Goal: Task Accomplishment & Management: Manage account settings

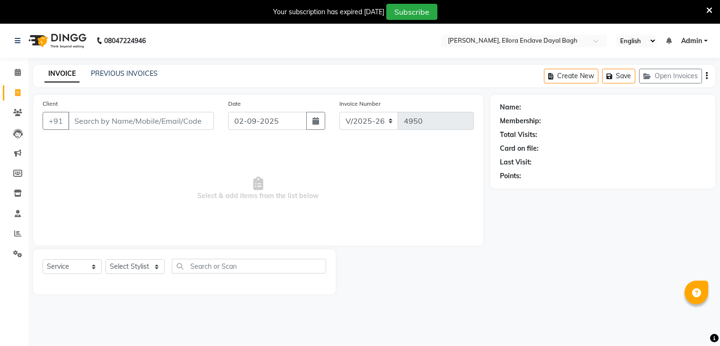
select select "6880"
select select "service"
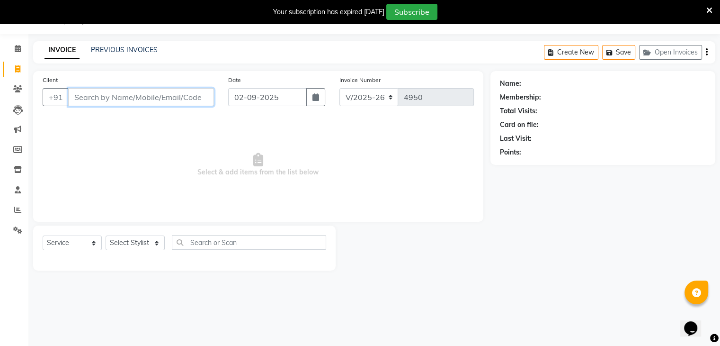
click at [176, 92] on input "Client" at bounding box center [141, 97] width 146 height 18
click at [160, 98] on input "Client" at bounding box center [141, 97] width 146 height 18
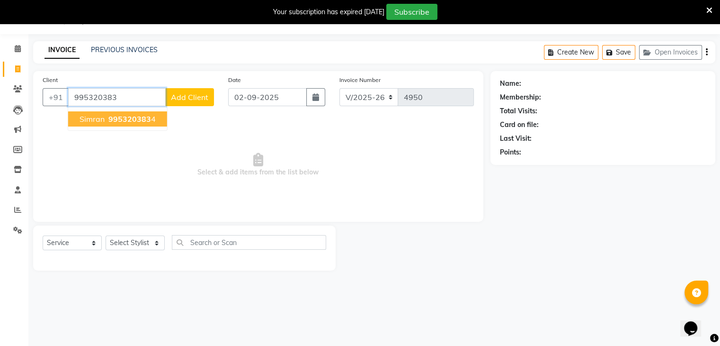
click at [132, 123] on span "995320383" at bounding box center [129, 118] width 43 height 9
type input "9953203834"
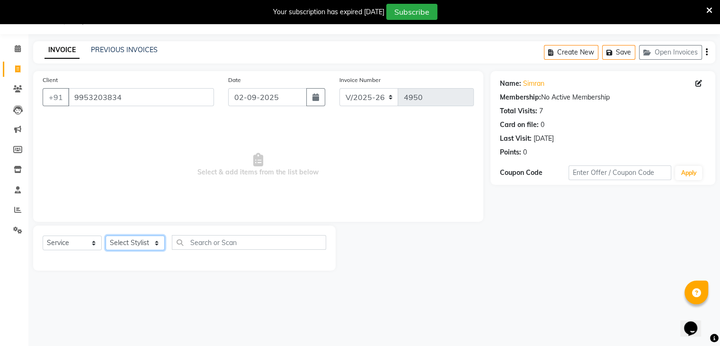
click at [143, 246] on select "Select Stylist AMAN DANISH SALMANI [PERSON_NAME] kakul KAVITA [PERSON_NAME] [PE…" at bounding box center [135, 242] width 59 height 15
select select "53887"
click at [106, 236] on select "Select Stylist AMAN DANISH SALMANI [PERSON_NAME] kakul KAVITA [PERSON_NAME] [PE…" at bounding box center [135, 242] width 59 height 15
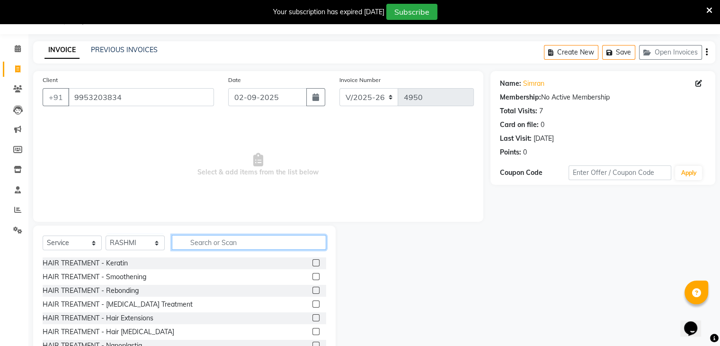
click at [233, 237] on input "text" at bounding box center [249, 242] width 154 height 15
type input "c"
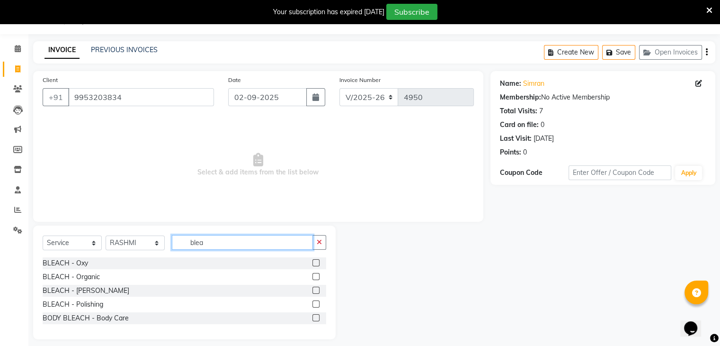
type input "blea"
click at [316, 261] on label at bounding box center [315, 262] width 7 height 7
click at [316, 261] on input "checkbox" at bounding box center [315, 263] width 6 height 6
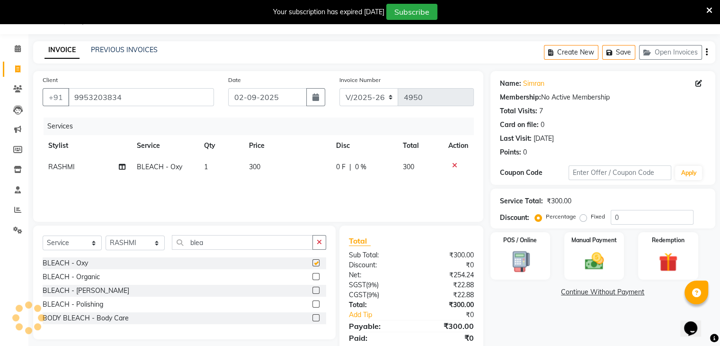
checkbox input "false"
click at [230, 247] on input "blea" at bounding box center [242, 242] width 141 height 15
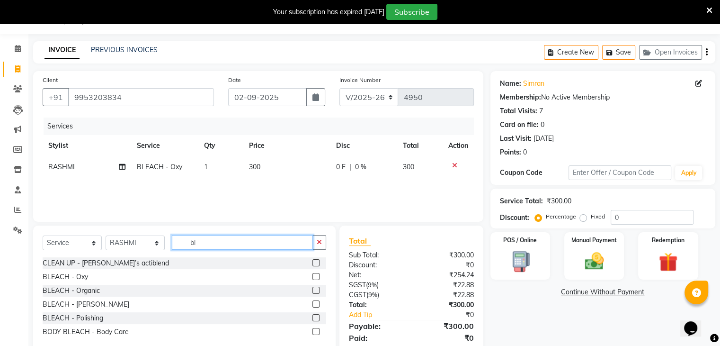
type input "b"
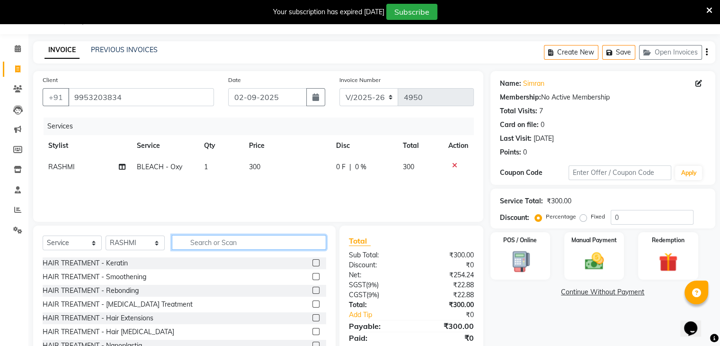
click at [230, 247] on input "text" at bounding box center [249, 242] width 154 height 15
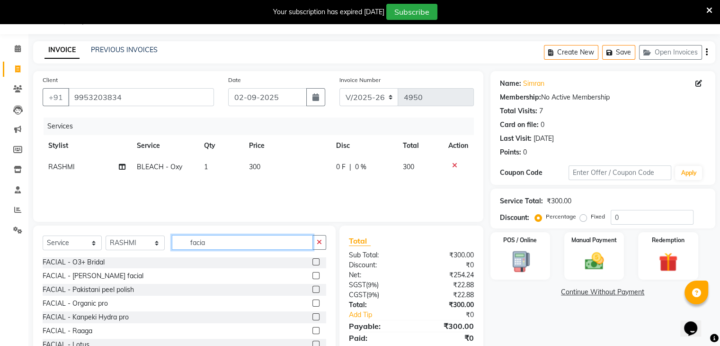
scroll to position [112, 0]
type input "facia"
click at [312, 315] on label at bounding box center [315, 315] width 7 height 7
click at [312, 315] on input "checkbox" at bounding box center [315, 316] width 6 height 6
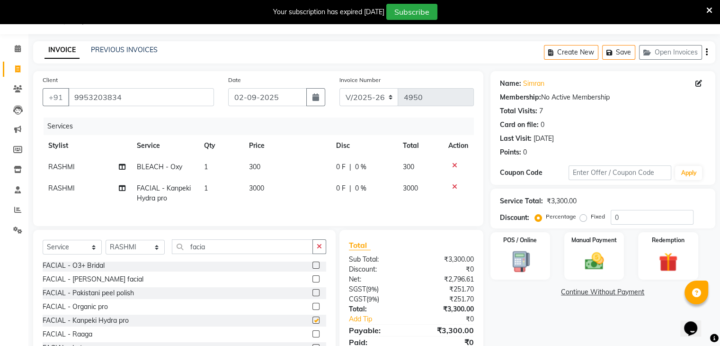
checkbox input "false"
click at [232, 254] on input "facia" at bounding box center [242, 246] width 141 height 15
type input "f"
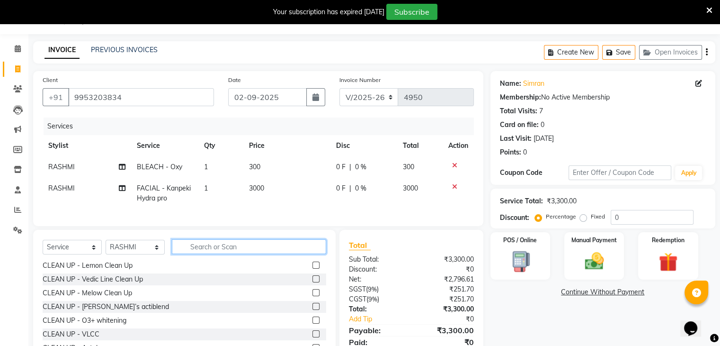
click at [234, 254] on input "text" at bounding box center [249, 246] width 154 height 15
click at [234, 254] on input "b" at bounding box center [249, 246] width 154 height 15
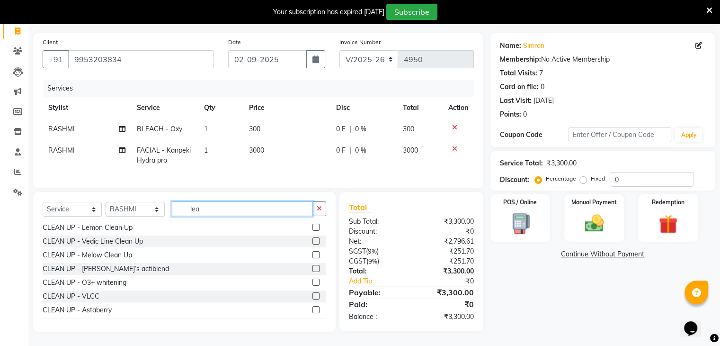
click at [217, 201] on input "lea" at bounding box center [242, 208] width 141 height 15
type input "l"
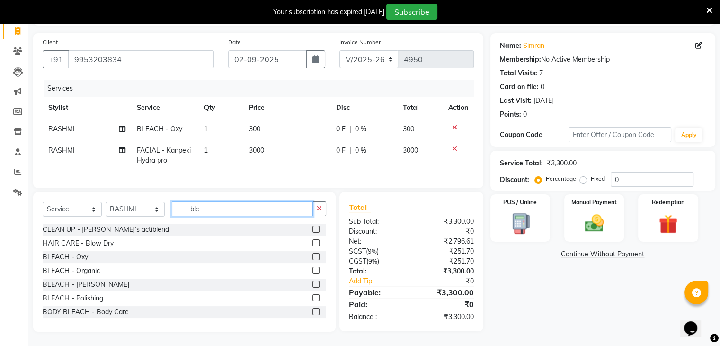
scroll to position [69, 0]
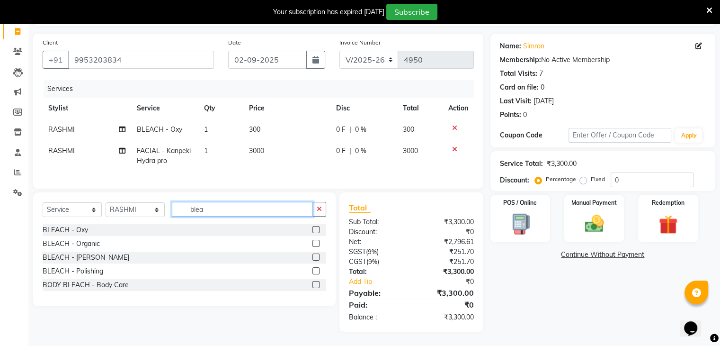
type input "blea"
click at [318, 227] on label at bounding box center [315, 229] width 7 height 7
click at [318, 227] on input "checkbox" at bounding box center [315, 230] width 6 height 6
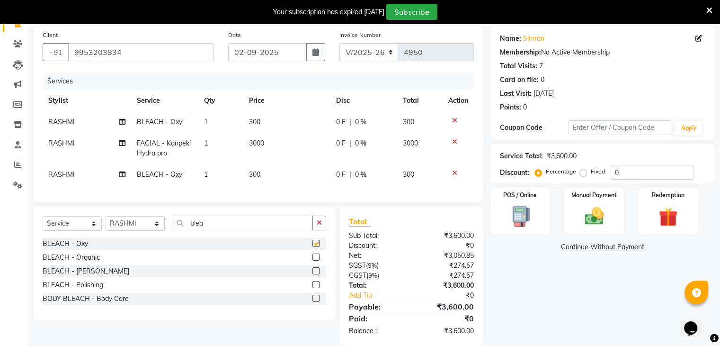
checkbox input "false"
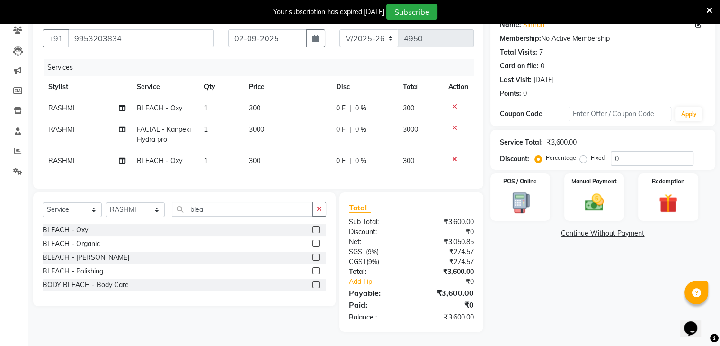
click at [587, 302] on div "Name: [PERSON_NAME] Membership: No Active Membership Total Visits: 7 Card on fi…" at bounding box center [606, 171] width 232 height 319
click at [583, 301] on div "Name: [PERSON_NAME] Membership: No Active Membership Total Visits: 7 Card on fi…" at bounding box center [606, 171] width 232 height 319
click at [295, 157] on td "300" at bounding box center [287, 160] width 88 height 21
select select "53887"
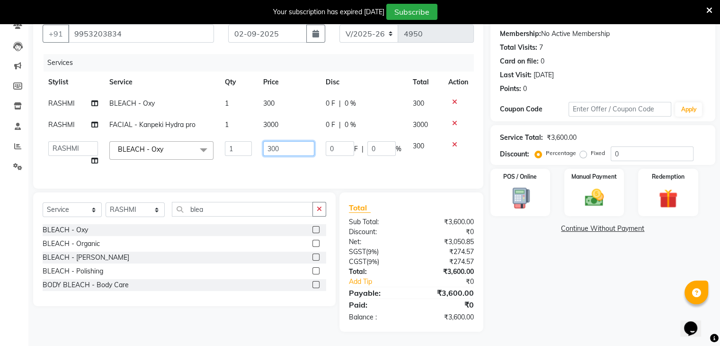
click at [311, 147] on input "300" at bounding box center [288, 148] width 51 height 15
type input "3"
type input "500"
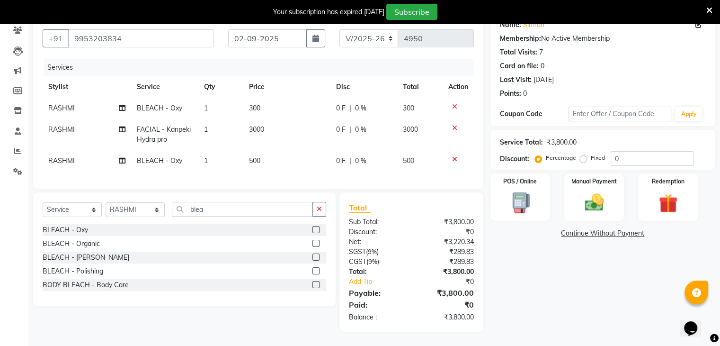
click at [579, 296] on div "Name: [PERSON_NAME] Membership: No Active Membership Total Visits: 7 Card on fi…" at bounding box center [606, 171] width 232 height 319
click at [600, 176] on label "Manual Payment" at bounding box center [593, 180] width 47 height 9
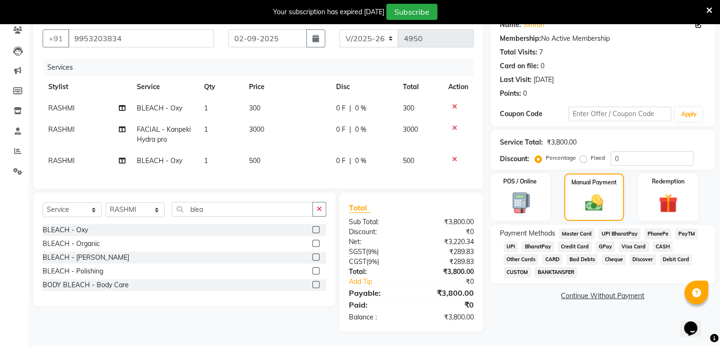
click at [659, 241] on span "CASH" at bounding box center [663, 246] width 20 height 11
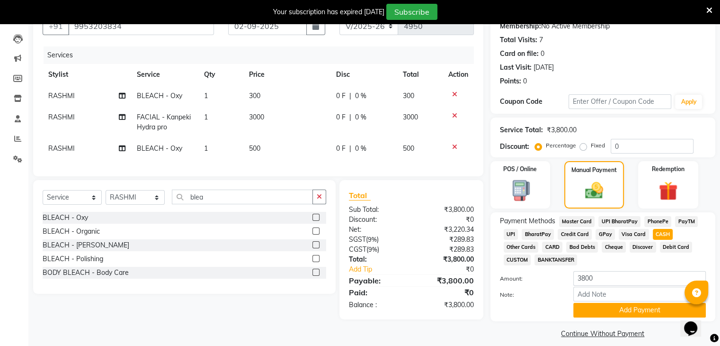
scroll to position [106, 0]
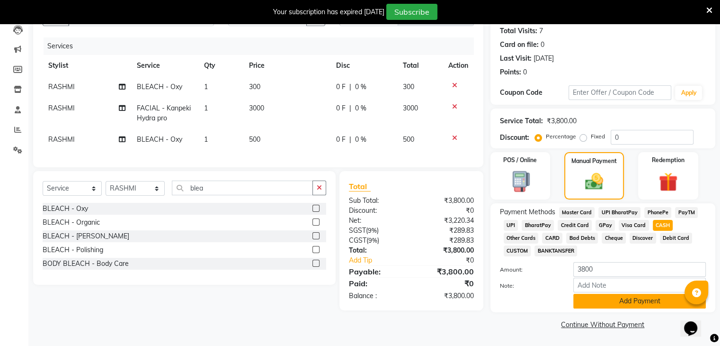
click at [634, 302] on button "Add Payment" at bounding box center [639, 301] width 133 height 15
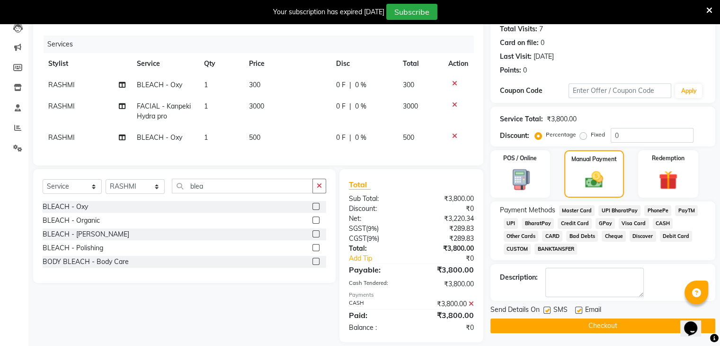
click at [617, 330] on button "Checkout" at bounding box center [602, 325] width 225 height 15
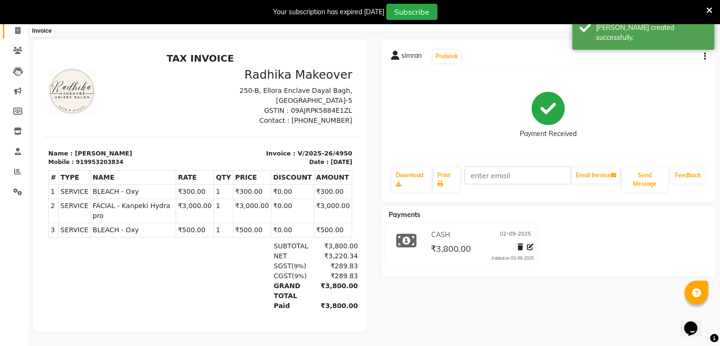
click at [17, 29] on span at bounding box center [17, 31] width 17 height 11
select select "service"
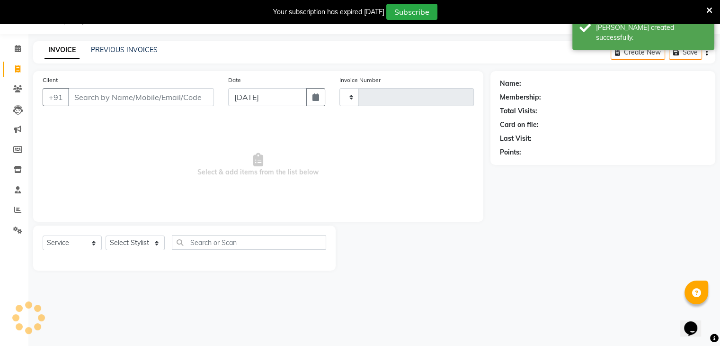
scroll to position [24, 0]
type input "4951"
select select "6880"
click at [116, 96] on input "Client" at bounding box center [141, 97] width 146 height 18
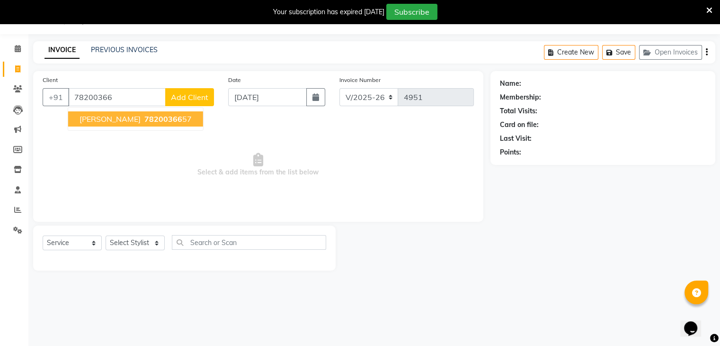
click at [158, 116] on ngb-highlight "78200366 57" at bounding box center [166, 118] width 49 height 9
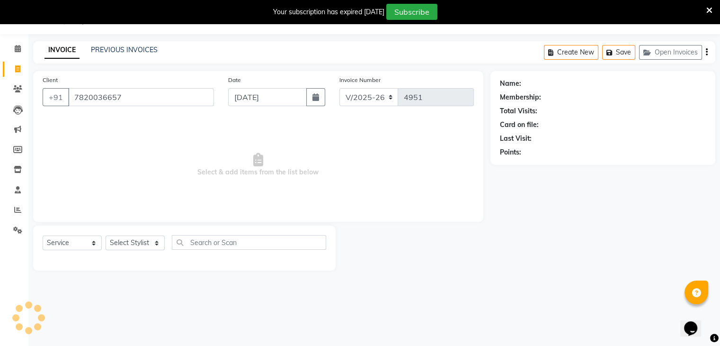
type input "7820036657"
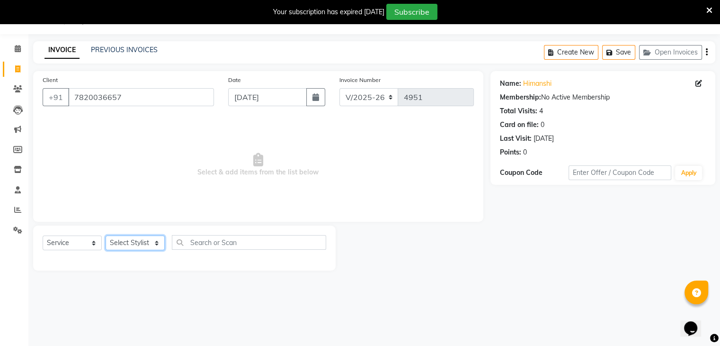
click at [157, 245] on select "Select Stylist AMAN DANISH SALMANI [PERSON_NAME] kakul KAVITA [PERSON_NAME] [PE…" at bounding box center [135, 242] width 59 height 15
select select "53886"
click at [106, 236] on select "Select Stylist AMAN DANISH SALMANI [PERSON_NAME] kakul KAVITA [PERSON_NAME] [PE…" at bounding box center [135, 242] width 59 height 15
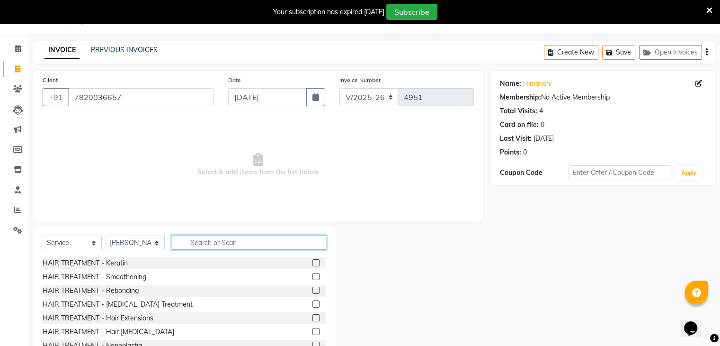
click at [205, 249] on input "text" at bounding box center [249, 242] width 154 height 15
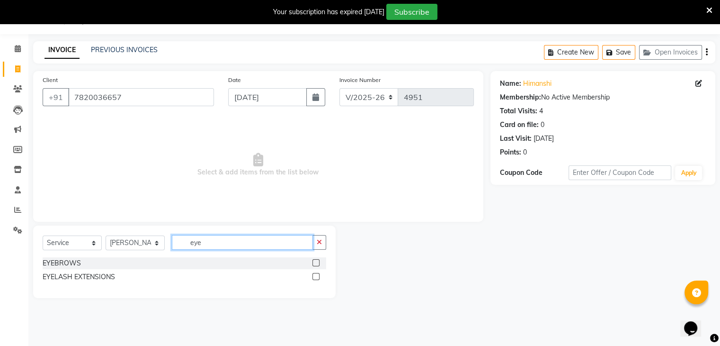
type input "eye"
click at [316, 258] on div at bounding box center [319, 263] width 14 height 12
click at [315, 262] on label at bounding box center [315, 262] width 7 height 7
click at [315, 262] on input "checkbox" at bounding box center [315, 263] width 6 height 6
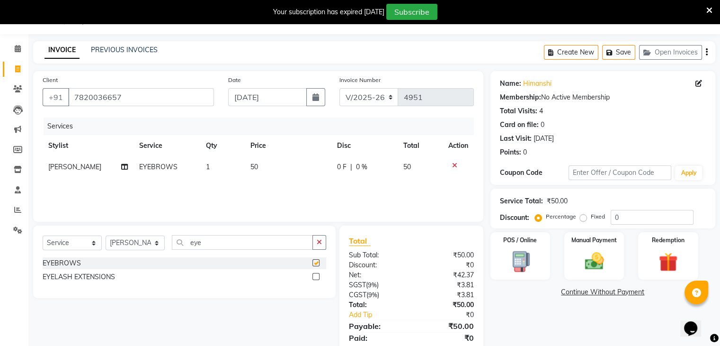
checkbox input "false"
click at [290, 170] on td "50" at bounding box center [288, 166] width 87 height 21
select select "53886"
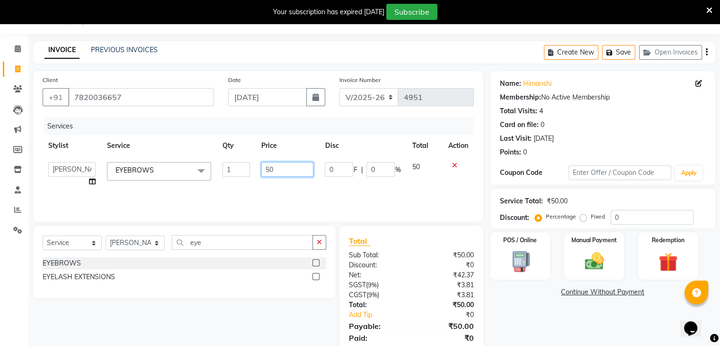
click at [294, 170] on input "50" at bounding box center [287, 169] width 52 height 15
type input "5"
type input "50"
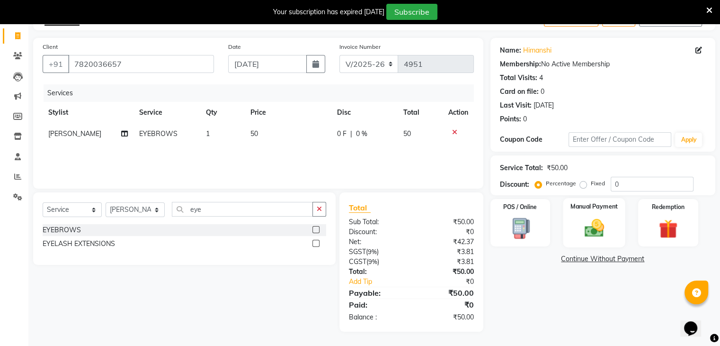
click at [603, 240] on div "Manual Payment" at bounding box center [594, 222] width 62 height 49
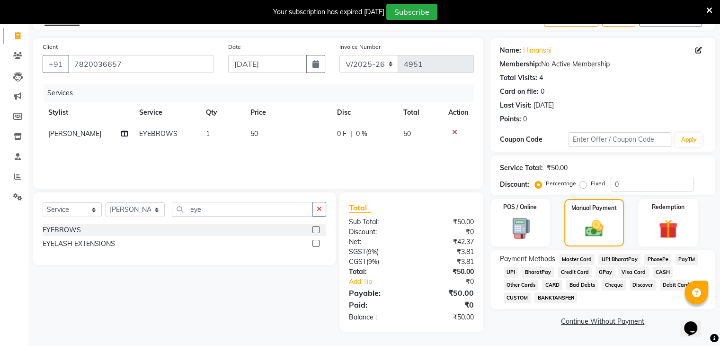
click at [665, 271] on span "CASH" at bounding box center [663, 272] width 20 height 11
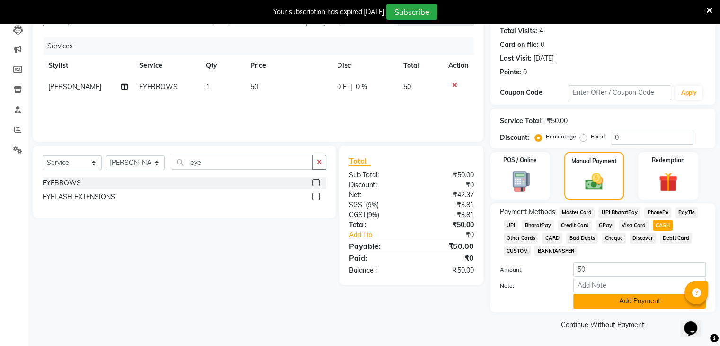
click at [646, 298] on button "Add Payment" at bounding box center [639, 301] width 133 height 15
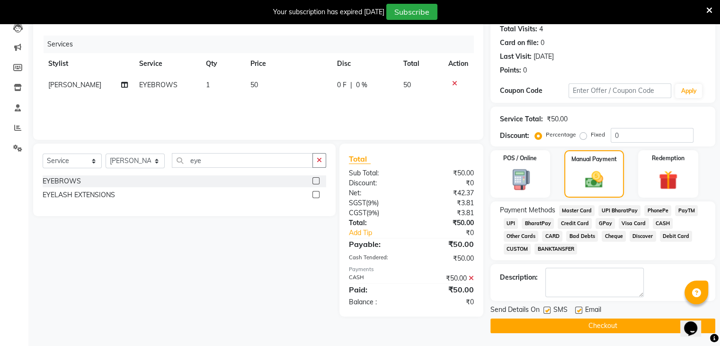
scroll to position [108, 0]
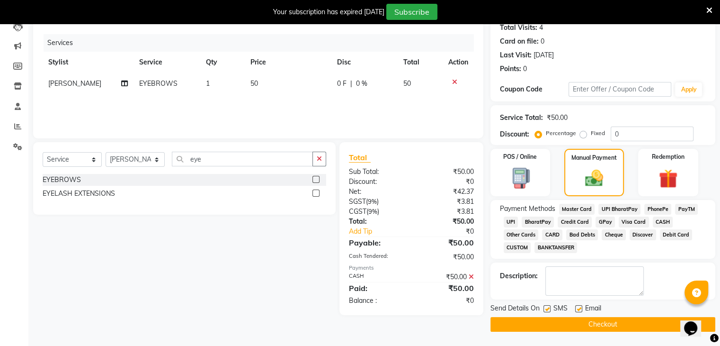
click at [635, 321] on button "Checkout" at bounding box center [602, 324] width 225 height 15
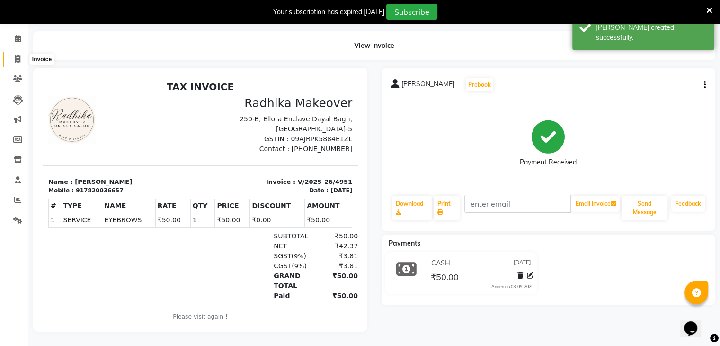
click at [18, 55] on icon at bounding box center [17, 58] width 5 height 7
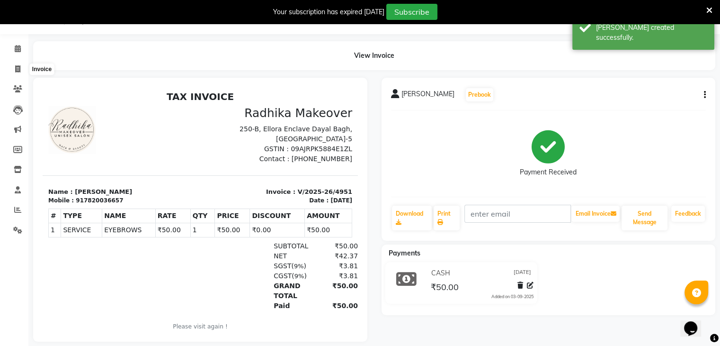
select select "6880"
select select "service"
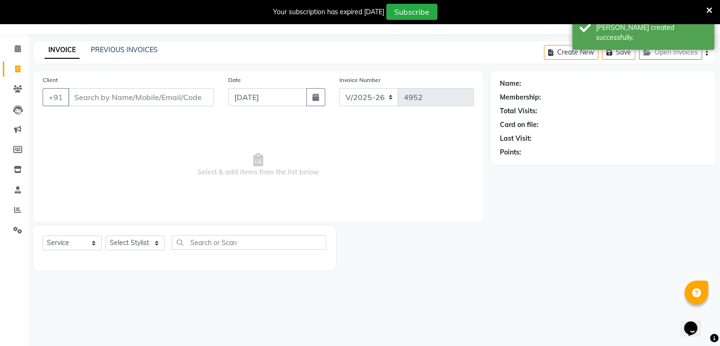
click at [93, 95] on input "Client" at bounding box center [141, 97] width 146 height 18
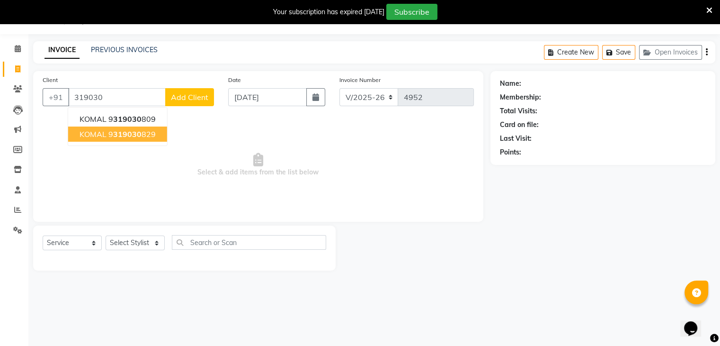
click at [148, 132] on ngb-highlight "9 319030 829" at bounding box center [131, 133] width 47 height 9
type input "9319030829"
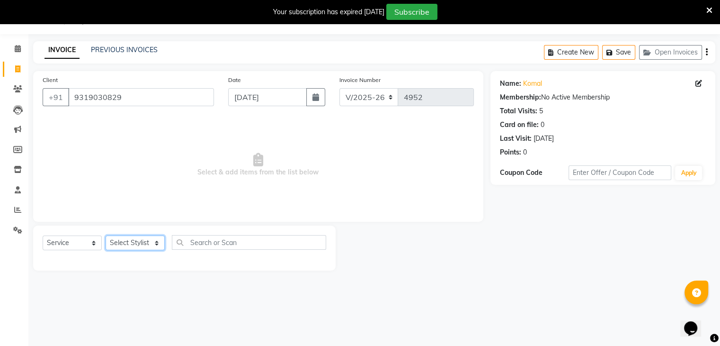
click at [159, 247] on select "Select Stylist AMAN DANISH SALMANI [PERSON_NAME] kakul KAVITA [PERSON_NAME] [PE…" at bounding box center [135, 242] width 59 height 15
select select "53884"
click at [106, 236] on select "Select Stylist AMAN DANISH SALMANI [PERSON_NAME] kakul KAVITA [PERSON_NAME] [PE…" at bounding box center [135, 242] width 59 height 15
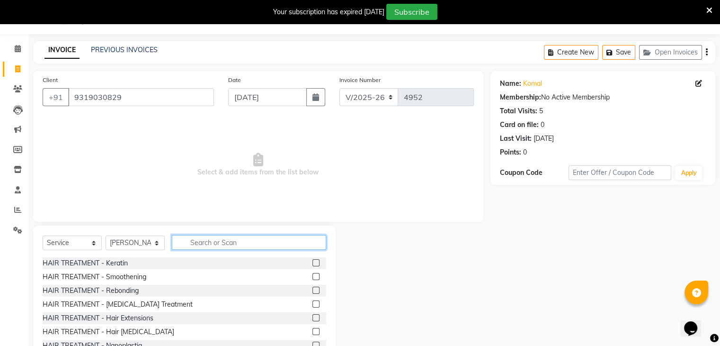
click at [240, 240] on input "text" at bounding box center [249, 242] width 154 height 15
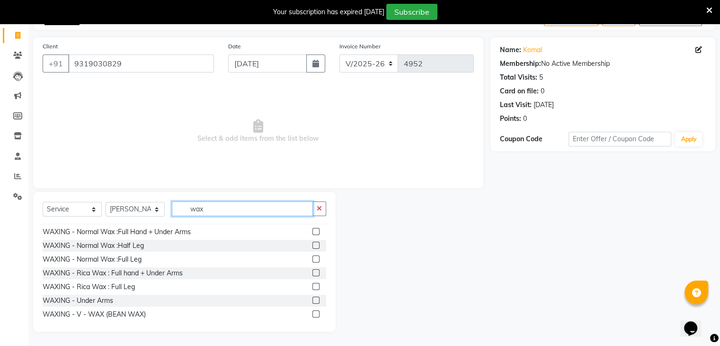
scroll to position [121, 0]
type input "wax"
click at [312, 273] on label at bounding box center [315, 272] width 7 height 7
click at [312, 273] on input "checkbox" at bounding box center [315, 273] width 6 height 6
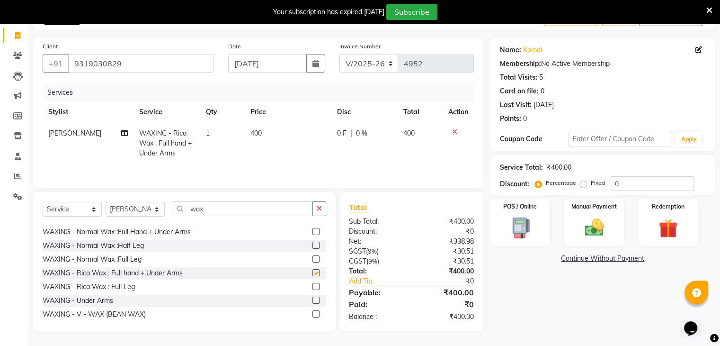
checkbox input "false"
click at [265, 207] on input "wax" at bounding box center [242, 208] width 141 height 15
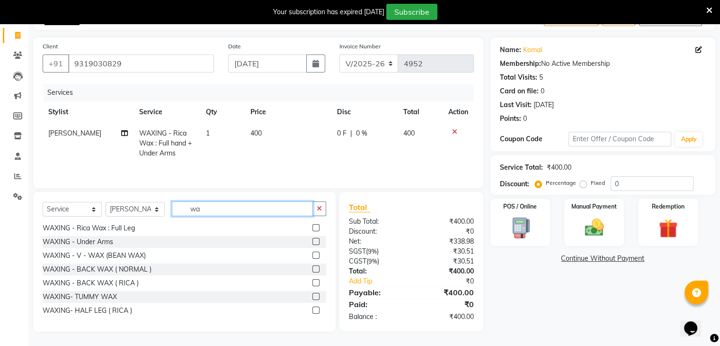
type input "w"
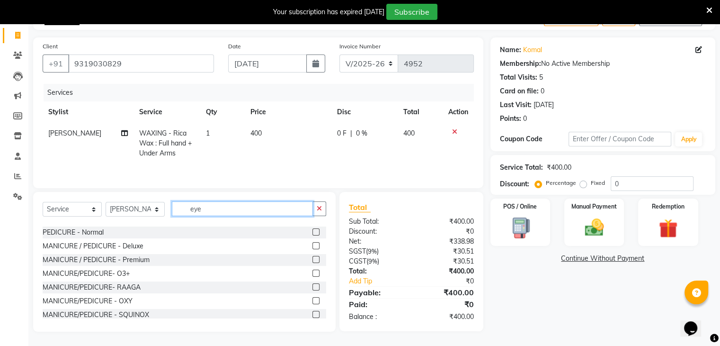
scroll to position [57, 0]
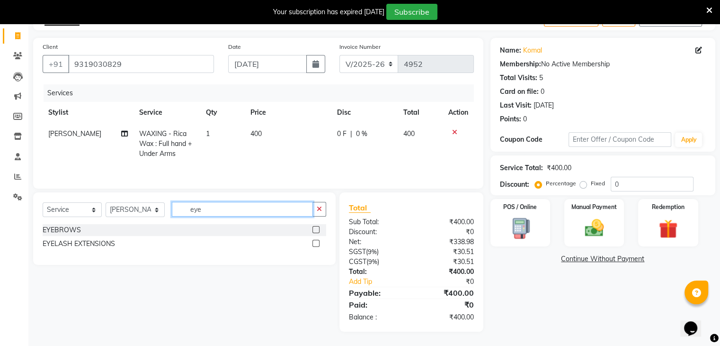
type input "eye"
click at [315, 228] on label at bounding box center [315, 229] width 7 height 7
click at [315, 228] on input "checkbox" at bounding box center [315, 230] width 6 height 6
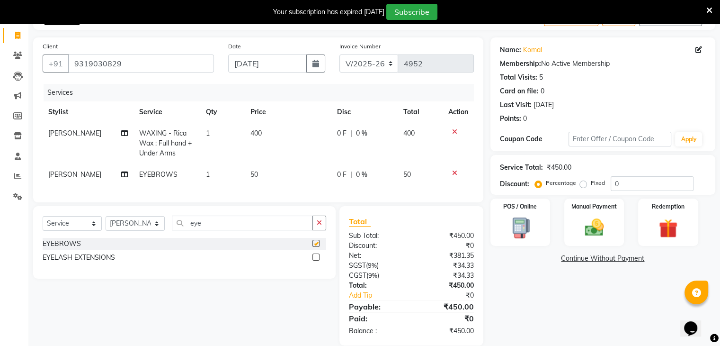
checkbox input "false"
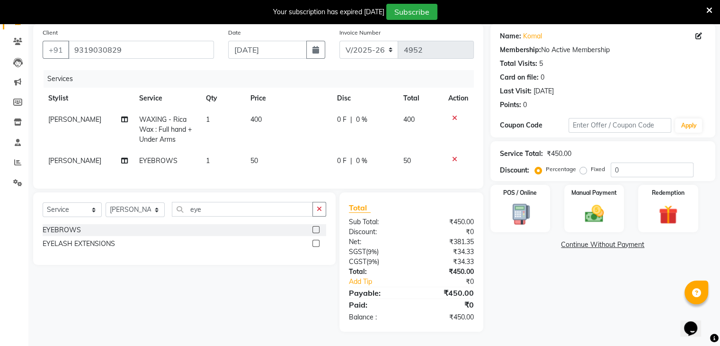
click at [284, 155] on td "50" at bounding box center [288, 160] width 87 height 21
select select "53884"
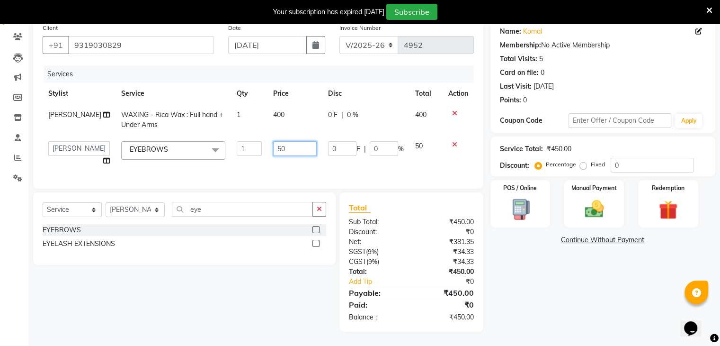
click at [287, 148] on input "50" at bounding box center [295, 148] width 44 height 15
type input "5"
type input "70"
click at [599, 198] on img at bounding box center [594, 209] width 32 height 23
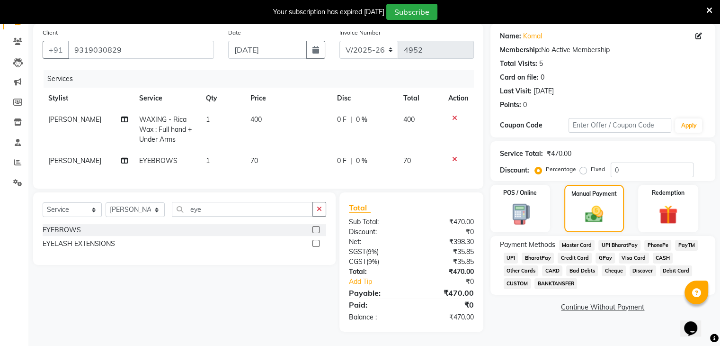
click at [510, 252] on span "UPI" at bounding box center [511, 257] width 15 height 11
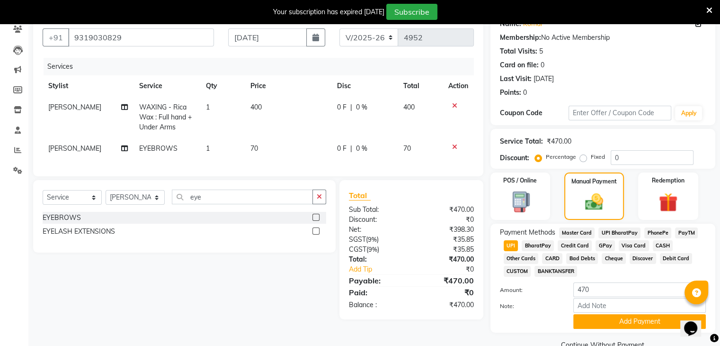
scroll to position [106, 0]
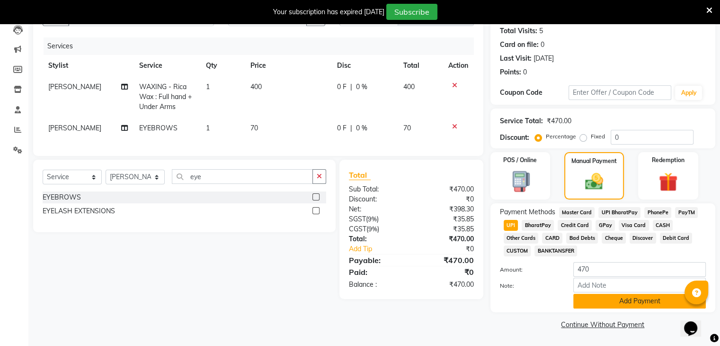
click at [637, 307] on button "Add Payment" at bounding box center [639, 301] width 133 height 15
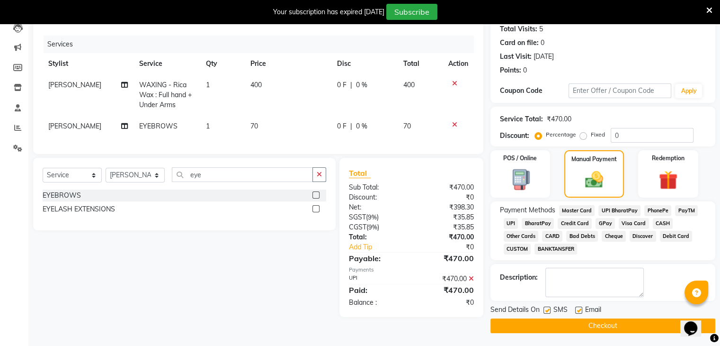
scroll to position [108, 0]
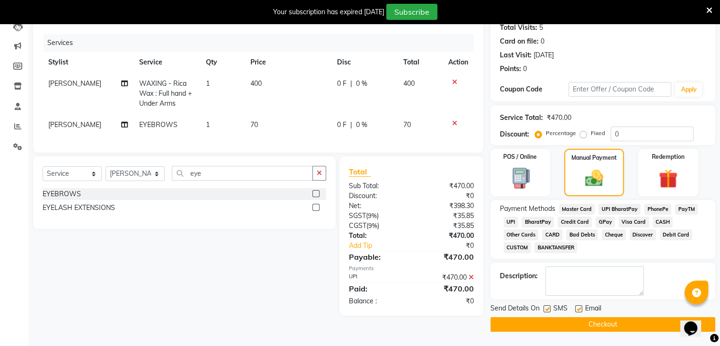
click at [610, 330] on button "Checkout" at bounding box center [602, 324] width 225 height 15
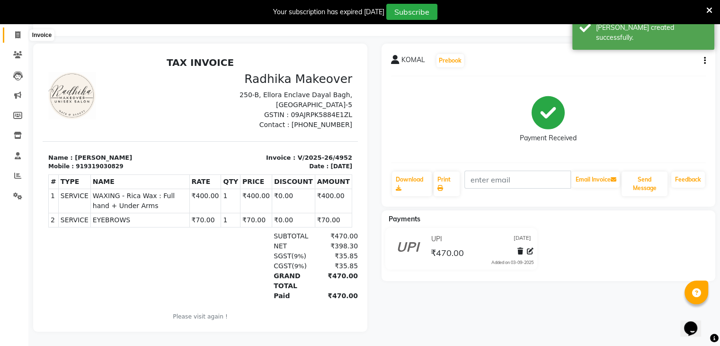
click at [18, 32] on span at bounding box center [17, 35] width 17 height 11
select select "service"
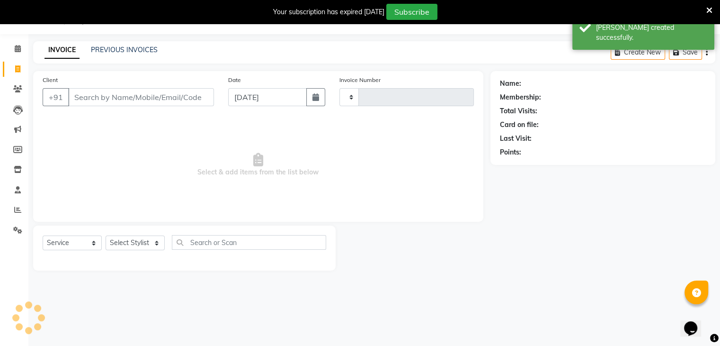
scroll to position [24, 0]
type input "4953"
select select "6880"
click at [98, 95] on input "Client" at bounding box center [141, 97] width 146 height 18
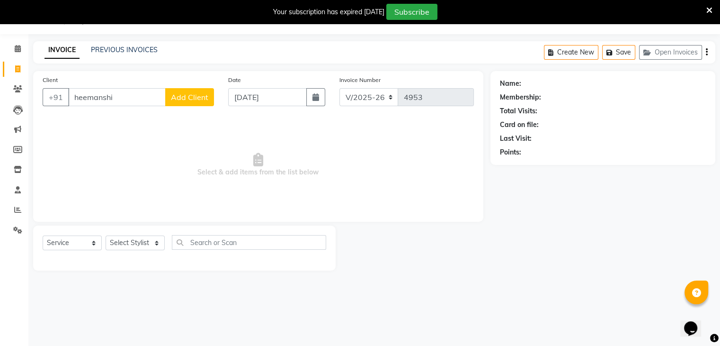
click at [134, 101] on input "heemanshi" at bounding box center [117, 97] width 98 height 18
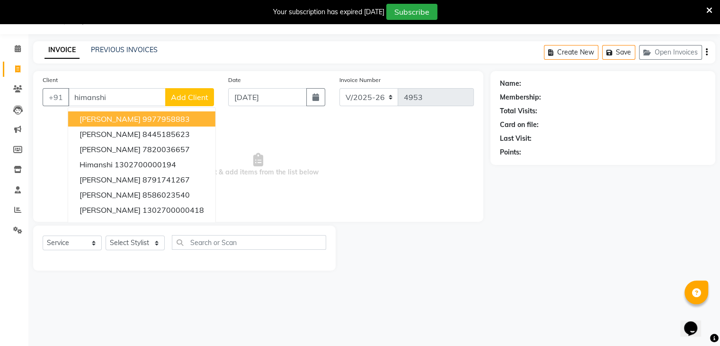
click at [153, 124] on button "[PERSON_NAME] 9977958883" at bounding box center [141, 118] width 147 height 15
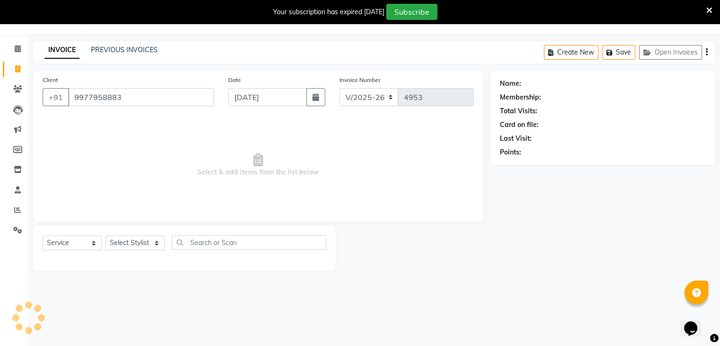
type input "9977958883"
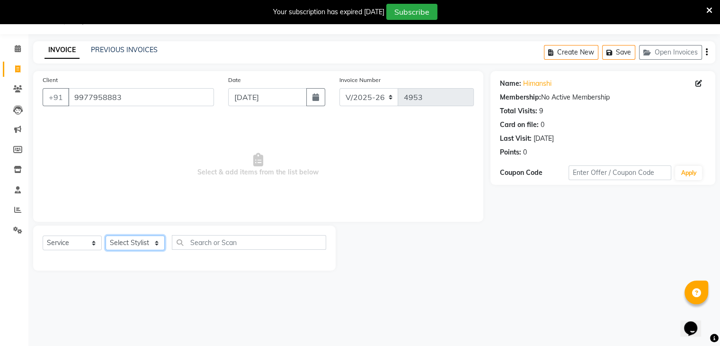
click at [148, 247] on select "Select Stylist AMAN DANISH SALMANI [PERSON_NAME] kakul KAVITA [PERSON_NAME] [PE…" at bounding box center [135, 242] width 59 height 15
select select "53884"
click at [106, 236] on select "Select Stylist AMAN DANISH SALMANI [PERSON_NAME] kakul KAVITA [PERSON_NAME] [PE…" at bounding box center [135, 242] width 59 height 15
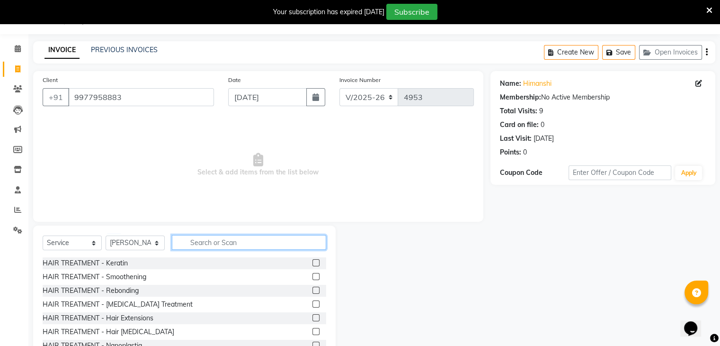
click at [231, 240] on input "text" at bounding box center [249, 242] width 154 height 15
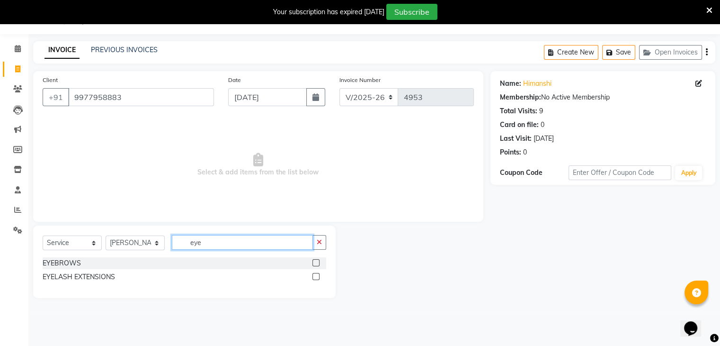
type input "eye"
click at [315, 262] on label at bounding box center [315, 262] width 7 height 7
click at [315, 262] on input "checkbox" at bounding box center [315, 263] width 6 height 6
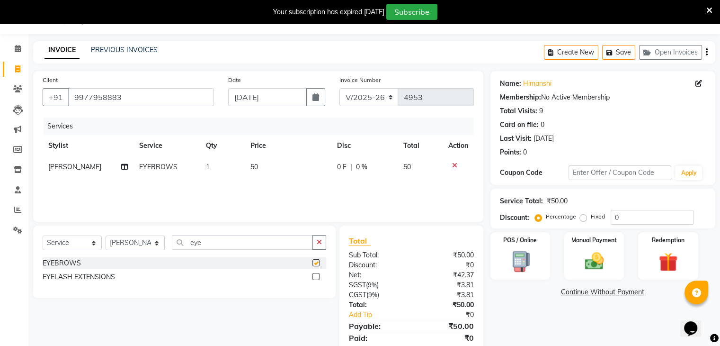
checkbox input "false"
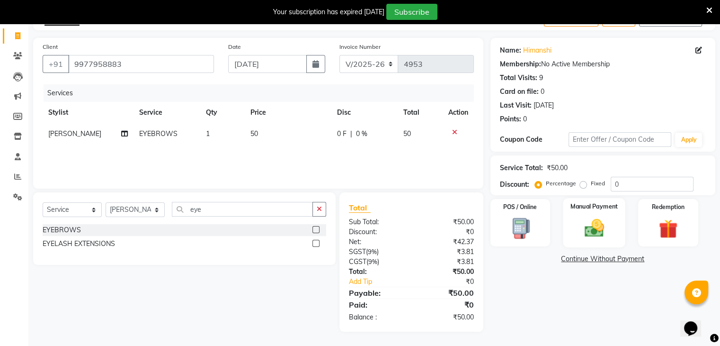
click at [599, 230] on img at bounding box center [594, 228] width 32 height 23
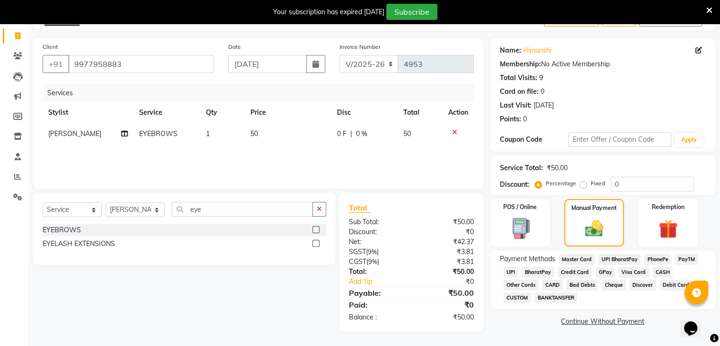
click at [659, 270] on span "CASH" at bounding box center [663, 272] width 20 height 11
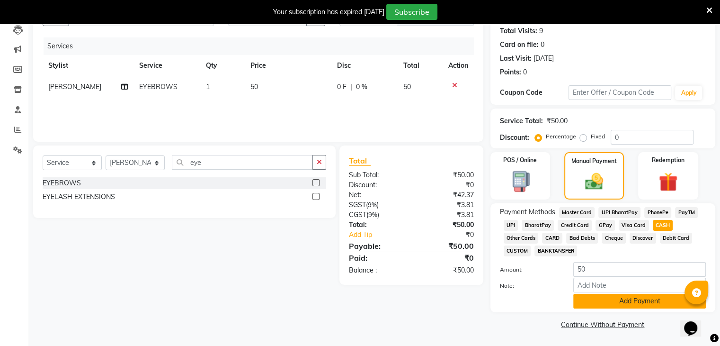
click at [641, 305] on button "Add Payment" at bounding box center [639, 301] width 133 height 15
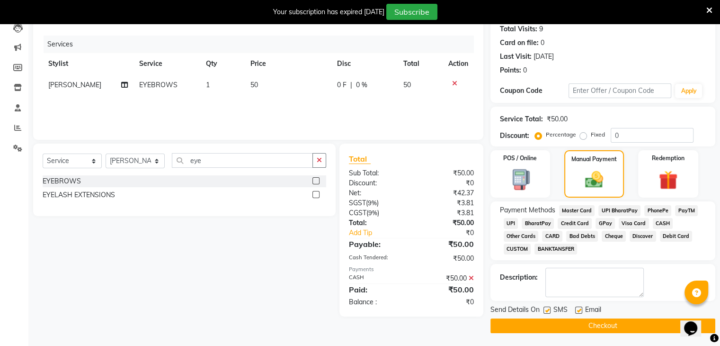
scroll to position [108, 0]
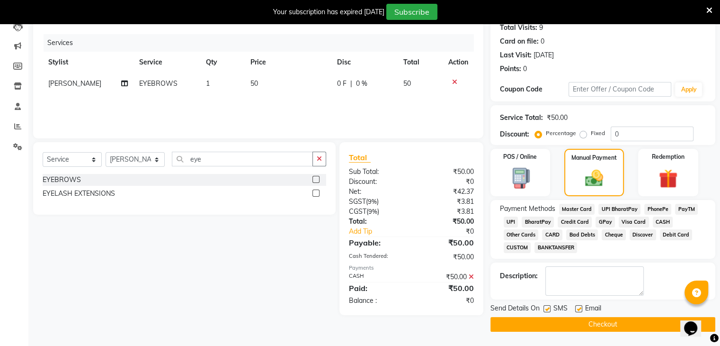
click at [636, 321] on button "Checkout" at bounding box center [602, 324] width 225 height 15
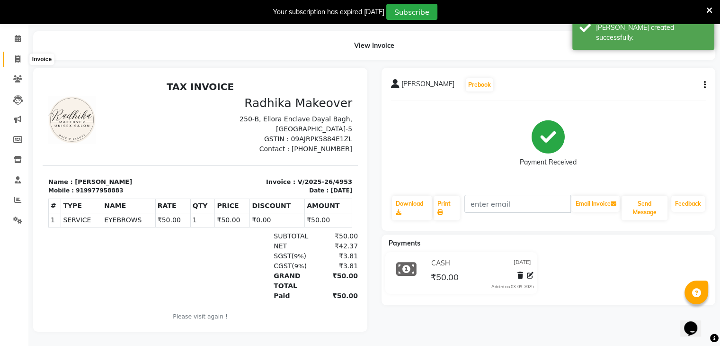
click at [17, 55] on icon at bounding box center [17, 58] width 5 height 7
select select "service"
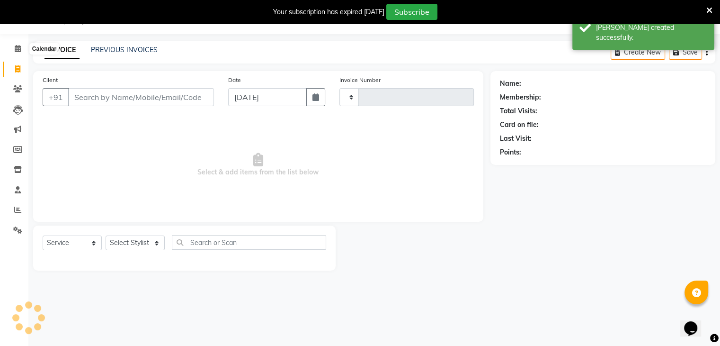
scroll to position [24, 0]
type input "4954"
select select "6880"
click at [131, 99] on input "Client" at bounding box center [141, 97] width 146 height 18
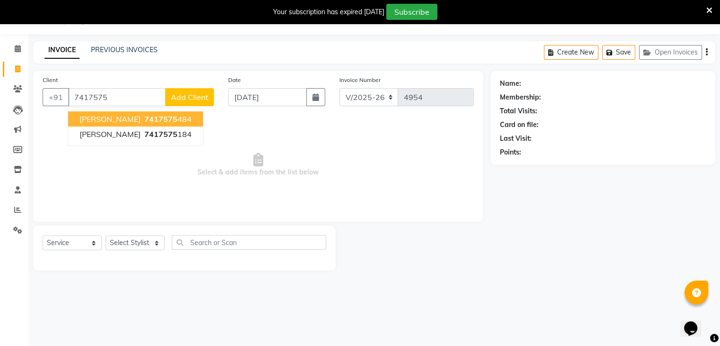
click at [151, 121] on span "7417575" at bounding box center [160, 118] width 33 height 9
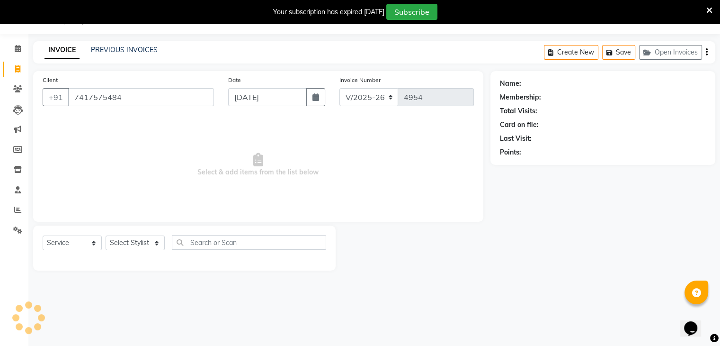
type input "7417575484"
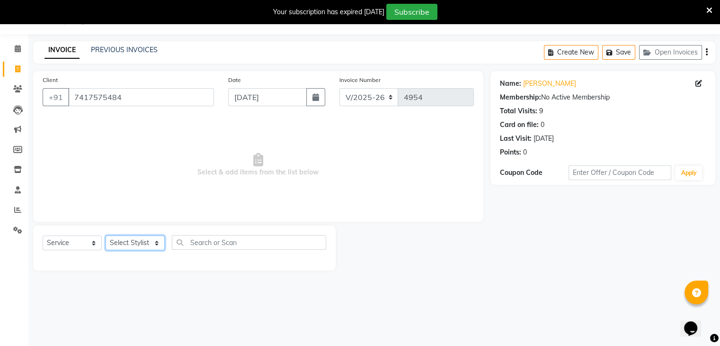
click at [145, 239] on select "Select Stylist AMAN DANISH SALMANI [PERSON_NAME] kakul KAVITA [PERSON_NAME] [PE…" at bounding box center [135, 242] width 59 height 15
select select "53886"
click at [106, 236] on select "Select Stylist AMAN DANISH SALMANI [PERSON_NAME] kakul KAVITA [PERSON_NAME] [PE…" at bounding box center [135, 242] width 59 height 15
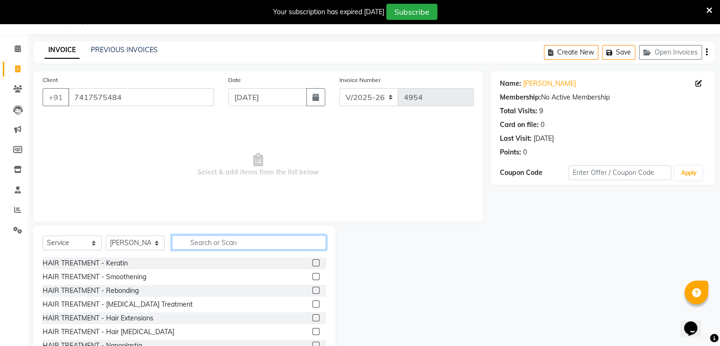
click at [206, 245] on input "text" at bounding box center [249, 242] width 154 height 15
click at [203, 234] on div "Select Service Product Membership Package Voucher Prepaid Gift Card Select Styl…" at bounding box center [184, 295] width 303 height 140
click at [224, 237] on input "text" at bounding box center [249, 242] width 154 height 15
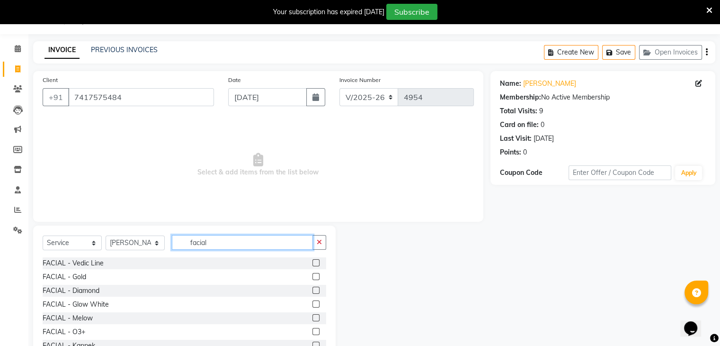
type input "facial"
click at [312, 315] on label at bounding box center [315, 317] width 7 height 7
click at [312, 315] on input "checkbox" at bounding box center [315, 318] width 6 height 6
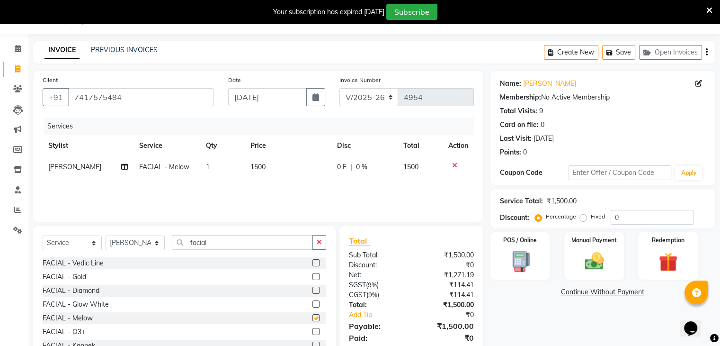
checkbox input "false"
click at [236, 248] on input "facial" at bounding box center [242, 242] width 141 height 15
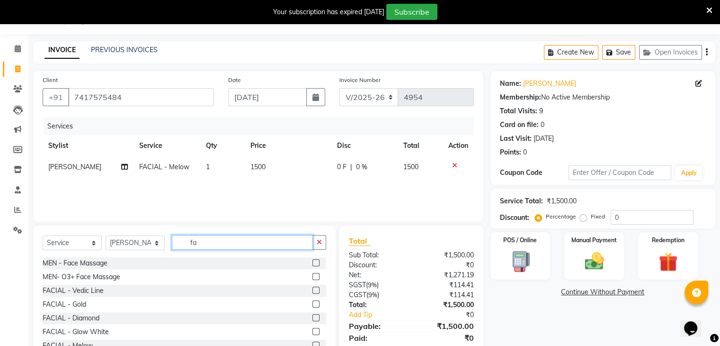
type input "f"
type input "blea"
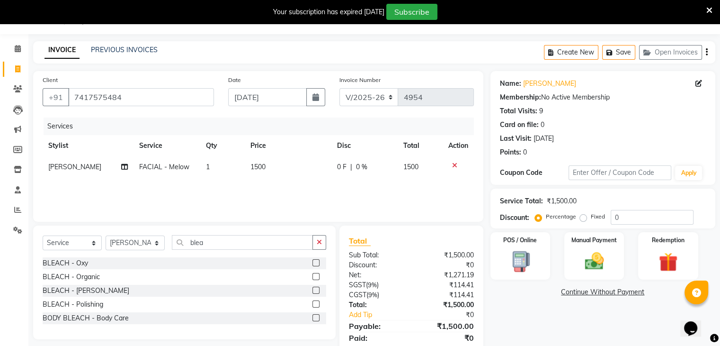
click at [316, 259] on label at bounding box center [315, 262] width 7 height 7
click at [316, 260] on input "checkbox" at bounding box center [315, 263] width 6 height 6
checkbox input "false"
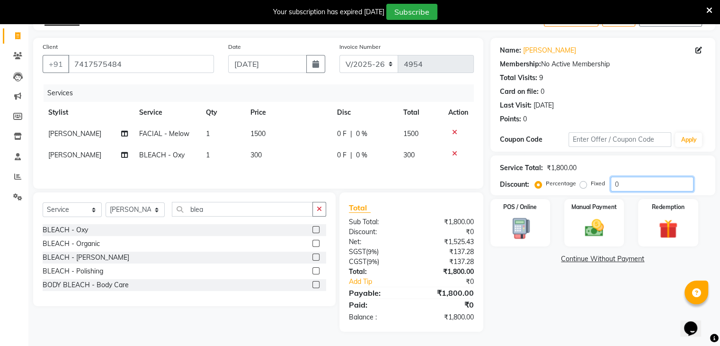
click at [651, 189] on input "0" at bounding box center [652, 184] width 83 height 15
type input "20"
click at [609, 236] on img at bounding box center [594, 228] width 32 height 23
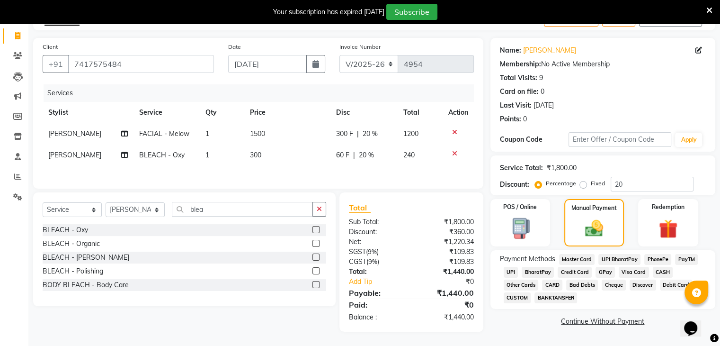
click at [659, 270] on span "CASH" at bounding box center [663, 272] width 20 height 11
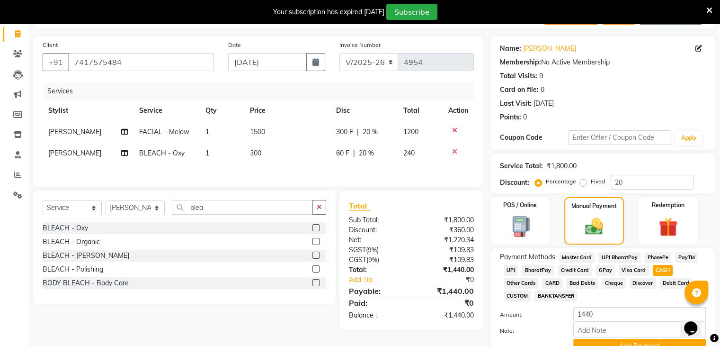
scroll to position [106, 0]
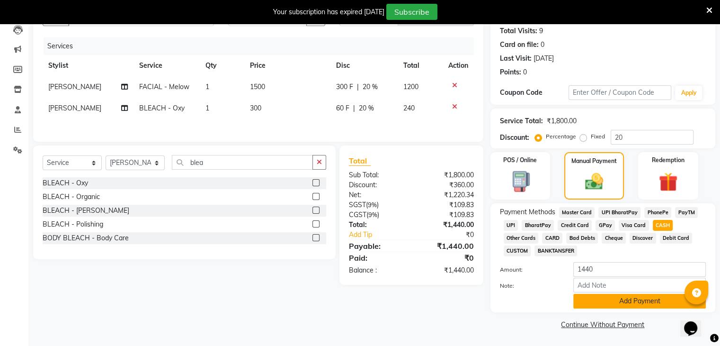
click at [617, 296] on button "Add Payment" at bounding box center [639, 301] width 133 height 15
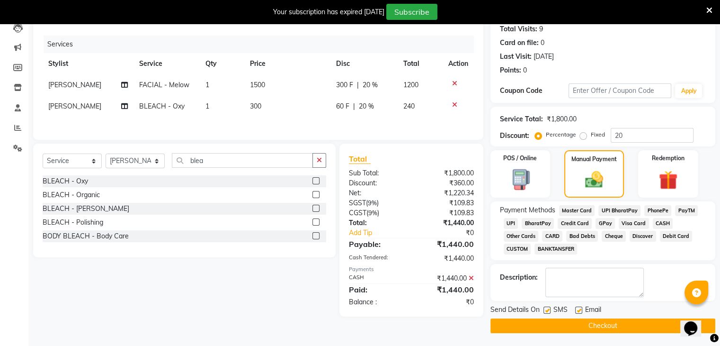
click at [606, 328] on button "Checkout" at bounding box center [602, 325] width 225 height 15
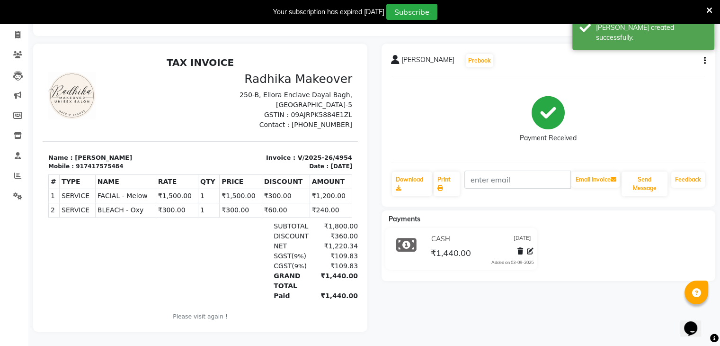
click at [18, 23] on div "Your subscription has expired [DATE] Subscribe" at bounding box center [360, 12] width 720 height 24
click at [15, 31] on icon at bounding box center [17, 34] width 5 height 7
select select "service"
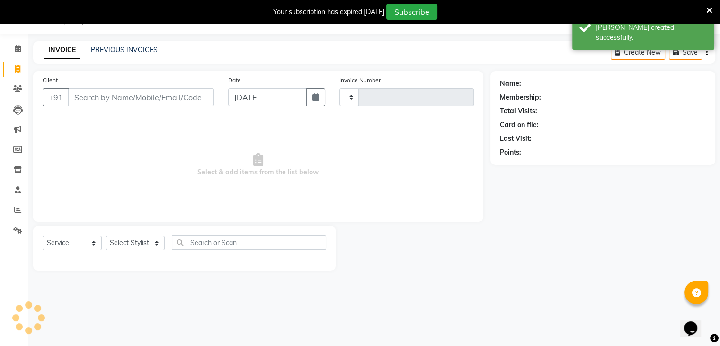
scroll to position [24, 0]
type input "4955"
select select "6880"
click at [100, 101] on input "Client" at bounding box center [141, 97] width 146 height 18
click at [108, 113] on div "Client +91" at bounding box center [129, 94] width 186 height 39
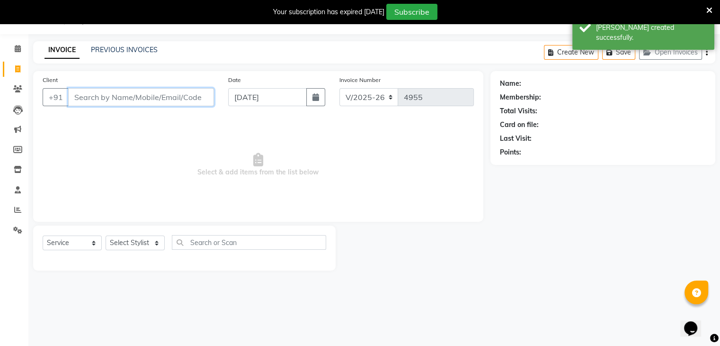
click at [109, 103] on input "Client" at bounding box center [141, 97] width 146 height 18
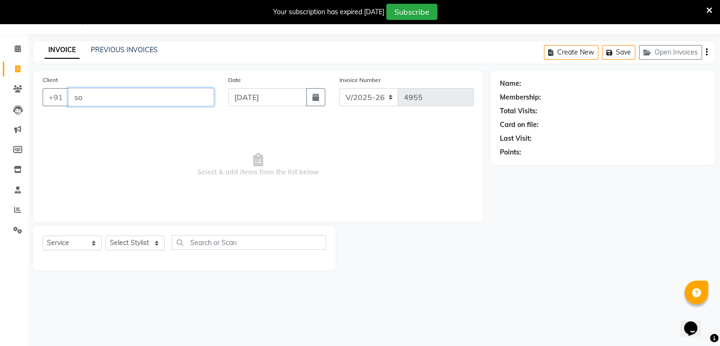
type input "s"
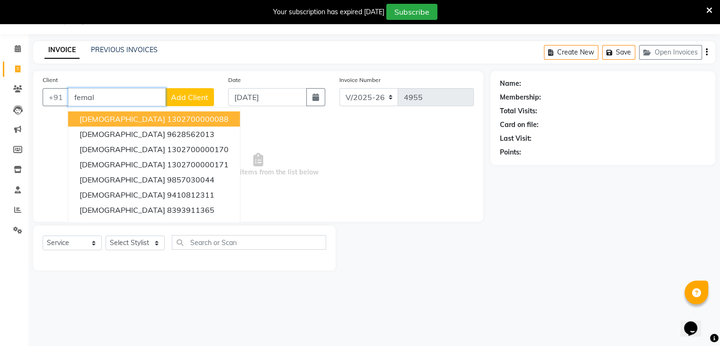
click at [94, 115] on span "[DEMOGRAPHIC_DATA]" at bounding box center [123, 118] width 86 height 9
type input "1302700000088"
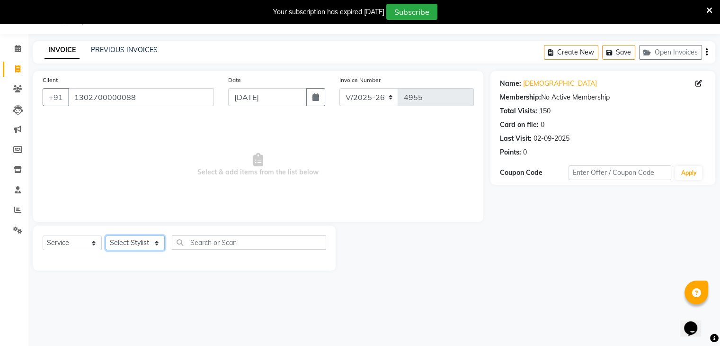
click at [149, 245] on select "Select Stylist AMAN DANISH SALMANI [PERSON_NAME] kakul KAVITA [PERSON_NAME] [PE…" at bounding box center [135, 242] width 59 height 15
select select "53884"
click at [106, 236] on select "Select Stylist AMAN DANISH SALMANI [PERSON_NAME] kakul KAVITA [PERSON_NAME] [PE…" at bounding box center [135, 242] width 59 height 15
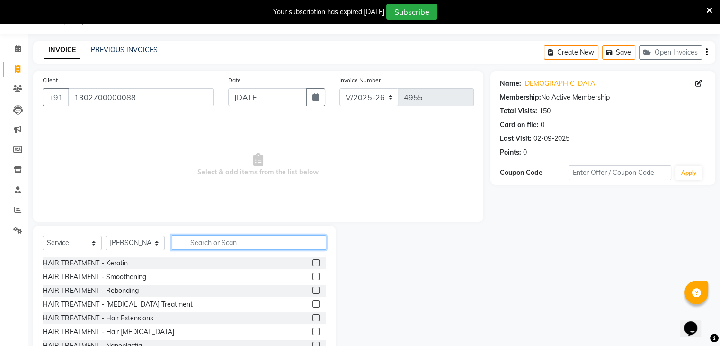
click at [212, 245] on input "text" at bounding box center [249, 242] width 154 height 15
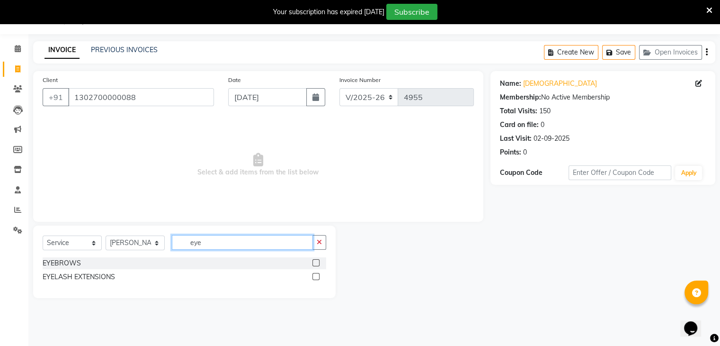
type input "eye"
click at [315, 263] on label at bounding box center [315, 262] width 7 height 7
click at [315, 263] on input "checkbox" at bounding box center [315, 263] width 6 height 6
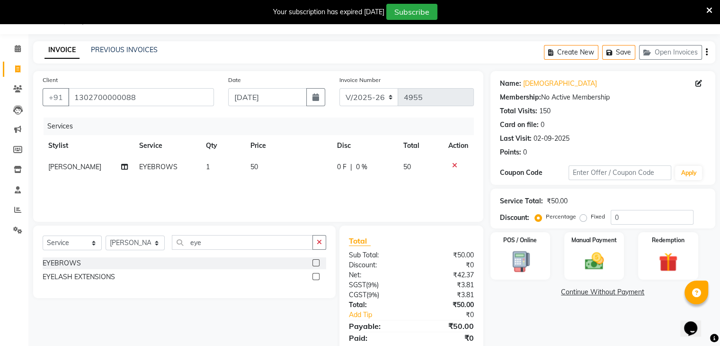
click at [315, 263] on label at bounding box center [315, 262] width 7 height 7
click at [315, 263] on input "checkbox" at bounding box center [315, 263] width 6 height 6
checkbox input "false"
click at [292, 185] on td "50" at bounding box center [288, 188] width 87 height 21
select select "53884"
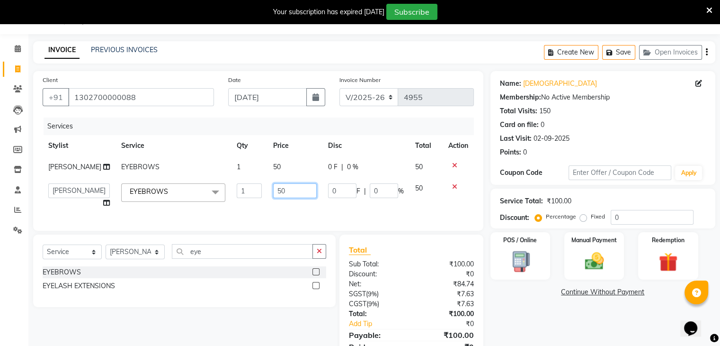
click at [302, 196] on input "50" at bounding box center [295, 190] width 44 height 15
type input "5"
type input "100"
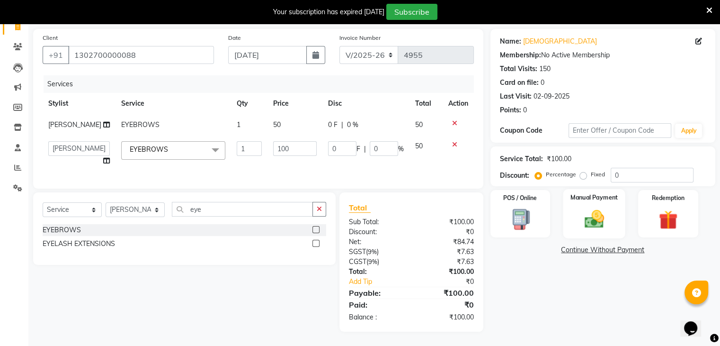
scroll to position [59, 0]
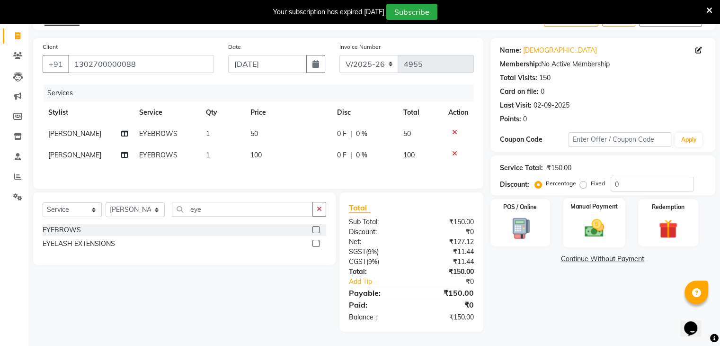
click at [589, 209] on div "Manual Payment" at bounding box center [594, 222] width 62 height 49
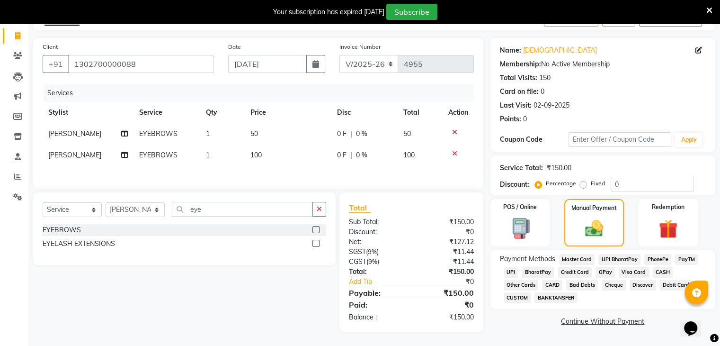
click at [660, 267] on span "CASH" at bounding box center [663, 272] width 20 height 11
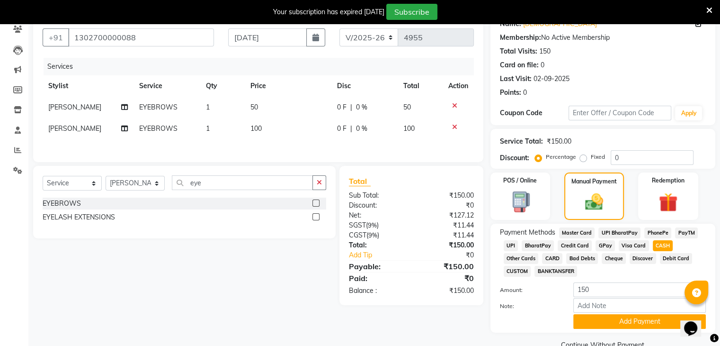
scroll to position [106, 0]
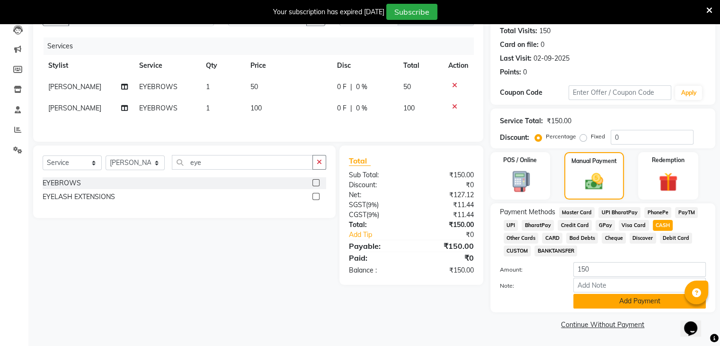
click at [651, 295] on button "Add Payment" at bounding box center [639, 301] width 133 height 15
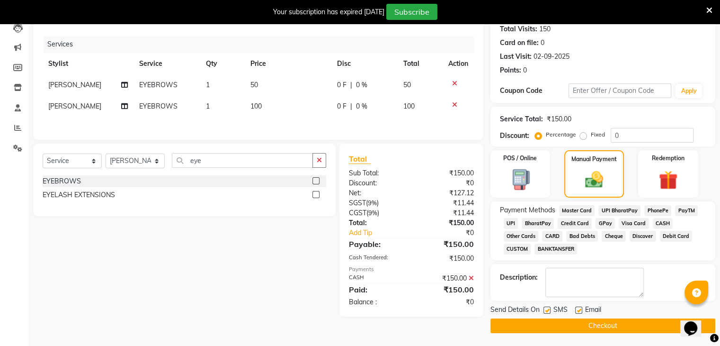
scroll to position [108, 0]
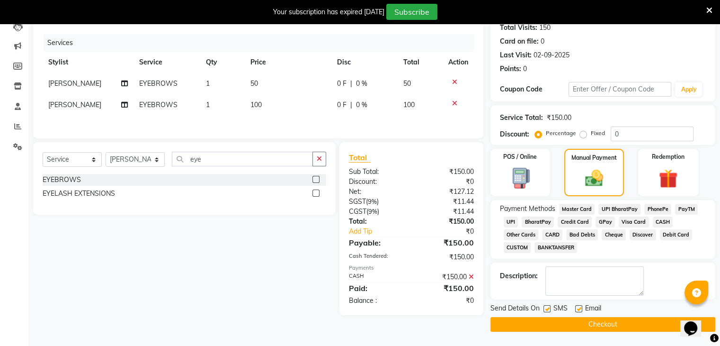
click at [641, 320] on button "Checkout" at bounding box center [602, 324] width 225 height 15
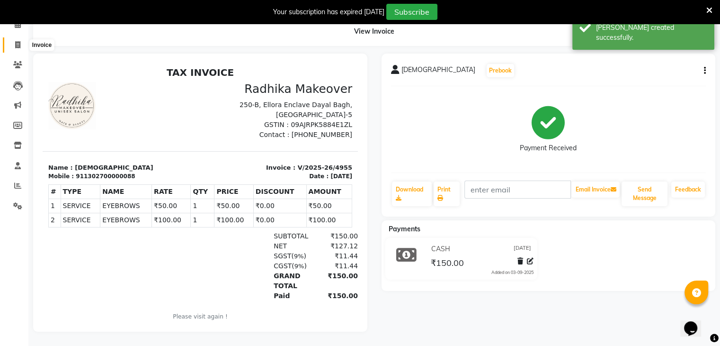
click at [18, 41] on icon at bounding box center [17, 44] width 5 height 7
select select "service"
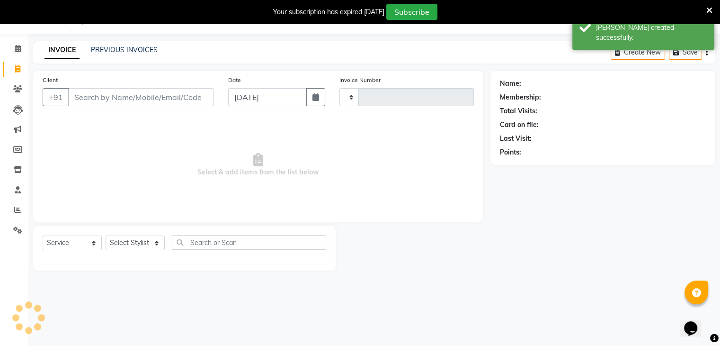
scroll to position [24, 0]
type input "4956"
select select "6880"
click at [144, 92] on input "Client" at bounding box center [141, 97] width 146 height 18
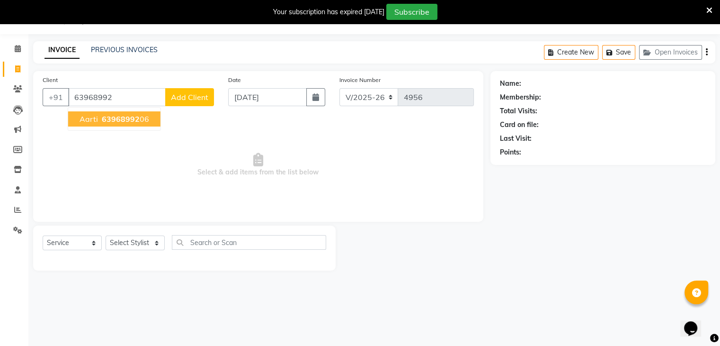
click at [134, 122] on span "63968992" at bounding box center [121, 118] width 38 height 9
type input "6396899206"
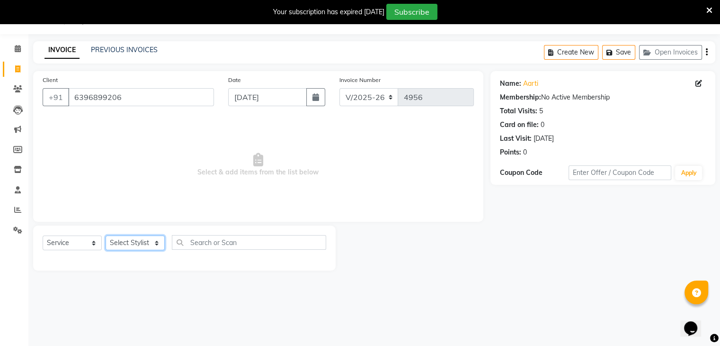
click at [143, 243] on select "Select Stylist AMAN DANISH SALMANI [PERSON_NAME] kakul KAVITA [PERSON_NAME] [PE…" at bounding box center [135, 242] width 59 height 15
select select "53885"
click at [106, 236] on select "Select Stylist AMAN DANISH SALMANI [PERSON_NAME] kakul KAVITA [PERSON_NAME] [PE…" at bounding box center [135, 242] width 59 height 15
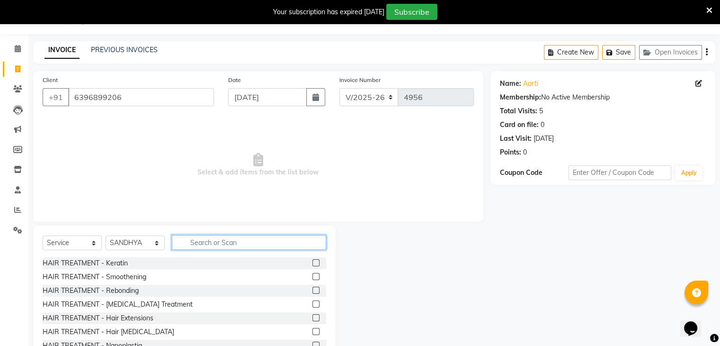
click at [242, 247] on input "text" at bounding box center [249, 242] width 154 height 15
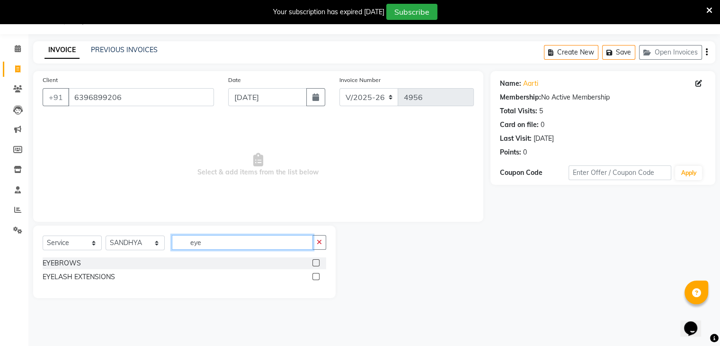
type input "eye"
click at [315, 263] on label at bounding box center [315, 262] width 7 height 7
click at [315, 263] on input "checkbox" at bounding box center [315, 263] width 6 height 6
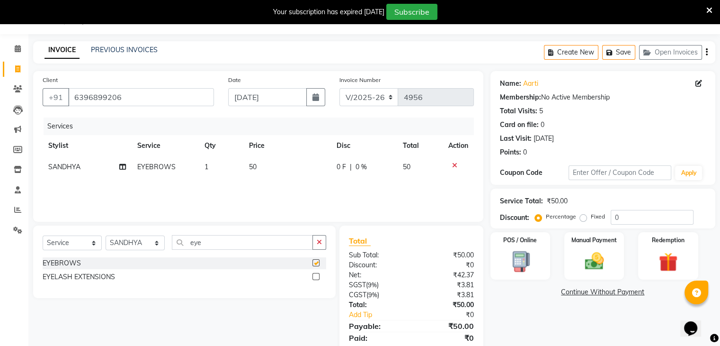
checkbox input "false"
click at [163, 241] on select "Select Stylist AMAN DANISH SALMANI [PERSON_NAME] kakul KAVITA [PERSON_NAME] [PE…" at bounding box center [135, 242] width 59 height 15
select select "53884"
click at [106, 236] on select "Select Stylist AMAN DANISH SALMANI [PERSON_NAME] kakul KAVITA [PERSON_NAME] [PE…" at bounding box center [135, 242] width 59 height 15
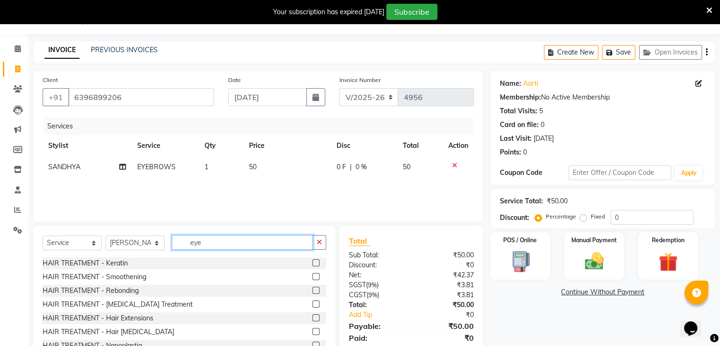
click at [233, 241] on input "eye" at bounding box center [242, 242] width 141 height 15
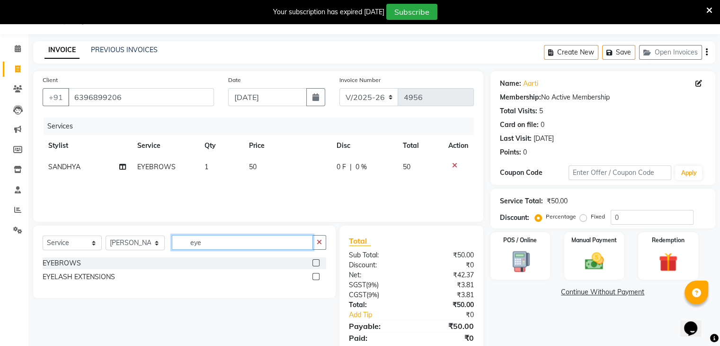
type input "eye"
click at [312, 261] on label at bounding box center [315, 262] width 7 height 7
click at [312, 261] on input "checkbox" at bounding box center [315, 263] width 6 height 6
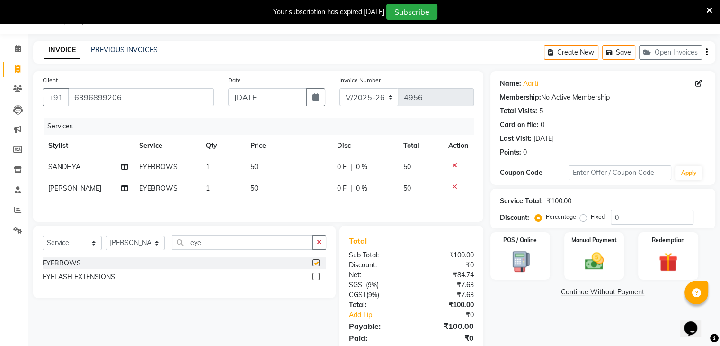
checkbox input "false"
click at [295, 185] on td "50" at bounding box center [288, 188] width 87 height 21
select select "53884"
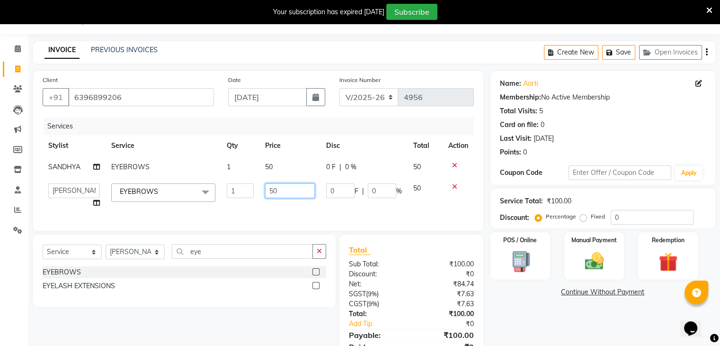
click at [299, 185] on input "50" at bounding box center [289, 190] width 49 height 15
type input "5"
type input "100"
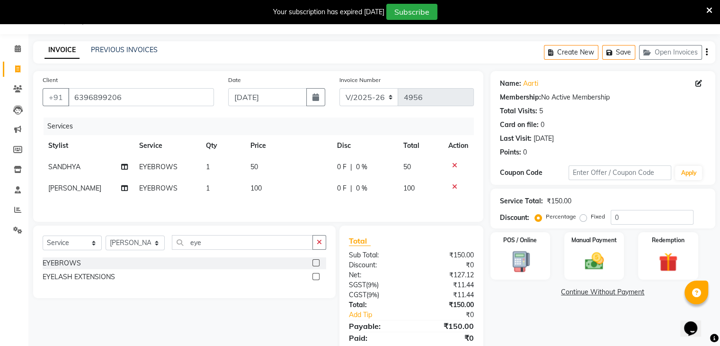
click at [292, 160] on td "50" at bounding box center [288, 166] width 87 height 21
select select "53885"
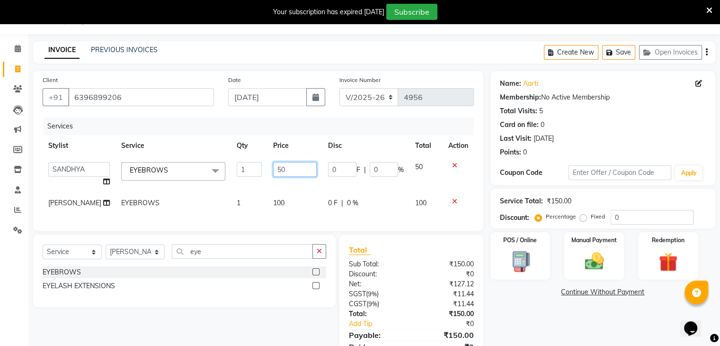
click at [295, 164] on input "50" at bounding box center [295, 169] width 44 height 15
type input "5"
type input "100"
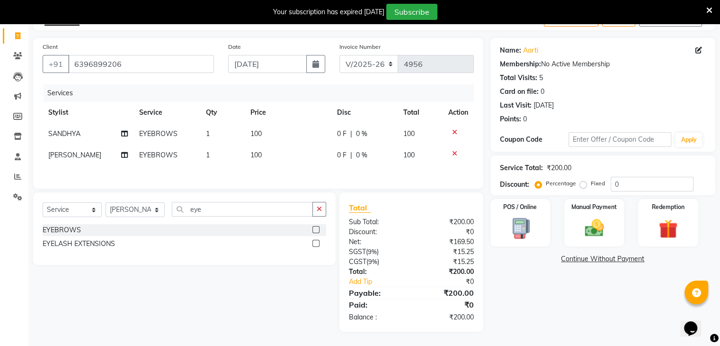
click at [591, 310] on div "Name: Aarti Membership: No Active Membership Total Visits: 5 Card on file: 0 La…" at bounding box center [606, 185] width 232 height 294
click at [612, 233] on div "Manual Payment" at bounding box center [594, 222] width 62 height 49
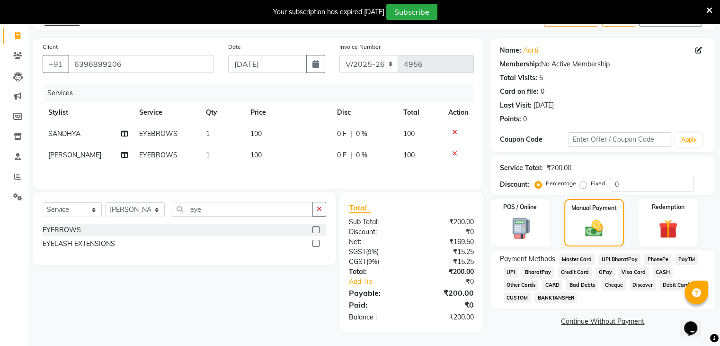
click at [659, 269] on span "CASH" at bounding box center [663, 272] width 20 height 11
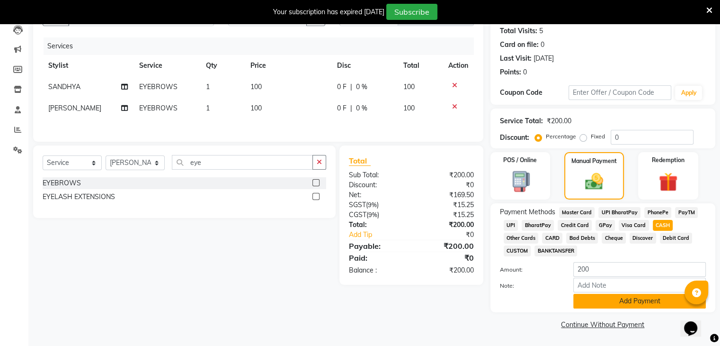
click at [650, 297] on button "Add Payment" at bounding box center [639, 301] width 133 height 15
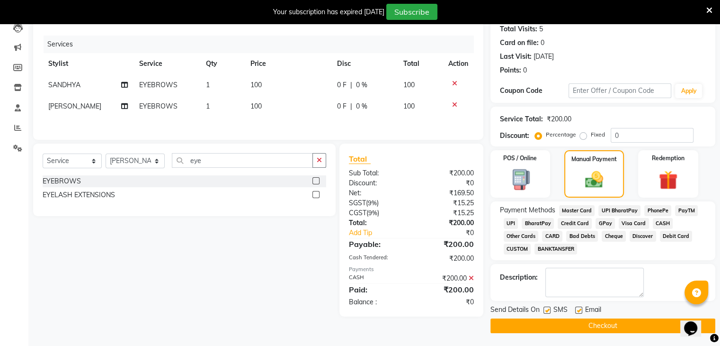
click at [637, 324] on button "Checkout" at bounding box center [602, 325] width 225 height 15
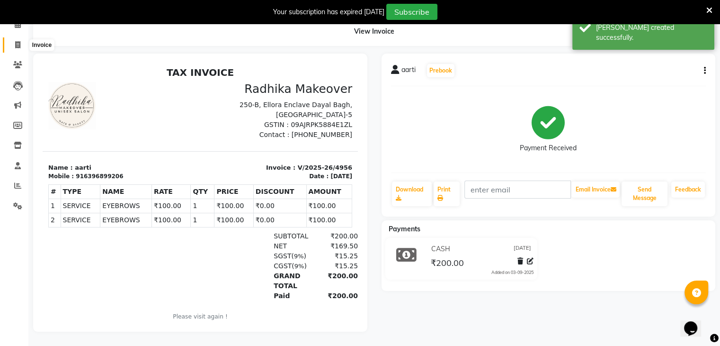
click at [19, 41] on icon at bounding box center [17, 44] width 5 height 7
select select "service"
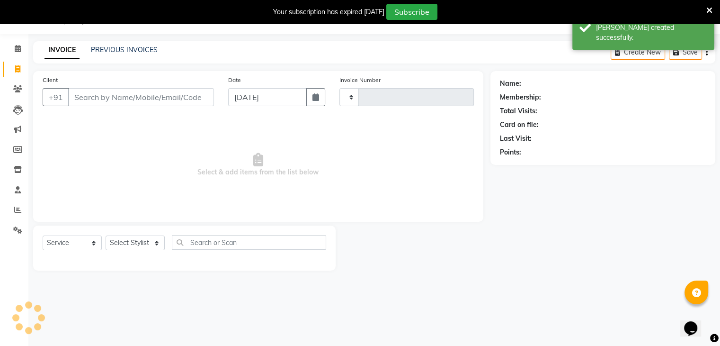
type input "4957"
select select "6880"
click at [145, 96] on input "Client" at bounding box center [141, 97] width 146 height 18
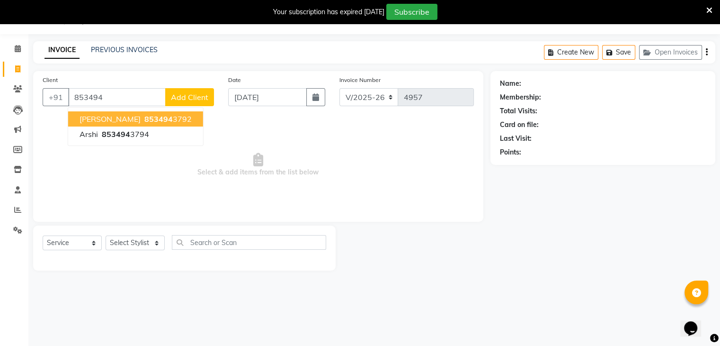
click at [147, 118] on ngb-highlight "853494 3792" at bounding box center [166, 118] width 49 height 9
type input "8534943792"
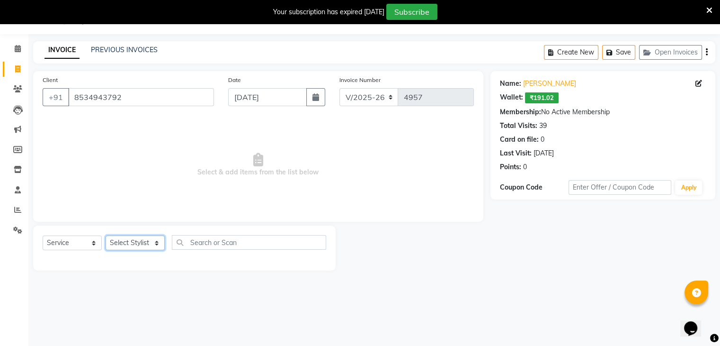
click at [151, 244] on select "Select Stylist AMAN DANISH SALMANI [PERSON_NAME] kakul KAVITA [PERSON_NAME] [PE…" at bounding box center [135, 242] width 59 height 15
select select "53886"
click at [106, 236] on select "Select Stylist AMAN DANISH SALMANI [PERSON_NAME] kakul KAVITA [PERSON_NAME] [PE…" at bounding box center [135, 242] width 59 height 15
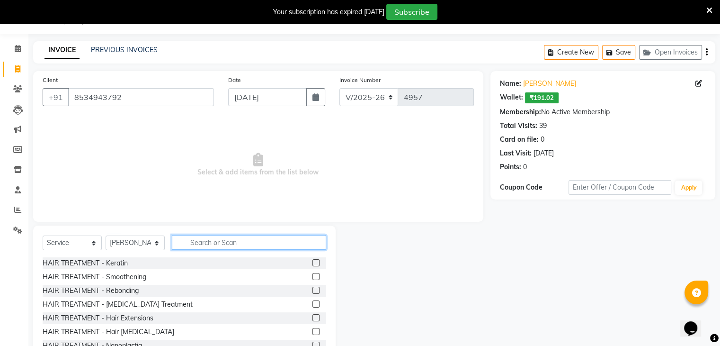
click at [231, 245] on input "text" at bounding box center [249, 242] width 154 height 15
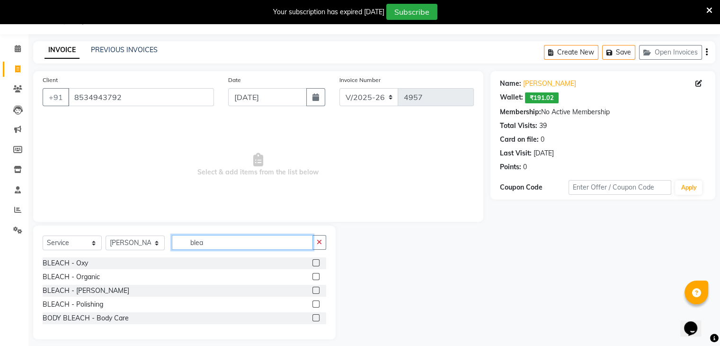
type input "blea"
drag, startPoint x: 271, startPoint y: 302, endPoint x: 317, endPoint y: 302, distance: 46.4
click at [317, 302] on div "BLEACH - Polishing" at bounding box center [185, 304] width 284 height 12
click at [317, 302] on label at bounding box center [315, 303] width 7 height 7
click at [317, 302] on input "checkbox" at bounding box center [315, 304] width 6 height 6
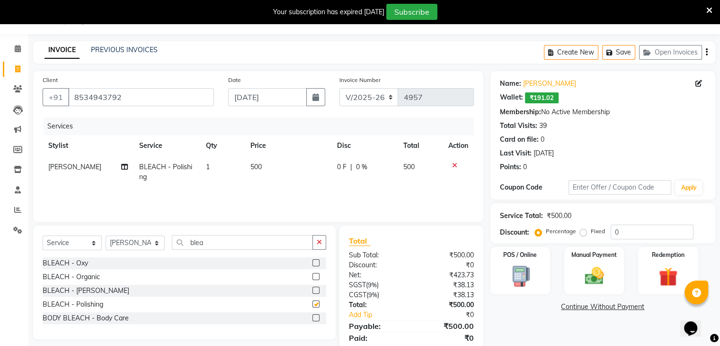
checkbox input "false"
click at [240, 239] on input "blea" at bounding box center [242, 242] width 141 height 15
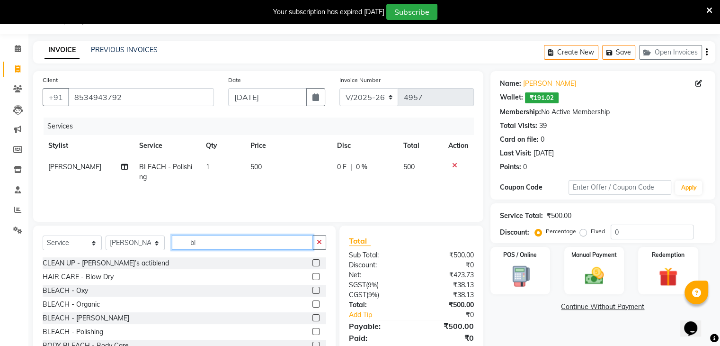
type input "b"
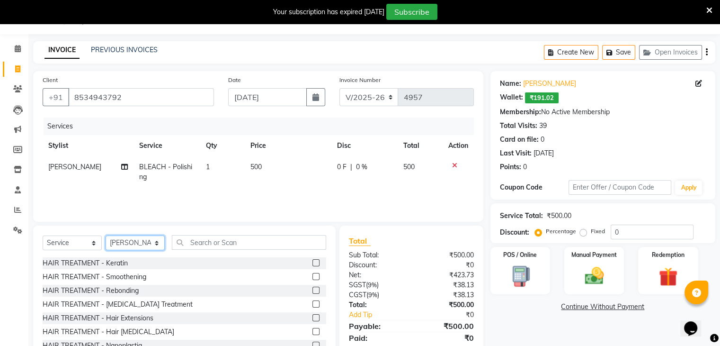
click at [151, 245] on select "Select Stylist AMAN DANISH SALMANI [PERSON_NAME] kakul KAVITA [PERSON_NAME] [PE…" at bounding box center [135, 242] width 59 height 15
select select "53884"
click at [106, 236] on select "Select Stylist AMAN DANISH SALMANI [PERSON_NAME] kakul KAVITA [PERSON_NAME] [PE…" at bounding box center [135, 242] width 59 height 15
click at [208, 239] on input "text" at bounding box center [249, 242] width 154 height 15
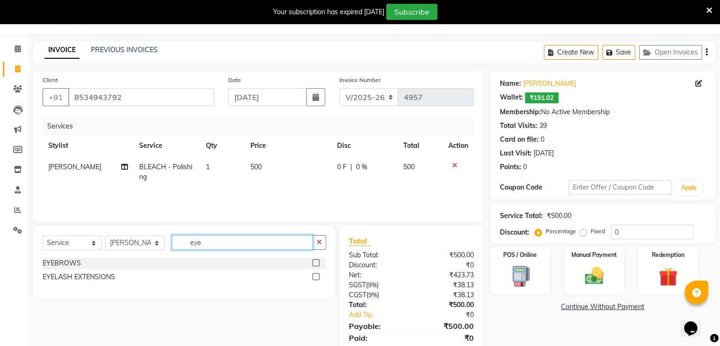
type input "eye"
click at [314, 262] on label at bounding box center [315, 262] width 7 height 7
click at [314, 262] on input "checkbox" at bounding box center [315, 263] width 6 height 6
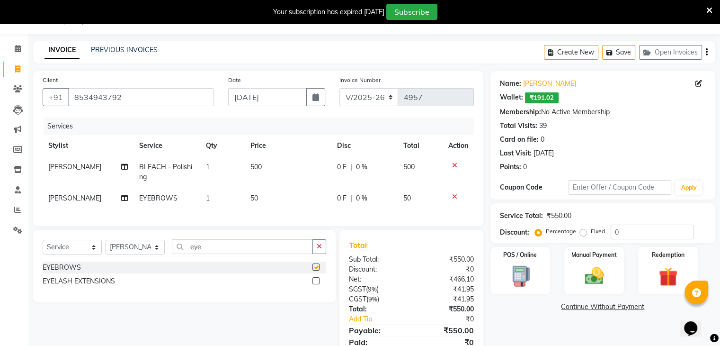
checkbox input "false"
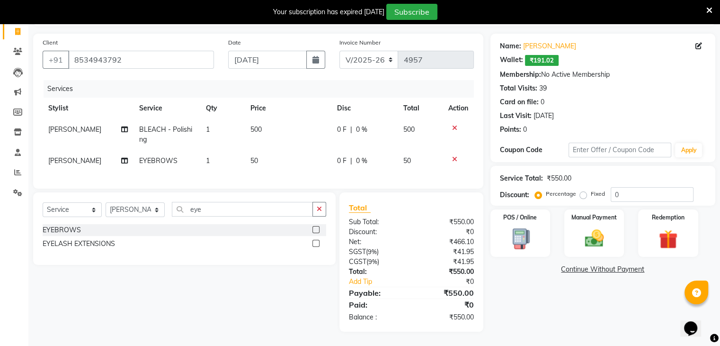
click at [302, 155] on td "50" at bounding box center [288, 160] width 87 height 21
select select "53884"
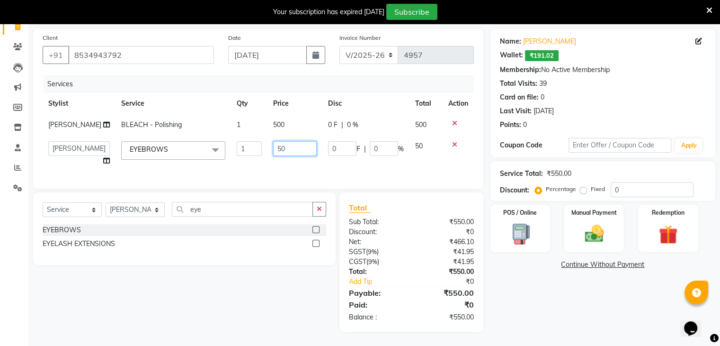
click at [302, 154] on input "50" at bounding box center [295, 148] width 44 height 15
type input "5"
type input "70"
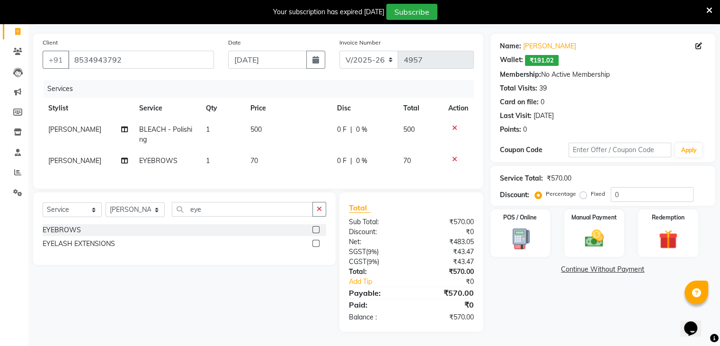
click at [574, 319] on div "Name: [PERSON_NAME]: ₹191.02 Membership: No Active Membership Total Visits: 39 …" at bounding box center [606, 183] width 232 height 298
click at [591, 227] on img at bounding box center [594, 238] width 32 height 23
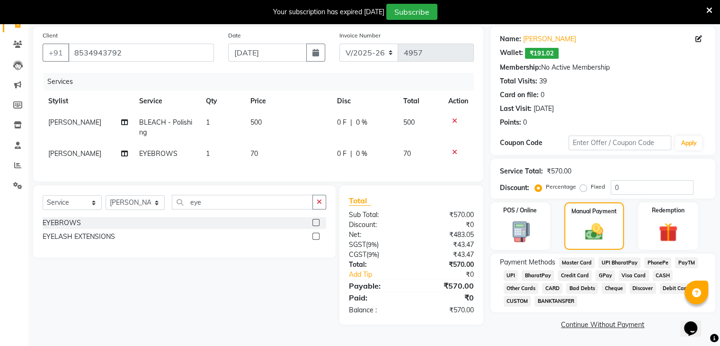
click at [509, 278] on span "UPI" at bounding box center [511, 275] width 15 height 11
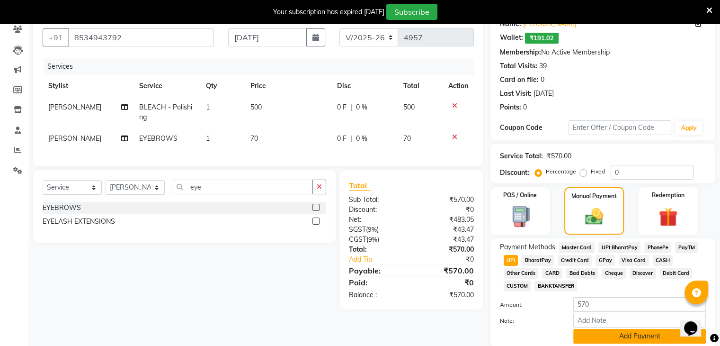
click at [612, 342] on button "Add Payment" at bounding box center [639, 336] width 133 height 15
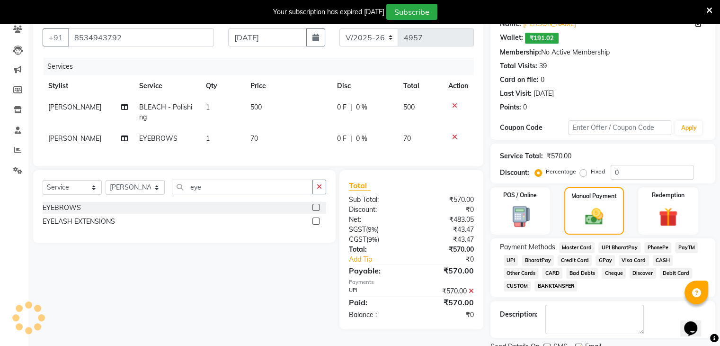
scroll to position [123, 0]
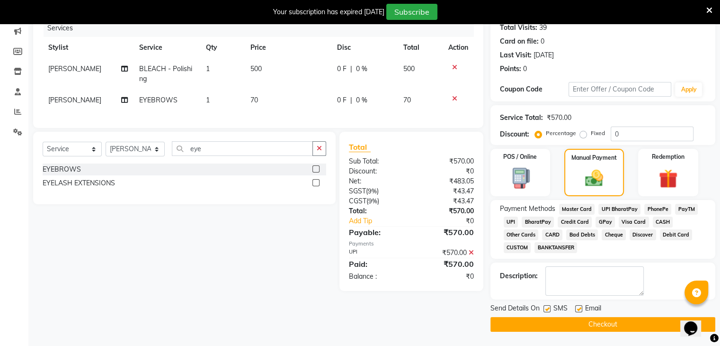
click at [590, 324] on button "Checkout" at bounding box center [602, 324] width 225 height 15
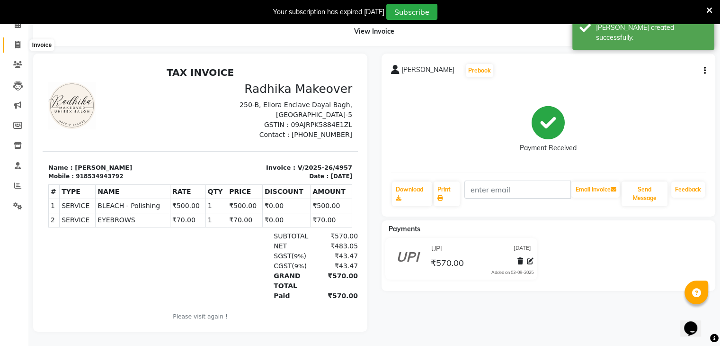
click at [17, 42] on span at bounding box center [17, 45] width 17 height 11
select select "service"
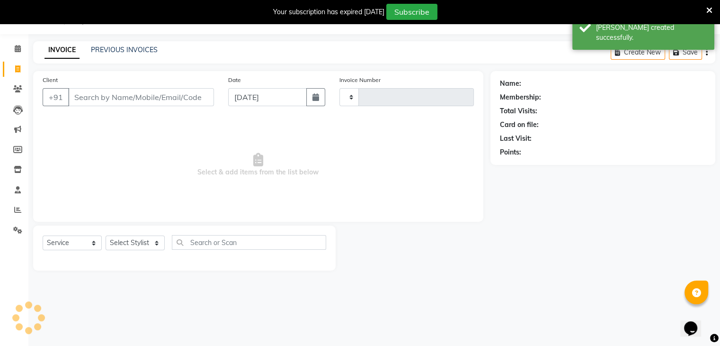
scroll to position [24, 0]
type input "4958"
select select "6880"
click at [173, 108] on div "Client +91" at bounding box center [129, 94] width 186 height 39
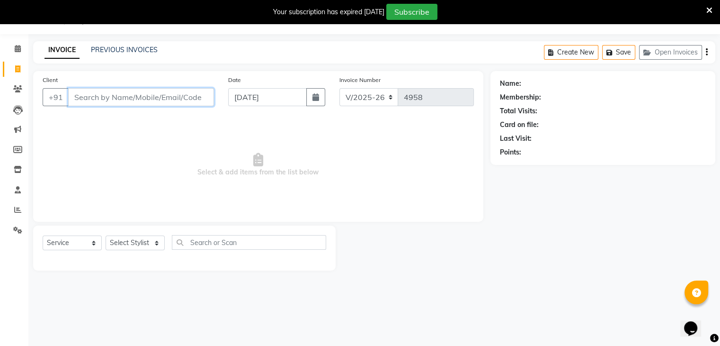
click at [165, 100] on input "Client" at bounding box center [141, 97] width 146 height 18
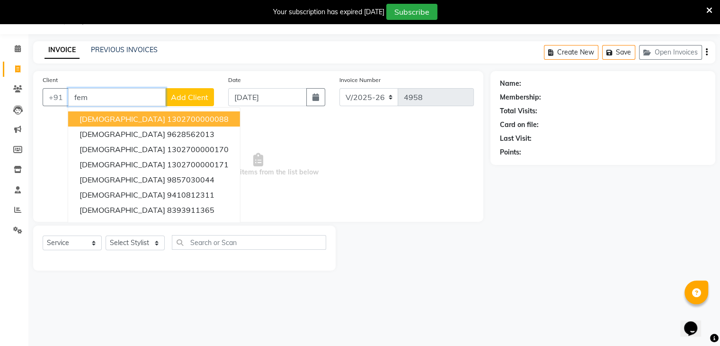
click at [169, 125] on button "[DEMOGRAPHIC_DATA] 1302700000088" at bounding box center [154, 118] width 172 height 15
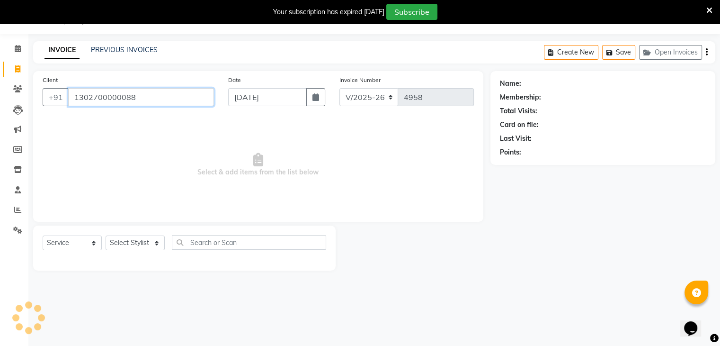
type input "1302700000088"
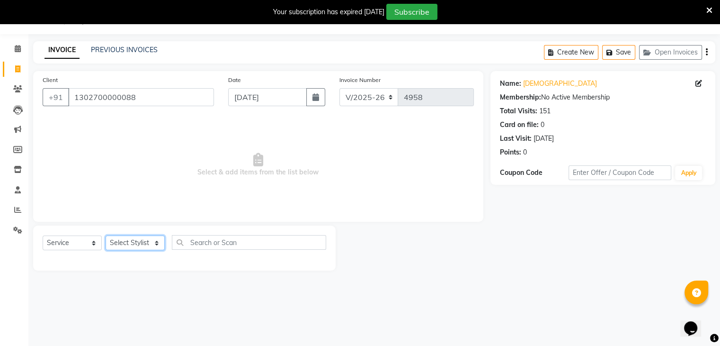
click at [138, 247] on select "Select Stylist AMAN DANISH SALMANI [PERSON_NAME] kakul KAVITA [PERSON_NAME] [PE…" at bounding box center [135, 242] width 59 height 15
select select "86751"
click at [106, 236] on select "Select Stylist AMAN DANISH SALMANI [PERSON_NAME] kakul KAVITA [PERSON_NAME] [PE…" at bounding box center [135, 242] width 59 height 15
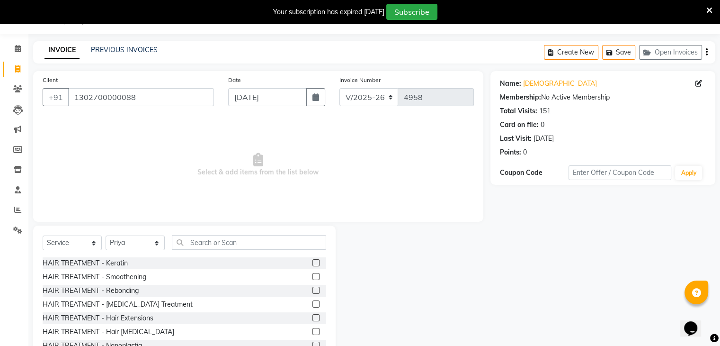
drag, startPoint x: 215, startPoint y: 233, endPoint x: 217, endPoint y: 238, distance: 5.5
click at [217, 238] on div "Select Service Product Membership Package Voucher Prepaid Gift Card Select Styl…" at bounding box center [184, 295] width 303 height 140
click at [217, 238] on input "text" at bounding box center [249, 242] width 154 height 15
type input "r"
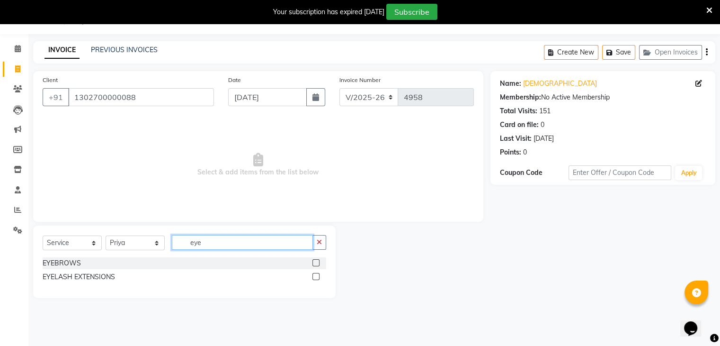
type input "eye"
click at [315, 264] on label at bounding box center [315, 262] width 7 height 7
click at [315, 264] on input "checkbox" at bounding box center [315, 263] width 6 height 6
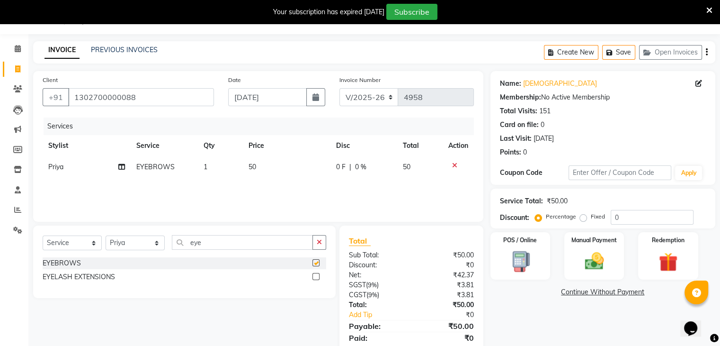
checkbox input "false"
click at [302, 163] on td "50" at bounding box center [287, 166] width 88 height 21
select select "86751"
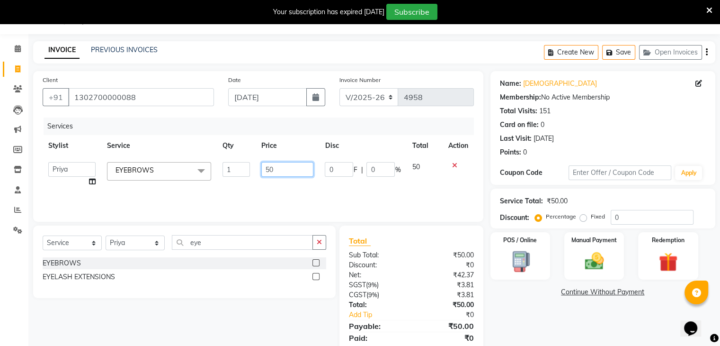
click at [302, 164] on input "50" at bounding box center [287, 169] width 52 height 15
type input "5"
type input "100"
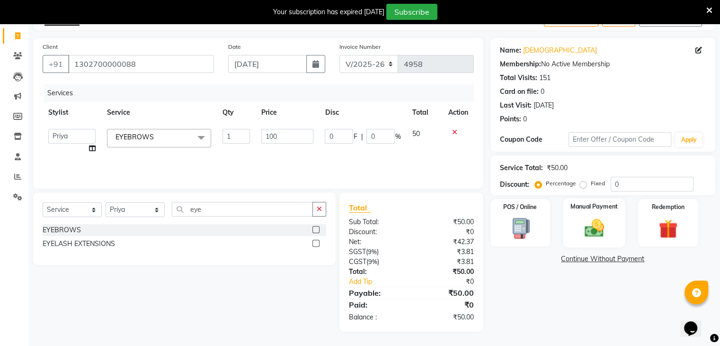
click at [586, 223] on img at bounding box center [594, 228] width 32 height 23
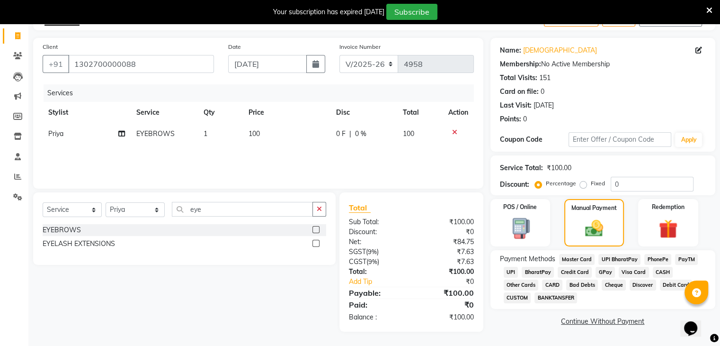
click at [659, 270] on span "CASH" at bounding box center [663, 272] width 20 height 11
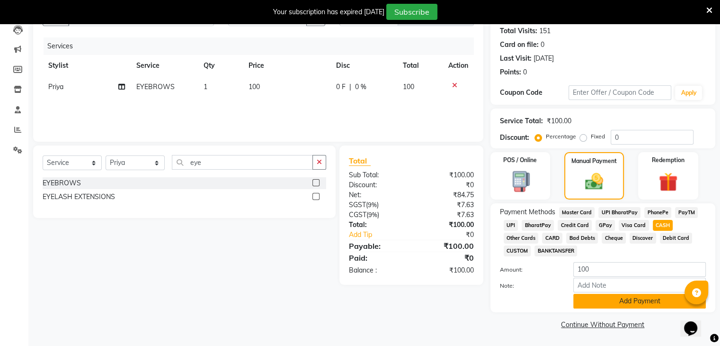
scroll to position [105, 0]
click at [642, 300] on button "Add Payment" at bounding box center [639, 301] width 133 height 15
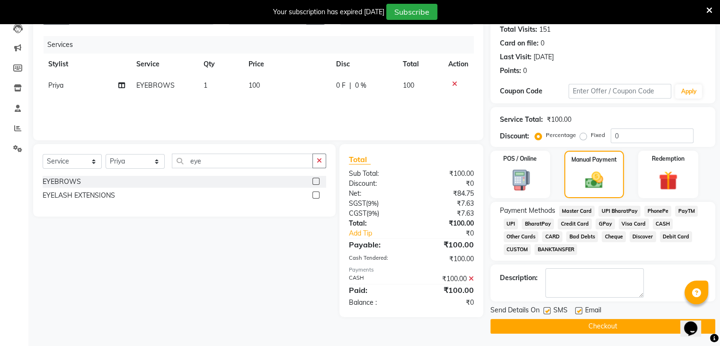
click at [632, 325] on button "Checkout" at bounding box center [602, 326] width 225 height 15
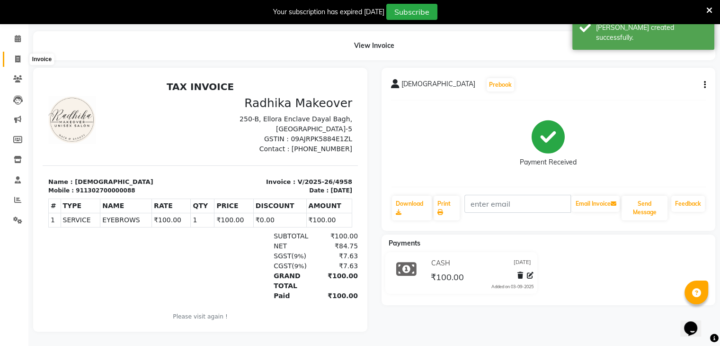
click at [17, 55] on icon at bounding box center [17, 58] width 5 height 7
select select "service"
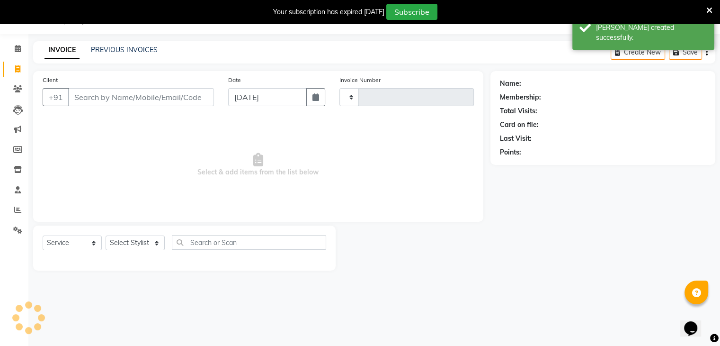
scroll to position [24, 0]
type input "4959"
select select "6880"
click at [120, 96] on input "Client" at bounding box center [141, 97] width 146 height 18
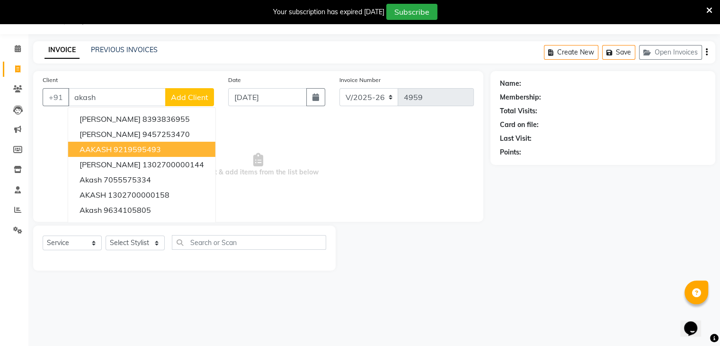
click at [114, 147] on ngb-highlight "9219595493" at bounding box center [137, 148] width 47 height 9
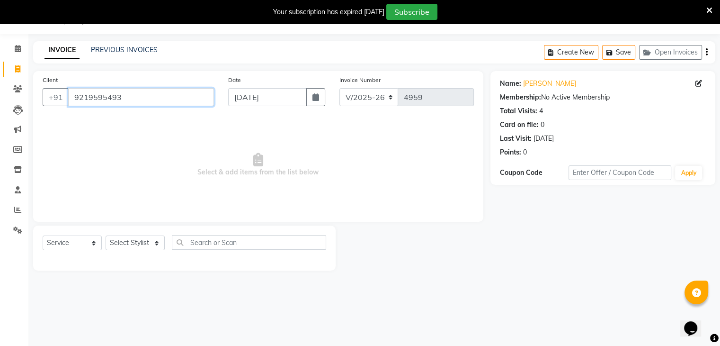
click at [161, 96] on input "9219595493" at bounding box center [141, 97] width 146 height 18
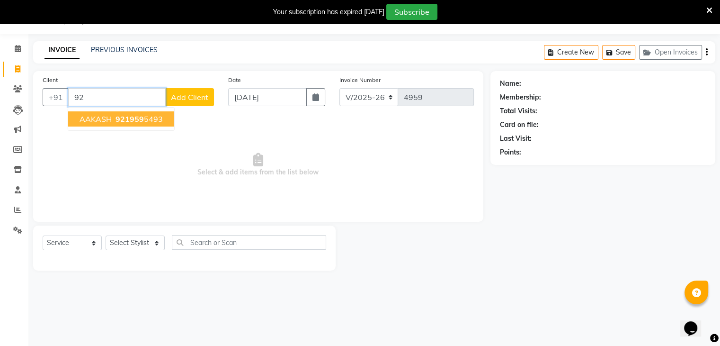
type input "9"
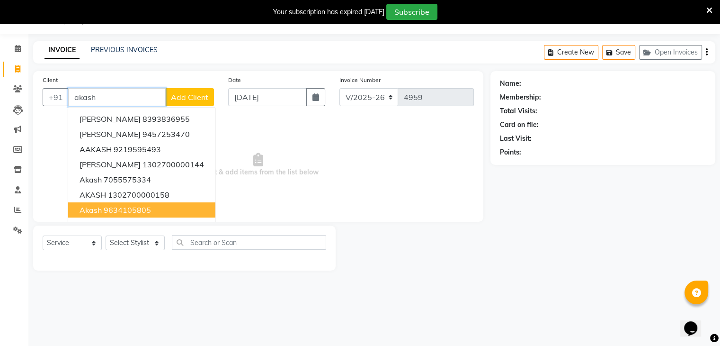
click at [122, 205] on ngb-highlight "9634105805" at bounding box center [127, 209] width 47 height 9
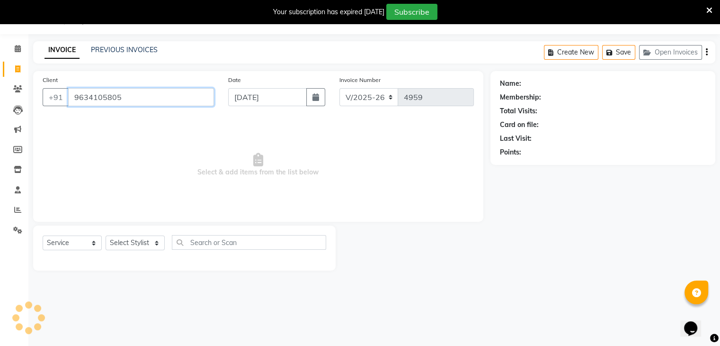
type input "9634105805"
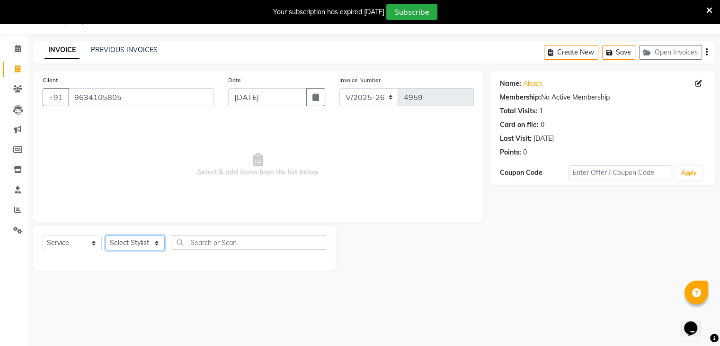
click at [151, 238] on select "Select Stylist AMAN DANISH SALMANI [PERSON_NAME] kakul KAVITA [PERSON_NAME] [PE…" at bounding box center [135, 242] width 59 height 15
select select "53879"
click at [106, 236] on select "Select Stylist AMAN DANISH SALMANI [PERSON_NAME] kakul KAVITA [PERSON_NAME] [PE…" at bounding box center [135, 242] width 59 height 15
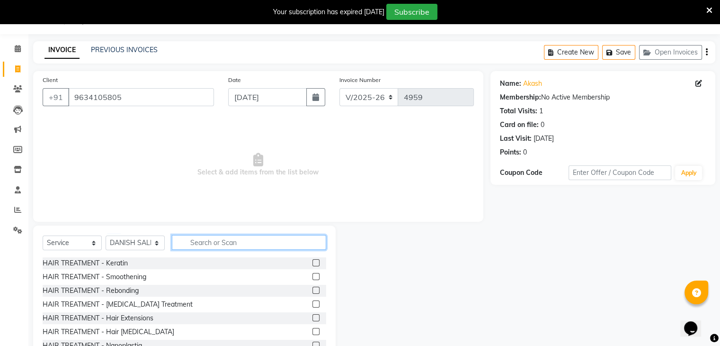
click at [231, 241] on input "text" at bounding box center [249, 242] width 154 height 15
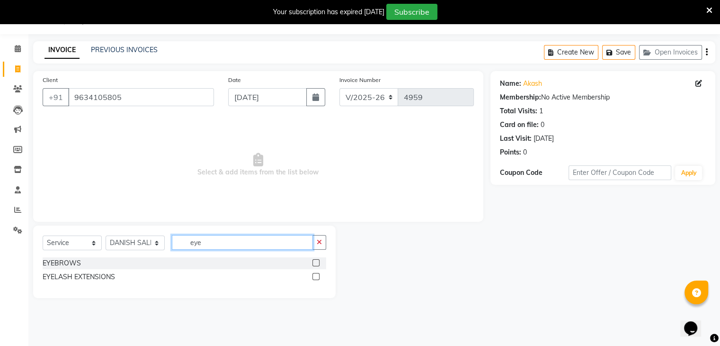
click at [283, 247] on input "eye" at bounding box center [242, 242] width 141 height 15
type input "e"
type input "cut"
click at [316, 260] on label at bounding box center [315, 262] width 7 height 7
click at [316, 260] on input "checkbox" at bounding box center [315, 263] width 6 height 6
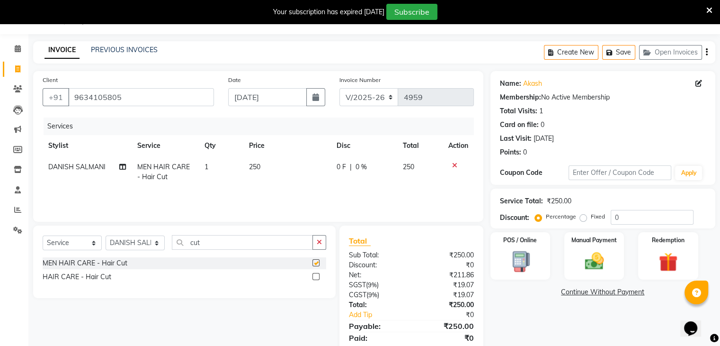
checkbox input "false"
click at [278, 243] on input "cut" at bounding box center [242, 242] width 141 height 15
type input "c"
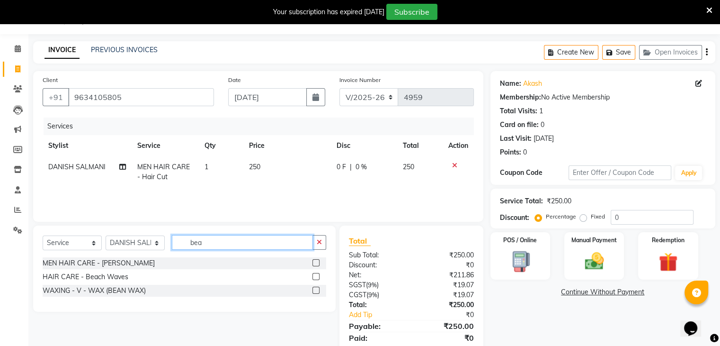
type input "bea"
click at [316, 263] on label at bounding box center [315, 262] width 7 height 7
click at [316, 263] on input "checkbox" at bounding box center [315, 263] width 6 height 6
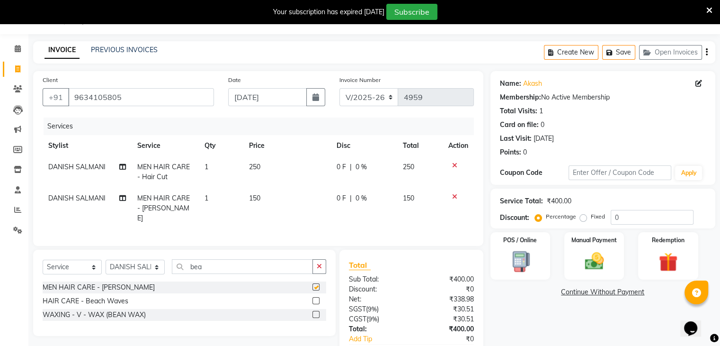
checkbox input "false"
click at [242, 264] on input "bea" at bounding box center [242, 266] width 141 height 15
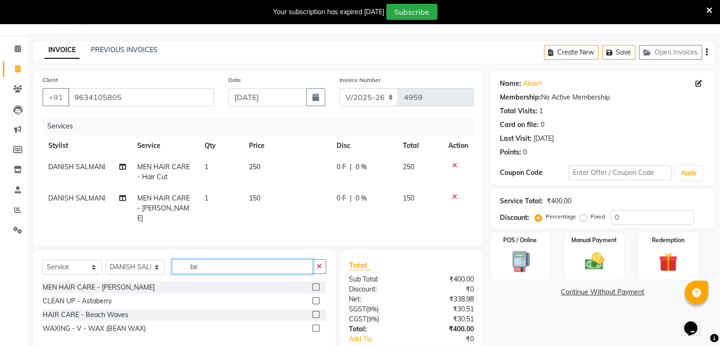
type input "b"
type input "wash"
click at [316, 286] on label at bounding box center [315, 286] width 7 height 7
click at [316, 286] on input "checkbox" at bounding box center [315, 287] width 6 height 6
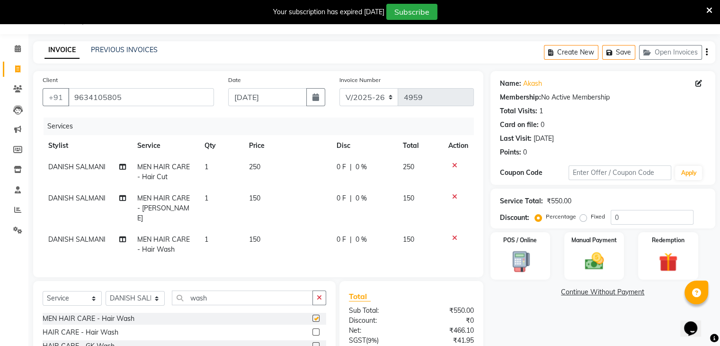
checkbox input "false"
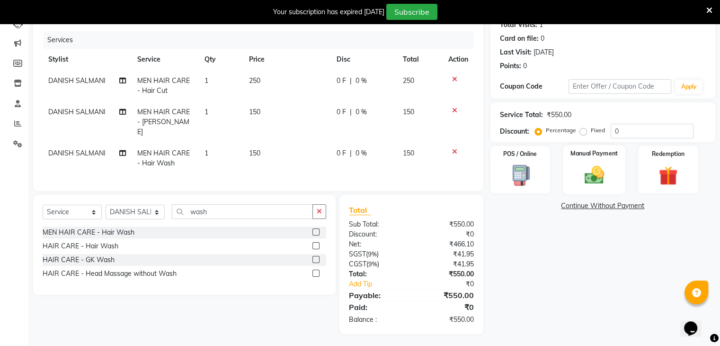
drag, startPoint x: 555, startPoint y: 161, endPoint x: 594, endPoint y: 173, distance: 40.6
click at [594, 173] on div "POS / Online Manual Payment Redemption" at bounding box center [602, 169] width 239 height 47
click at [594, 173] on img at bounding box center [594, 175] width 32 height 23
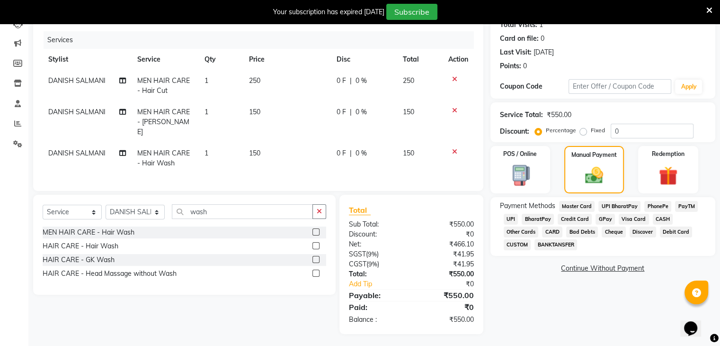
click at [655, 218] on span "CASH" at bounding box center [663, 219] width 20 height 11
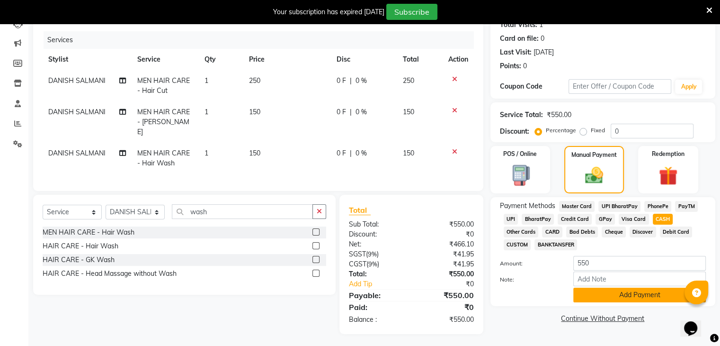
click at [625, 300] on button "Add Payment" at bounding box center [639, 294] width 133 height 15
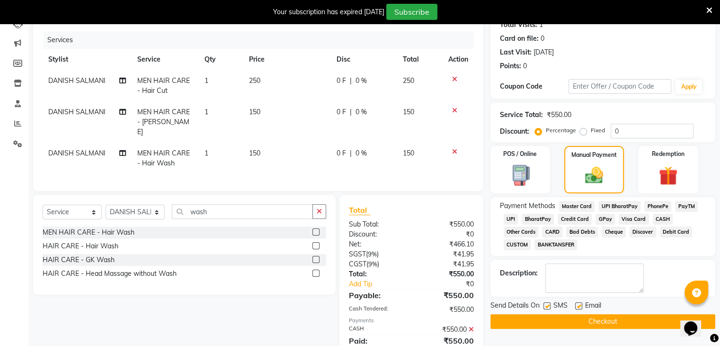
scroll to position [143, 0]
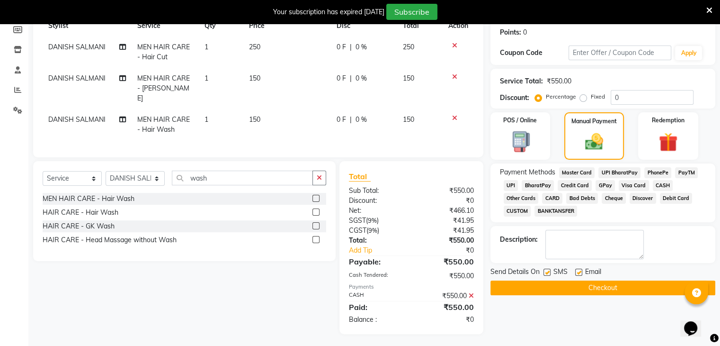
click at [605, 287] on button "Checkout" at bounding box center [602, 287] width 225 height 15
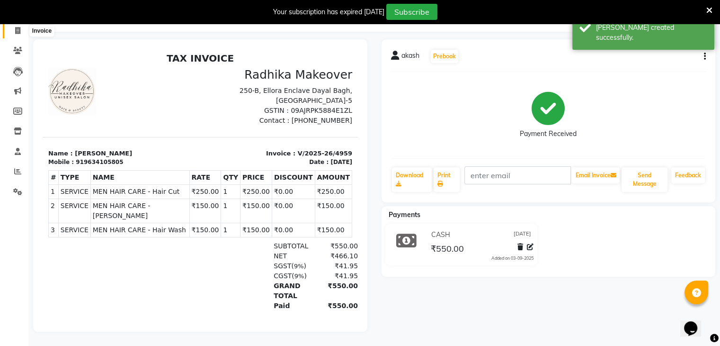
click at [19, 27] on icon at bounding box center [17, 30] width 5 height 7
select select "service"
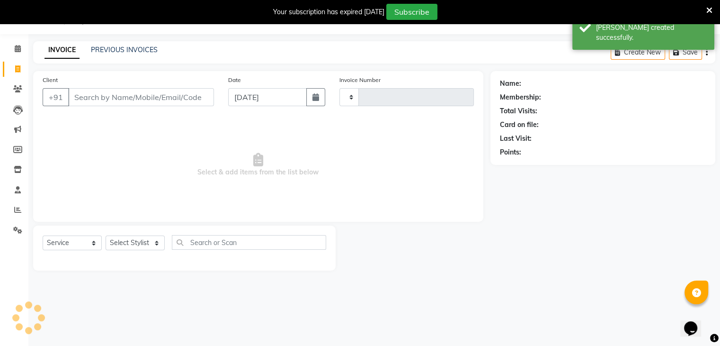
type input "4960"
select select "6880"
click at [133, 106] on input "Client" at bounding box center [141, 97] width 146 height 18
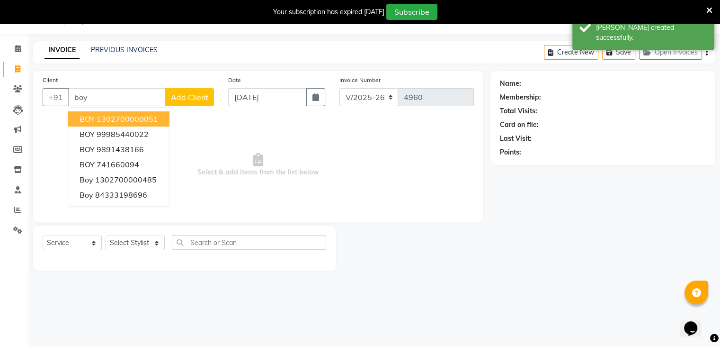
drag, startPoint x: 136, startPoint y: 128, endPoint x: 127, endPoint y: 114, distance: 17.1
click at [127, 114] on ngb-typeahead-window "BOY 1302700000051 BOY 99985440022 BOY 9891438166 BOY 741660094 boy 130270000048…" at bounding box center [119, 156] width 102 height 99
click at [127, 114] on ngb-highlight "1302700000051" at bounding box center [128, 118] width 62 height 9
type input "1302700000051"
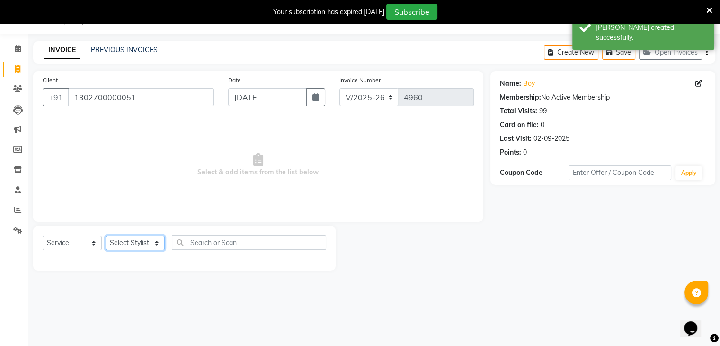
click at [156, 242] on select "Select Stylist AMAN DANISH SALMANI [PERSON_NAME] kakul KAVITA [PERSON_NAME] [PE…" at bounding box center [135, 242] width 59 height 15
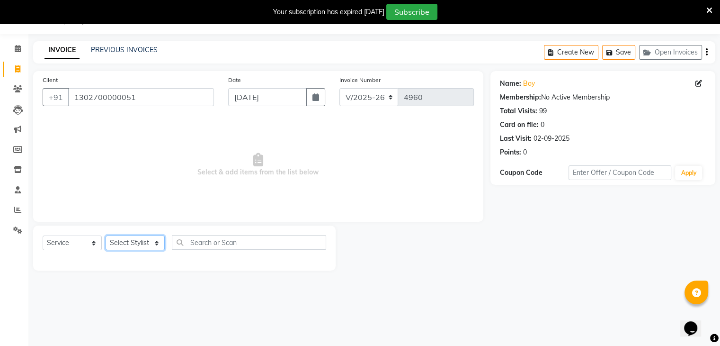
select select "58738"
click at [106, 236] on select "Select Stylist AMAN DANISH SALMANI [PERSON_NAME] kakul KAVITA [PERSON_NAME] [PE…" at bounding box center [135, 242] width 59 height 15
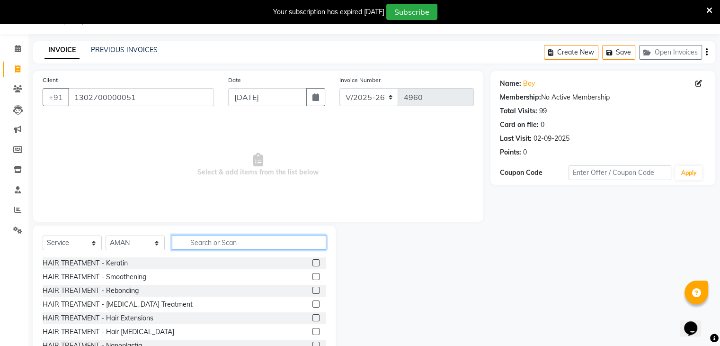
click at [206, 246] on input "text" at bounding box center [249, 242] width 154 height 15
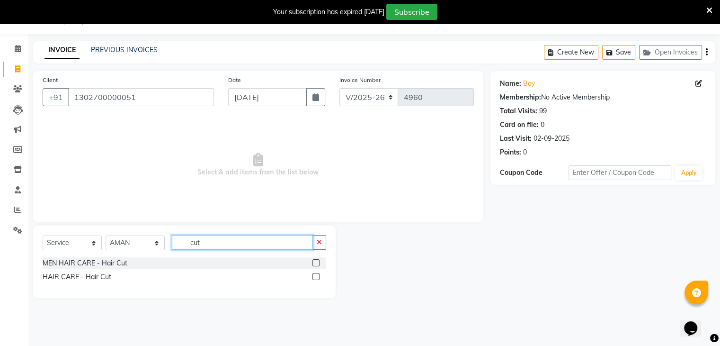
type input "cut"
click at [318, 262] on label at bounding box center [315, 262] width 7 height 7
click at [318, 262] on input "checkbox" at bounding box center [315, 263] width 6 height 6
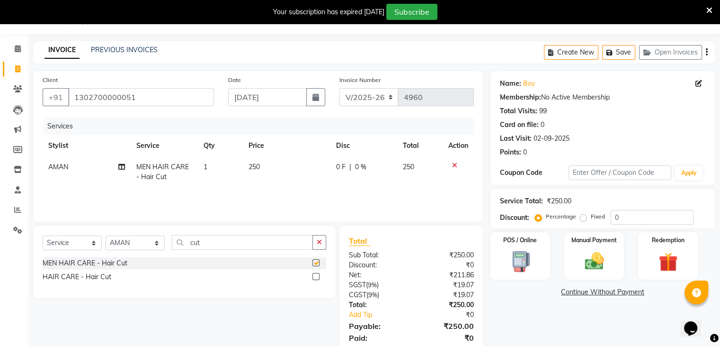
checkbox input "false"
click at [585, 246] on div "Manual Payment" at bounding box center [594, 255] width 62 height 49
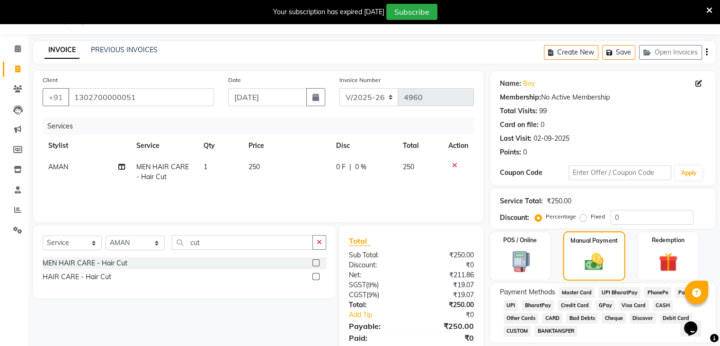
scroll to position [57, 0]
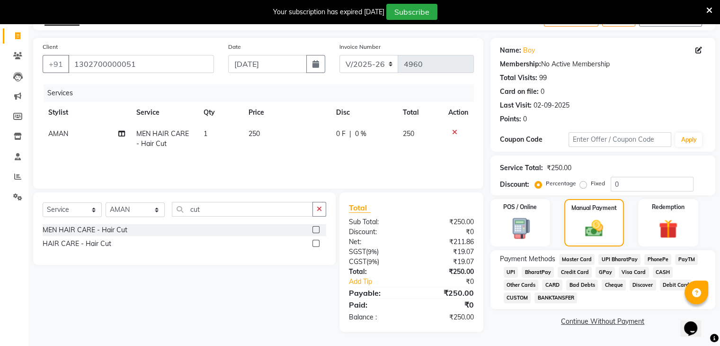
click at [653, 269] on span "CASH" at bounding box center [663, 272] width 20 height 11
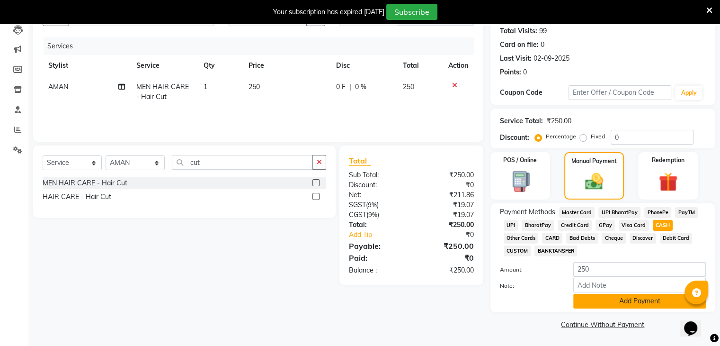
scroll to position [105, 0]
click at [646, 300] on button "Add Payment" at bounding box center [639, 301] width 133 height 15
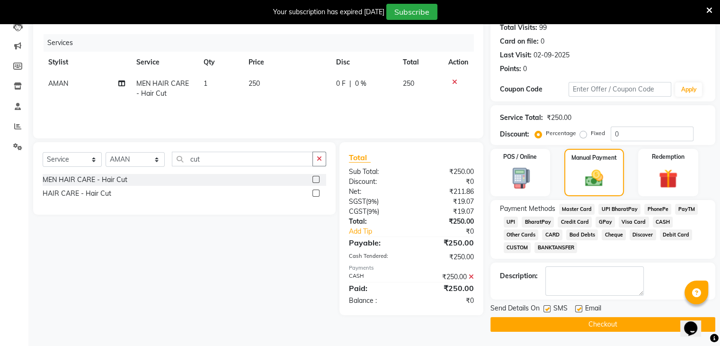
click at [636, 321] on button "Checkout" at bounding box center [602, 324] width 225 height 15
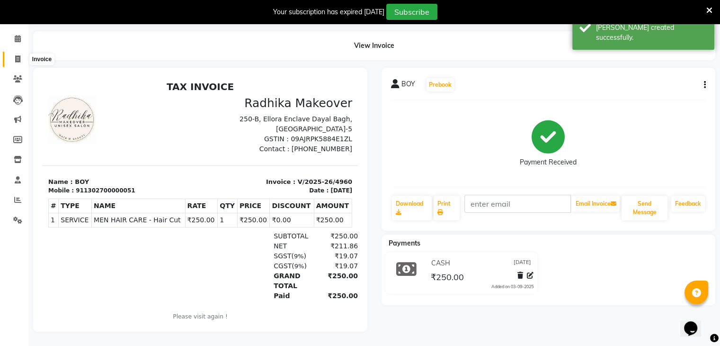
click at [18, 55] on icon at bounding box center [17, 58] width 5 height 7
select select "service"
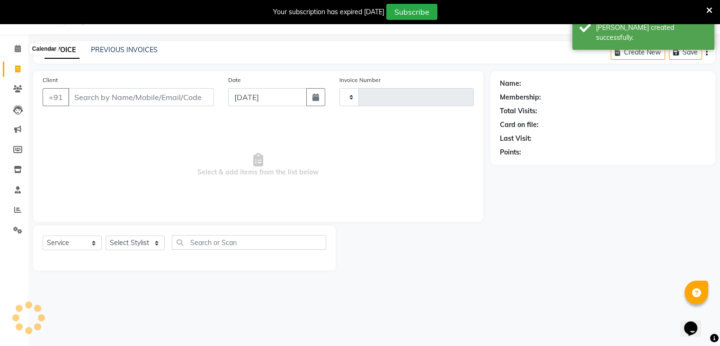
scroll to position [24, 0]
type input "4961"
select select "6880"
click at [117, 92] on input "Client" at bounding box center [141, 97] width 146 height 18
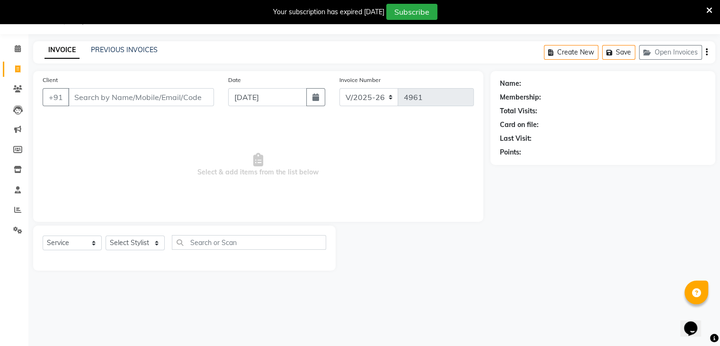
click at [117, 92] on input "Client" at bounding box center [141, 97] width 146 height 18
click at [121, 103] on input "Client" at bounding box center [141, 97] width 146 height 18
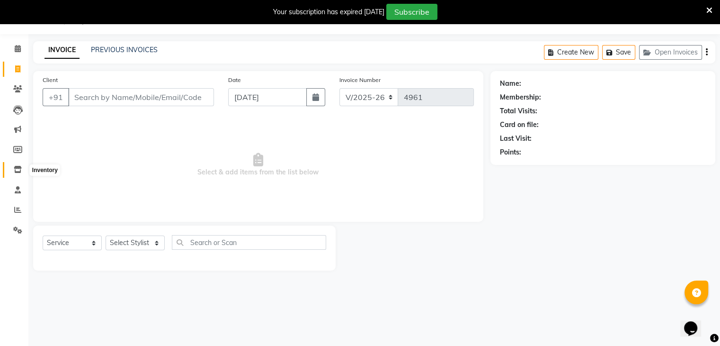
click at [15, 171] on icon at bounding box center [18, 169] width 8 height 7
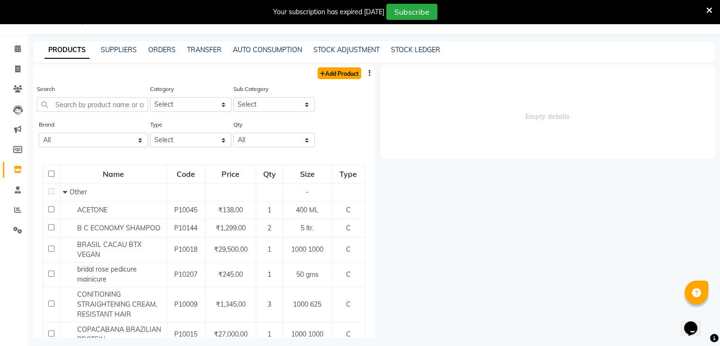
click at [339, 74] on link "Add Product" at bounding box center [340, 73] width 44 height 12
select select "true"
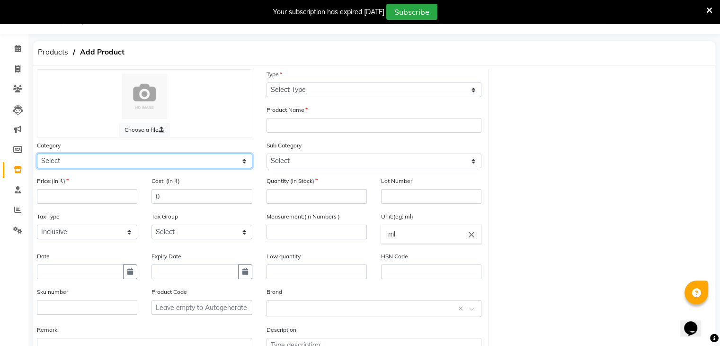
click at [138, 161] on select "Select Hair Skin Makeup Personal Care Appliances [PERSON_NAME] Waxing Disposabl…" at bounding box center [144, 160] width 215 height 15
click at [37, 155] on select "Select Hair Skin Makeup Personal Care Appliances [PERSON_NAME] Waxing Disposabl…" at bounding box center [144, 160] width 215 height 15
click at [67, 166] on select "Select Hair Skin Makeup Personal Care Appliances [PERSON_NAME] Waxing Disposabl…" at bounding box center [144, 160] width 215 height 15
select select "1145601150"
click at [37, 155] on select "Select Hair Skin Makeup Personal Care Appliances [PERSON_NAME] Waxing Disposabl…" at bounding box center [144, 160] width 215 height 15
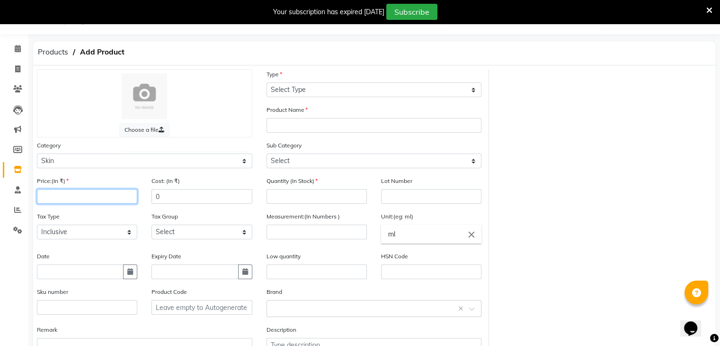
click at [70, 203] on input "number" at bounding box center [87, 196] width 100 height 15
type input "19"
click at [129, 201] on input "number" at bounding box center [87, 196] width 100 height 15
type input "1"
type input "190"
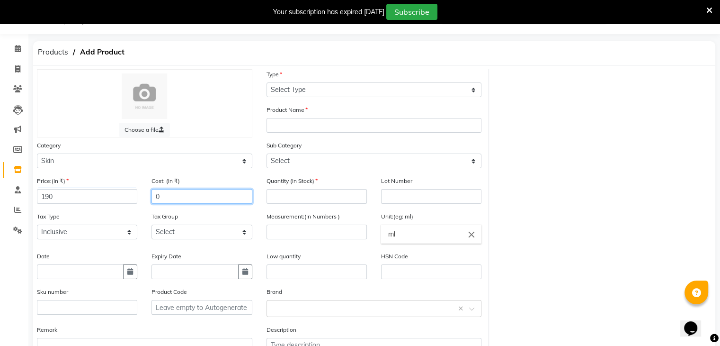
click at [168, 195] on input "0" at bounding box center [201, 196] width 100 height 15
type input "190"
click at [134, 279] on button "button" at bounding box center [130, 271] width 14 height 15
select select "9"
select select "2025"
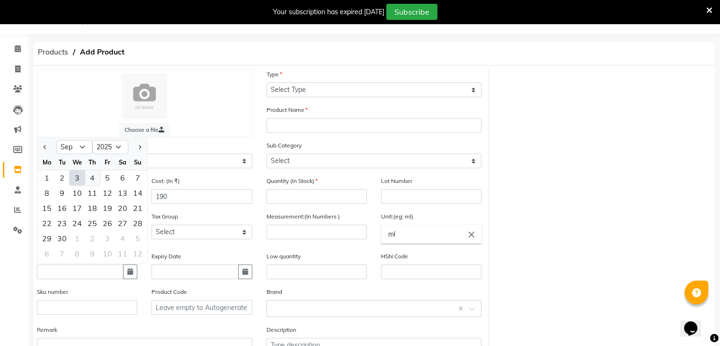
click at [91, 185] on div "4" at bounding box center [92, 177] width 15 height 15
type input "[DATE]"
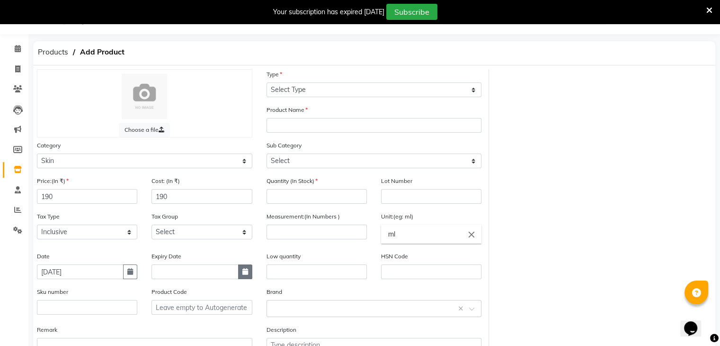
click at [242, 278] on button "button" at bounding box center [245, 271] width 14 height 15
select select "9"
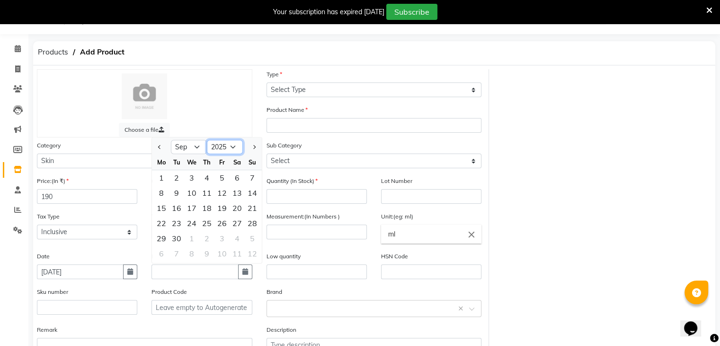
click at [225, 152] on select "2015 2016 2017 2018 2019 2020 2021 2022 2023 2024 2025 2026 2027 2028 2029 2030…" at bounding box center [225, 147] width 36 height 14
select select "2028"
click at [207, 143] on select "2015 2016 2017 2018 2019 2020 2021 2022 2023 2024 2025 2026 2027 2028 2029 2030…" at bounding box center [225, 147] width 36 height 14
click at [229, 180] on div "1" at bounding box center [221, 177] width 15 height 15
type input "[DATE]"
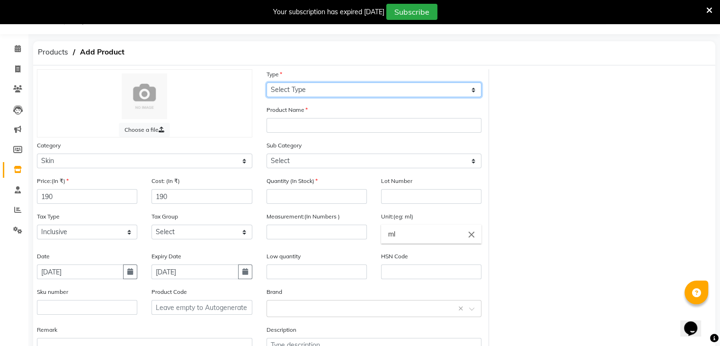
click at [322, 95] on select "Select Type Both Retail Consumable" at bounding box center [374, 89] width 215 height 15
select select "C"
click at [267, 82] on select "Select Type Both Retail Consumable" at bounding box center [374, 89] width 215 height 15
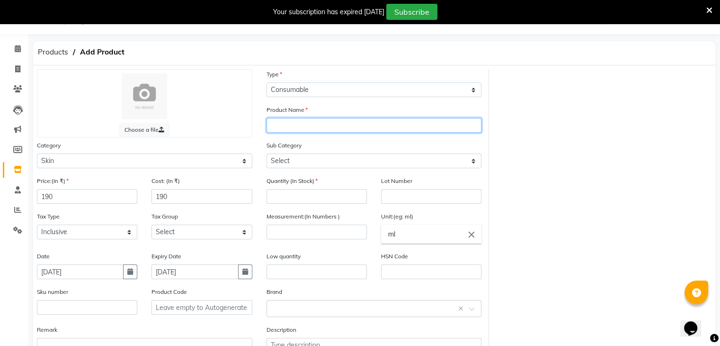
click at [318, 123] on input "text" at bounding box center [374, 125] width 215 height 15
click at [220, 103] on div at bounding box center [145, 95] width 196 height 45
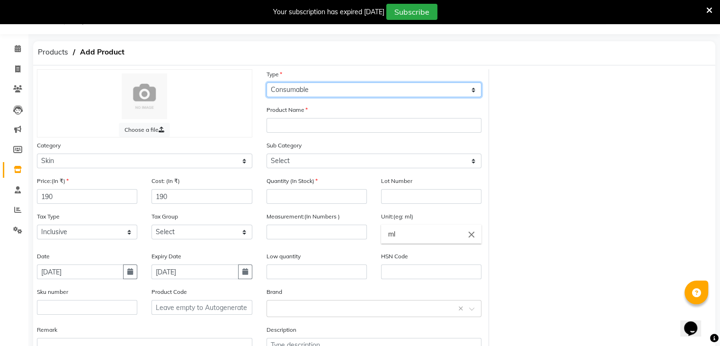
drag, startPoint x: 288, startPoint y: 89, endPoint x: 294, endPoint y: 140, distance: 51.4
click at [294, 140] on div "Choose a file Type Select Type Both Retail Consumable Product Name Category Sel…" at bounding box center [259, 219] width 459 height 301
click at [267, 82] on select "Select Type Both Retail Consumable" at bounding box center [374, 89] width 215 height 15
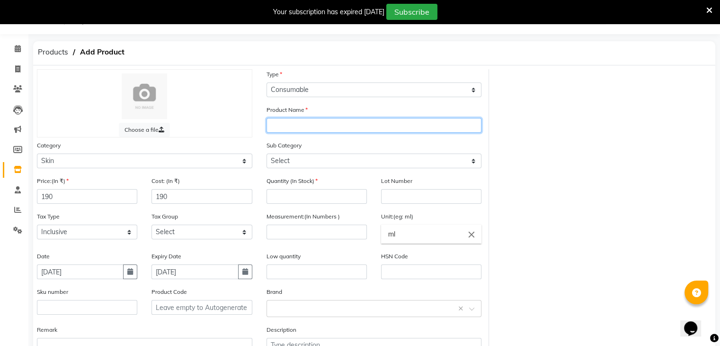
click at [302, 131] on input "text" at bounding box center [374, 125] width 215 height 15
click at [321, 121] on input "cleansing" at bounding box center [374, 125] width 215 height 15
type input "cleansing milk"
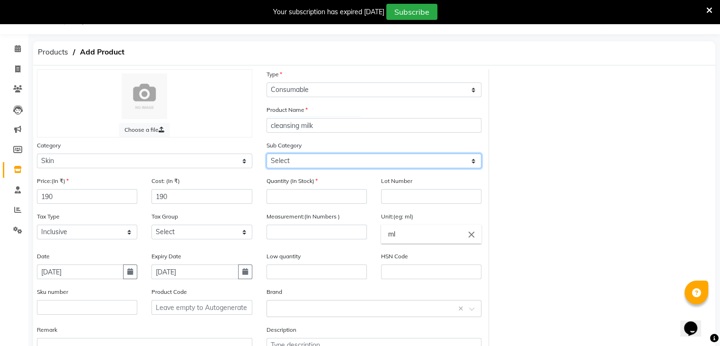
click at [320, 158] on select "Select Cleanser Facial Moisturiser Serum Toner Sun Care Masks Lip Care Eye Care…" at bounding box center [374, 160] width 215 height 15
select select "1145601151"
click at [267, 155] on select "Select Cleanser Facial Moisturiser Serum Toner Sun Care Masks Lip Care Eye Care…" at bounding box center [374, 160] width 215 height 15
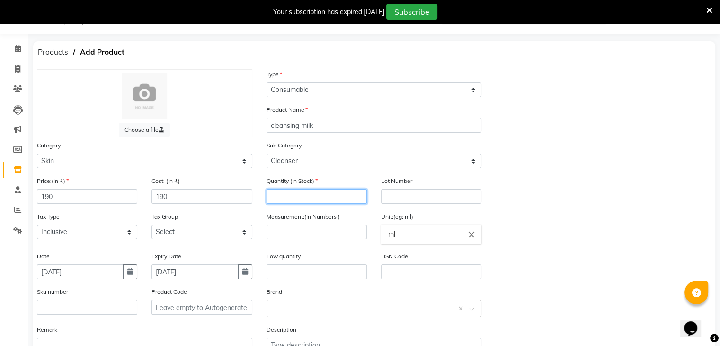
click at [309, 201] on input "number" at bounding box center [317, 196] width 100 height 15
type input "1"
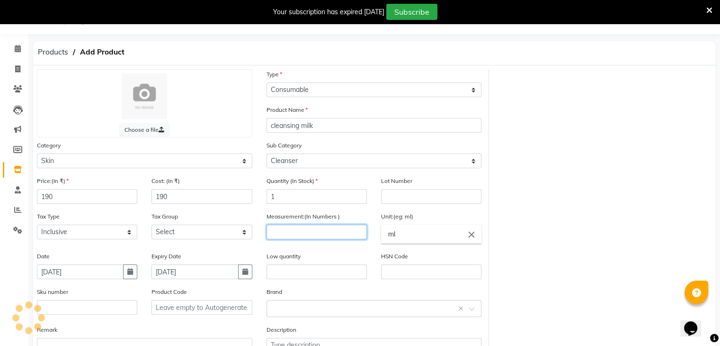
click at [304, 234] on input "number" at bounding box center [317, 231] width 100 height 15
type input "500"
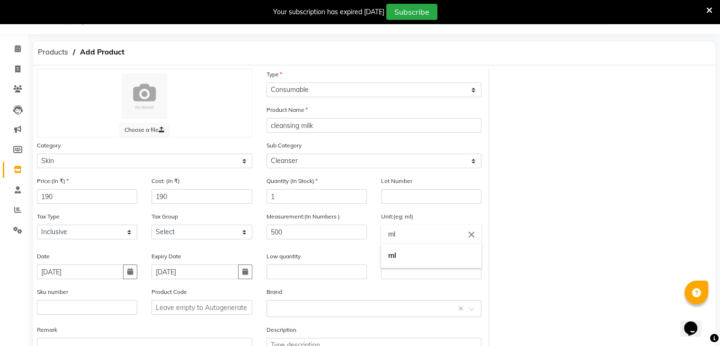
click at [409, 239] on input "ml" at bounding box center [431, 233] width 100 height 19
click at [411, 255] on link "ml" at bounding box center [431, 255] width 100 height 24
click at [322, 271] on input "text" at bounding box center [317, 271] width 100 height 15
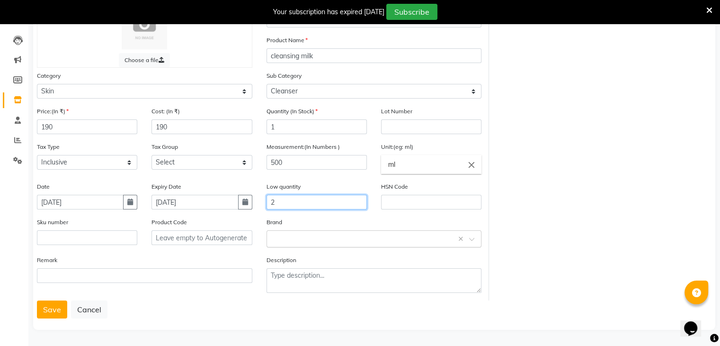
type input "2"
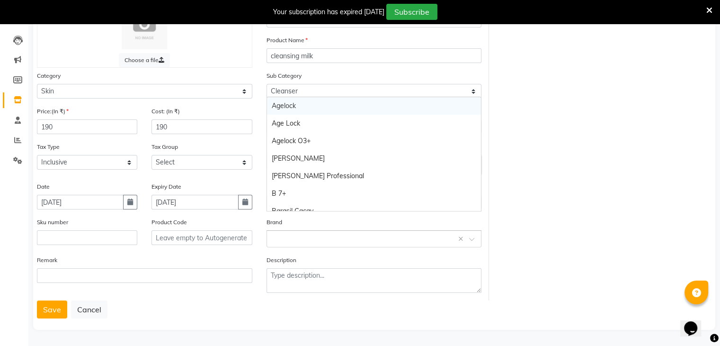
click at [304, 237] on input "text" at bounding box center [365, 238] width 186 height 10
click at [301, 239] on input "text" at bounding box center [365, 238] width 186 height 10
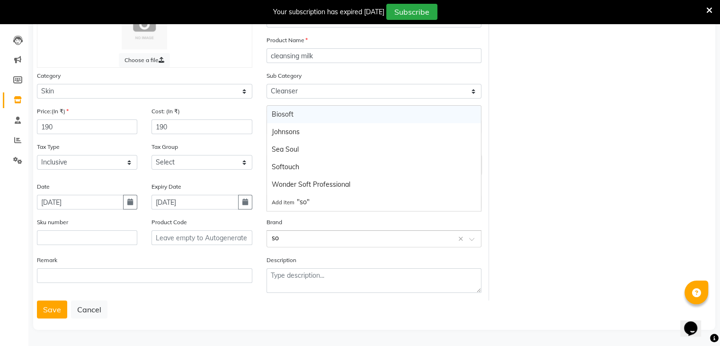
type input "sof"
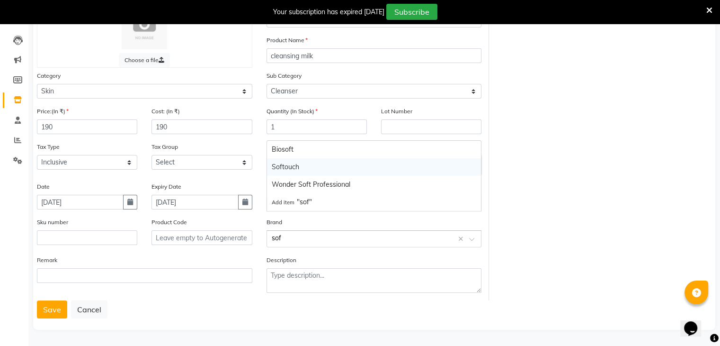
click at [295, 169] on div "Softouch" at bounding box center [374, 167] width 214 height 18
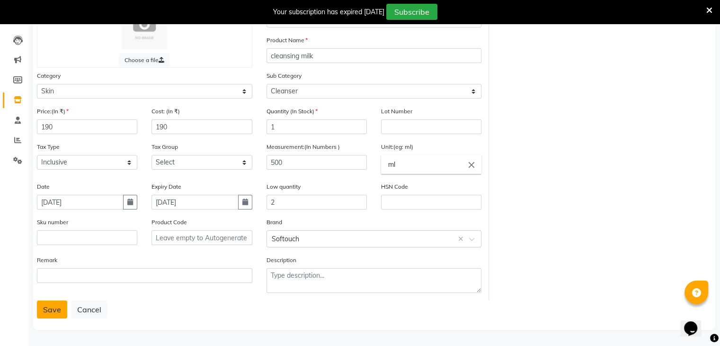
click at [49, 305] on button "Save" at bounding box center [52, 309] width 30 height 18
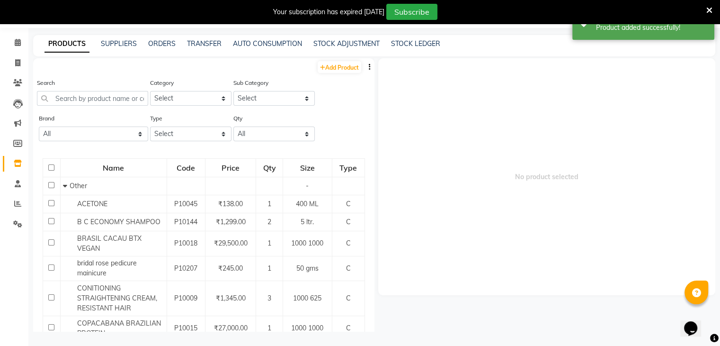
scroll to position [30, 0]
click at [329, 72] on link "Add Product" at bounding box center [340, 67] width 44 height 12
select select "true"
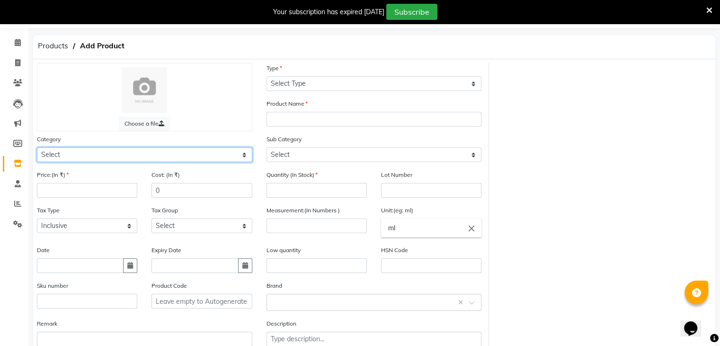
click at [161, 156] on select "Select Hair Skin Makeup Personal Care Appliances [PERSON_NAME] Waxing Disposabl…" at bounding box center [144, 154] width 215 height 15
select select "1145601150"
click at [37, 149] on select "Select Hair Skin Makeup Personal Care Appliances [PERSON_NAME] Waxing Disposabl…" at bounding box center [144, 154] width 215 height 15
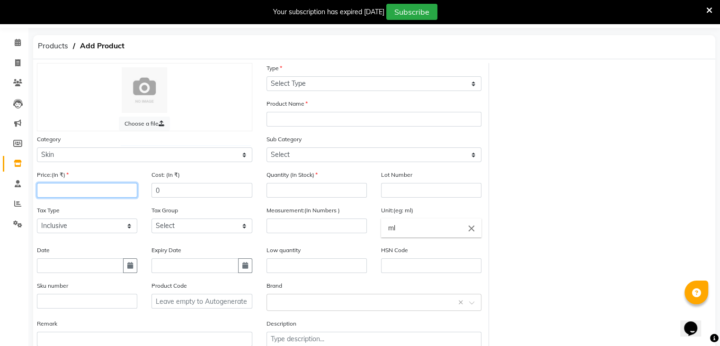
click at [88, 190] on input "number" at bounding box center [87, 190] width 100 height 15
click at [88, 191] on input "number" at bounding box center [87, 190] width 100 height 15
type input "250"
click at [187, 195] on input "0" at bounding box center [201, 190] width 100 height 15
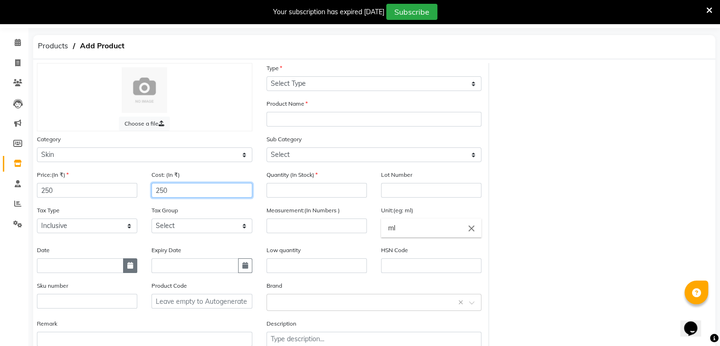
type input "250"
click at [133, 266] on icon "button" at bounding box center [130, 265] width 6 height 7
select select "9"
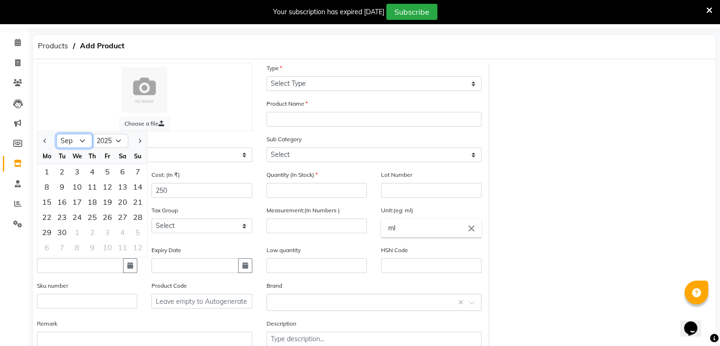
click at [78, 145] on select "Jan Feb Mar Apr May Jun [DATE] Aug Sep Oct Nov Dec" at bounding box center [74, 141] width 36 height 14
click at [81, 142] on select "Jan Feb Mar Apr May Jun [DATE] Aug Sep Oct Nov Dec" at bounding box center [74, 141] width 36 height 14
click at [56, 137] on select "Jan Feb Mar Apr May Jun [DATE] Aug Sep Oct Nov Dec" at bounding box center [74, 141] width 36 height 14
click at [108, 143] on select "2015 2016 2017 2018 2019 2020 2021 2022 2023 2024 2025 2026 2027 2028 2029 2030…" at bounding box center [110, 141] width 36 height 14
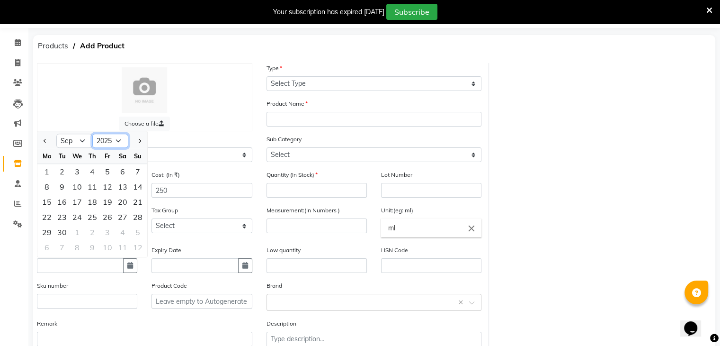
select select "2024"
click at [92, 137] on select "2015 2016 2017 2018 2019 2020 2021 2022 2023 2024 2025 2026 2027 2028 2029 2030…" at bounding box center [110, 141] width 36 height 14
click at [107, 189] on div "6" at bounding box center [107, 186] width 15 height 15
type input "[DATE]"
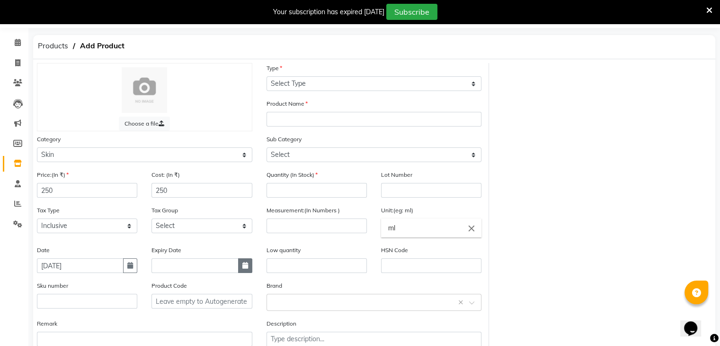
click at [249, 265] on button "button" at bounding box center [245, 265] width 14 height 15
select select "9"
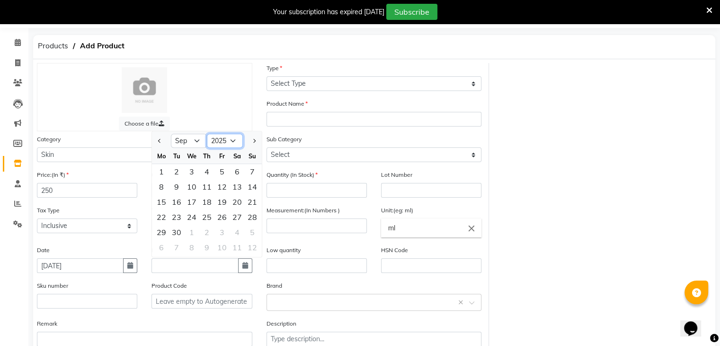
click at [236, 144] on select "2015 2016 2017 2018 2019 2020 2021 2022 2023 2024 2025 2026 2027 2028 2029 2030…" at bounding box center [225, 141] width 36 height 14
select select "2027"
click at [207, 137] on select "2015 2016 2017 2018 2019 2020 2021 2022 2023 2024 2025 2026 2027 2028 2029 2030…" at bounding box center [225, 141] width 36 height 14
click at [193, 141] on select "Jan Feb Mar Apr May Jun [DATE] Aug Sep Oct Nov Dec" at bounding box center [189, 141] width 36 height 14
click at [171, 137] on select "Jan Feb Mar Apr May Jun [DATE] Aug Sep Oct Nov Dec" at bounding box center [189, 141] width 36 height 14
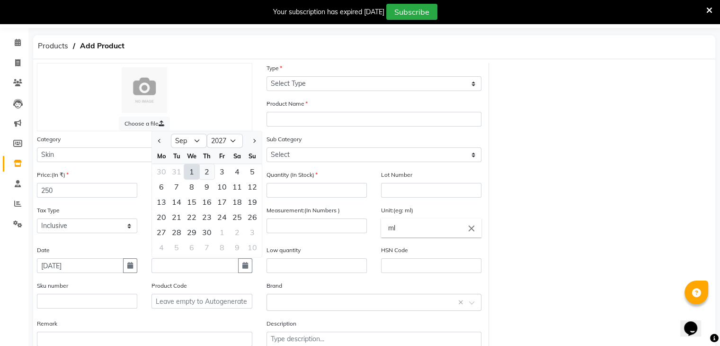
click at [206, 172] on div "2" at bounding box center [206, 171] width 15 height 15
type input "[DATE]"
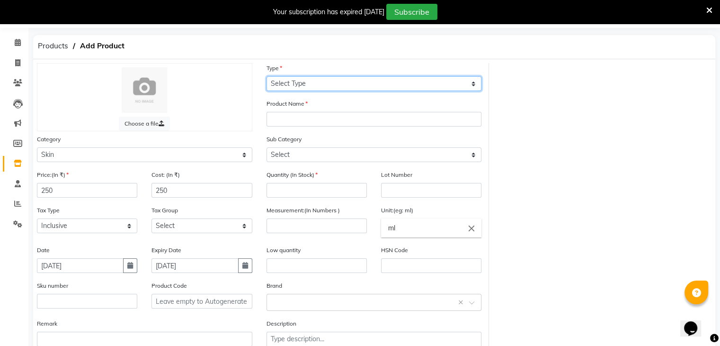
click at [332, 88] on select "Select Type Both Retail Consumable" at bounding box center [374, 83] width 215 height 15
select select "C"
click at [267, 77] on select "Select Type Both Retail Consumable" at bounding box center [374, 83] width 215 height 15
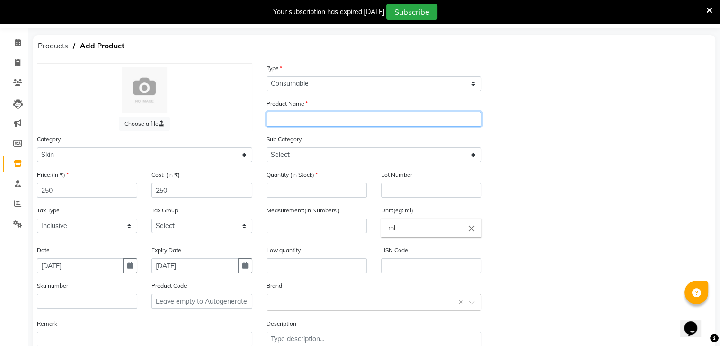
click at [317, 120] on input "text" at bounding box center [374, 119] width 215 height 15
click at [316, 120] on input "f" at bounding box center [374, 119] width 215 height 15
type input "facial cream"
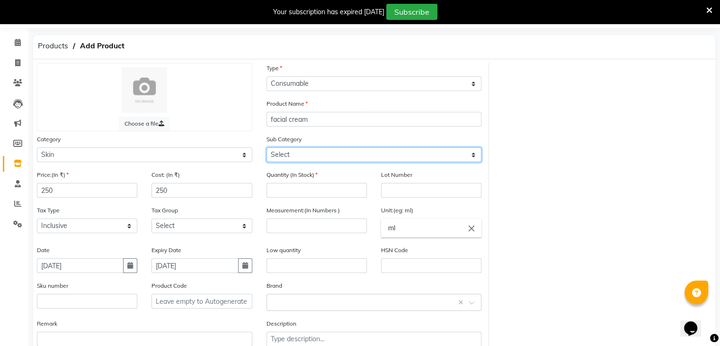
click at [284, 155] on select "Select Cleanser Facial Moisturiser Serum Toner Sun Care Masks Lip Care Eye Care…" at bounding box center [374, 154] width 215 height 15
select select "1145601152"
click at [267, 149] on select "Select Cleanser Facial Moisturiser Serum Toner Sun Care Masks Lip Care Eye Care…" at bounding box center [374, 154] width 215 height 15
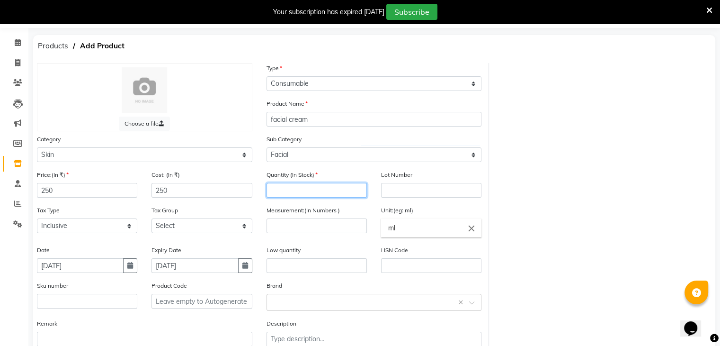
click at [286, 197] on input "number" at bounding box center [317, 190] width 100 height 15
type input "1"
click at [285, 232] on input "number" at bounding box center [317, 225] width 100 height 15
type input "800"
click at [456, 231] on input "ml" at bounding box center [431, 227] width 100 height 19
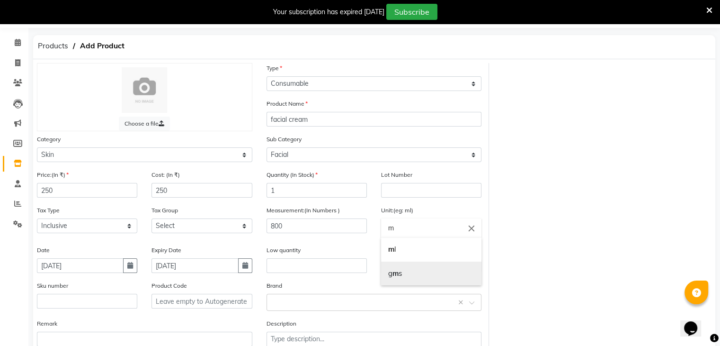
click at [424, 272] on link "g m s" at bounding box center [431, 273] width 100 height 24
type input "gms"
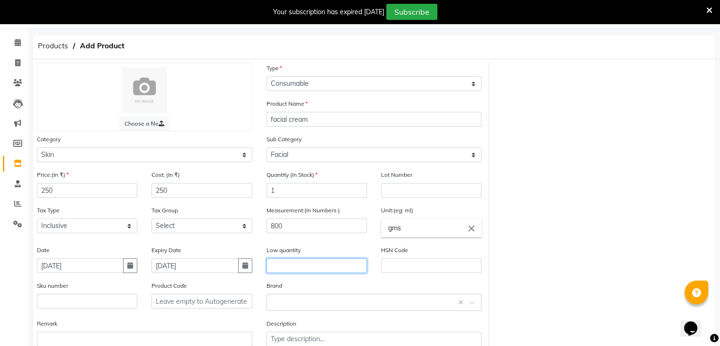
click at [320, 273] on input "text" at bounding box center [317, 265] width 100 height 15
type input "2"
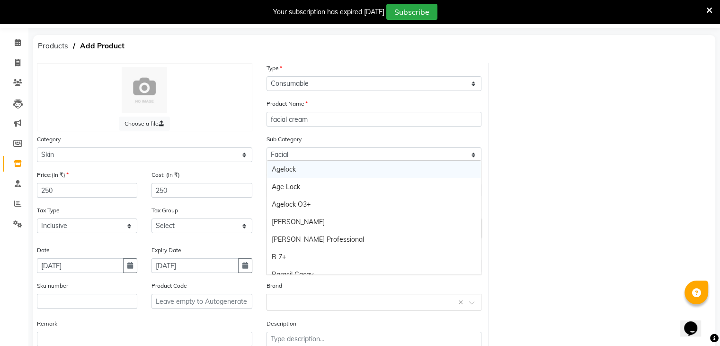
click at [328, 303] on input "text" at bounding box center [365, 301] width 186 height 10
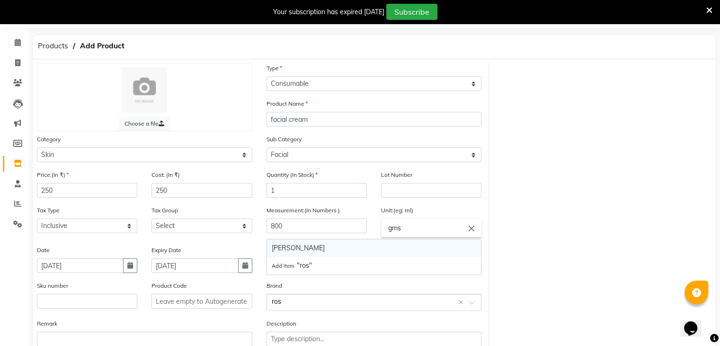
type input "[PERSON_NAME]"
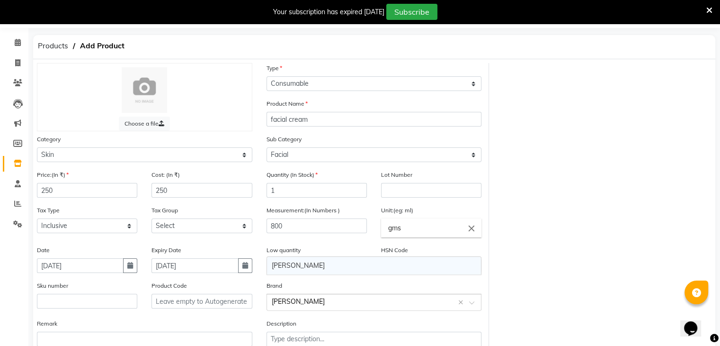
click at [280, 260] on div "[PERSON_NAME]" at bounding box center [374, 266] width 214 height 18
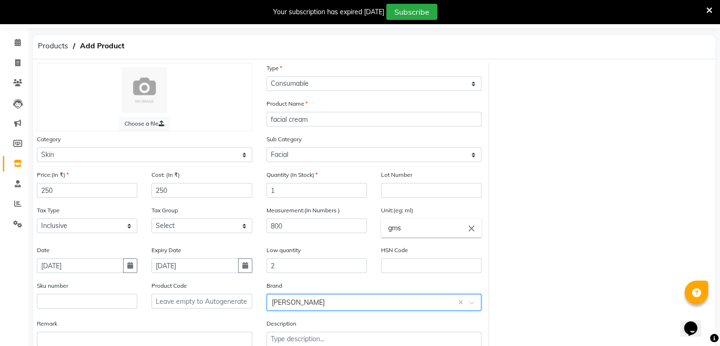
scroll to position [98, 0]
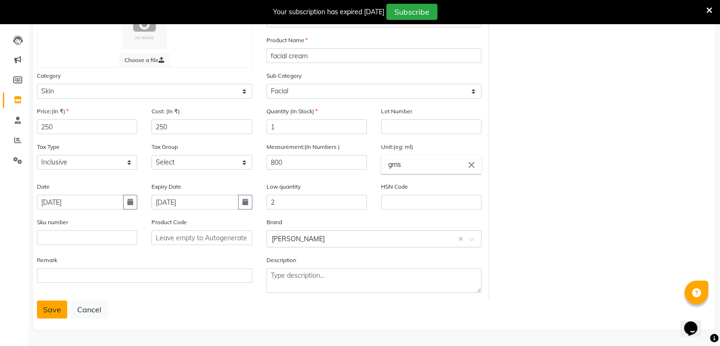
click at [49, 311] on button "Save" at bounding box center [52, 309] width 30 height 18
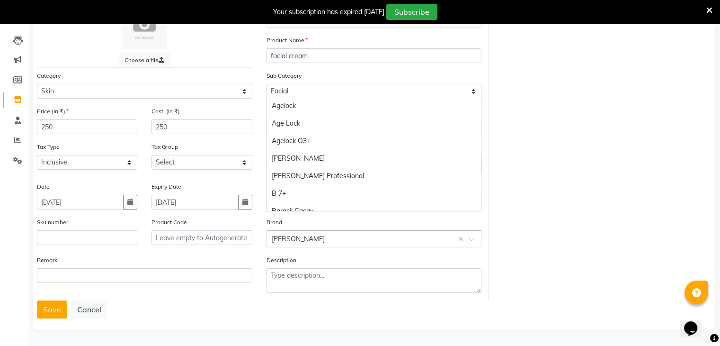
scroll to position [1121, 0]
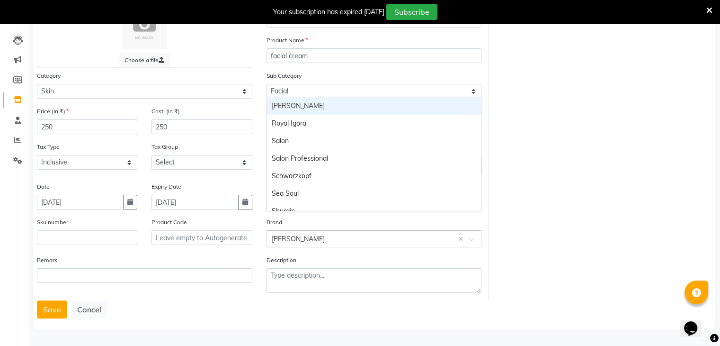
click at [324, 239] on input "text" at bounding box center [365, 238] width 186 height 10
click at [305, 235] on input "text" at bounding box center [365, 238] width 186 height 10
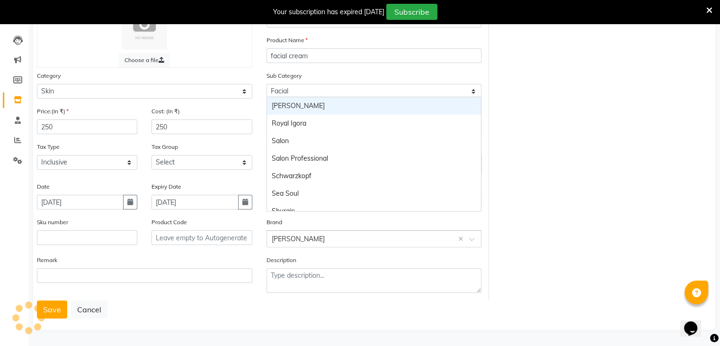
click at [305, 235] on input "text" at bounding box center [365, 238] width 186 height 10
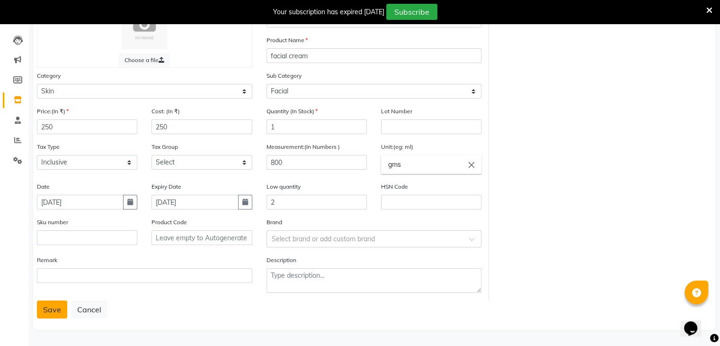
click at [64, 308] on button "Save" at bounding box center [52, 309] width 30 height 18
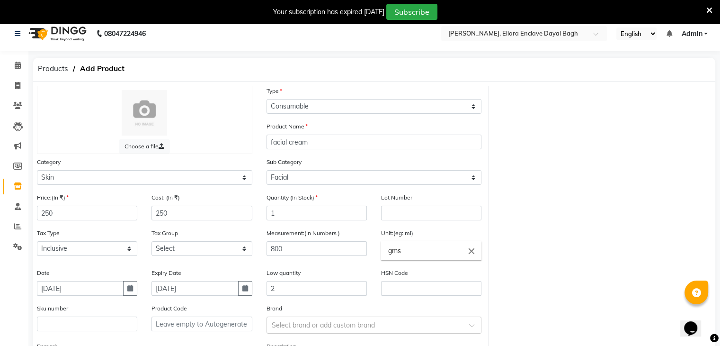
scroll to position [98, 0]
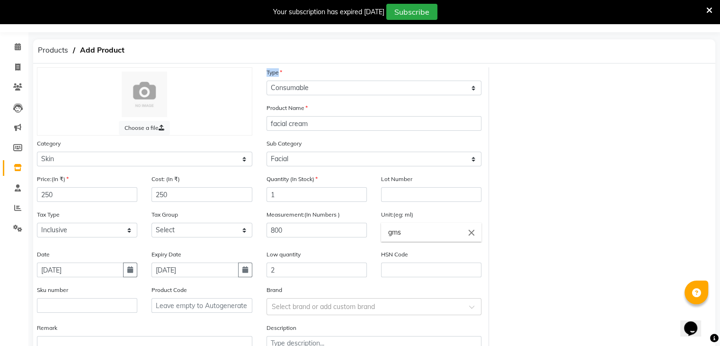
drag, startPoint x: 314, startPoint y: 116, endPoint x: 311, endPoint y: 75, distance: 40.9
click at [311, 75] on div "Type Select Type Both Retail Consumable" at bounding box center [374, 85] width 230 height 36
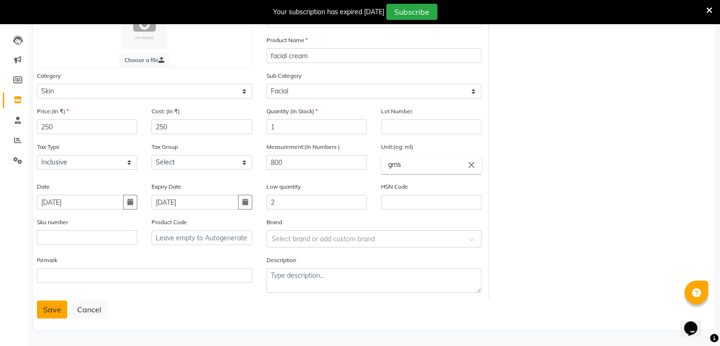
click at [50, 309] on button "Save" at bounding box center [52, 309] width 30 height 18
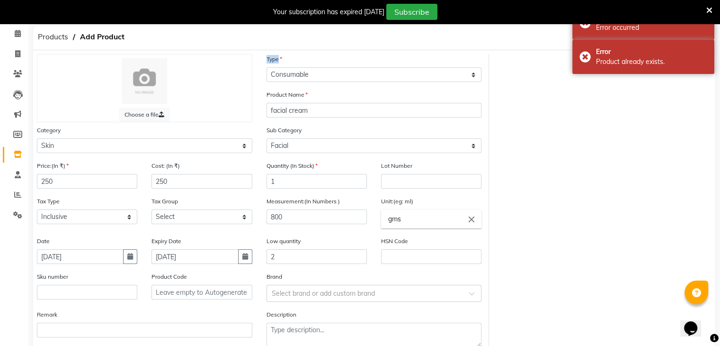
scroll to position [36, 0]
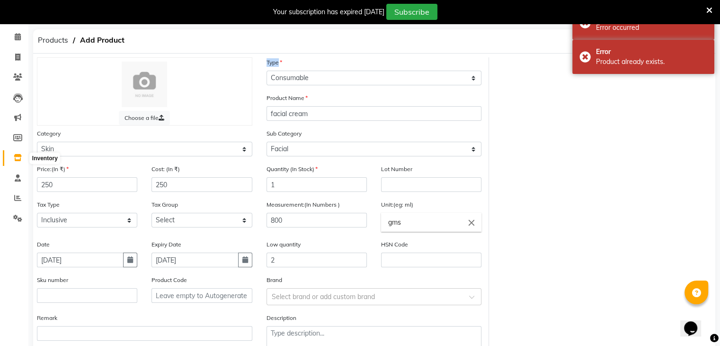
click at [19, 156] on icon at bounding box center [18, 157] width 8 height 7
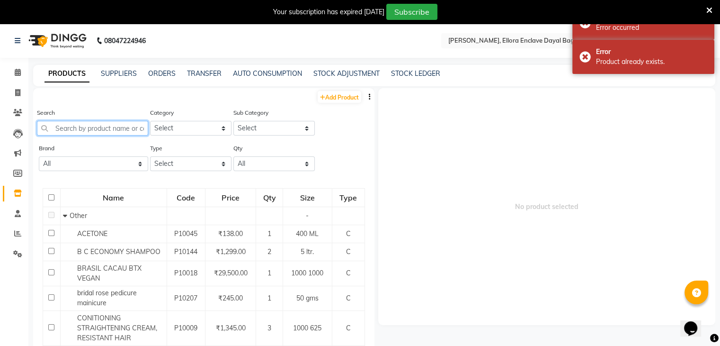
click at [97, 132] on input "text" at bounding box center [92, 128] width 111 height 15
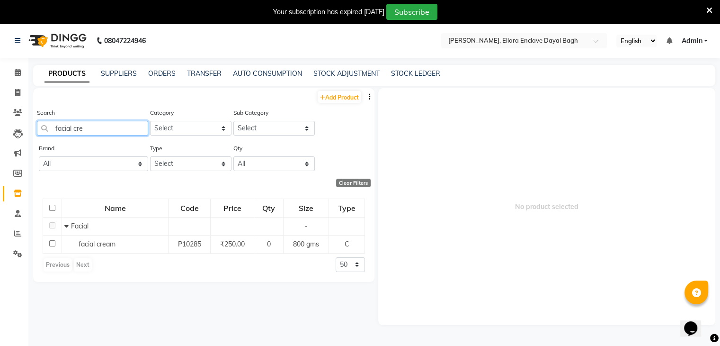
click at [130, 132] on input "facial cre" at bounding box center [92, 128] width 111 height 15
type input "f"
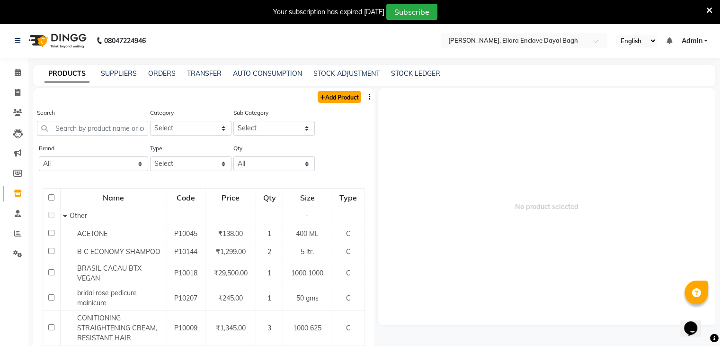
click at [325, 98] on link "Add Product" at bounding box center [340, 97] width 44 height 12
select select "true"
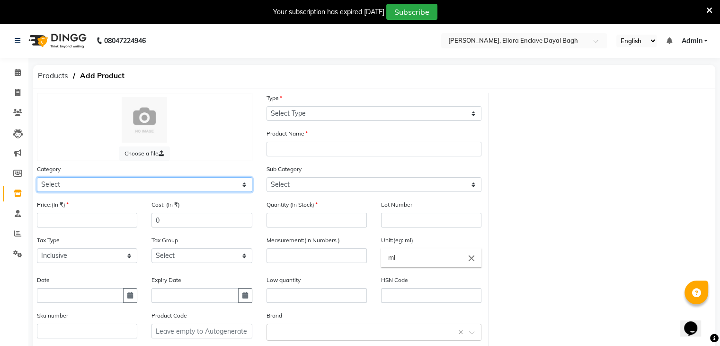
click at [182, 189] on select "Select Hair Skin Makeup Personal Care Appliances [PERSON_NAME] Waxing Disposabl…" at bounding box center [144, 184] width 215 height 15
select select "1145601150"
click at [37, 178] on select "Select Hair Skin Makeup Personal Care Appliances [PERSON_NAME] Waxing Disposabl…" at bounding box center [144, 184] width 215 height 15
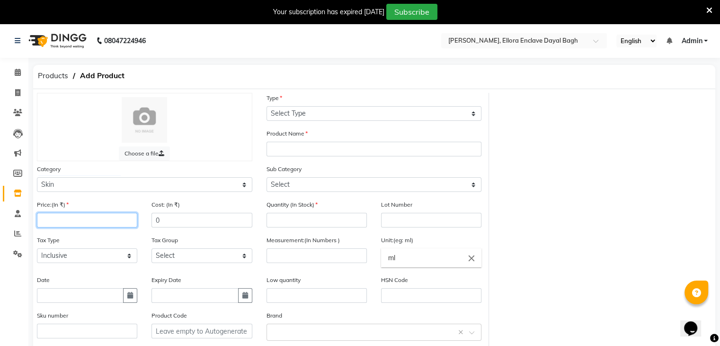
click at [117, 224] on input "number" at bounding box center [87, 220] width 100 height 15
type input "1345"
click at [229, 225] on input "0" at bounding box center [201, 220] width 100 height 15
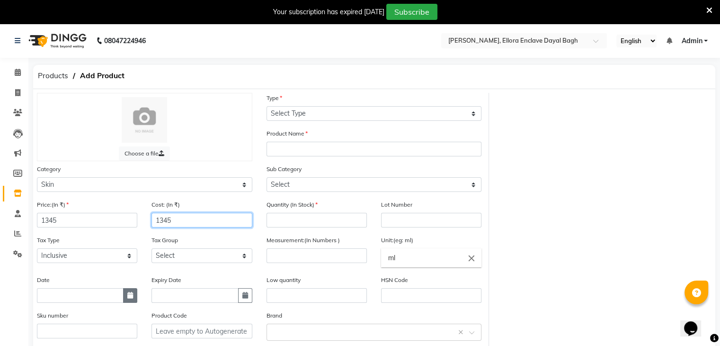
type input "1345"
click at [131, 298] on icon "button" at bounding box center [130, 295] width 6 height 7
select select "9"
select select "2025"
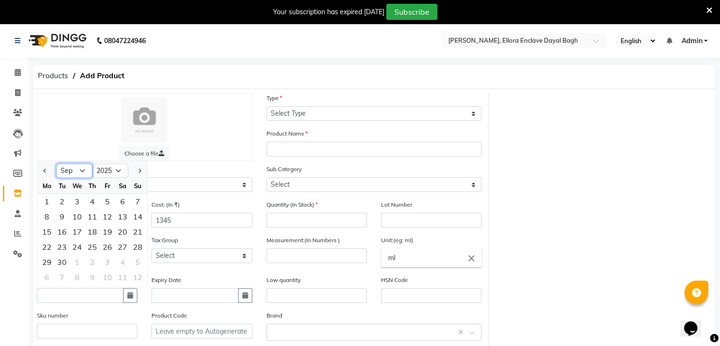
click at [82, 174] on select "Jan Feb Mar Apr May Jun [DATE] Aug Sep Oct Nov Dec" at bounding box center [74, 171] width 36 height 14
select select "3"
click at [56, 167] on select "Jan Feb Mar Apr May Jun [DATE] Aug Sep Oct Nov Dec" at bounding box center [74, 171] width 36 height 14
click at [68, 212] on div "4" at bounding box center [61, 216] width 15 height 15
type input "[DATE]"
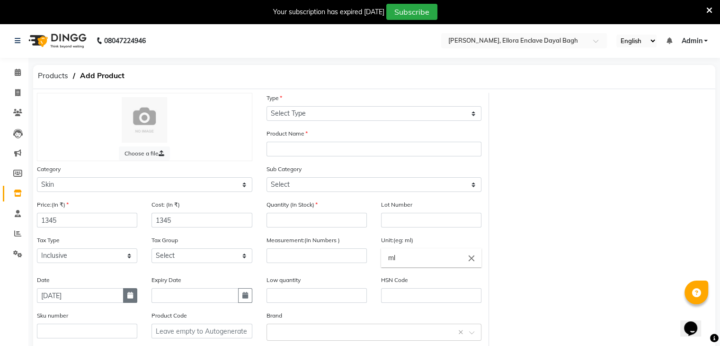
click at [131, 298] on icon "button" at bounding box center [130, 295] width 6 height 7
select select "3"
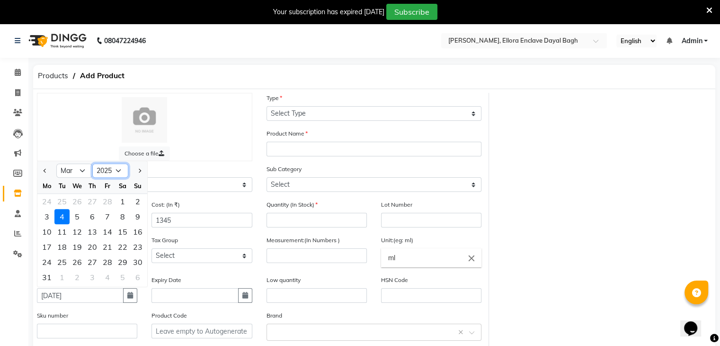
click at [114, 173] on select "2015 2016 2017 2018 2019 2020 2021 2022 2023 2024 2025 2026 2027 2028 2029 2030…" at bounding box center [110, 171] width 36 height 14
select select "2023"
click at [92, 167] on select "2015 2016 2017 2018 2019 2020 2021 2022 2023 2024 2025 2026 2027 2028 2029 2030…" at bounding box center [110, 171] width 36 height 14
click at [104, 206] on div "3" at bounding box center [107, 201] width 15 height 15
type input "[DATE]"
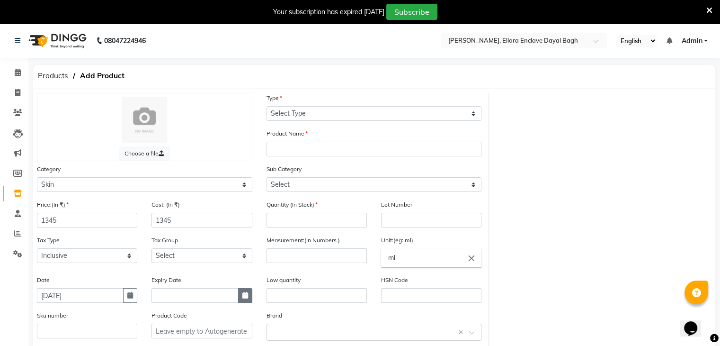
click at [244, 303] on button "button" at bounding box center [245, 295] width 14 height 15
select select "9"
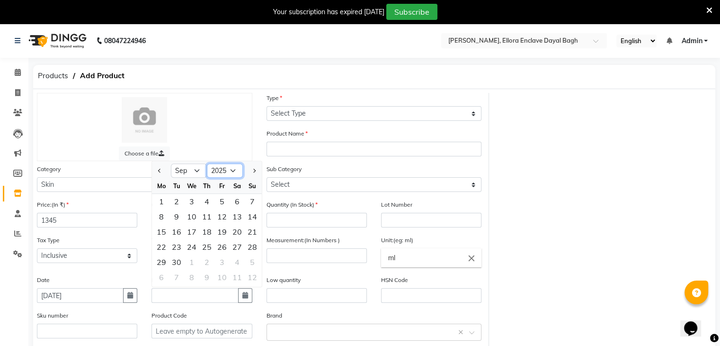
click at [226, 177] on select "2015 2016 2017 2018 2019 2020 2021 2022 2023 2024 2025 2026 2027 2028 2029 2030…" at bounding box center [225, 171] width 36 height 14
select select "2026"
click at [207, 167] on select "2015 2016 2017 2018 2019 2020 2021 2022 2023 2024 2025 2026 2027 2028 2029 2030…" at bounding box center [225, 171] width 36 height 14
click at [194, 208] on div "2" at bounding box center [191, 201] width 15 height 15
type input "[DATE]"
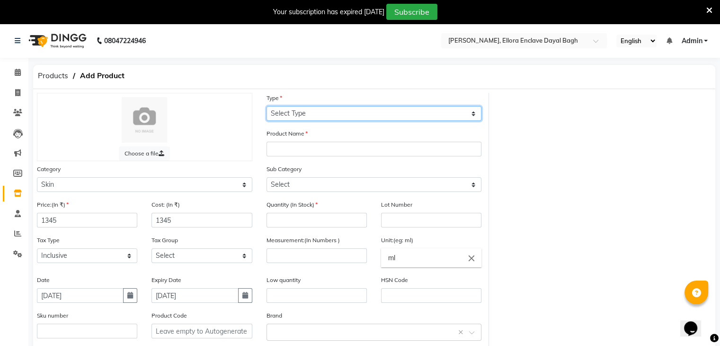
drag, startPoint x: 325, startPoint y: 109, endPoint x: 309, endPoint y: 168, distance: 60.9
click at [309, 168] on div "Choose a file Type Select Type Both Retail Consumable Product Name Category Sel…" at bounding box center [259, 243] width 459 height 301
select select "C"
click at [267, 107] on select "Select Type Both Retail Consumable" at bounding box center [374, 113] width 215 height 15
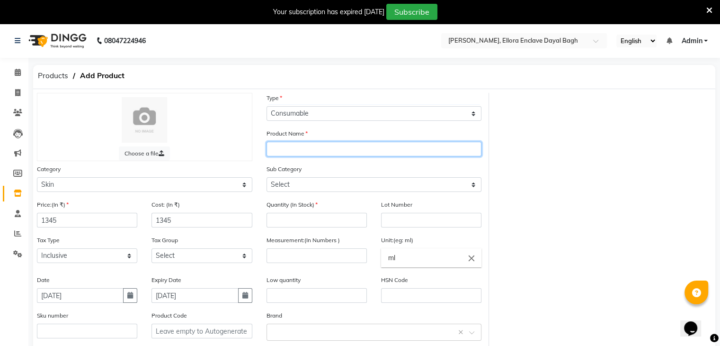
click at [303, 148] on input "text" at bounding box center [374, 149] width 215 height 15
click at [305, 148] on input "text" at bounding box center [374, 149] width 215 height 15
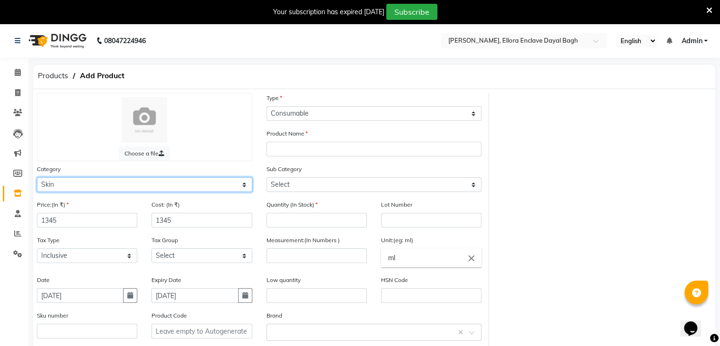
click at [211, 184] on select "Select Hair Skin Makeup Personal Care Appliances [PERSON_NAME] Waxing Disposabl…" at bounding box center [144, 184] width 215 height 15
select select "1145601100"
click at [37, 178] on select "Select Hair Skin Makeup Personal Care Appliances [PERSON_NAME] Waxing Disposabl…" at bounding box center [144, 184] width 215 height 15
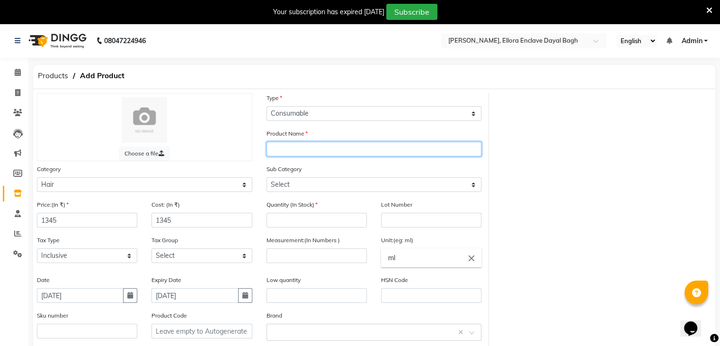
click at [320, 153] on input "text" at bounding box center [374, 149] width 215 height 15
click at [311, 153] on input "strai" at bounding box center [374, 149] width 215 height 15
click at [326, 148] on input "straighten" at bounding box center [374, 149] width 215 height 15
type input "straightening cream"
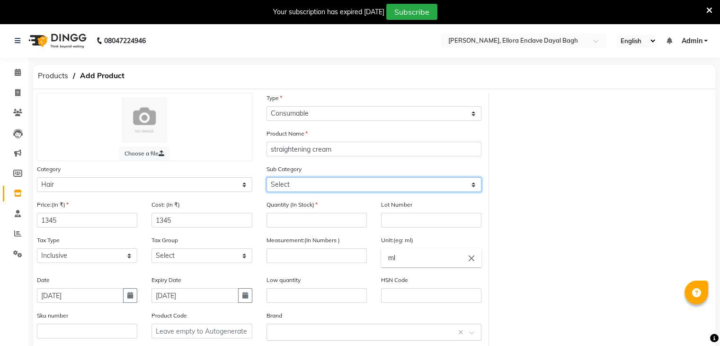
click at [309, 182] on select "Select Shampoo Conditioner Cream Mask Oil Serum Color Appliances Treatment Styl…" at bounding box center [374, 184] width 215 height 15
select select "1145601109"
click at [267, 178] on select "Select Shampoo Conditioner Cream Mask Oil Serum Color Appliances Treatment Styl…" at bounding box center [374, 184] width 215 height 15
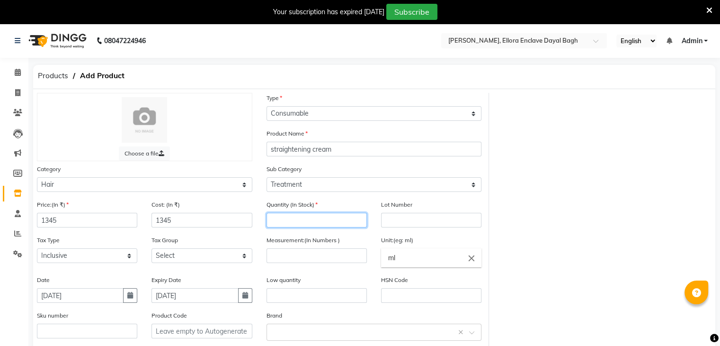
click at [321, 225] on input "number" at bounding box center [317, 220] width 100 height 15
click at [314, 220] on input "1345" at bounding box center [317, 220] width 100 height 15
type input "1"
type input "2"
click at [308, 263] on input "number" at bounding box center [317, 255] width 100 height 15
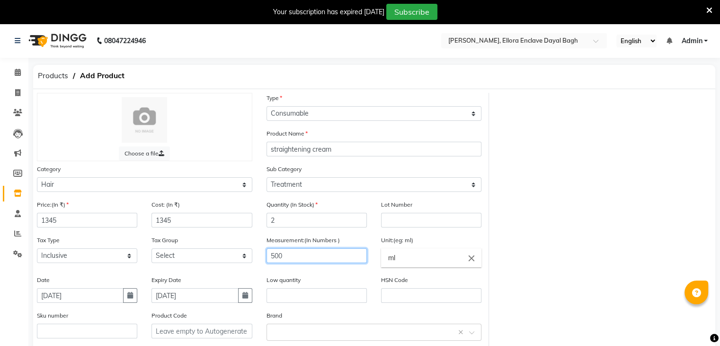
type input "500"
click at [422, 263] on input "ml" at bounding box center [431, 257] width 100 height 19
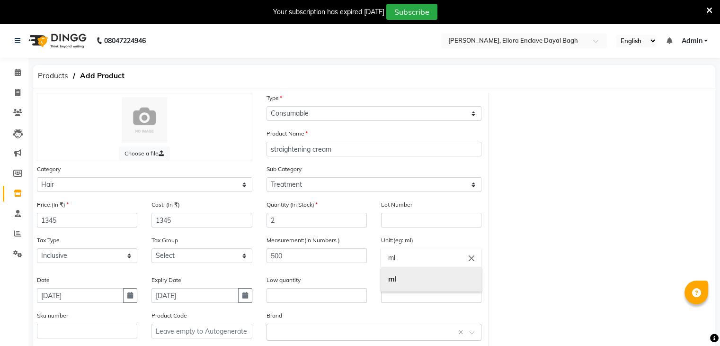
click at [412, 289] on link "ml" at bounding box center [431, 279] width 100 height 24
click at [299, 298] on input "text" at bounding box center [317, 295] width 100 height 15
type input "0"
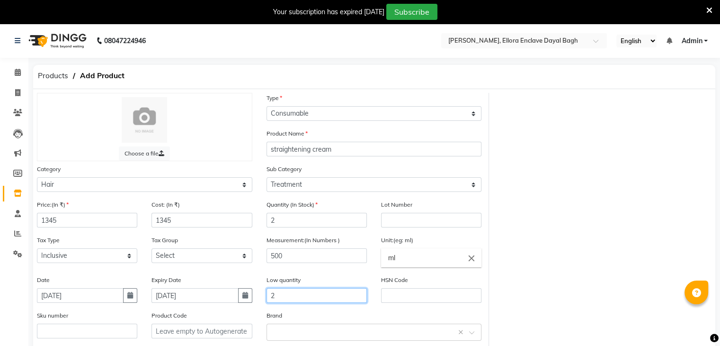
scroll to position [98, 0]
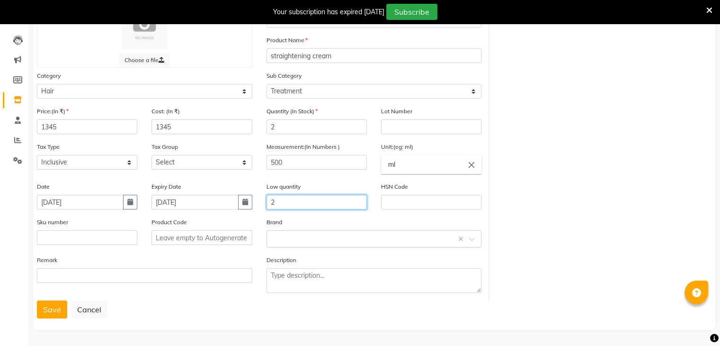
type input "2"
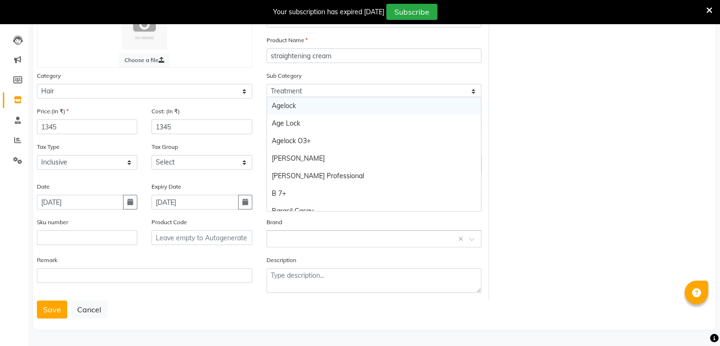
click at [293, 239] on input "text" at bounding box center [365, 238] width 186 height 10
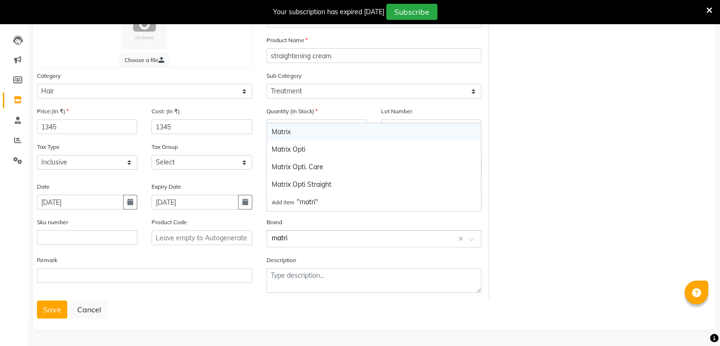
type input "matrix"
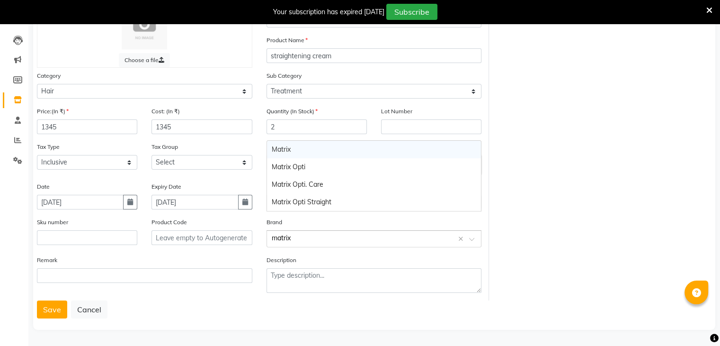
click at [303, 142] on div "Matrix" at bounding box center [374, 150] width 214 height 18
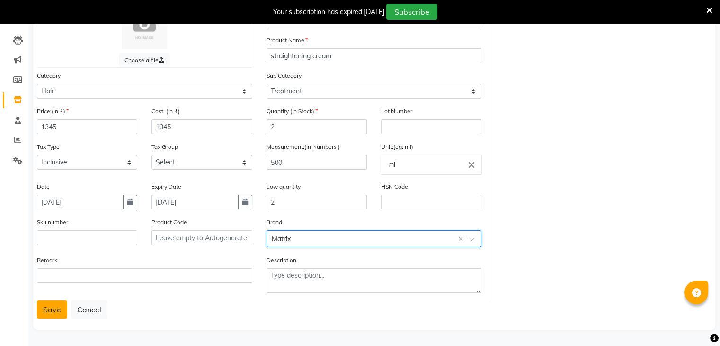
click at [60, 310] on button "Save" at bounding box center [52, 309] width 30 height 18
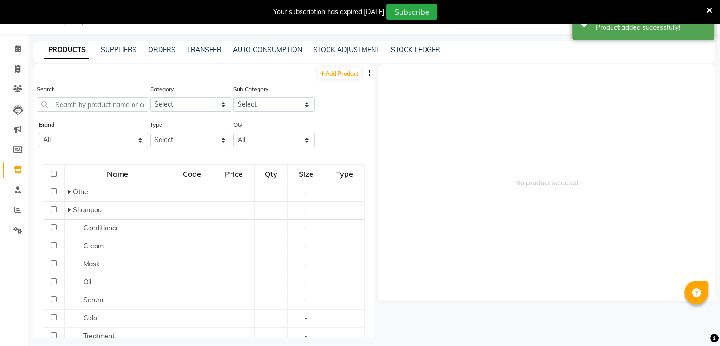
scroll to position [30, 0]
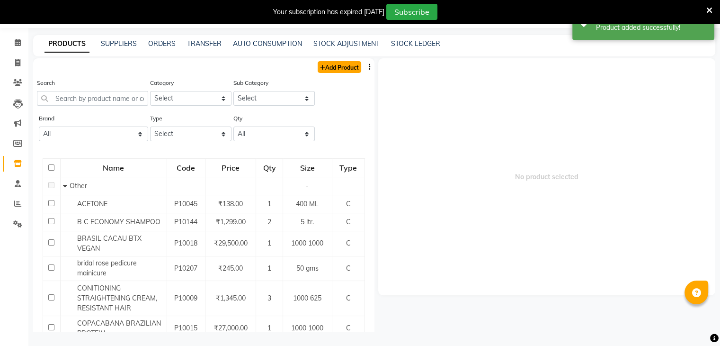
click at [319, 63] on link "Add Product" at bounding box center [340, 67] width 44 height 12
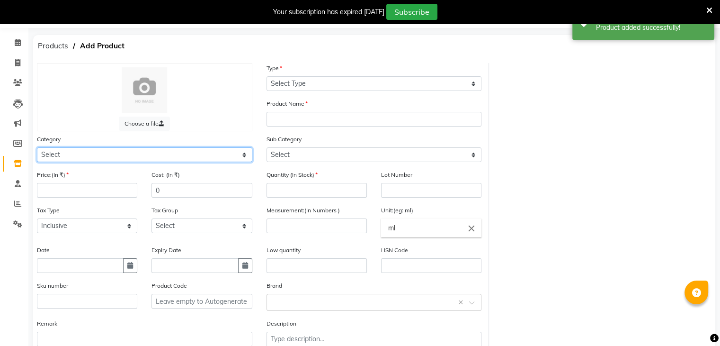
click at [168, 160] on select "Select Hair Skin Makeup Personal Care Appliances [PERSON_NAME] Waxing Disposabl…" at bounding box center [144, 154] width 215 height 15
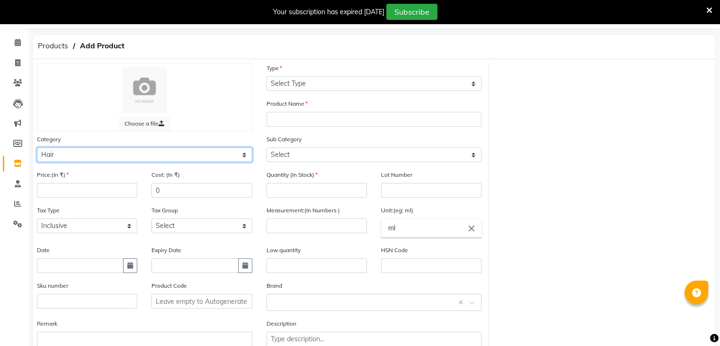
click at [37, 149] on select "Select Hair Skin Makeup Personal Care Appliances [PERSON_NAME] Waxing Disposabl…" at bounding box center [144, 154] width 215 height 15
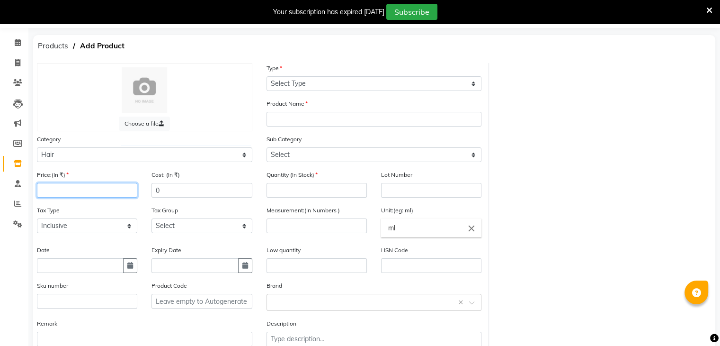
click at [95, 195] on input "number" at bounding box center [87, 190] width 100 height 15
click at [197, 196] on input "0" at bounding box center [201, 190] width 100 height 15
click at [131, 273] on button "button" at bounding box center [130, 265] width 14 height 15
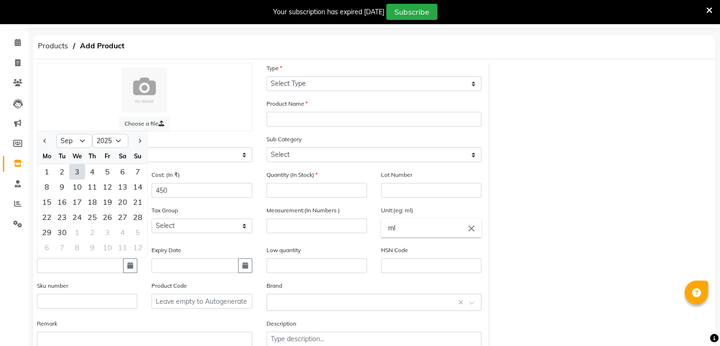
click at [116, 201] on div "20" at bounding box center [122, 201] width 15 height 15
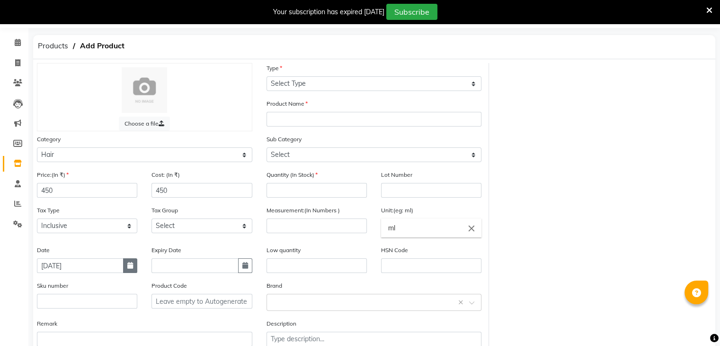
click at [126, 267] on button "button" at bounding box center [130, 265] width 14 height 15
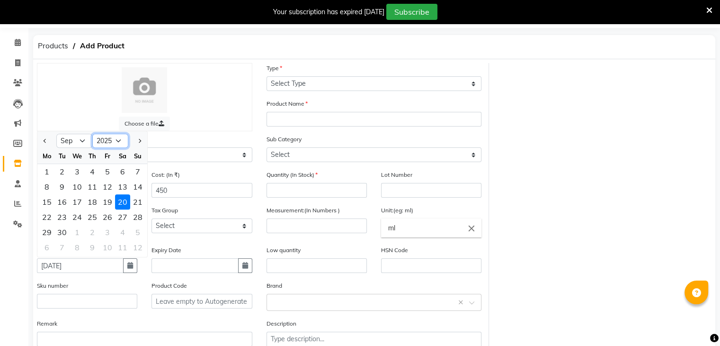
click at [114, 142] on select "2015 2016 2017 2018 2019 2020 2021 2022 2023 2024 2025 2026 2027 2028 2029 2030…" at bounding box center [110, 141] width 36 height 14
click at [92, 137] on select "2015 2016 2017 2018 2019 2020 2021 2022 2023 2024 2025 2026 2027 2028 2029 2030…" at bounding box center [110, 141] width 36 height 14
click at [101, 185] on div "6" at bounding box center [107, 186] width 15 height 15
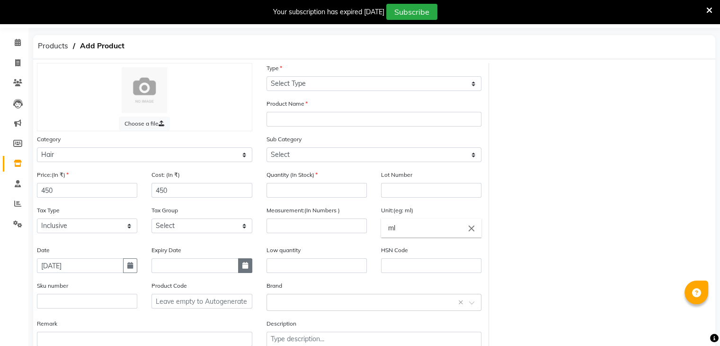
click at [247, 273] on button "button" at bounding box center [245, 265] width 14 height 15
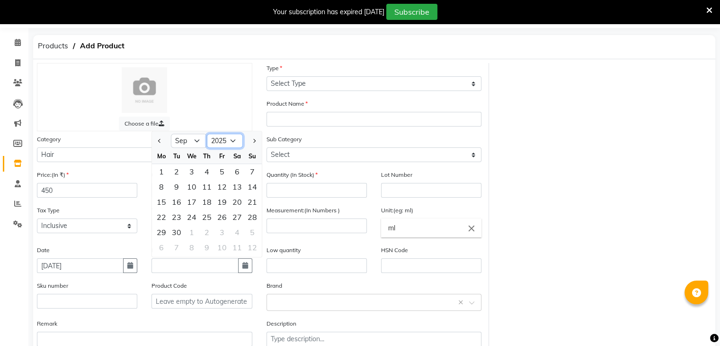
click at [239, 148] on select "2015 2016 2017 2018 2019 2020 2021 2022 2023 2024 2025 2026 2027 2028 2029 2030…" at bounding box center [225, 141] width 36 height 14
click at [207, 137] on select "2015 2016 2017 2018 2019 2020 2021 2022 2023 2024 2025 2026 2027 2028 2029 2030…" at bounding box center [225, 141] width 36 height 14
click at [192, 179] on div "1" at bounding box center [191, 171] width 15 height 15
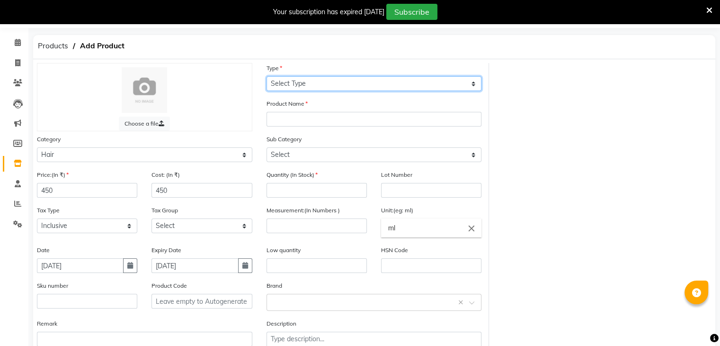
click at [349, 87] on select "Select Type Both Retail Consumable" at bounding box center [374, 83] width 215 height 15
click at [267, 77] on select "Select Type Both Retail Consumable" at bounding box center [374, 83] width 215 height 15
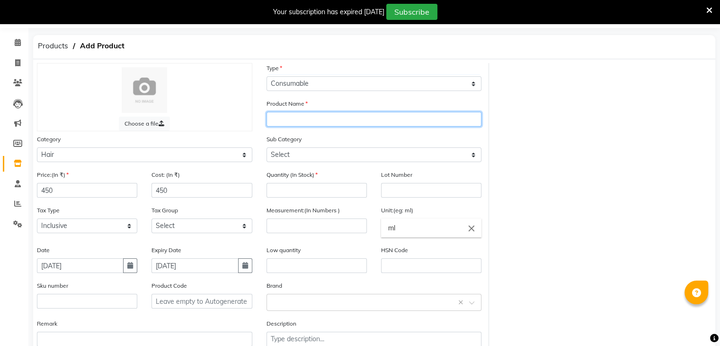
click at [319, 125] on input "text" at bounding box center [374, 119] width 215 height 15
click at [394, 121] on input "smoothing n" at bounding box center [374, 119] width 215 height 15
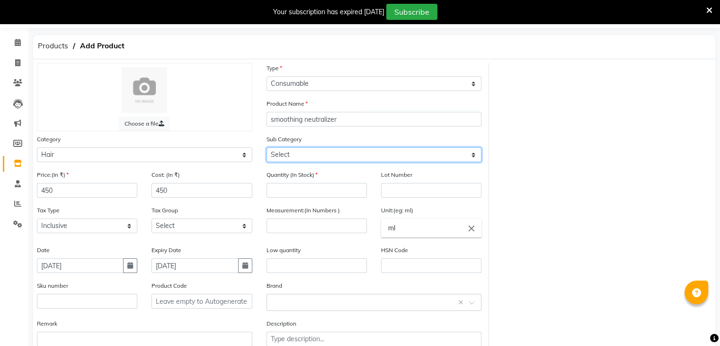
click at [322, 162] on select "Select Shampoo Conditioner Cream Mask Oil Serum Color Appliances Treatment Styl…" at bounding box center [374, 154] width 215 height 15
click at [267, 149] on select "Select Shampoo Conditioner Cream Mask Oil Serum Color Appliances Treatment Styl…" at bounding box center [374, 154] width 215 height 15
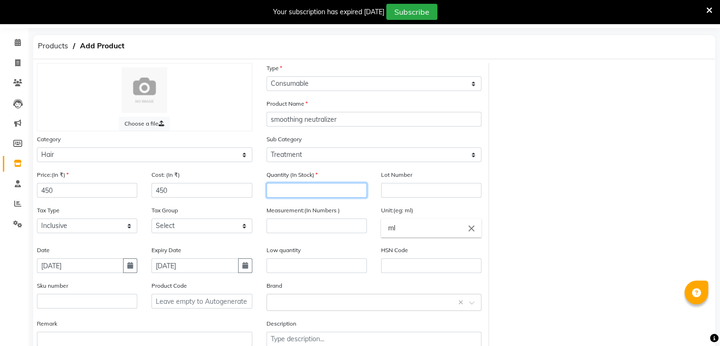
click at [289, 195] on input "number" at bounding box center [317, 190] width 100 height 15
click at [296, 228] on input "number" at bounding box center [317, 225] width 100 height 15
click at [295, 227] on input "number" at bounding box center [317, 225] width 100 height 15
click at [401, 227] on input "ml" at bounding box center [431, 227] width 100 height 19
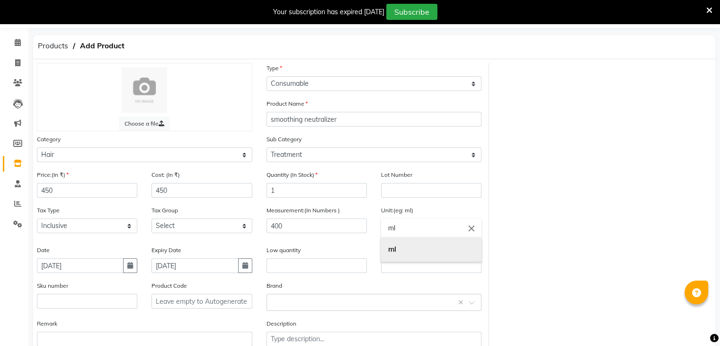
click at [403, 246] on link "ml" at bounding box center [431, 249] width 100 height 24
click at [288, 266] on input "text" at bounding box center [317, 265] width 100 height 15
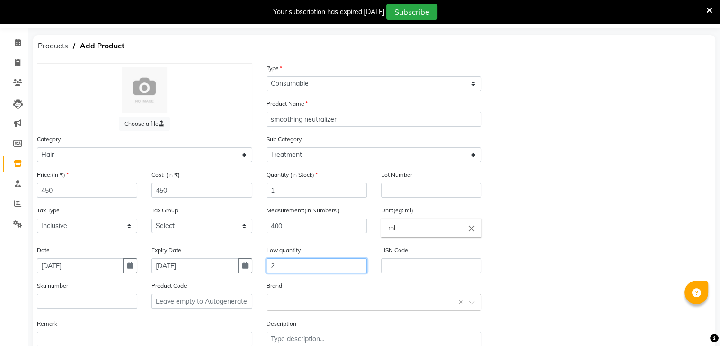
scroll to position [98, 0]
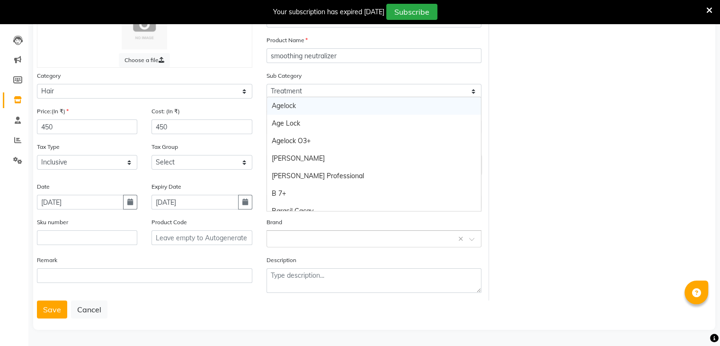
click at [286, 240] on input "text" at bounding box center [365, 238] width 186 height 10
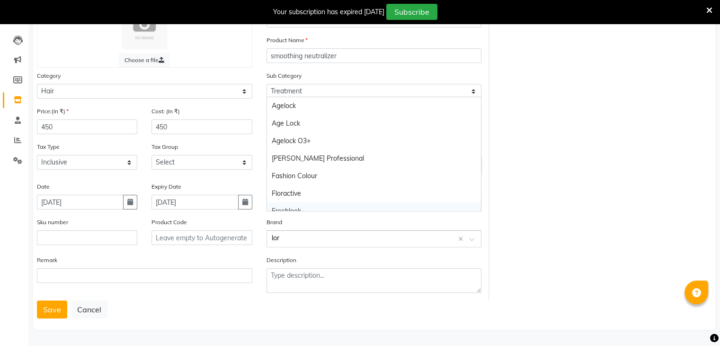
click at [297, 231] on div "Select brand or add custom brand lor ×" at bounding box center [374, 238] width 215 height 17
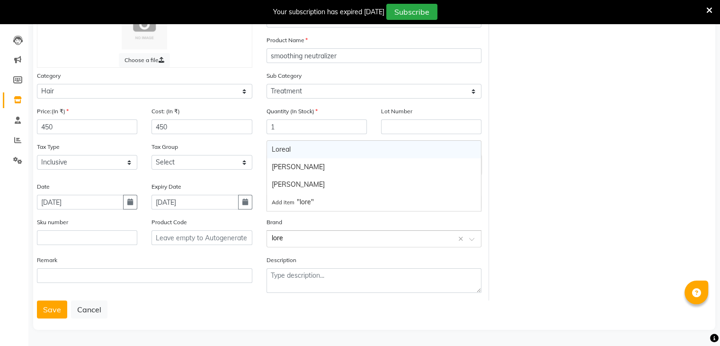
click at [296, 141] on div "Loreal" at bounding box center [374, 150] width 214 height 18
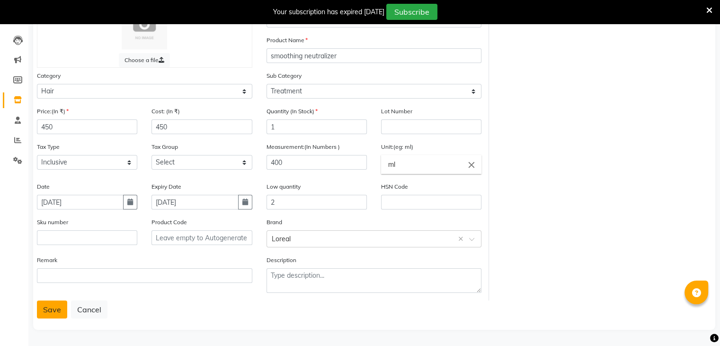
click at [55, 306] on button "Save" at bounding box center [52, 309] width 30 height 18
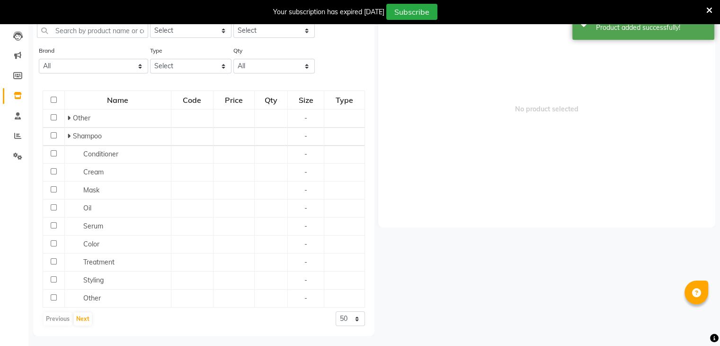
scroll to position [30, 0]
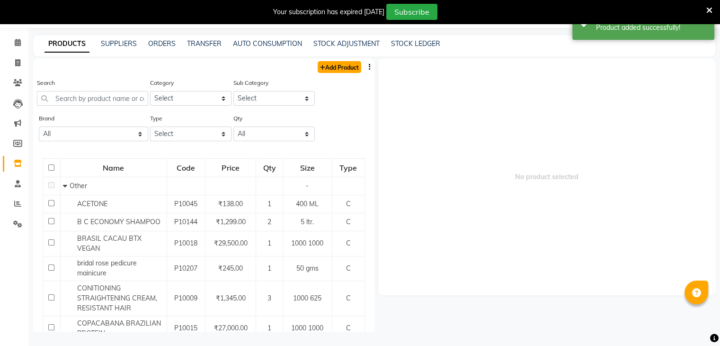
click at [338, 64] on link "Add Product" at bounding box center [340, 67] width 44 height 12
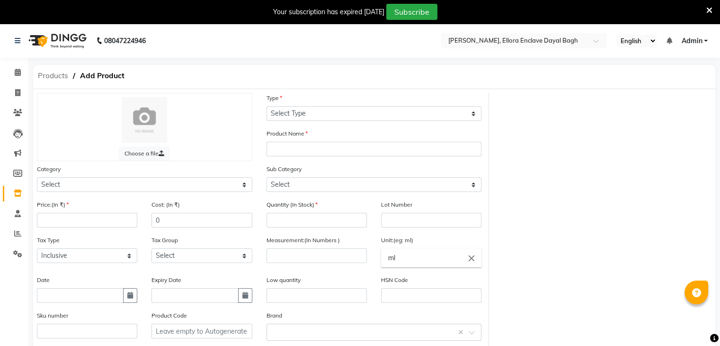
click at [62, 72] on span "Products" at bounding box center [53, 75] width 40 height 17
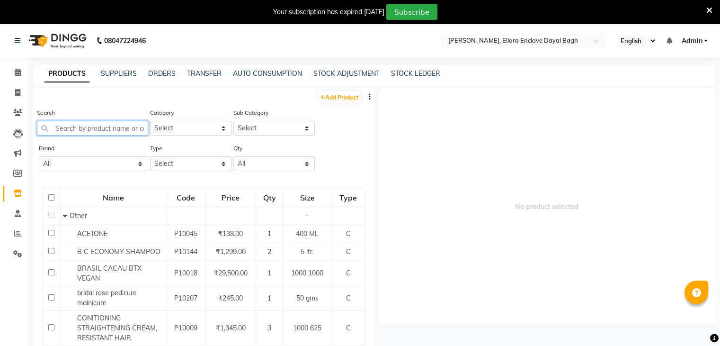
click at [123, 127] on input "text" at bounding box center [92, 128] width 111 height 15
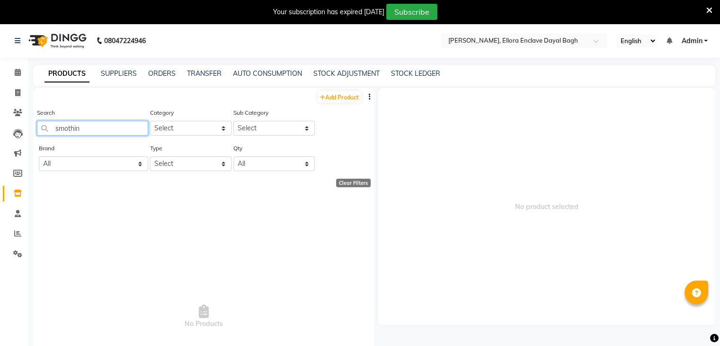
click at [123, 127] on input "smothin" at bounding box center [92, 128] width 111 height 15
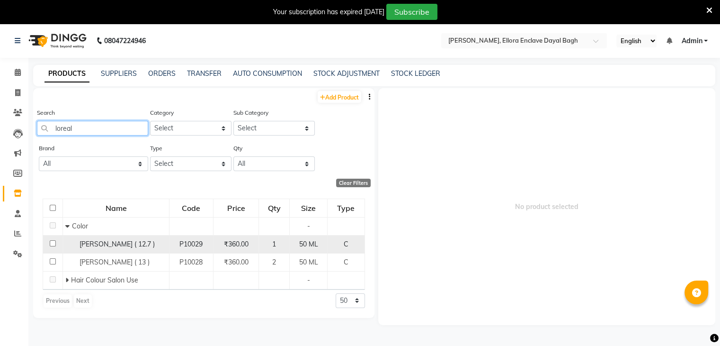
scroll to position [30, 0]
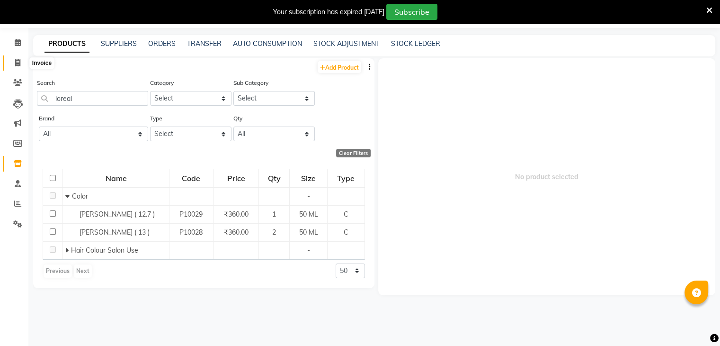
click at [13, 63] on span at bounding box center [17, 63] width 17 height 11
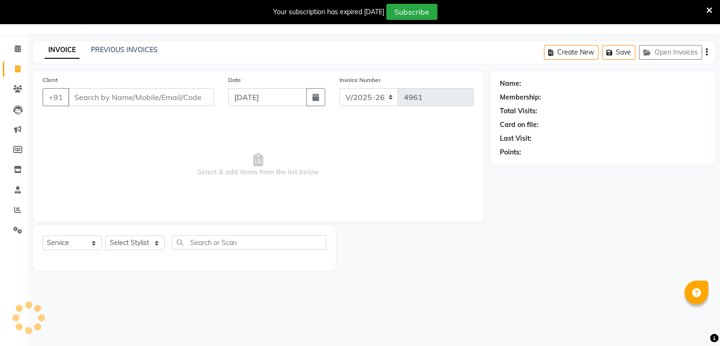
click at [13, 64] on span at bounding box center [17, 69] width 17 height 11
click at [16, 165] on span at bounding box center [17, 169] width 17 height 11
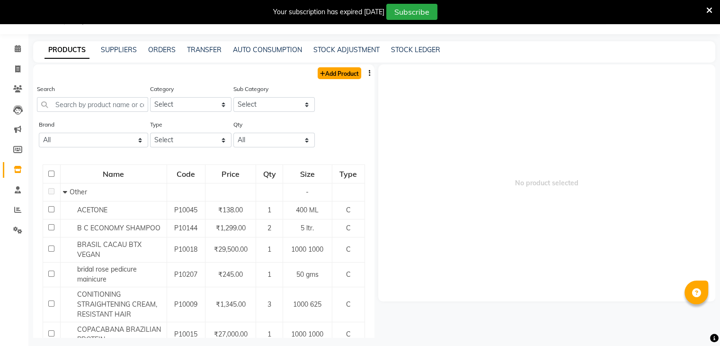
click at [326, 71] on link "Add Product" at bounding box center [340, 73] width 44 height 12
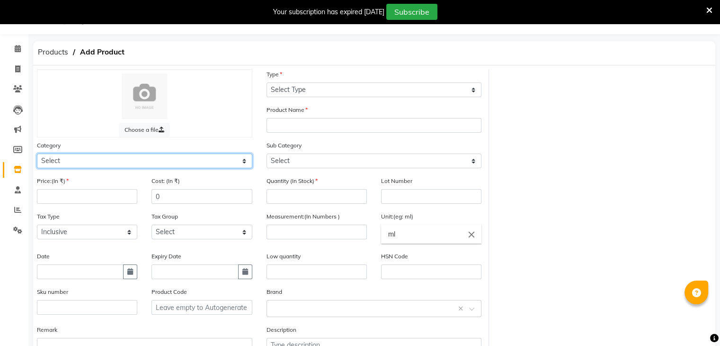
click at [197, 161] on select "Select Hair Skin Makeup Personal Care Appliances [PERSON_NAME] Waxing Disposabl…" at bounding box center [144, 160] width 215 height 15
click at [37, 155] on select "Select Hair Skin Makeup Personal Care Appliances [PERSON_NAME] Waxing Disposabl…" at bounding box center [144, 160] width 215 height 15
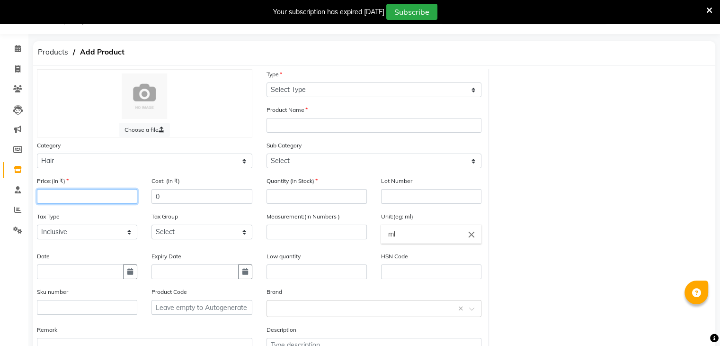
click at [96, 198] on input "number" at bounding box center [87, 196] width 100 height 15
click at [191, 202] on input "0" at bounding box center [201, 196] width 100 height 15
click at [136, 267] on button "button" at bounding box center [130, 271] width 14 height 15
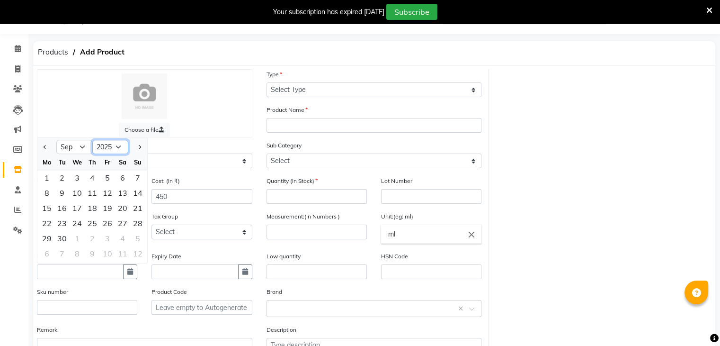
click at [113, 150] on select "2015 2016 2017 2018 2019 2020 2021 2022 2023 2024 2025 2026 2027 2028 2029 2030…" at bounding box center [110, 147] width 36 height 14
click at [92, 143] on select "2015 2016 2017 2018 2019 2020 2021 2022 2023 2024 2025 2026 2027 2028 2029 2030…" at bounding box center [110, 147] width 36 height 14
click at [112, 196] on div "6" at bounding box center [107, 192] width 15 height 15
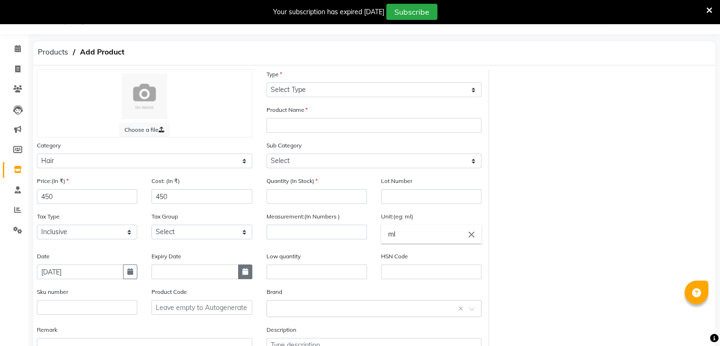
click at [249, 279] on button "button" at bounding box center [245, 271] width 14 height 15
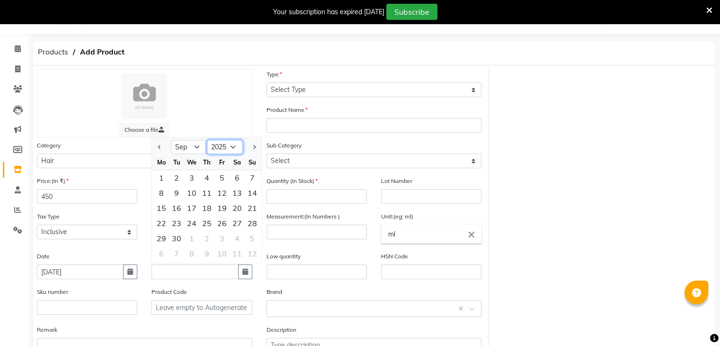
click at [227, 148] on select "2015 2016 2017 2018 2019 2020 2021 2022 2023 2024 2025 2026 2027 2028 2029 2030…" at bounding box center [225, 147] width 36 height 14
click at [207, 143] on select "2015 2016 2017 2018 2019 2020 2021 2022 2023 2024 2025 2026 2027 2028 2029 2030…" at bounding box center [225, 147] width 36 height 14
click at [191, 183] on div "1" at bounding box center [191, 177] width 15 height 15
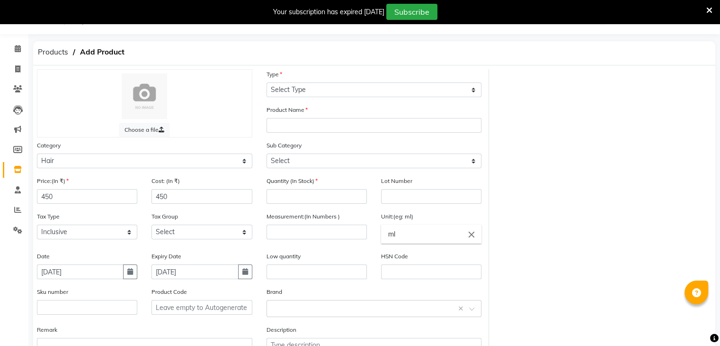
click at [341, 81] on div "Type Select Type Both Retail Consumable" at bounding box center [374, 83] width 215 height 28
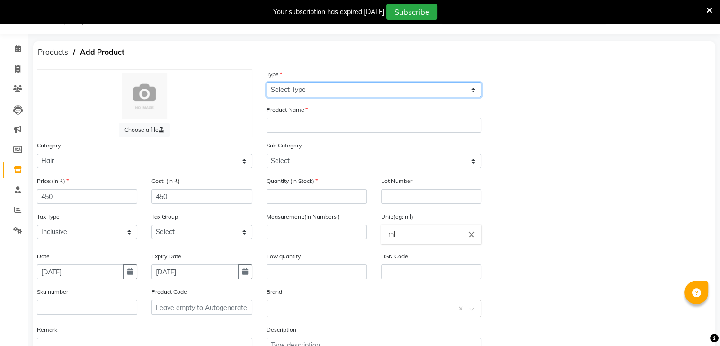
click at [338, 84] on select "Select Type Both Retail Consumable" at bounding box center [374, 89] width 215 height 15
click at [267, 82] on select "Select Type Both Retail Consumable" at bounding box center [374, 89] width 215 height 15
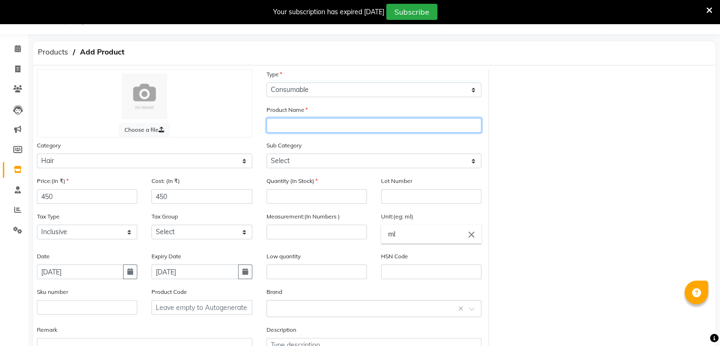
click at [303, 128] on input "text" at bounding box center [374, 125] width 215 height 15
click at [54, 55] on span "Products" at bounding box center [53, 52] width 40 height 17
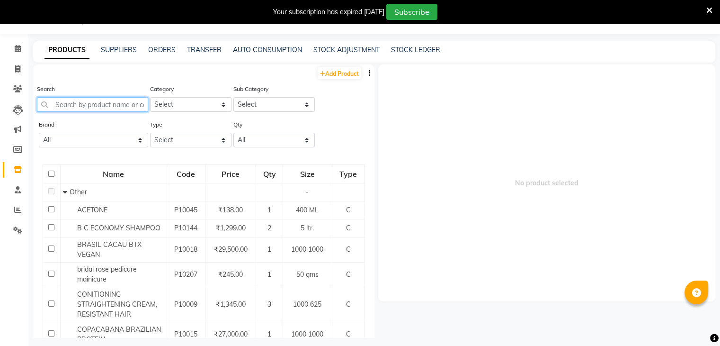
click at [104, 101] on input "text" at bounding box center [92, 104] width 111 height 15
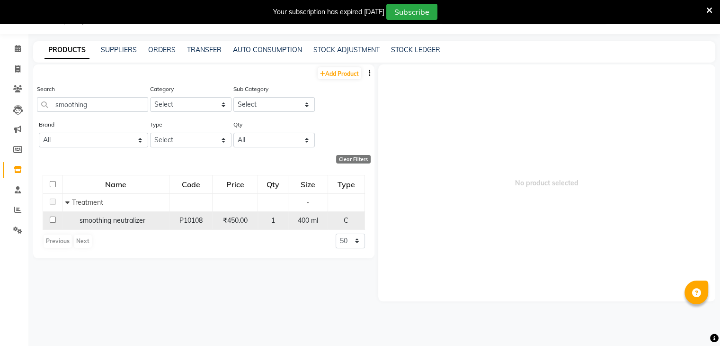
click at [142, 222] on span "smoothing neutralizer" at bounding box center [112, 220] width 66 height 9
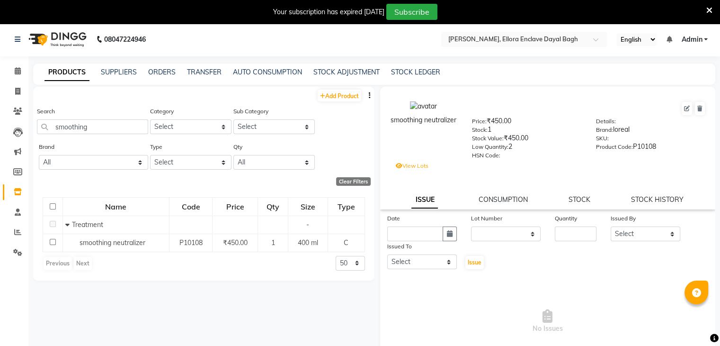
scroll to position [1, 0]
click at [334, 95] on link "Add Product" at bounding box center [340, 96] width 44 height 12
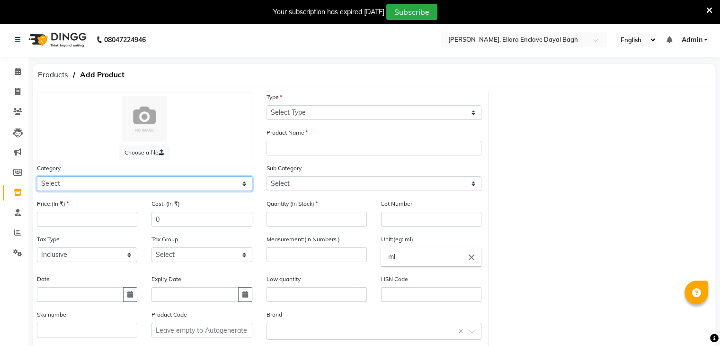
click at [98, 184] on select "Select Hair Skin Makeup Personal Care Appliances [PERSON_NAME] Waxing Disposabl…" at bounding box center [144, 183] width 215 height 15
click at [37, 178] on select "Select Hair Skin Makeup Personal Care Appliances [PERSON_NAME] Waxing Disposabl…" at bounding box center [144, 183] width 215 height 15
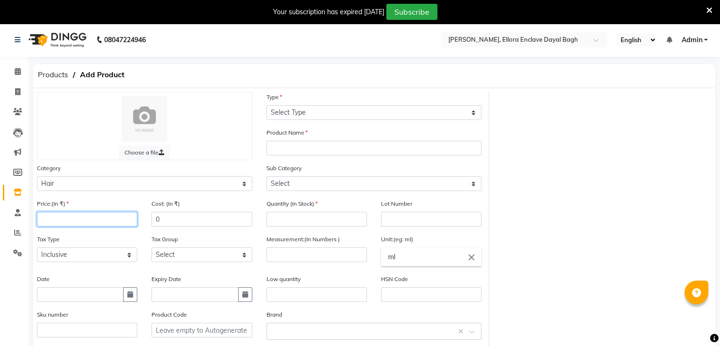
click at [90, 224] on input "number" at bounding box center [87, 219] width 100 height 15
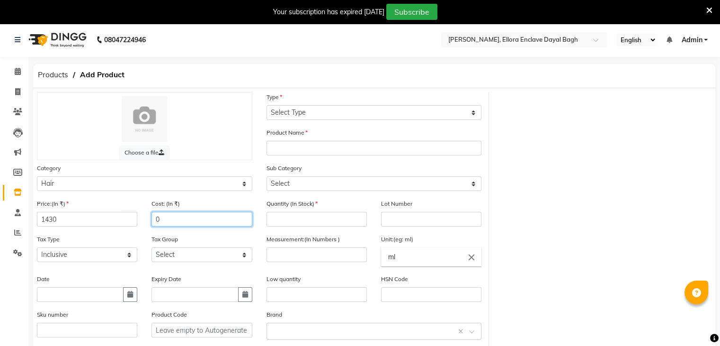
click at [178, 226] on input "0" at bounding box center [201, 219] width 100 height 15
click at [133, 298] on button "button" at bounding box center [130, 294] width 14 height 15
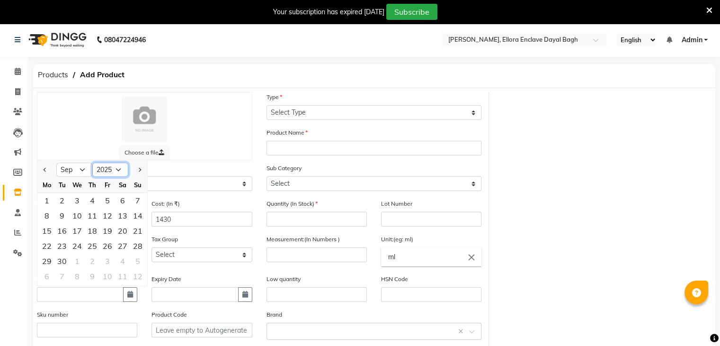
click at [119, 171] on select "2015 2016 2017 2018 2019 2020 2021 2022 2023 2024 2025 2026 2027 2028 2029 2030…" at bounding box center [110, 170] width 36 height 14
click at [92, 166] on select "2015 2016 2017 2018 2019 2020 2021 2022 2023 2024 2025 2026 2027 2028 2029 2030…" at bounding box center [110, 170] width 36 height 14
click at [105, 206] on div "2" at bounding box center [107, 200] width 15 height 15
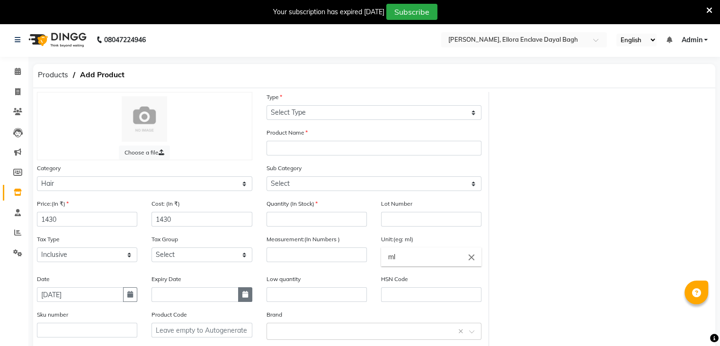
click at [241, 300] on button "button" at bounding box center [245, 294] width 14 height 15
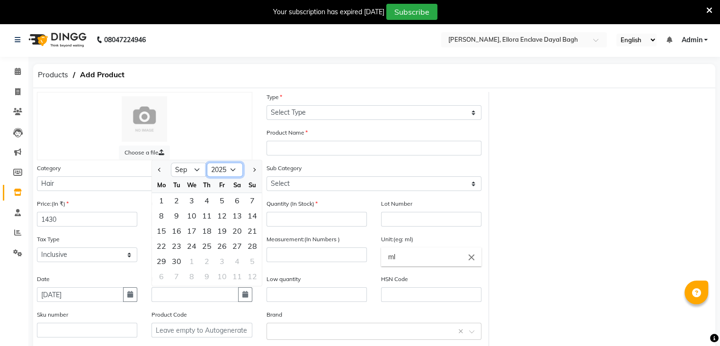
click at [236, 172] on select "2015 2016 2017 2018 2019 2020 2021 2022 2023 2024 2025 2026 2027 2028 2029 2030…" at bounding box center [225, 170] width 36 height 14
click at [193, 173] on select "Jan Feb Mar Apr May Jun [DATE] Aug Sep Oct Nov Dec" at bounding box center [189, 170] width 36 height 14
click at [171, 166] on select "Jan Feb Mar Apr May Jun [DATE] Aug Sep Oct Nov Dec" at bounding box center [189, 170] width 36 height 14
click at [208, 207] on div "2" at bounding box center [206, 200] width 15 height 15
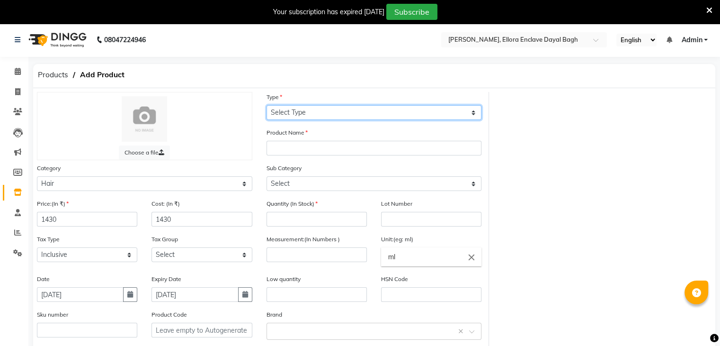
click at [337, 110] on select "Select Type Both Retail Consumable" at bounding box center [374, 112] width 215 height 15
click at [267, 105] on select "Select Type Both Retail Consumable" at bounding box center [374, 112] width 215 height 15
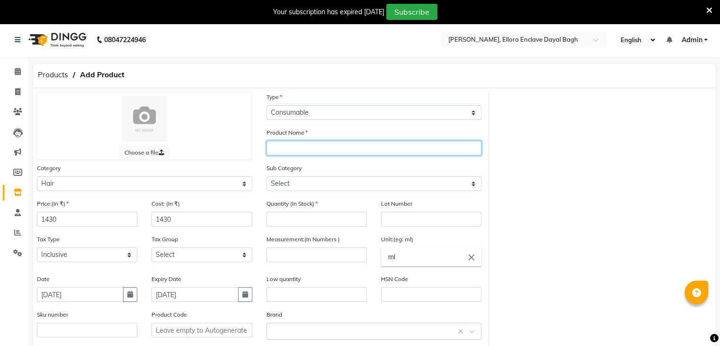
click at [298, 151] on input "text" at bounding box center [374, 148] width 215 height 15
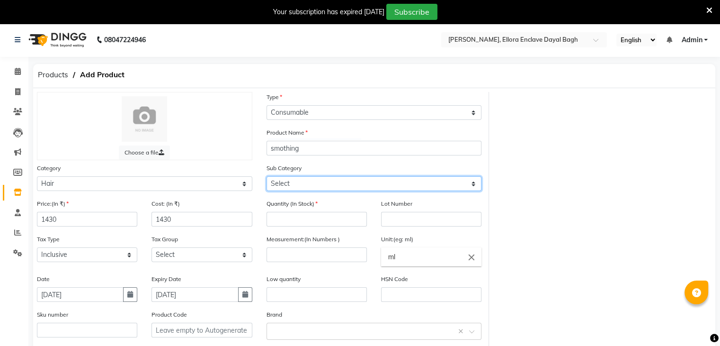
click at [295, 187] on select "Select Shampoo Conditioner Cream Mask Oil Serum Color Appliances Treatment Styl…" at bounding box center [374, 183] width 215 height 15
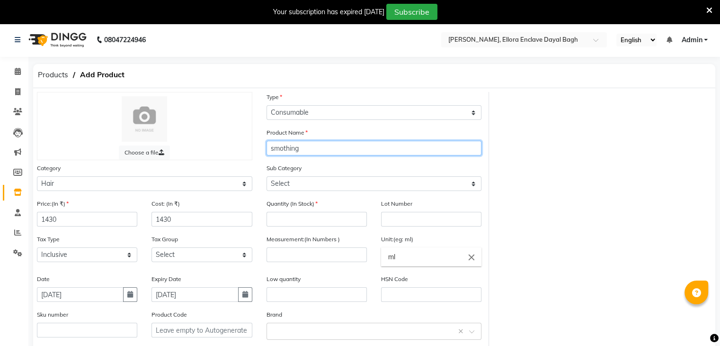
click at [328, 148] on input "smothing" at bounding box center [374, 148] width 215 height 15
click at [348, 192] on div "Sub Category Select Shampoo Conditioner Cream Mask Oil Serum Color Appliances T…" at bounding box center [374, 181] width 230 height 36
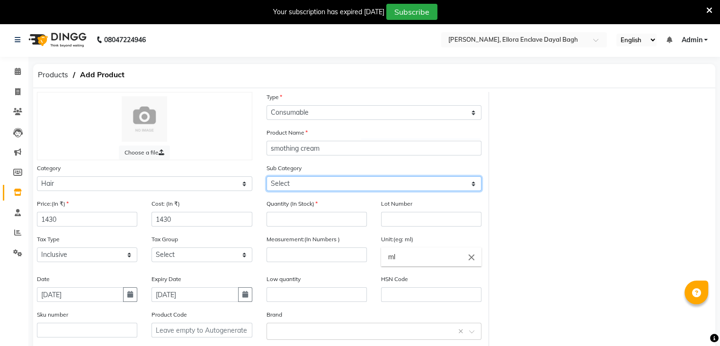
click at [345, 188] on select "Select Shampoo Conditioner Cream Mask Oil Serum Color Appliances Treatment Styl…" at bounding box center [374, 183] width 215 height 15
click at [267, 178] on select "Select Shampoo Conditioner Cream Mask Oil Serum Color Appliances Treatment Styl…" at bounding box center [374, 183] width 215 height 15
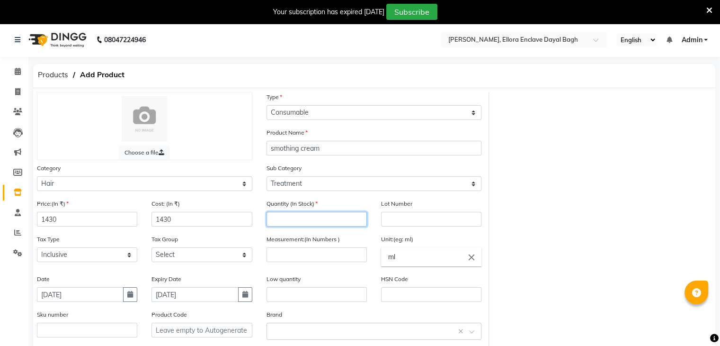
click at [306, 215] on input "number" at bounding box center [317, 219] width 100 height 15
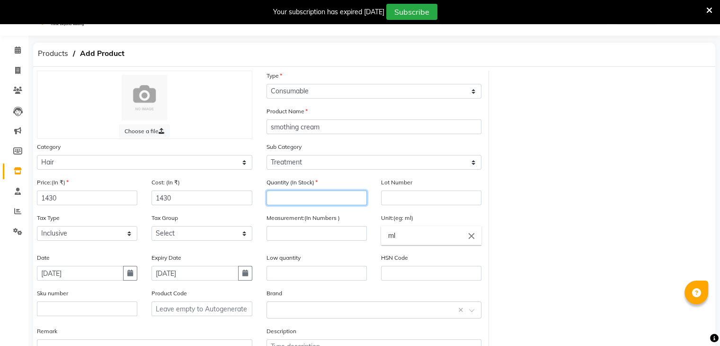
scroll to position [23, 0]
click at [321, 198] on input "number" at bounding box center [317, 197] width 100 height 15
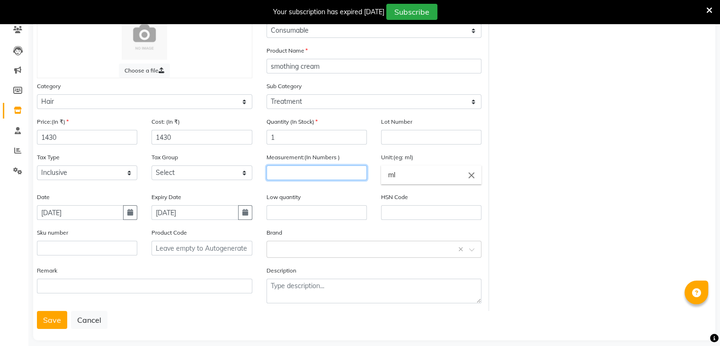
click at [311, 169] on input "number" at bounding box center [317, 172] width 100 height 15
click at [421, 181] on input "ml" at bounding box center [431, 174] width 100 height 19
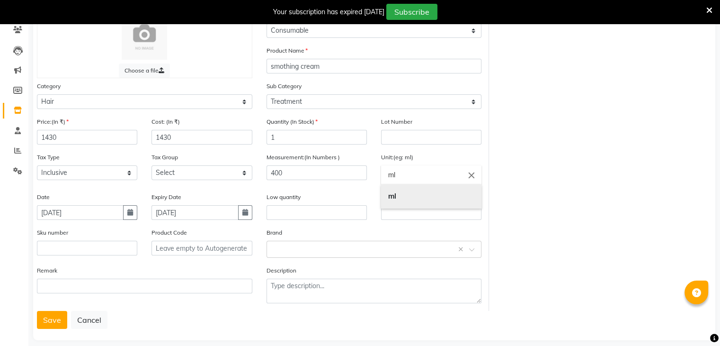
click at [397, 201] on link "ml" at bounding box center [431, 196] width 100 height 24
click at [320, 213] on input "text" at bounding box center [317, 212] width 100 height 15
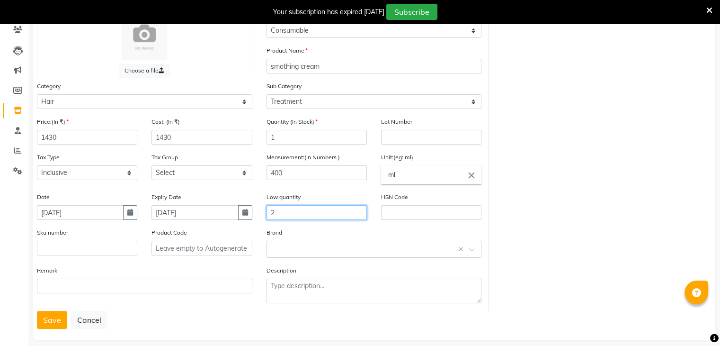
scroll to position [98, 0]
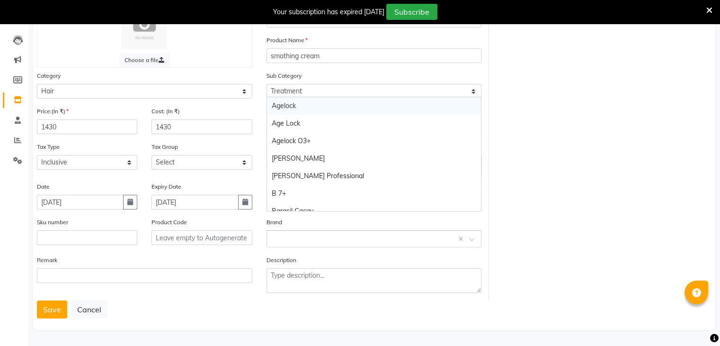
click at [292, 240] on input "text" at bounding box center [365, 238] width 186 height 10
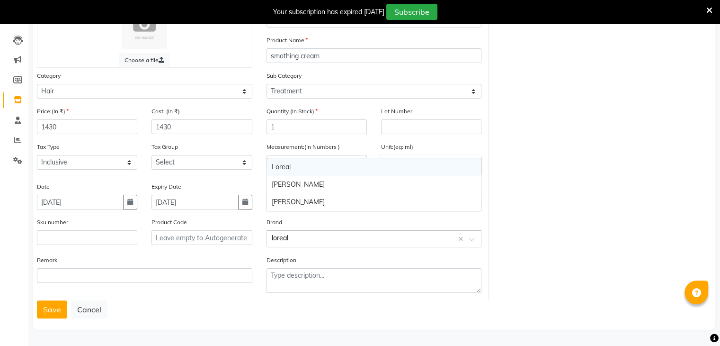
click at [285, 168] on div "Loreal" at bounding box center [374, 167] width 214 height 18
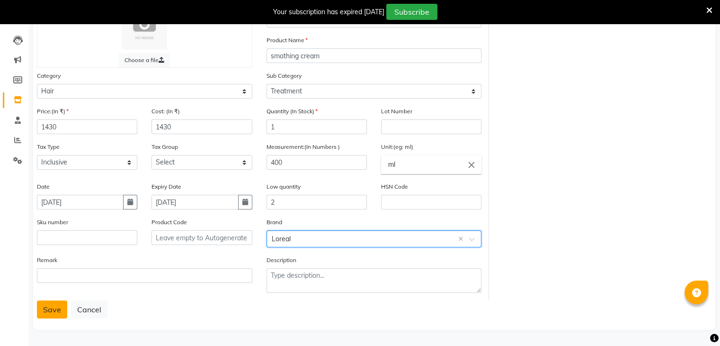
click at [53, 308] on button "Save" at bounding box center [52, 309] width 30 height 18
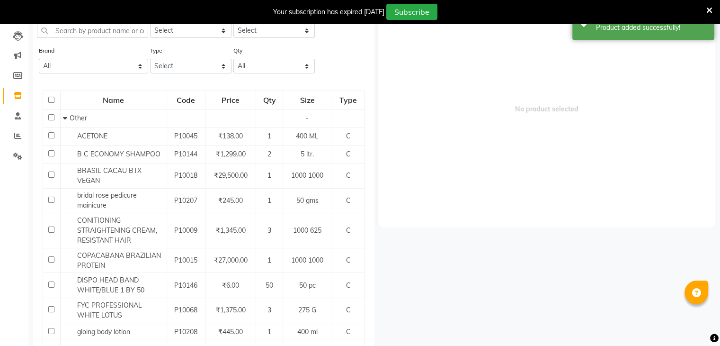
scroll to position [30, 0]
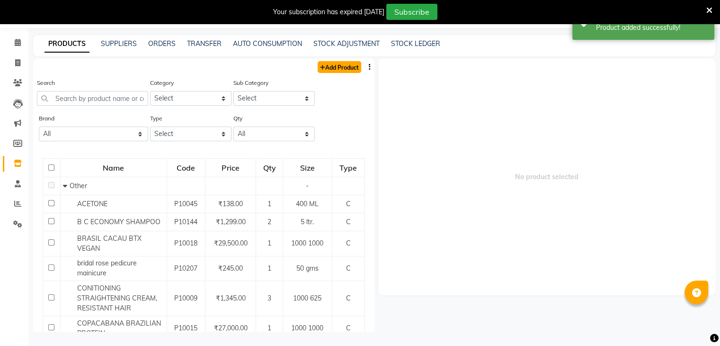
click at [328, 69] on link "Add Product" at bounding box center [340, 67] width 44 height 12
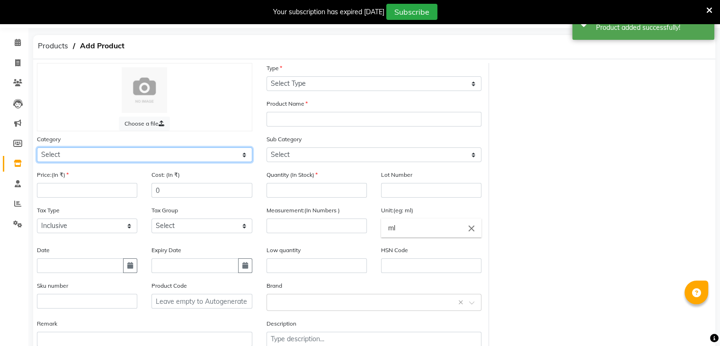
click at [218, 153] on select "Select Hair Skin Makeup Personal Care Appliances [PERSON_NAME] Waxing Disposabl…" at bounding box center [144, 154] width 215 height 15
click at [37, 149] on select "Select Hair Skin Makeup Personal Care Appliances [PERSON_NAME] Waxing Disposabl…" at bounding box center [144, 154] width 215 height 15
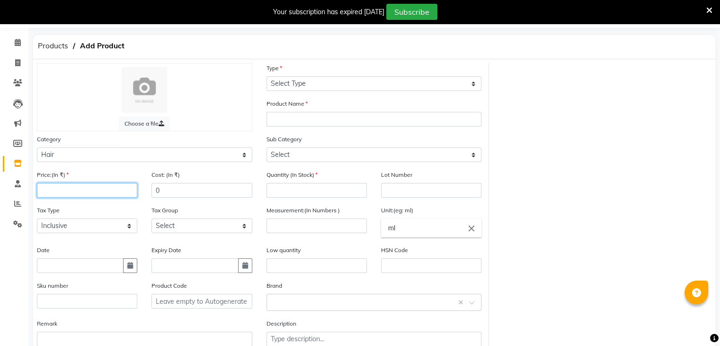
click at [119, 197] on input "number" at bounding box center [87, 190] width 100 height 15
click at [196, 186] on input "0" at bounding box center [201, 190] width 100 height 15
click at [129, 273] on button "button" at bounding box center [130, 265] width 14 height 15
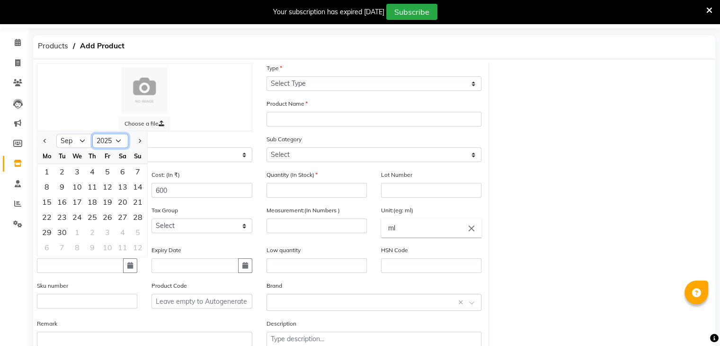
click at [120, 145] on select "2015 2016 2017 2018 2019 2020 2021 2022 2023 2024 2025 2026 2027 2028 2029 2030…" at bounding box center [110, 141] width 36 height 14
click at [92, 137] on select "2015 2016 2017 2018 2019 2020 2021 2022 2023 2024 2025 2026 2027 2028 2029 2030…" at bounding box center [110, 141] width 36 height 14
click at [112, 194] on div "8" at bounding box center [107, 186] width 15 height 15
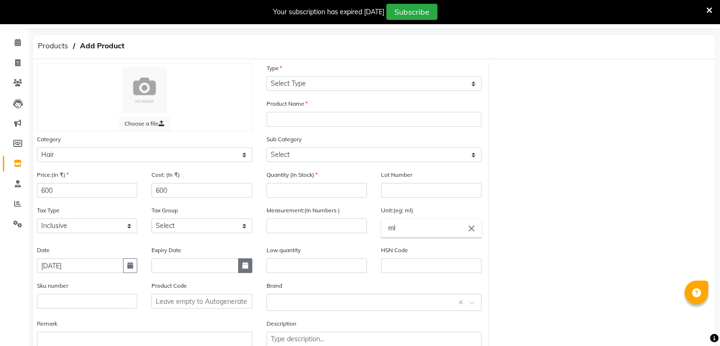
click at [243, 272] on button "button" at bounding box center [245, 265] width 14 height 15
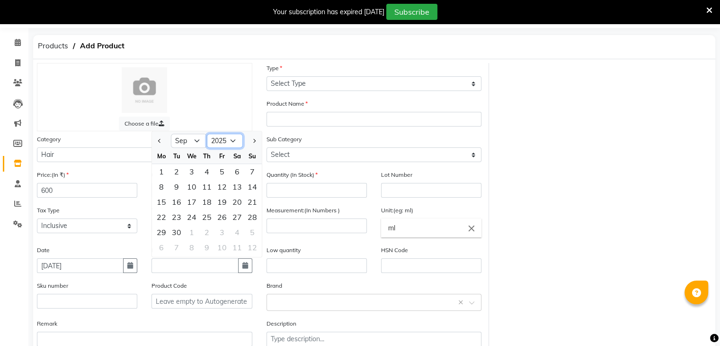
click at [233, 145] on select "2015 2016 2017 2018 2019 2020 2021 2022 2023 2024 2025 2026 2027 2028 2029 2030…" at bounding box center [225, 141] width 36 height 14
click at [207, 137] on select "2015 2016 2017 2018 2019 2020 2021 2022 2023 2024 2025 2026 2027 2028 2029 2030…" at bounding box center [225, 141] width 36 height 14
click at [187, 173] on div "2" at bounding box center [191, 171] width 15 height 15
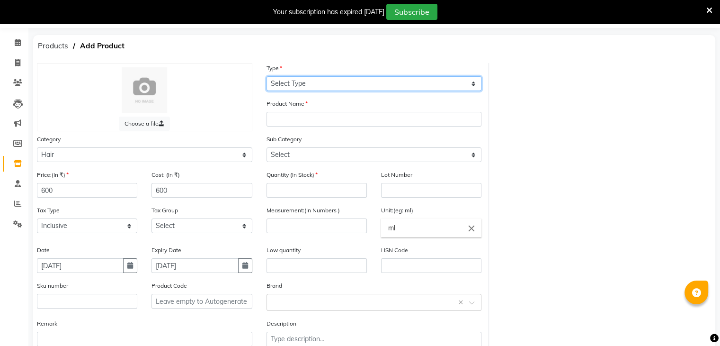
drag, startPoint x: 308, startPoint y: 84, endPoint x: 295, endPoint y: 139, distance: 56.4
click at [295, 139] on div "Choose a file Type Select Type Both Retail Consumable Product Name Category Sel…" at bounding box center [259, 213] width 459 height 301
click at [267, 77] on select "Select Type Both Retail Consumable" at bounding box center [374, 83] width 215 height 15
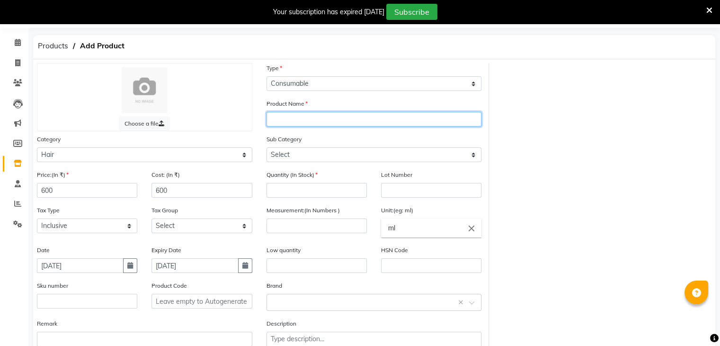
click at [314, 122] on input "text" at bounding box center [374, 119] width 215 height 15
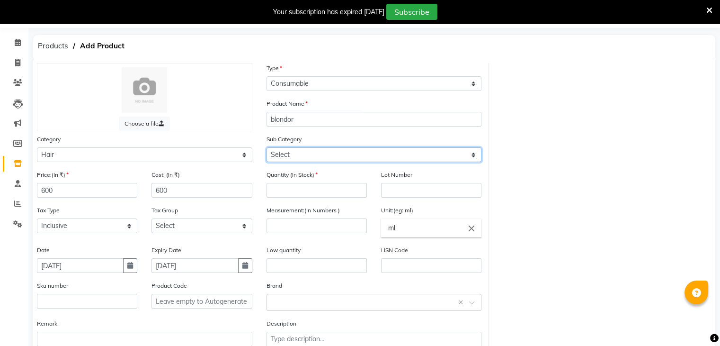
click at [310, 159] on select "Select Shampoo Conditioner Cream Mask Oil Serum Color Appliances Treatment Styl…" at bounding box center [374, 154] width 215 height 15
click at [267, 149] on select "Select Shampoo Conditioner Cream Mask Oil Serum Color Appliances Treatment Styl…" at bounding box center [374, 154] width 215 height 15
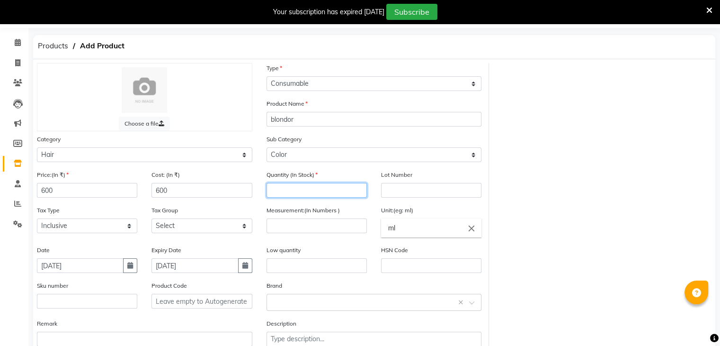
click at [291, 190] on input "number" at bounding box center [317, 190] width 100 height 15
click at [298, 229] on input "number" at bounding box center [317, 225] width 100 height 15
click at [430, 231] on input "ml" at bounding box center [431, 227] width 100 height 19
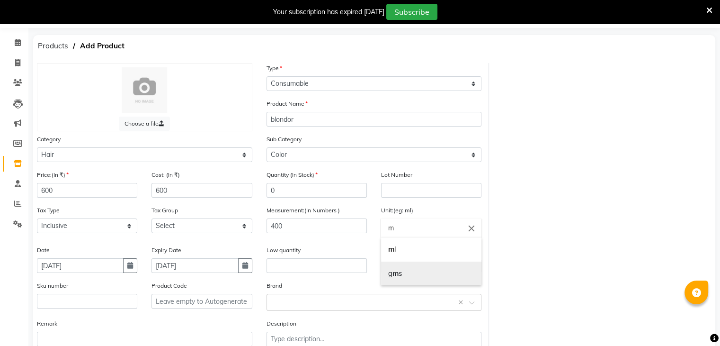
click at [419, 273] on link "g m s" at bounding box center [431, 273] width 100 height 24
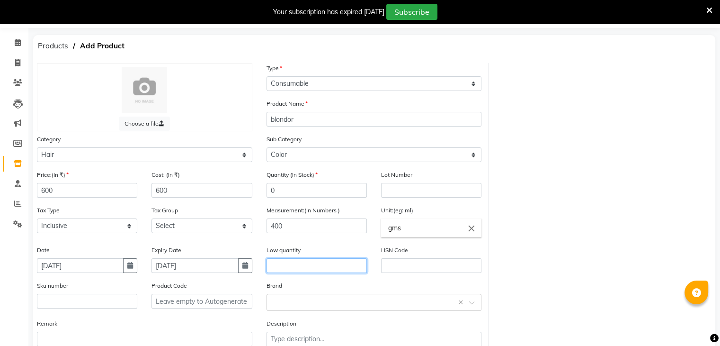
click at [278, 267] on input "text" at bounding box center [317, 265] width 100 height 15
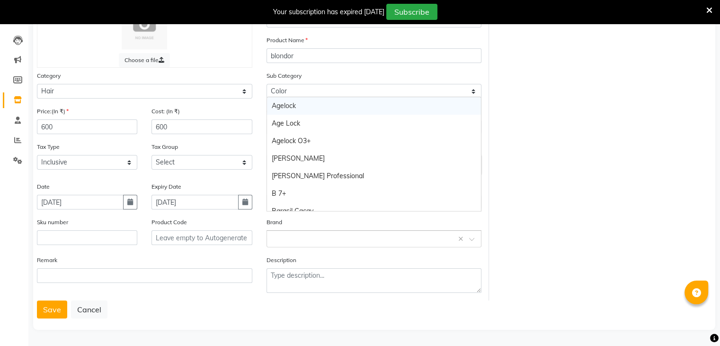
click at [309, 235] on input "text" at bounding box center [365, 238] width 186 height 10
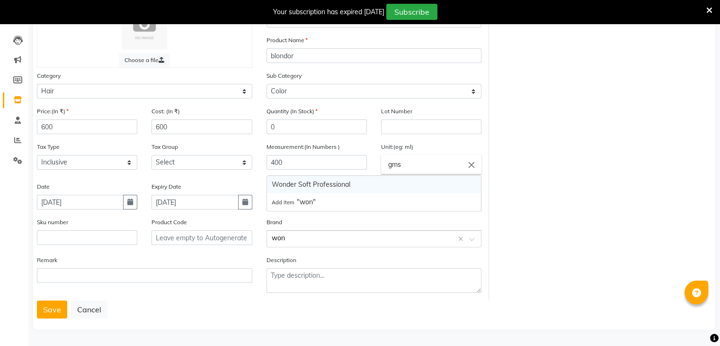
click at [307, 186] on div "Wonder Soft Professional" at bounding box center [374, 185] width 214 height 18
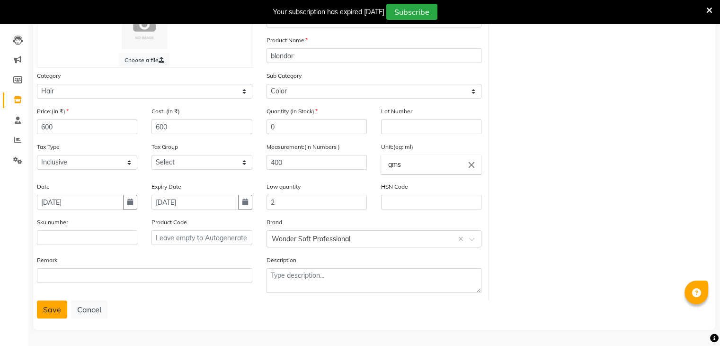
click at [58, 312] on button "Save" at bounding box center [52, 309] width 30 height 18
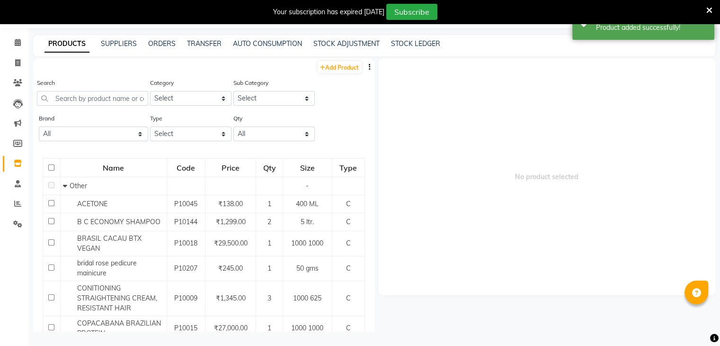
scroll to position [30, 0]
click at [336, 70] on link "Add Product" at bounding box center [340, 67] width 44 height 12
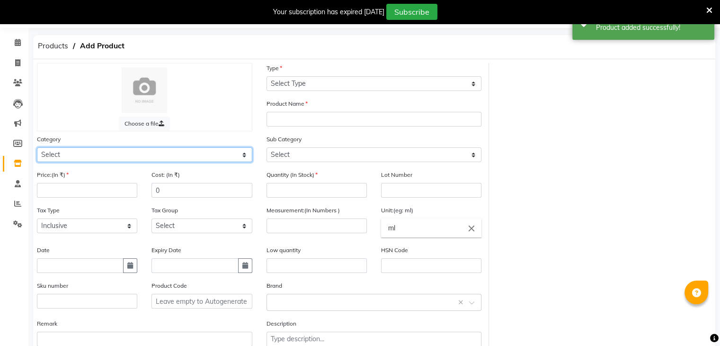
click at [119, 161] on select "Select Hair Skin Makeup Personal Care Appliances [PERSON_NAME] Waxing Disposabl…" at bounding box center [144, 154] width 215 height 15
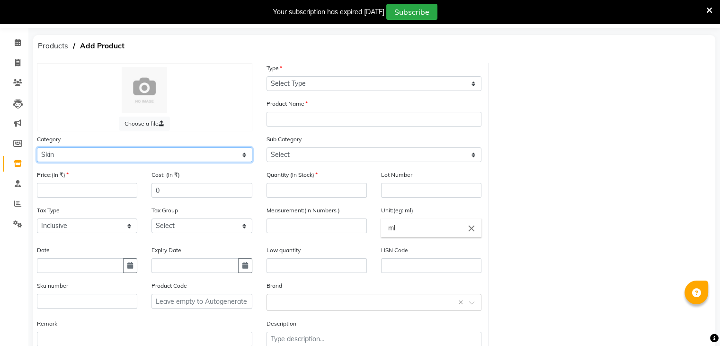
click at [37, 149] on select "Select Hair Skin Makeup Personal Care Appliances [PERSON_NAME] Waxing Disposabl…" at bounding box center [144, 154] width 215 height 15
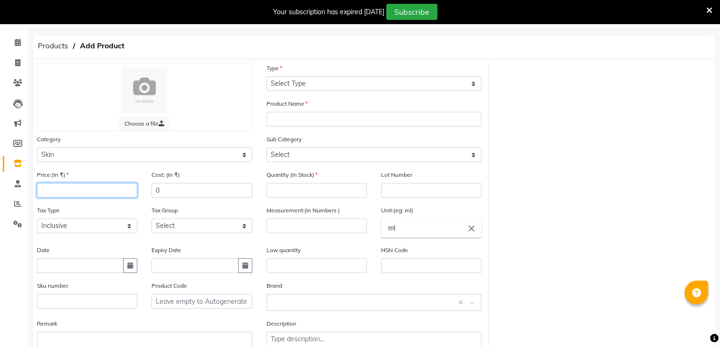
click at [92, 194] on input "number" at bounding box center [87, 190] width 100 height 15
click at [186, 194] on input "0" at bounding box center [201, 190] width 100 height 15
click at [128, 264] on button "button" at bounding box center [130, 265] width 14 height 15
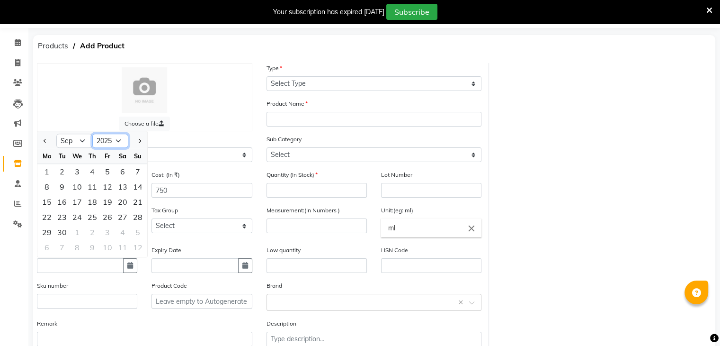
click at [115, 148] on select "2015 2016 2017 2018 2019 2020 2021 2022 2023 2024 2025 2026 2027 2028 2029 2030…" at bounding box center [110, 141] width 36 height 14
click at [92, 137] on select "2015 2016 2017 2018 2019 2020 2021 2022 2023 2024 2025 2026 2027 2028 2029 2030…" at bounding box center [110, 141] width 36 height 14
drag, startPoint x: 86, startPoint y: 146, endPoint x: 75, endPoint y: 297, distance: 151.4
click at [75, 297] on div "Price:(In ₹) 750 Cost: (In ₹) 750 Quantity (In Stock) Lot Number Tax Type Selec…" at bounding box center [259, 266] width 459 height 194
click at [56, 137] on select "Jan Feb Mar Apr May Jun [DATE] Aug Sep Oct Nov Dec" at bounding box center [74, 141] width 36 height 14
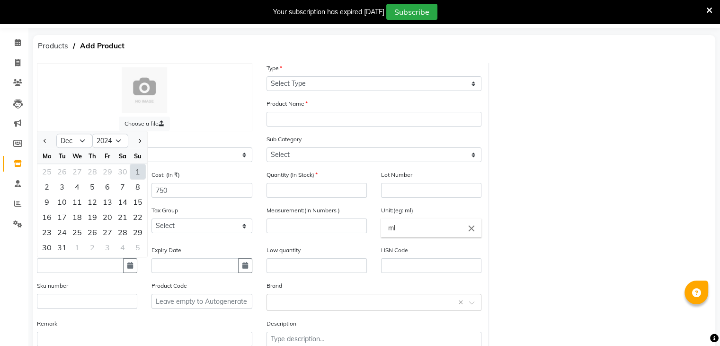
click at [143, 176] on div "1" at bounding box center [137, 171] width 15 height 15
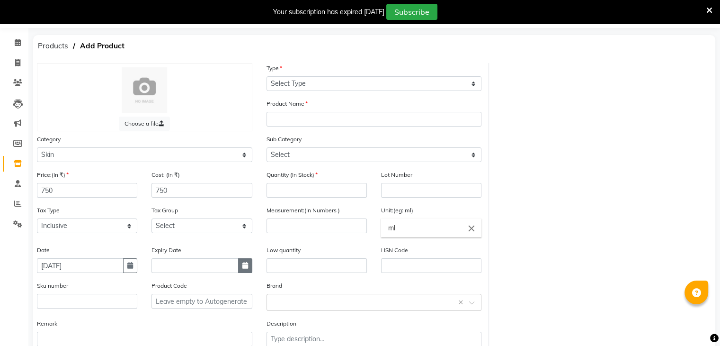
click at [240, 265] on button "button" at bounding box center [245, 265] width 14 height 15
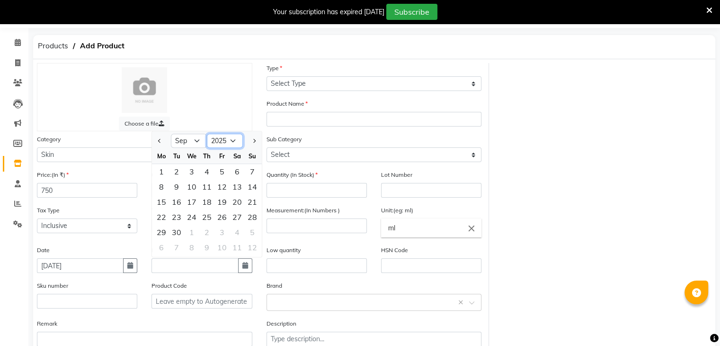
click at [229, 147] on select "2015 2016 2017 2018 2019 2020 2021 2022 2023 2024 2025 2026 2027 2028 2029 2030…" at bounding box center [225, 141] width 36 height 14
click at [207, 137] on select "2015 2016 2017 2018 2019 2020 2021 2022 2023 2024 2025 2026 2027 2028 2029 2030…" at bounding box center [225, 141] width 36 height 14
click at [208, 178] on div "2" at bounding box center [206, 171] width 15 height 15
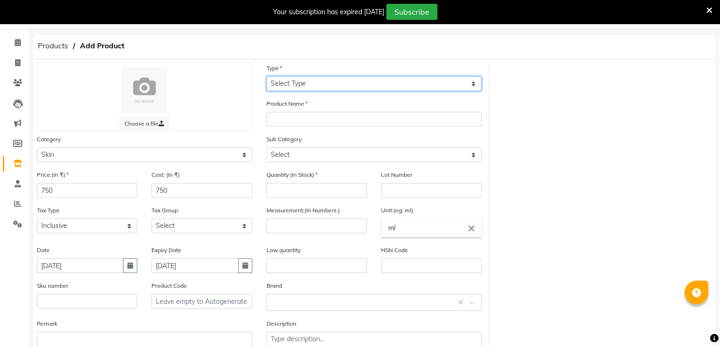
click at [316, 88] on select "Select Type Both Retail Consumable" at bounding box center [374, 83] width 215 height 15
click at [267, 77] on select "Select Type Both Retail Consumable" at bounding box center [374, 83] width 215 height 15
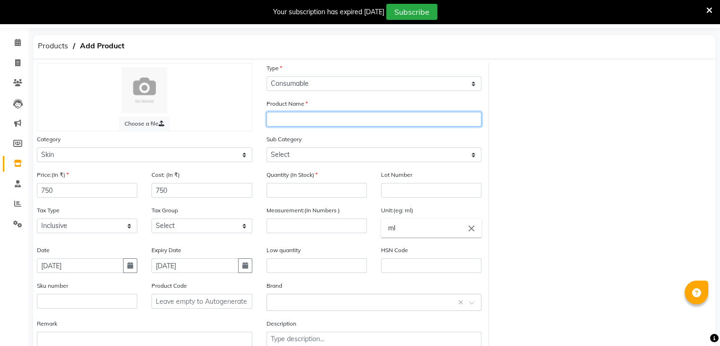
click at [303, 123] on input "text" at bounding box center [374, 119] width 215 height 15
click at [303, 123] on input "papaya" at bounding box center [374, 119] width 215 height 15
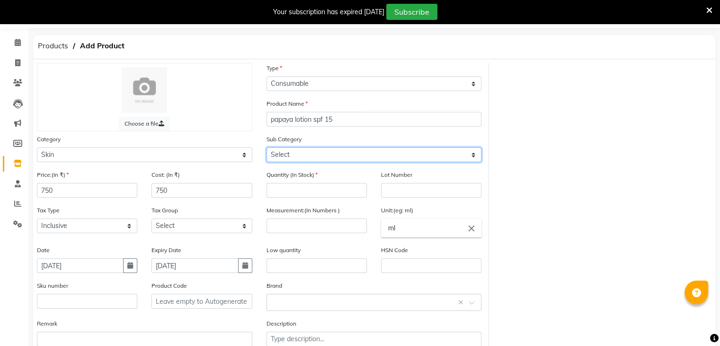
click at [299, 154] on select "Select Cleanser Facial Moisturiser Serum Toner Sun Care Masks Lip Care Eye Care…" at bounding box center [374, 154] width 215 height 15
click at [267, 149] on select "Select Cleanser Facial Moisturiser Serum Toner Sun Care Masks Lip Care Eye Care…" at bounding box center [374, 154] width 215 height 15
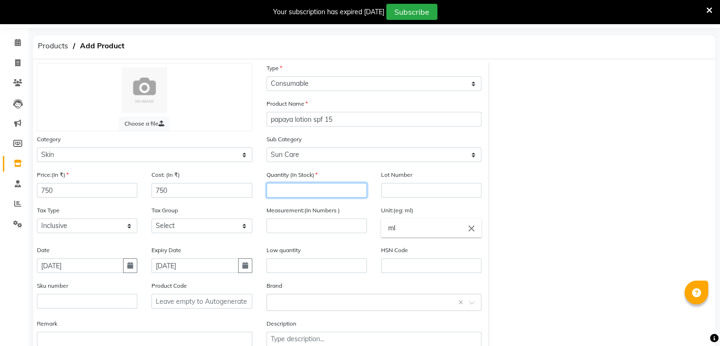
click at [312, 196] on input "number" at bounding box center [317, 190] width 100 height 15
click at [329, 233] on input "number" at bounding box center [317, 225] width 100 height 15
click at [404, 233] on input "ml" at bounding box center [431, 227] width 100 height 19
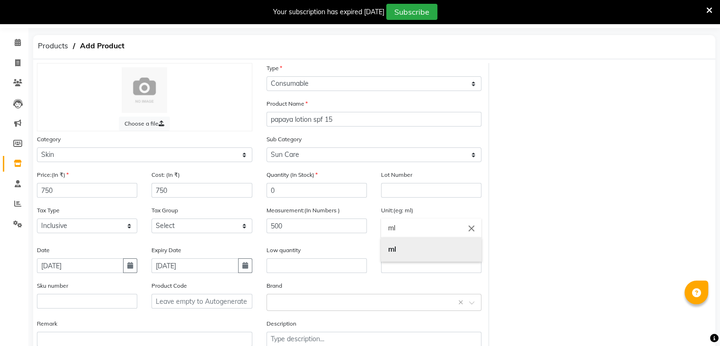
click at [402, 253] on link "ml" at bounding box center [431, 249] width 100 height 24
click at [299, 269] on input "text" at bounding box center [317, 265] width 100 height 15
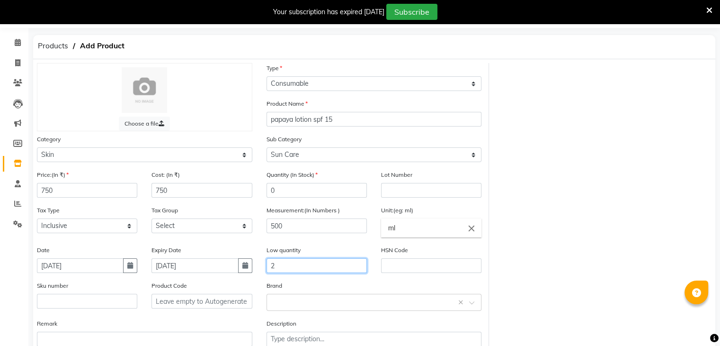
scroll to position [98, 0]
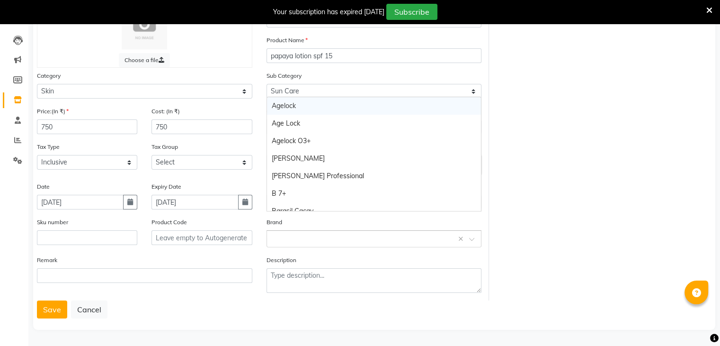
click at [301, 234] on input "text" at bounding box center [365, 238] width 186 height 10
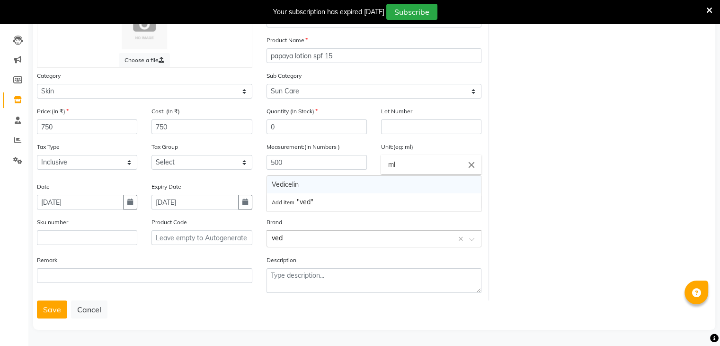
click at [305, 176] on div "Vedicelin" at bounding box center [374, 185] width 214 height 18
click at [42, 311] on button "Save" at bounding box center [52, 309] width 30 height 18
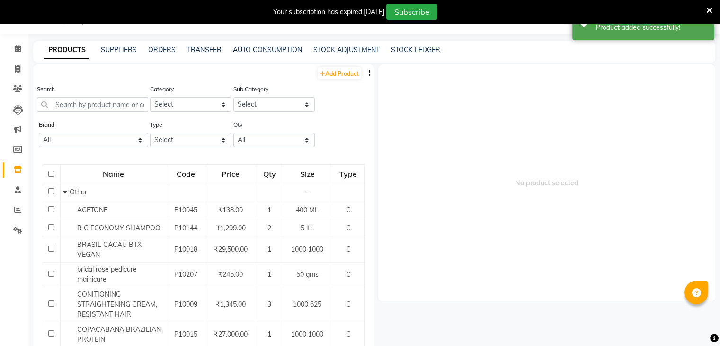
scroll to position [30, 0]
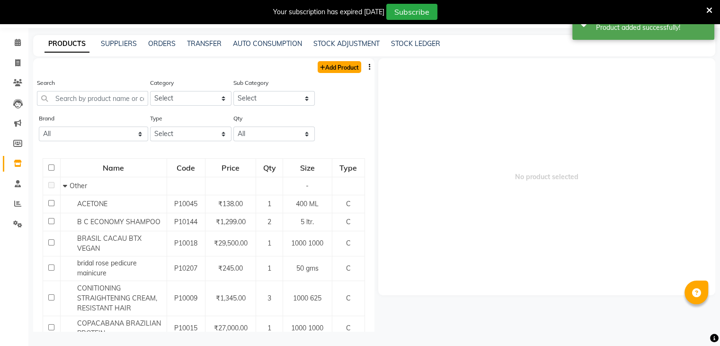
click at [337, 69] on link "Add Product" at bounding box center [340, 67] width 44 height 12
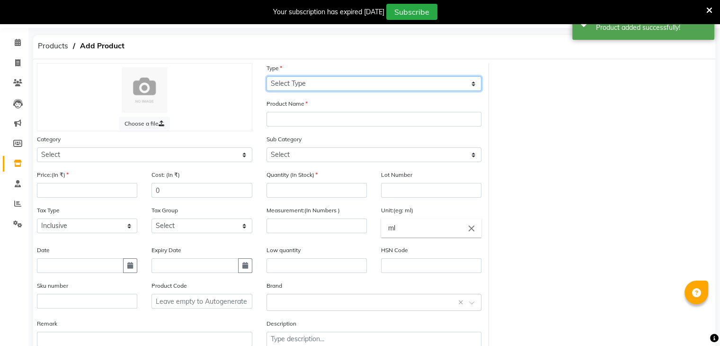
click at [320, 86] on select "Select Type Both Retail Consumable" at bounding box center [374, 83] width 215 height 15
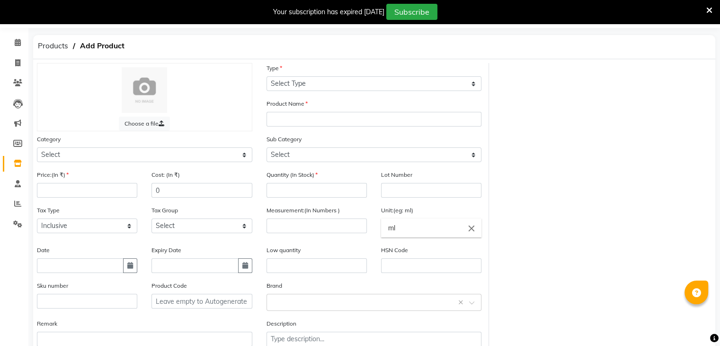
click at [561, 128] on div "Choose a file Type Select Type Both Retail Consumable Product Name Category Sel…" at bounding box center [374, 213] width 689 height 301
click at [112, 158] on select "Select Hair Skin Makeup Personal Care Appliances [PERSON_NAME] Waxing Disposabl…" at bounding box center [144, 154] width 215 height 15
click at [37, 149] on select "Select Hair Skin Makeup Personal Care Appliances [PERSON_NAME] Waxing Disposabl…" at bounding box center [144, 154] width 215 height 15
click at [99, 196] on input "number" at bounding box center [87, 190] width 100 height 15
click at [184, 193] on input "0" at bounding box center [201, 190] width 100 height 15
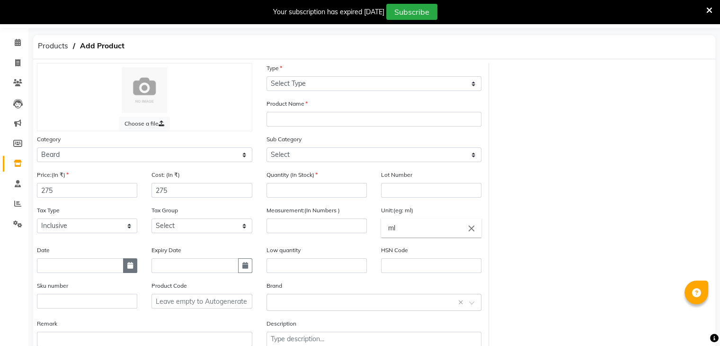
click at [128, 268] on icon "button" at bounding box center [130, 265] width 6 height 7
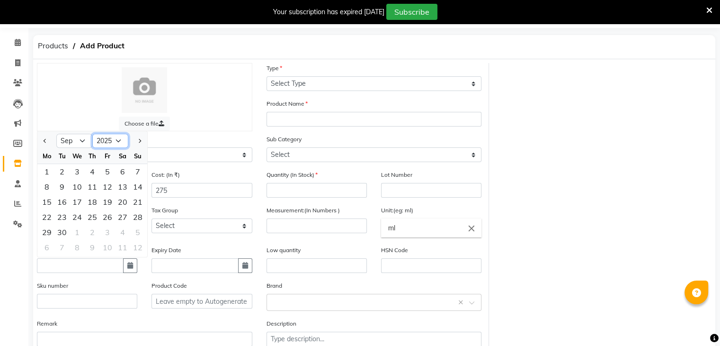
click at [115, 148] on select "2015 2016 2017 2018 2019 2020 2021 2022 2023 2024 2025 2026 2027 2028 2029 2030…" at bounding box center [110, 141] width 36 height 14
click at [92, 137] on select "2015 2016 2017 2018 2019 2020 2021 2022 2023 2024 2025 2026 2027 2028 2029 2030…" at bounding box center [110, 141] width 36 height 14
click at [92, 176] on div "4" at bounding box center [92, 171] width 15 height 15
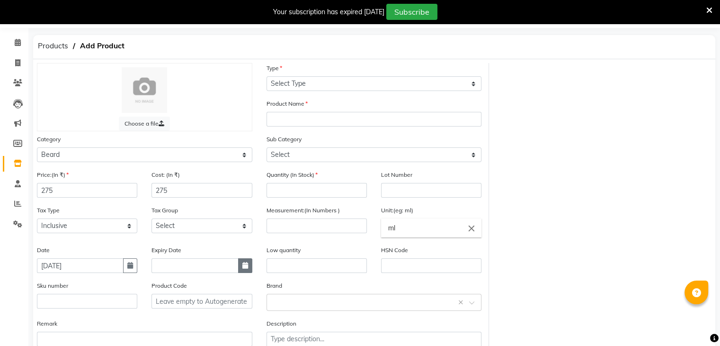
click at [242, 267] on icon "button" at bounding box center [245, 265] width 6 height 7
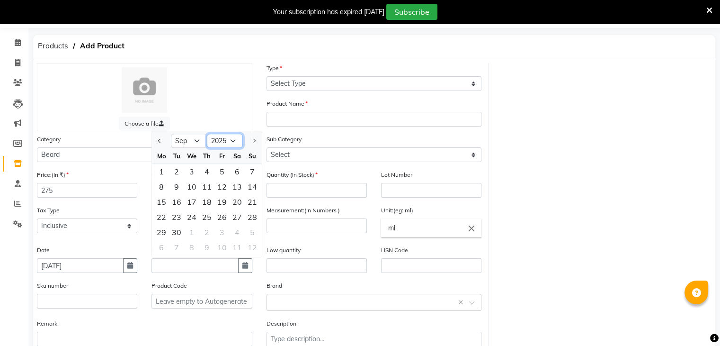
drag, startPoint x: 231, startPoint y: 143, endPoint x: 215, endPoint y: 326, distance: 182.9
click at [215, 326] on div "Price:(In ₹) 275 Cost: (In ₹) 275 Quantity (In Stock) Lot Number Tax Type Selec…" at bounding box center [259, 266] width 459 height 194
click at [207, 137] on select "2015 2016 2017 2018 2019 2020 2021 2022 2023 2024 2025 2026 2027 2028 2029 2030…" at bounding box center [225, 141] width 36 height 14
click at [221, 179] on div "1" at bounding box center [221, 171] width 15 height 15
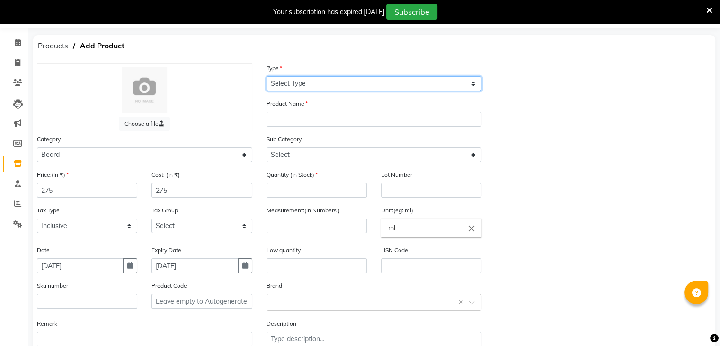
click at [372, 87] on select "Select Type Both Retail Consumable" at bounding box center [374, 83] width 215 height 15
click at [267, 77] on select "Select Type Both Retail Consumable" at bounding box center [374, 83] width 215 height 15
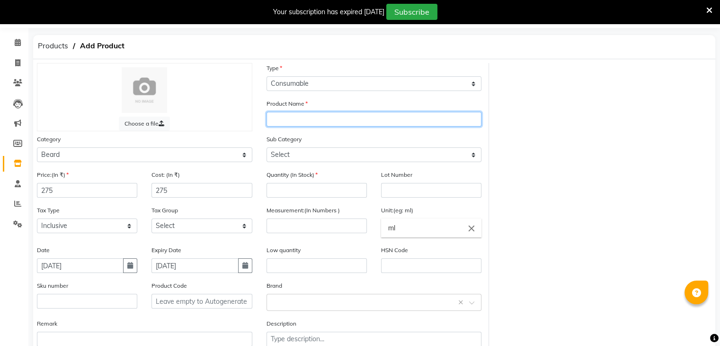
click at [328, 125] on input "text" at bounding box center [374, 119] width 215 height 15
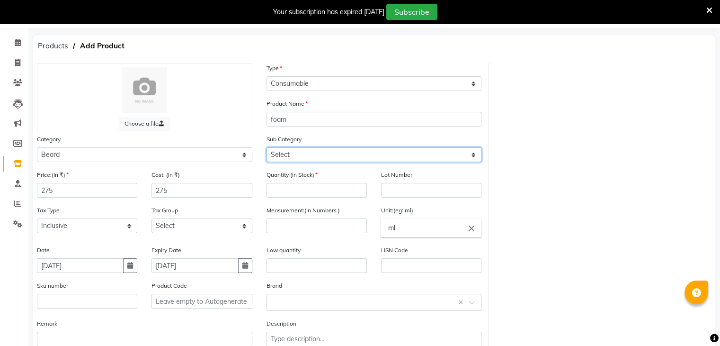
click at [322, 159] on select "Select Cream Soap Pre Shave After Shave Styling Appliances" at bounding box center [374, 154] width 215 height 15
click at [267, 149] on select "Select Cream Soap Pre Shave After Shave Styling Appliances" at bounding box center [374, 154] width 215 height 15
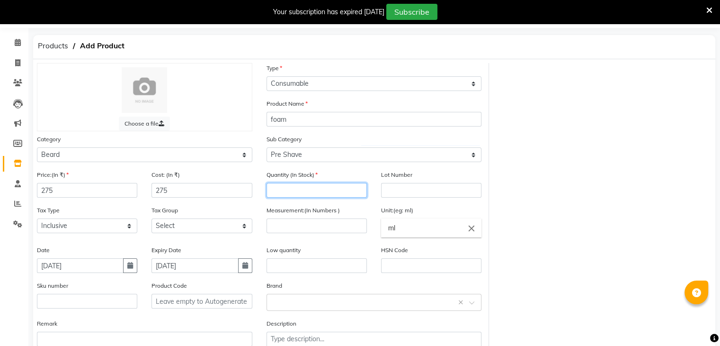
click at [306, 190] on input "number" at bounding box center [317, 190] width 100 height 15
click at [307, 233] on input "number" at bounding box center [317, 225] width 100 height 15
click at [451, 228] on input "ml" at bounding box center [431, 227] width 100 height 19
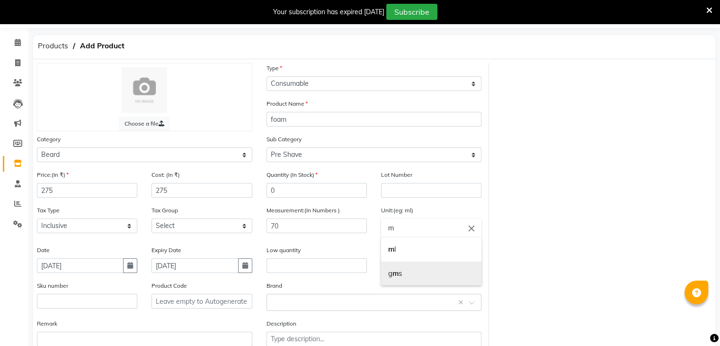
click at [411, 275] on link "g m s" at bounding box center [431, 273] width 100 height 24
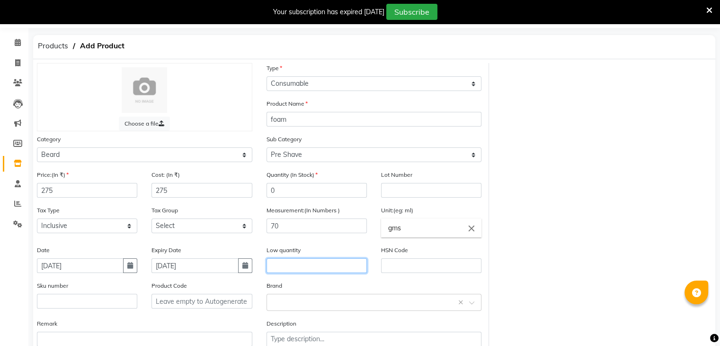
click at [317, 267] on input "text" at bounding box center [317, 265] width 100 height 15
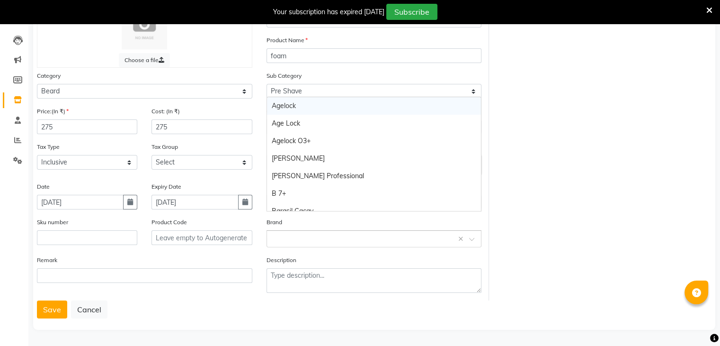
click at [293, 235] on input "text" at bounding box center [365, 238] width 186 height 10
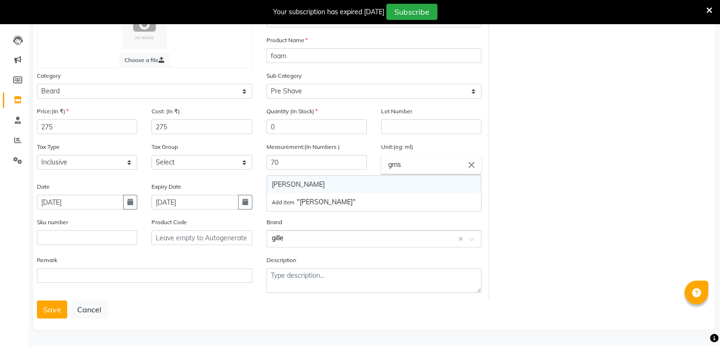
click at [293, 184] on div "[PERSON_NAME]" at bounding box center [374, 185] width 214 height 18
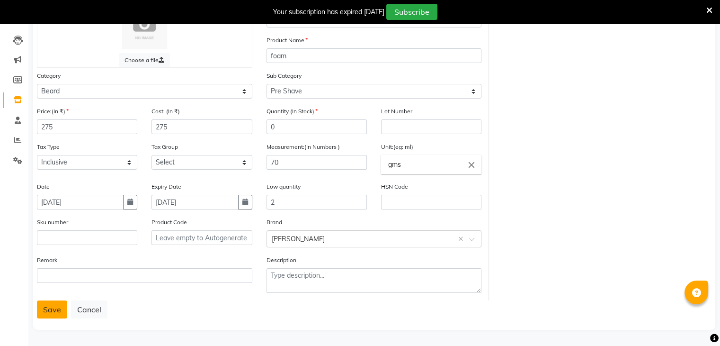
click at [56, 309] on button "Save" at bounding box center [52, 309] width 30 height 18
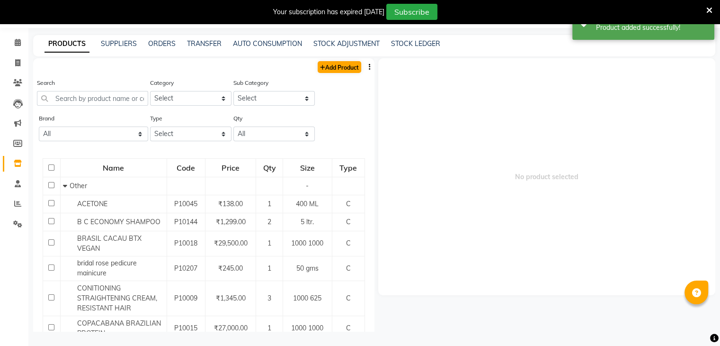
scroll to position [30, 0]
click at [331, 69] on link "Add Product" at bounding box center [340, 67] width 44 height 12
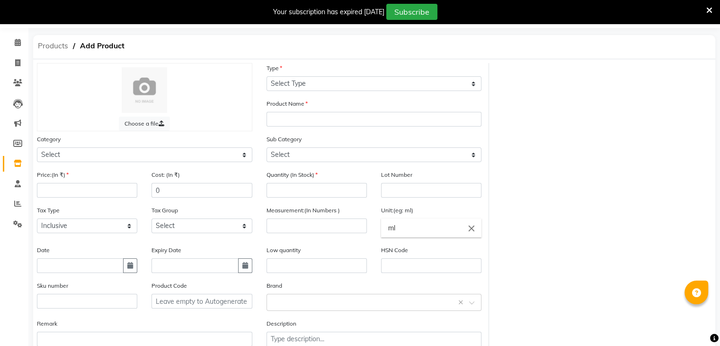
click at [45, 43] on span "Products" at bounding box center [53, 45] width 40 height 17
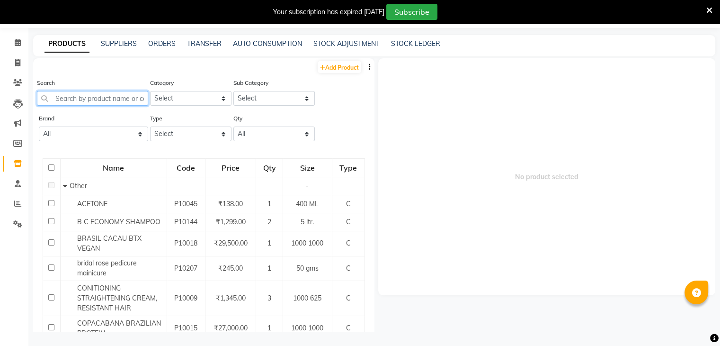
click at [101, 104] on input "text" at bounding box center [92, 98] width 111 height 15
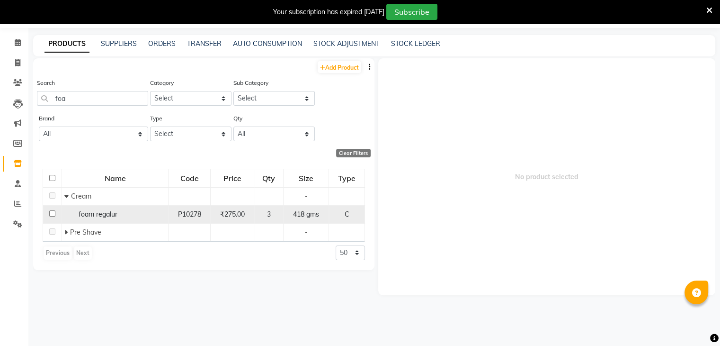
click at [273, 216] on div "3" at bounding box center [268, 214] width 21 height 10
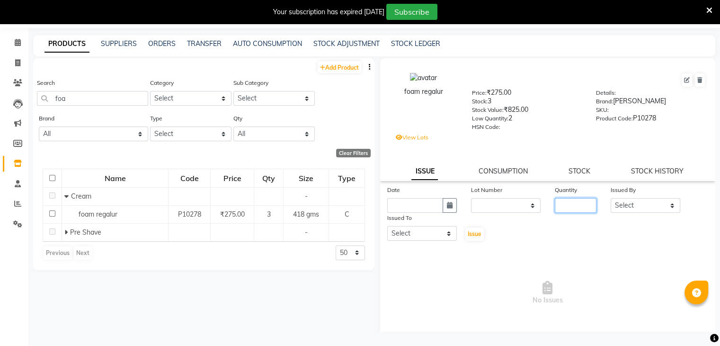
click at [568, 203] on input "number" at bounding box center [576, 205] width 42 height 15
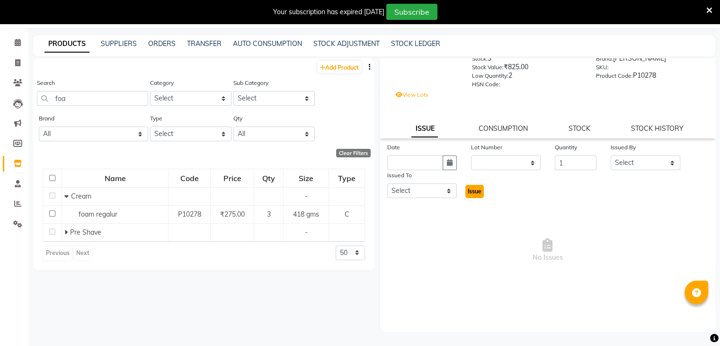
click at [472, 193] on span "Issue" at bounding box center [475, 190] width 14 height 7
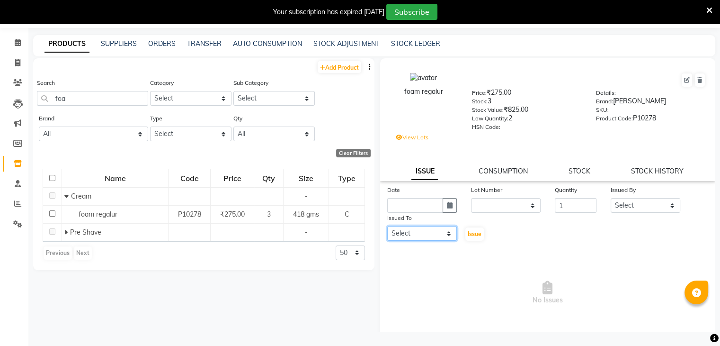
click at [441, 233] on select "Select AMAN DANISH SALMANI [PERSON_NAME] kakul KAVITA [PERSON_NAME] [PERSON_NAM…" at bounding box center [422, 233] width 70 height 15
click at [468, 237] on span "Issue" at bounding box center [475, 233] width 14 height 7
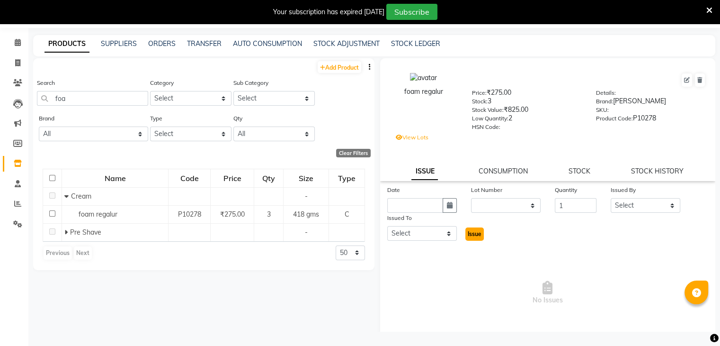
click at [468, 237] on span "Issue" at bounding box center [475, 233] width 14 height 7
click at [510, 174] on link "CONSUMPTION" at bounding box center [503, 171] width 49 height 9
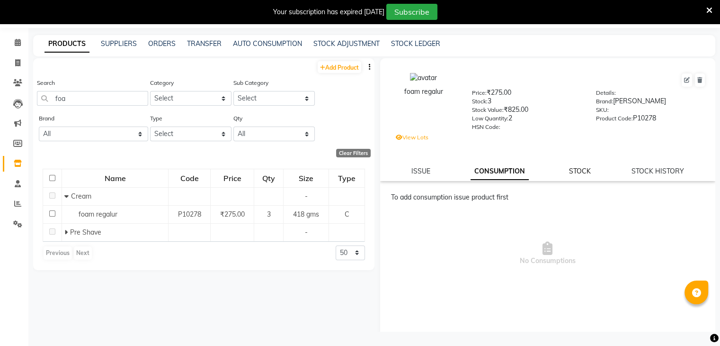
click at [572, 172] on link "STOCK" at bounding box center [580, 171] width 22 height 9
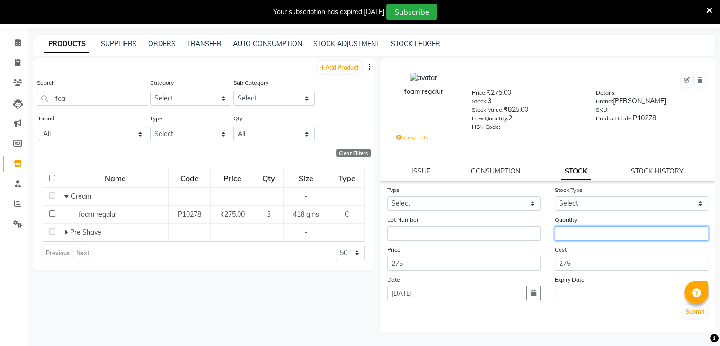
click at [578, 237] on input "number" at bounding box center [631, 233] width 153 height 15
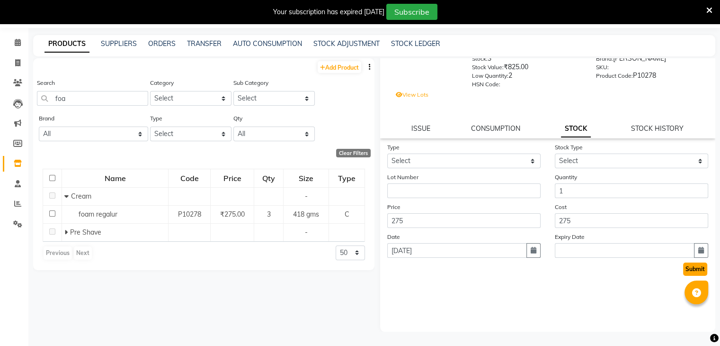
click at [691, 269] on button "Submit" at bounding box center [695, 268] width 24 height 13
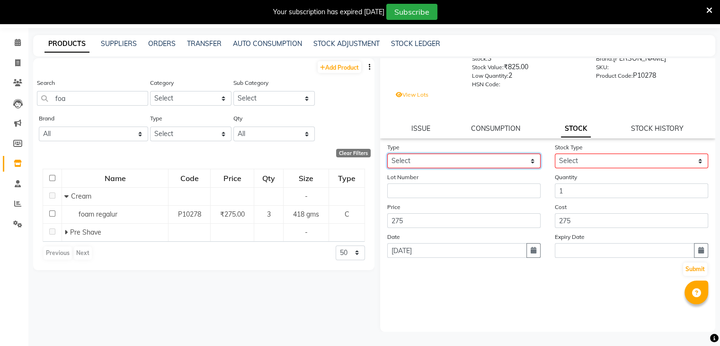
click at [479, 163] on select "Select In Out" at bounding box center [463, 160] width 153 height 15
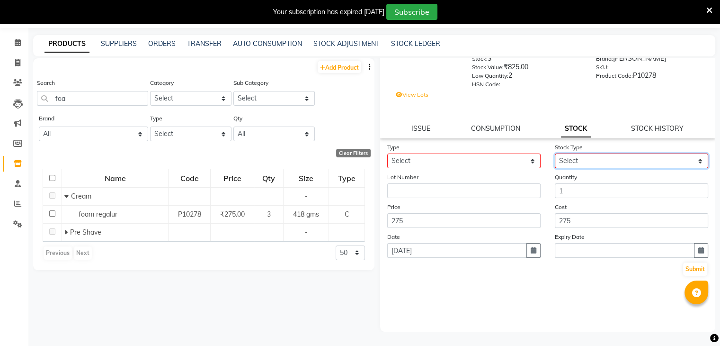
click at [602, 164] on select "Select" at bounding box center [631, 160] width 153 height 15
click at [690, 160] on select "Select" at bounding box center [631, 160] width 153 height 15
click at [574, 156] on select "Select" at bounding box center [631, 160] width 153 height 15
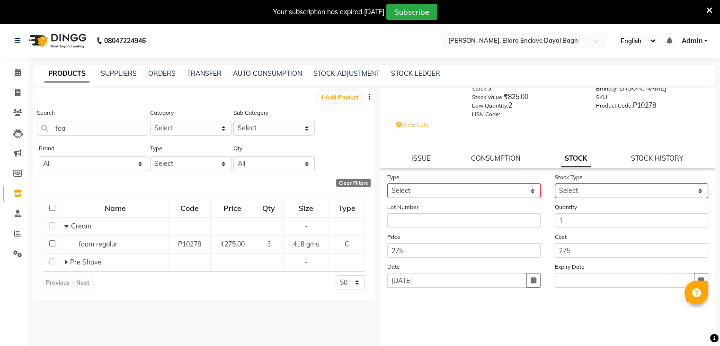
click at [706, 6] on icon at bounding box center [709, 10] width 6 height 9
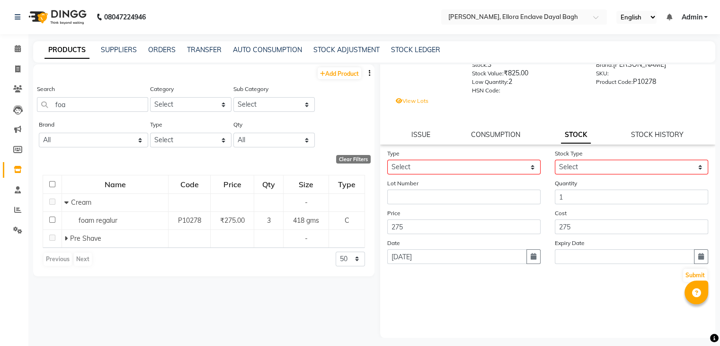
click at [498, 139] on div "CONSUMPTION" at bounding box center [495, 135] width 49 height 10
click at [420, 139] on div "ISSUE" at bounding box center [420, 135] width 19 height 10
click at [687, 277] on button "Submit" at bounding box center [695, 274] width 24 height 13
click at [17, 69] on icon at bounding box center [17, 68] width 5 height 7
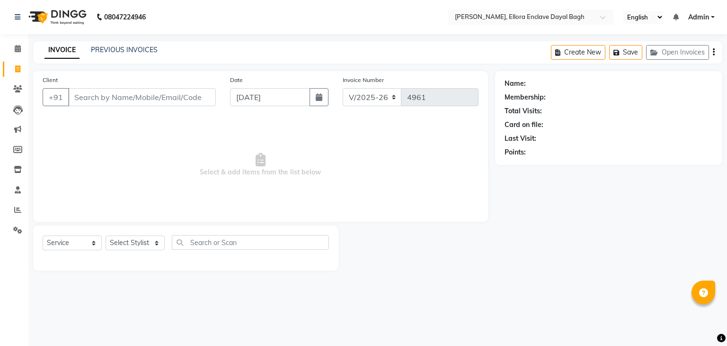
click at [114, 97] on input "Client" at bounding box center [142, 97] width 148 height 18
click at [17, 171] on icon at bounding box center [18, 169] width 8 height 7
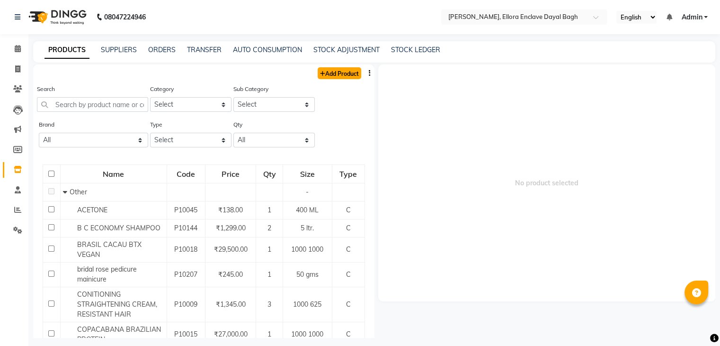
click at [318, 78] on link "Add Product" at bounding box center [340, 73] width 44 height 12
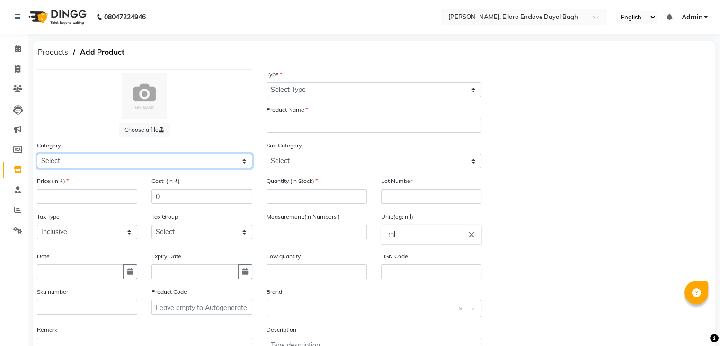
click at [66, 161] on select "Select Hair Skin Makeup Personal Care Appliances [PERSON_NAME] Waxing Disposabl…" at bounding box center [144, 160] width 215 height 15
click at [37, 155] on select "Select Hair Skin Makeup Personal Care Appliances [PERSON_NAME] Waxing Disposabl…" at bounding box center [144, 160] width 215 height 15
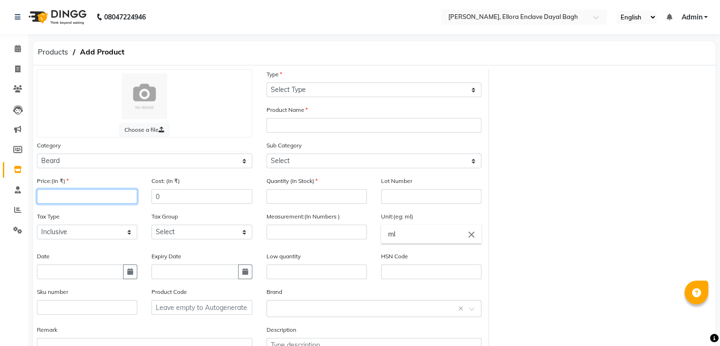
click at [101, 195] on input "number" at bounding box center [87, 196] width 100 height 15
click at [173, 198] on input "0" at bounding box center [201, 196] width 100 height 15
click at [130, 275] on icon "button" at bounding box center [130, 271] width 6 height 7
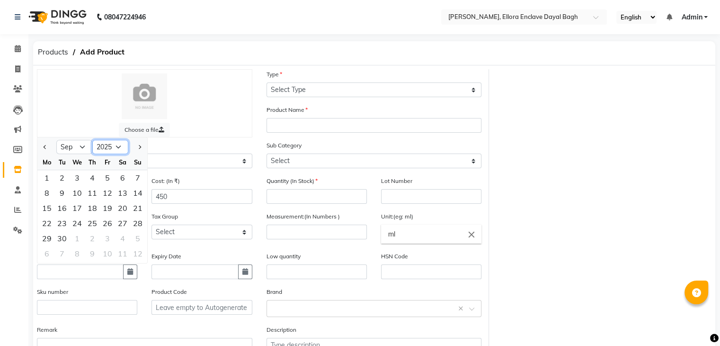
click at [117, 154] on select "2015 2016 2017 2018 2019 2020 2021 2022 2023 2024 2025 2026 2027 2028 2029 2030…" at bounding box center [110, 147] width 36 height 14
click at [92, 143] on select "2015 2016 2017 2018 2019 2020 2021 2022 2023 2024 2025 2026 2027 2028 2029 2030…" at bounding box center [110, 147] width 36 height 14
click at [104, 177] on div "5" at bounding box center [107, 177] width 15 height 15
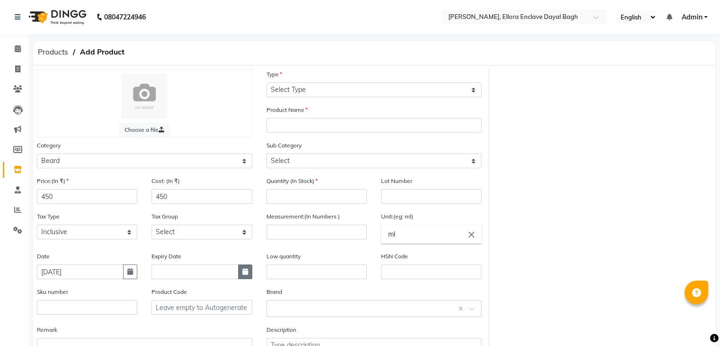
click at [244, 269] on button "button" at bounding box center [245, 271] width 14 height 15
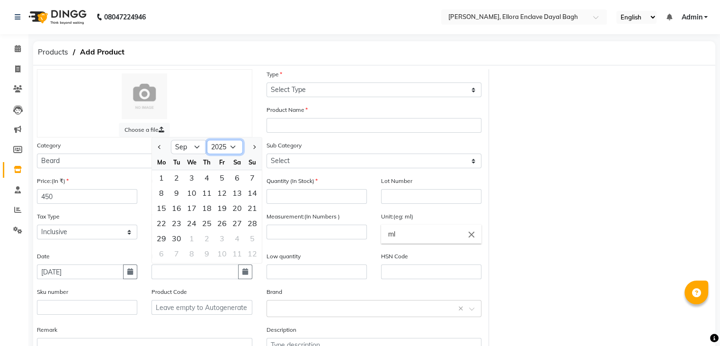
click at [229, 151] on select "2015 2016 2017 2018 2019 2020 2021 2022 2023 2024 2025 2026 2027 2028 2029 2030…" at bounding box center [225, 147] width 36 height 14
click at [207, 143] on select "2015 2016 2017 2018 2019 2020 2021 2022 2023 2024 2025 2026 2027 2028 2029 2030…" at bounding box center [225, 147] width 36 height 14
click at [201, 154] on select "Jan Feb Mar Apr May Jun [DATE] Aug Sep Oct Nov Dec" at bounding box center [189, 147] width 36 height 14
click at [171, 143] on select "Jan Feb Mar Apr May Jun [DATE] Aug Sep Oct Nov Dec" at bounding box center [189, 147] width 36 height 14
click at [204, 185] on div "4" at bounding box center [206, 177] width 15 height 15
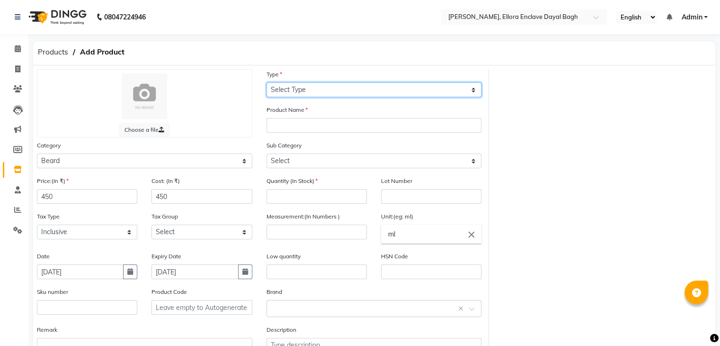
click at [331, 88] on select "Select Type Both Retail Consumable" at bounding box center [374, 89] width 215 height 15
click at [267, 83] on select "Select Type Both Retail Consumable" at bounding box center [374, 89] width 215 height 15
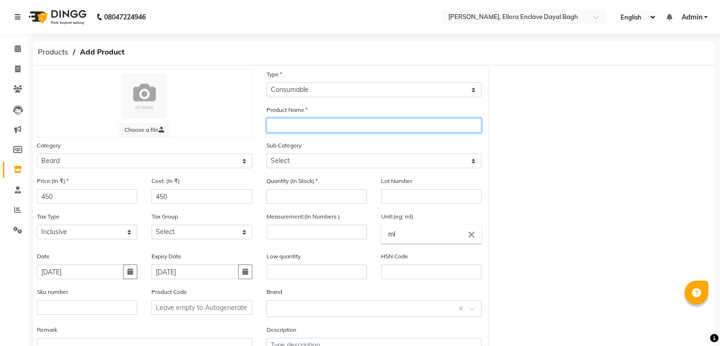
click at [326, 131] on input "text" at bounding box center [374, 125] width 215 height 15
click at [326, 131] on input "c" at bounding box center [374, 125] width 215 height 15
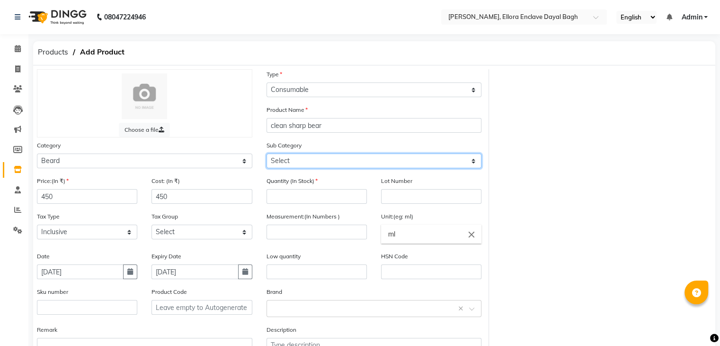
click at [285, 167] on select "Select Cream Soap Pre Shave After Shave Styling Appliances" at bounding box center [374, 160] width 215 height 15
click at [267, 155] on select "Select Cream Soap Pre Shave After Shave Styling Appliances" at bounding box center [374, 160] width 215 height 15
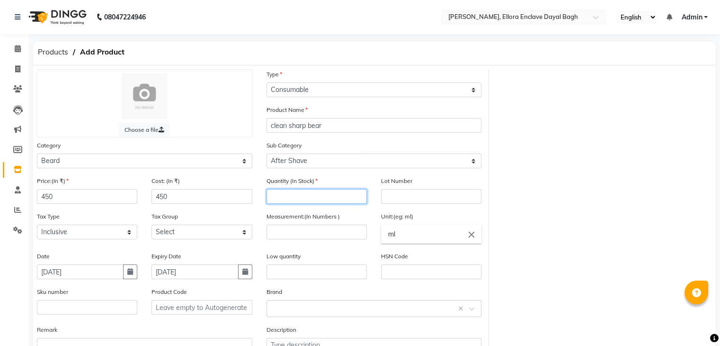
click at [293, 200] on input "number" at bounding box center [317, 196] width 100 height 15
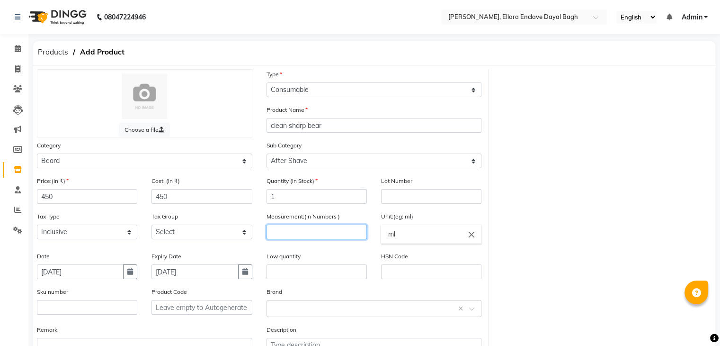
click at [299, 233] on input "number" at bounding box center [317, 231] width 100 height 15
click at [415, 243] on input "ml" at bounding box center [431, 233] width 100 height 19
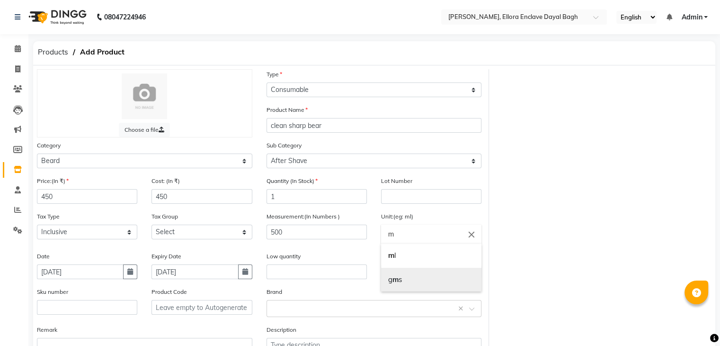
click at [410, 275] on link "g m s" at bounding box center [431, 279] width 100 height 24
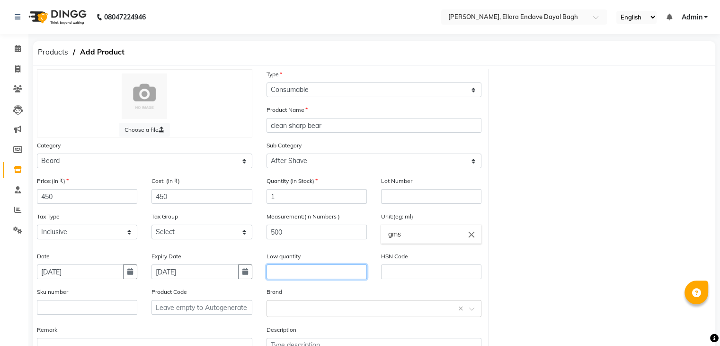
click at [284, 271] on input "text" at bounding box center [317, 271] width 100 height 15
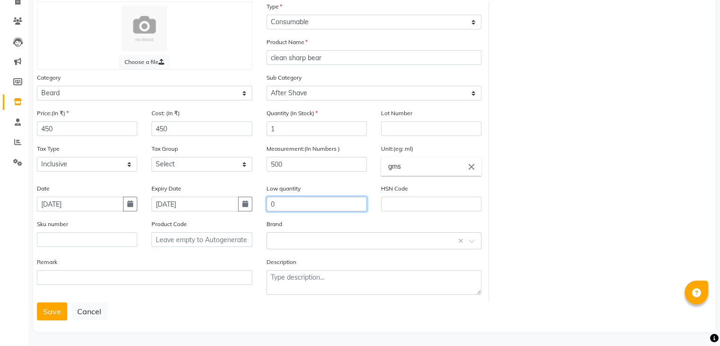
scroll to position [74, 0]
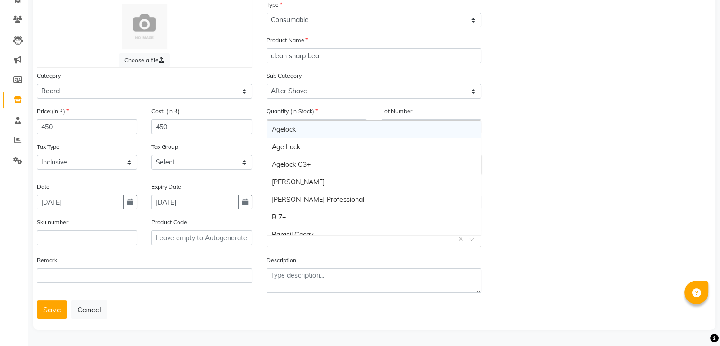
click at [290, 236] on input "text" at bounding box center [365, 238] width 186 height 10
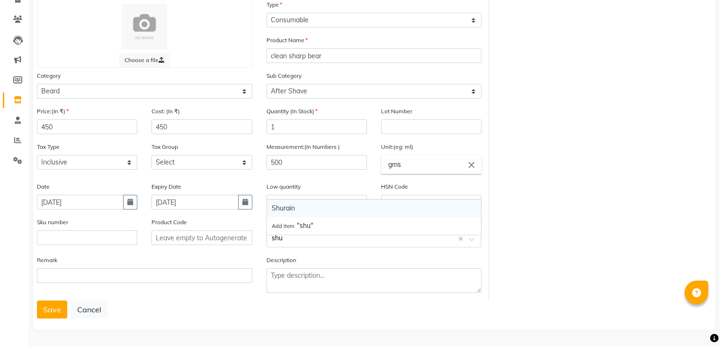
click at [295, 203] on div "Shurain" at bounding box center [374, 208] width 214 height 18
click at [50, 308] on button "Save" at bounding box center [52, 309] width 30 height 18
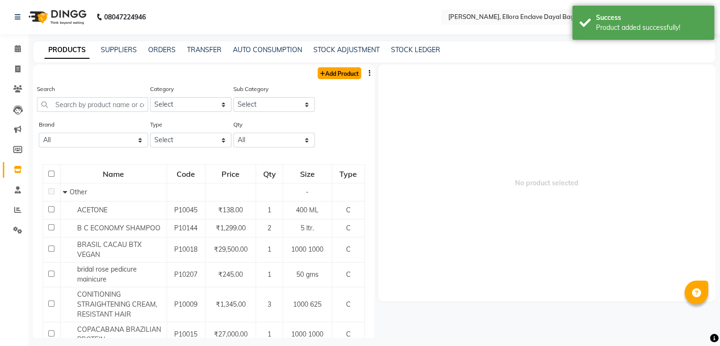
click at [351, 77] on link "Add Product" at bounding box center [340, 73] width 44 height 12
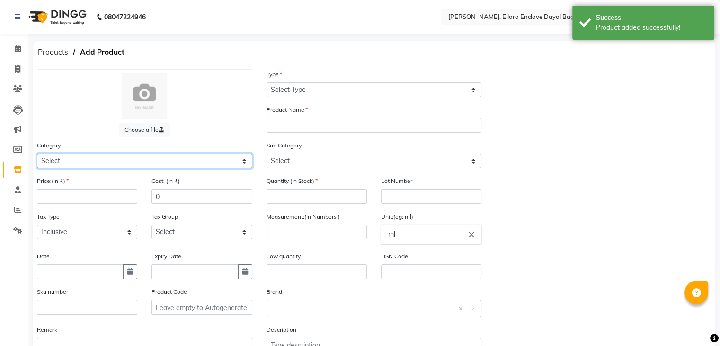
click at [233, 161] on select "Select Hair Skin Makeup Personal Care Appliances [PERSON_NAME] Waxing Disposabl…" at bounding box center [144, 160] width 215 height 15
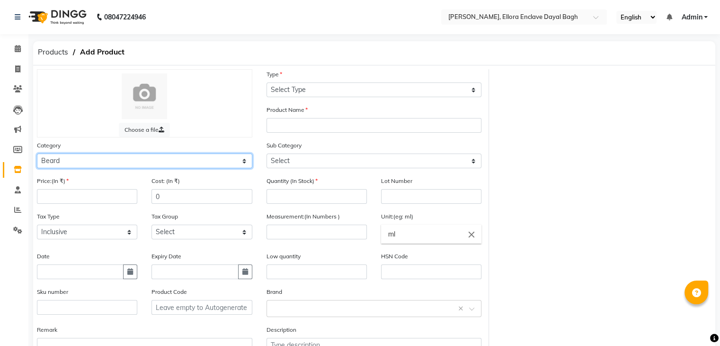
click at [37, 155] on select "Select Hair Skin Makeup Personal Care Appliances [PERSON_NAME] Waxing Disposabl…" at bounding box center [144, 160] width 215 height 15
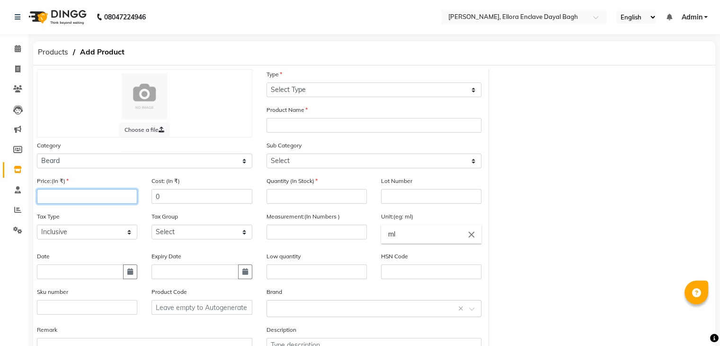
click at [109, 203] on input "number" at bounding box center [87, 196] width 100 height 15
click at [218, 196] on input "0" at bounding box center [201, 196] width 100 height 15
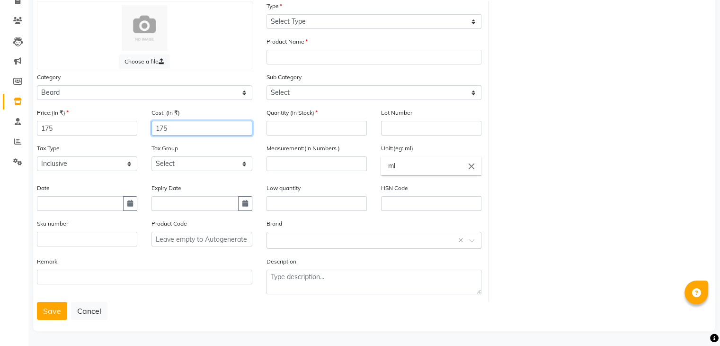
scroll to position [74, 0]
click at [129, 201] on icon "button" at bounding box center [130, 201] width 6 height 7
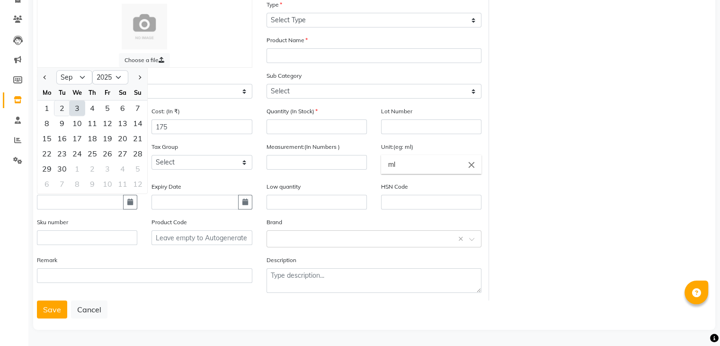
click at [64, 107] on div "2" at bounding box center [61, 107] width 15 height 15
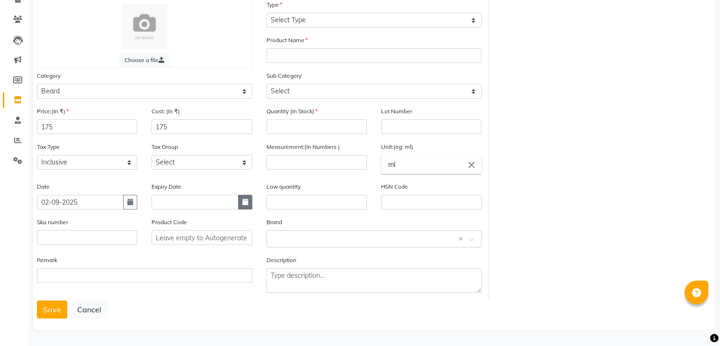
click at [248, 198] on button "button" at bounding box center [245, 202] width 14 height 15
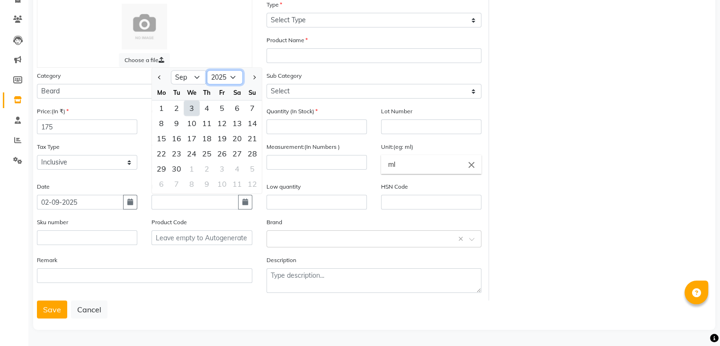
click at [232, 74] on select "2015 2016 2017 2018 2019 2020 2021 2022 2023 2024 2025 2026 2027 2028 2029 2030…" at bounding box center [225, 78] width 36 height 14
click at [207, 71] on select "2015 2016 2017 2018 2019 2020 2021 2022 2023 2024 2025 2026 2027 2028 2029 2030…" at bounding box center [225, 78] width 36 height 14
click at [201, 122] on div "6" at bounding box center [206, 123] width 15 height 15
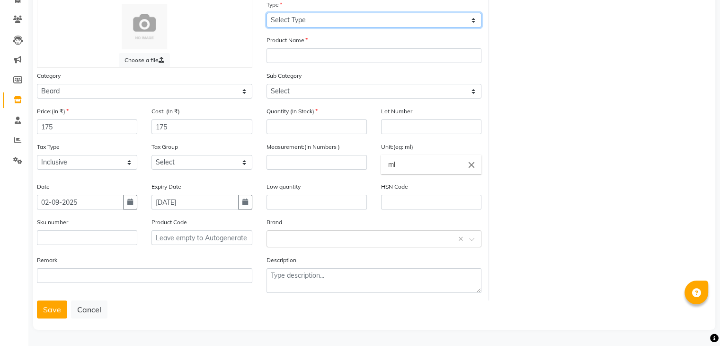
click at [323, 13] on select "Select Type Both Retail Consumable" at bounding box center [374, 20] width 215 height 15
drag, startPoint x: 323, startPoint y: 20, endPoint x: 312, endPoint y: 71, distance: 51.8
click at [312, 71] on div "Choose a file Type Select Type Both Retail Consumable Product Name Category Sel…" at bounding box center [259, 150] width 459 height 301
click at [267, 13] on select "Select Type Both Retail Consumable" at bounding box center [374, 20] width 215 height 15
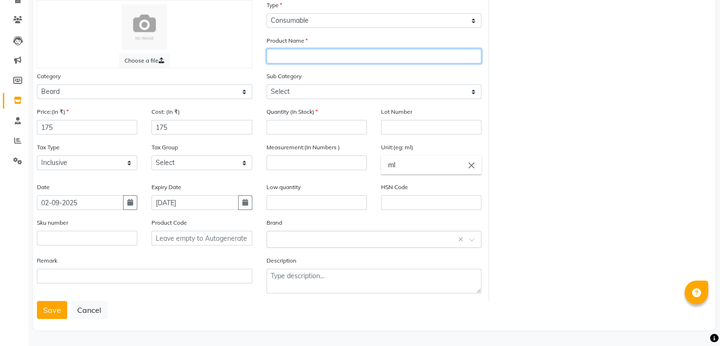
click at [318, 56] on input "text" at bounding box center [374, 56] width 215 height 15
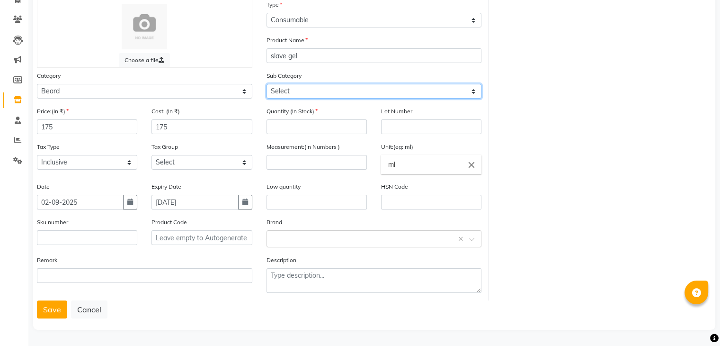
click at [320, 88] on select "Select Cream Soap Pre Shave After Shave Styling Appliances" at bounding box center [374, 91] width 215 height 15
click at [267, 84] on select "Select Cream Soap Pre Shave After Shave Styling Appliances" at bounding box center [374, 91] width 215 height 15
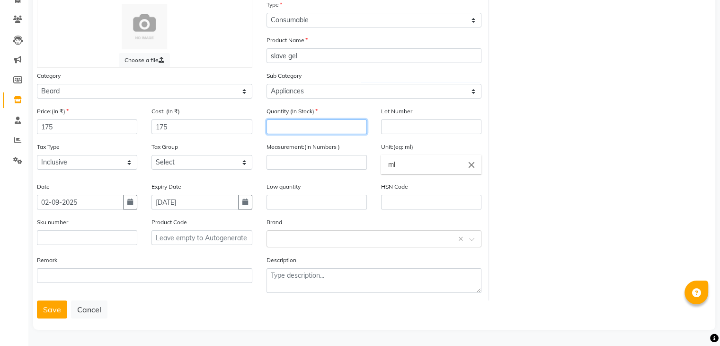
click at [304, 124] on input "number" at bounding box center [317, 126] width 100 height 15
click at [307, 165] on input "number" at bounding box center [317, 162] width 100 height 15
click at [434, 163] on input "ml" at bounding box center [431, 164] width 100 height 19
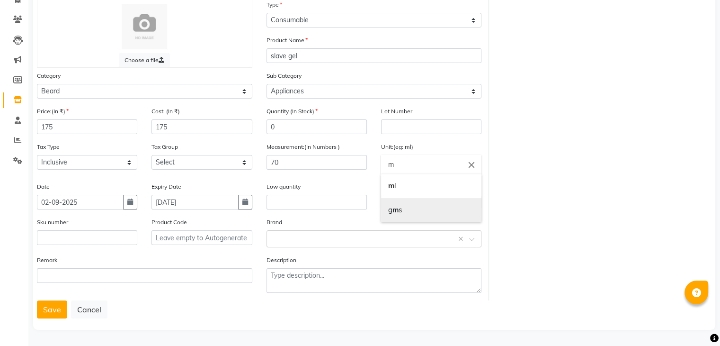
click at [430, 216] on link "g m s" at bounding box center [431, 210] width 100 height 24
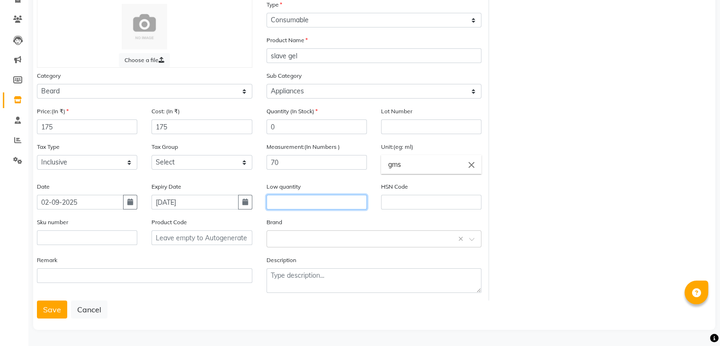
click at [309, 198] on input "text" at bounding box center [317, 202] width 100 height 15
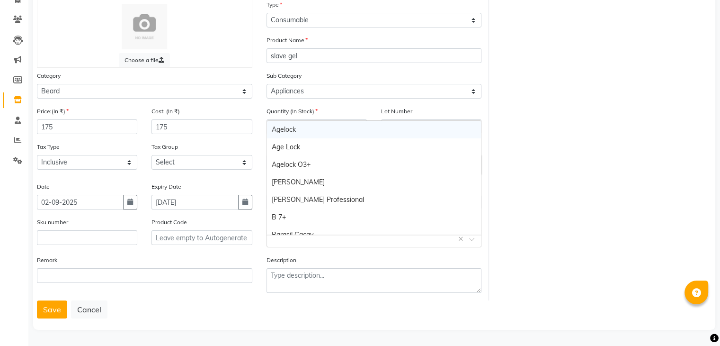
click at [289, 237] on input "text" at bounding box center [365, 238] width 186 height 10
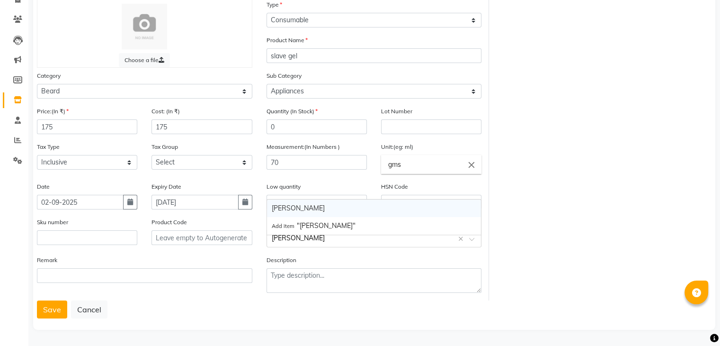
click at [289, 204] on div "[PERSON_NAME]" at bounding box center [374, 208] width 214 height 18
click at [49, 310] on button "Save" at bounding box center [52, 309] width 30 height 18
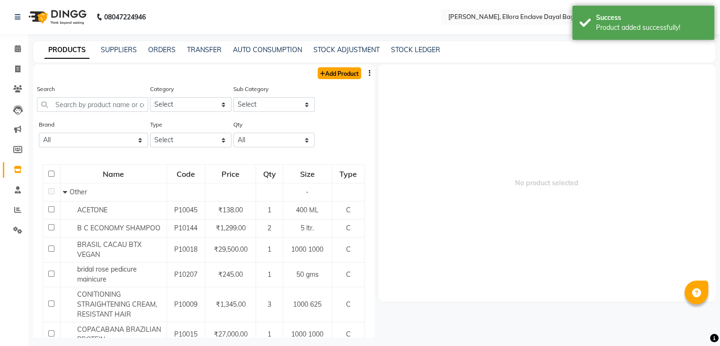
click at [326, 78] on link "Add Product" at bounding box center [340, 73] width 44 height 12
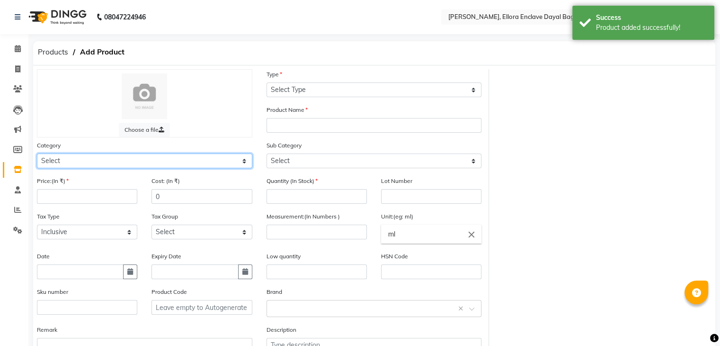
click at [240, 158] on select "Select Hair Skin Makeup Personal Care Appliances [PERSON_NAME] Waxing Disposabl…" at bounding box center [144, 160] width 215 height 15
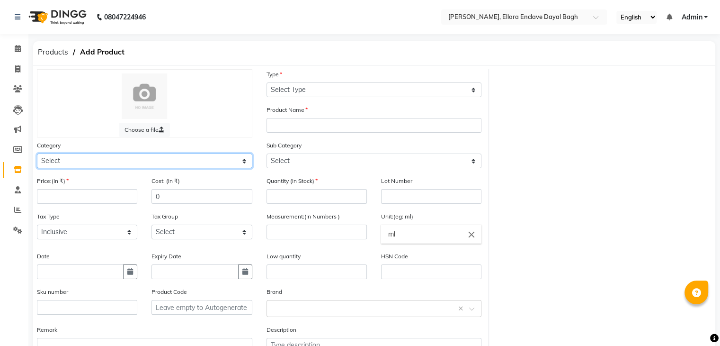
click at [216, 167] on select "Select Hair Skin Makeup Personal Care Appliances [PERSON_NAME] Waxing Disposabl…" at bounding box center [144, 160] width 215 height 15
click at [37, 155] on select "Select Hair Skin Makeup Personal Care Appliances [PERSON_NAME] Waxing Disposabl…" at bounding box center [144, 160] width 215 height 15
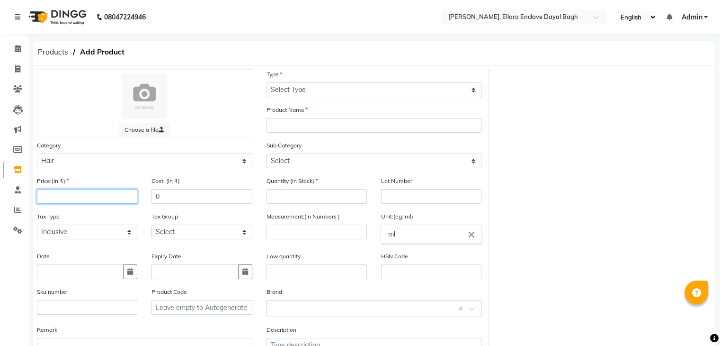
click at [90, 204] on input "number" at bounding box center [87, 196] width 100 height 15
click at [179, 197] on input "0" at bounding box center [201, 196] width 100 height 15
click at [133, 275] on icon "button" at bounding box center [130, 271] width 6 height 7
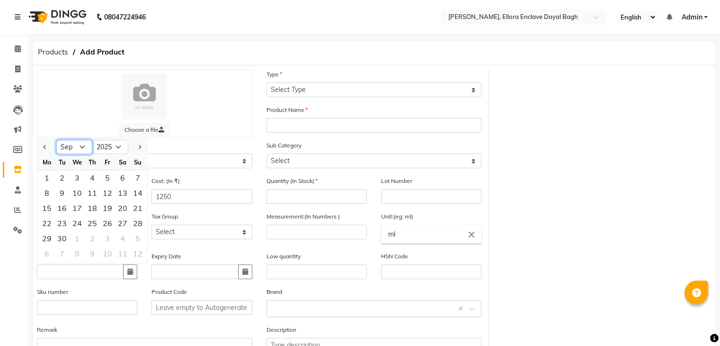
click at [80, 151] on select "Jan Feb Mar Apr May Jun [DATE] Aug Sep Oct Nov Dec" at bounding box center [74, 147] width 36 height 14
click at [56, 143] on select "Jan Feb Mar Apr May Jun [DATE] Aug Sep Oct Nov Dec" at bounding box center [74, 147] width 36 height 14
click at [46, 211] on div "10" at bounding box center [46, 207] width 15 height 15
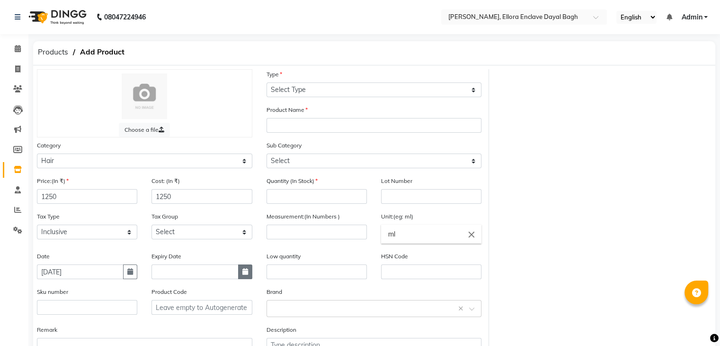
click at [249, 274] on button "button" at bounding box center [245, 271] width 14 height 15
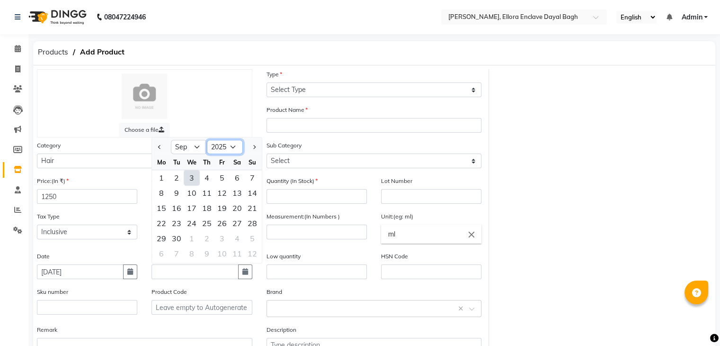
click at [231, 150] on select "2015 2016 2017 2018 2019 2020 2021 2022 2023 2024 2025 2026 2027 2028 2029 2030…" at bounding box center [225, 147] width 36 height 14
click at [207, 143] on select "2015 2016 2017 2018 2019 2020 2021 2022 2023 2024 2025 2026 2027 2028 2029 2030…" at bounding box center [225, 147] width 36 height 14
click at [198, 147] on select "Jan Feb Mar Apr May Jun [DATE] Aug Sep Oct Nov Dec" at bounding box center [189, 147] width 36 height 14
click at [171, 143] on select "Jan Feb Mar Apr May Jun [DATE] Aug Sep Oct Nov Dec" at bounding box center [189, 147] width 36 height 14
click at [196, 197] on div "4" at bounding box center [191, 192] width 15 height 15
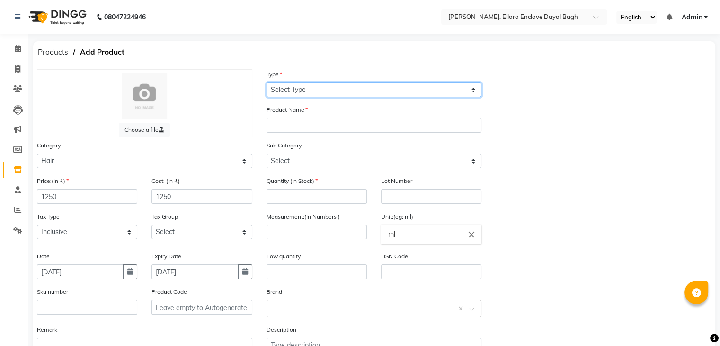
click at [326, 92] on select "Select Type Both Retail Consumable" at bounding box center [374, 89] width 215 height 15
click at [267, 83] on select "Select Type Both Retail Consumable" at bounding box center [374, 89] width 215 height 15
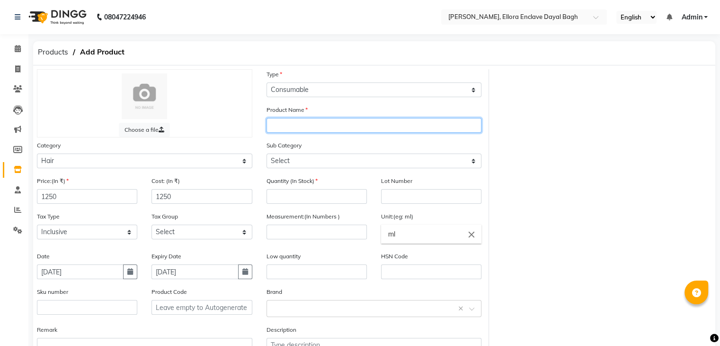
click at [333, 124] on input "text" at bounding box center [374, 125] width 215 height 15
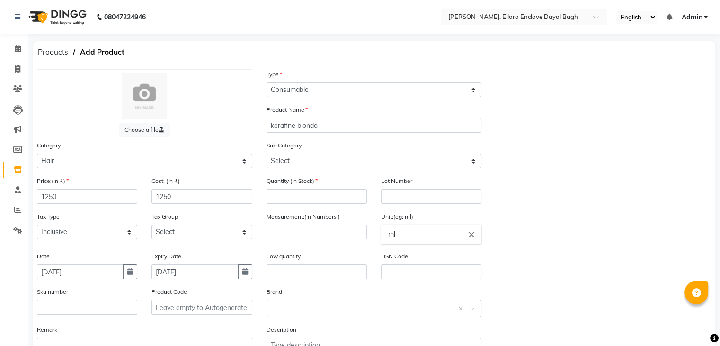
click at [221, 139] on div "Product Name [PERSON_NAME]" at bounding box center [259, 123] width 459 height 36
click at [348, 127] on input "kerafine blondo" at bounding box center [374, 125] width 215 height 15
click at [326, 167] on select "Select Shampoo Conditioner Cream Mask Oil Serum Color Appliances Treatment Styl…" at bounding box center [374, 160] width 215 height 15
click at [267, 155] on select "Select Shampoo Conditioner Cream Mask Oil Serum Color Appliances Treatment Styl…" at bounding box center [374, 160] width 215 height 15
click at [304, 201] on input "number" at bounding box center [317, 196] width 100 height 15
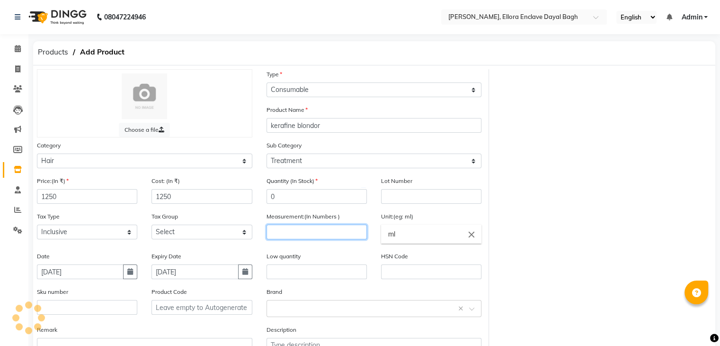
click at [308, 234] on input "number" at bounding box center [317, 231] width 100 height 15
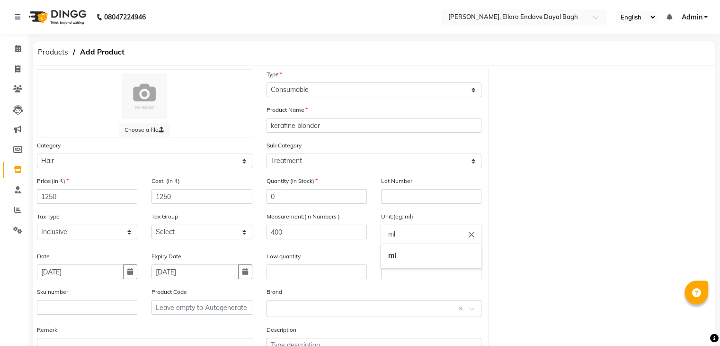
click at [418, 243] on input "ml" at bounding box center [431, 233] width 100 height 19
click at [416, 256] on link "ml" at bounding box center [431, 255] width 100 height 24
click at [299, 279] on input "text" at bounding box center [317, 271] width 100 height 15
click at [59, 55] on span "Products" at bounding box center [53, 52] width 40 height 17
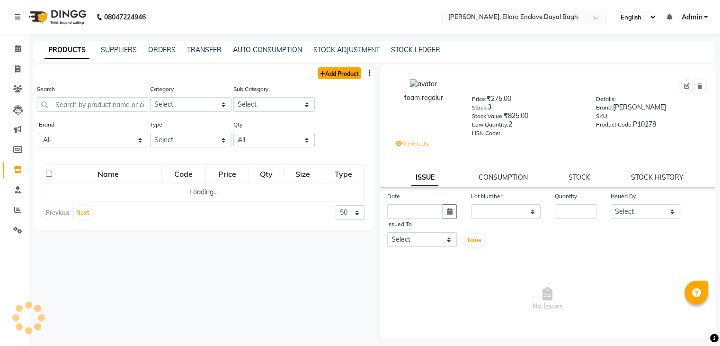
click at [333, 71] on link "Add Product" at bounding box center [340, 73] width 44 height 12
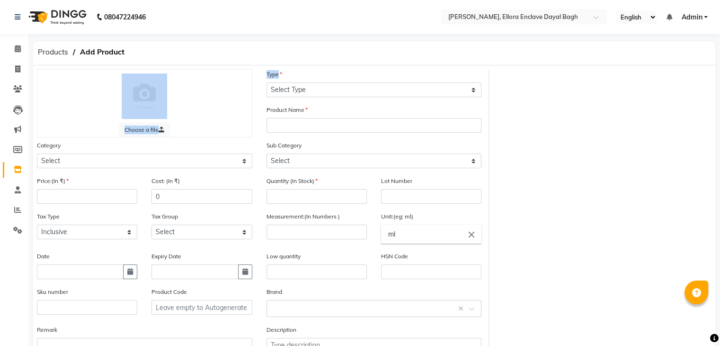
drag, startPoint x: 333, startPoint y: 71, endPoint x: 197, endPoint y: 115, distance: 143.3
click at [197, 115] on div "Choose a file Type Select Type Both Retail Consumable Product Name Category Sel…" at bounding box center [259, 219] width 459 height 301
click at [79, 163] on select "Select Hair Skin Makeup Personal Care Appliances [PERSON_NAME] Waxing Disposabl…" at bounding box center [144, 160] width 215 height 15
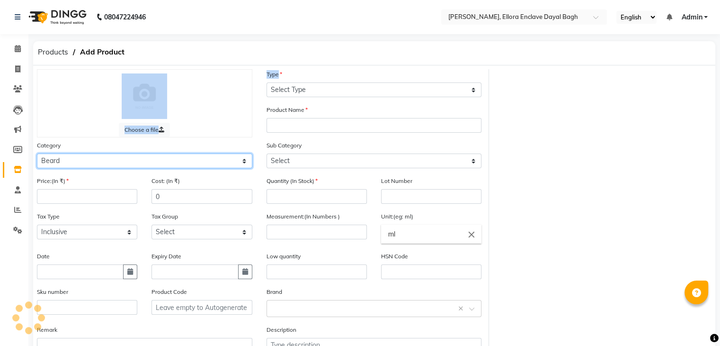
click at [37, 155] on select "Select Hair Skin Makeup Personal Care Appliances [PERSON_NAME] Waxing Disposabl…" at bounding box center [144, 160] width 215 height 15
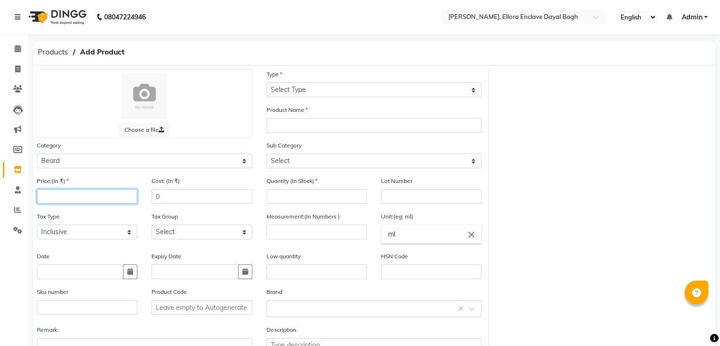
click at [128, 202] on input "number" at bounding box center [87, 196] width 100 height 15
click at [212, 199] on input "0" at bounding box center [201, 196] width 100 height 15
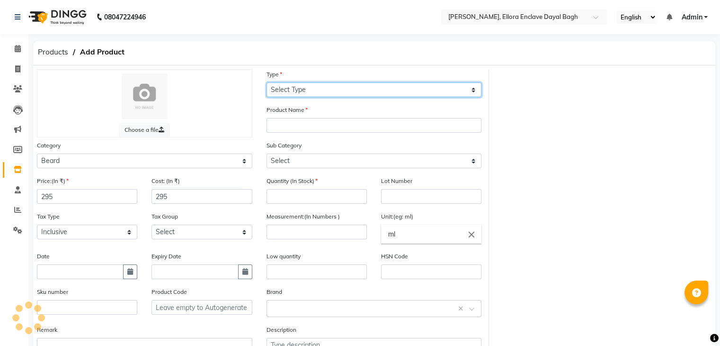
click at [293, 84] on select "Select Type Both Retail Consumable" at bounding box center [374, 89] width 215 height 15
click at [267, 83] on select "Select Type Both Retail Consumable" at bounding box center [374, 89] width 215 height 15
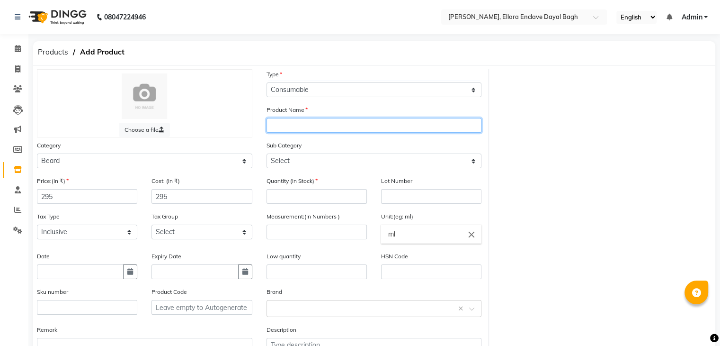
click at [328, 130] on input "text" at bounding box center [374, 125] width 215 height 15
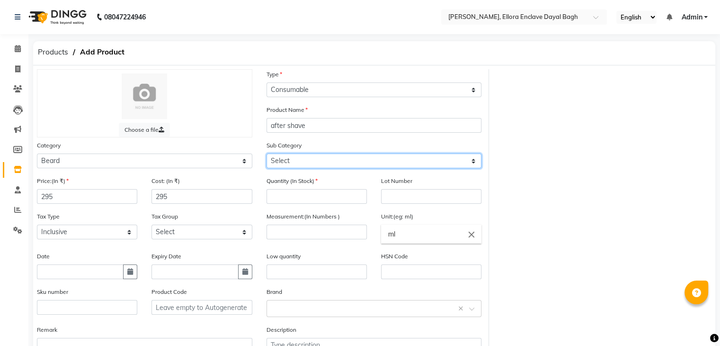
click at [321, 162] on select "Select Cream Soap Pre Shave After Shave Styling Appliances" at bounding box center [374, 160] width 215 height 15
click at [267, 155] on select "Select Cream Soap Pre Shave After Shave Styling Appliances" at bounding box center [374, 160] width 215 height 15
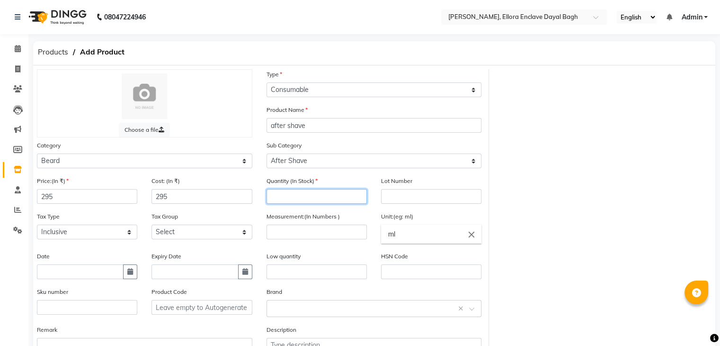
click at [320, 194] on input "number" at bounding box center [317, 196] width 100 height 15
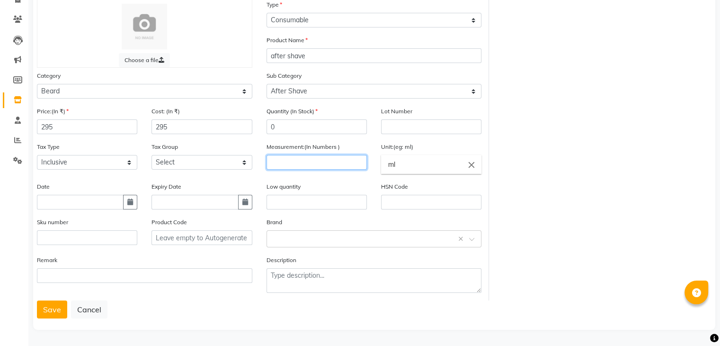
click at [311, 158] on input "number" at bounding box center [317, 162] width 100 height 15
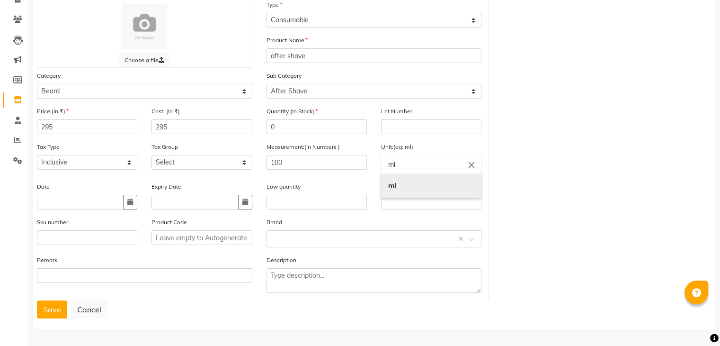
drag, startPoint x: 420, startPoint y: 169, endPoint x: 415, endPoint y: 190, distance: 21.1
click at [415, 174] on div "ml close ml" at bounding box center [431, 164] width 100 height 19
click at [415, 190] on link "ml" at bounding box center [431, 186] width 100 height 24
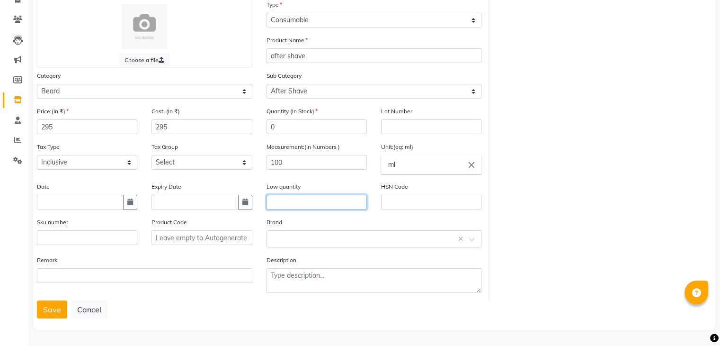
click at [311, 206] on input "text" at bounding box center [317, 202] width 100 height 15
click at [131, 204] on icon "button" at bounding box center [130, 201] width 6 height 7
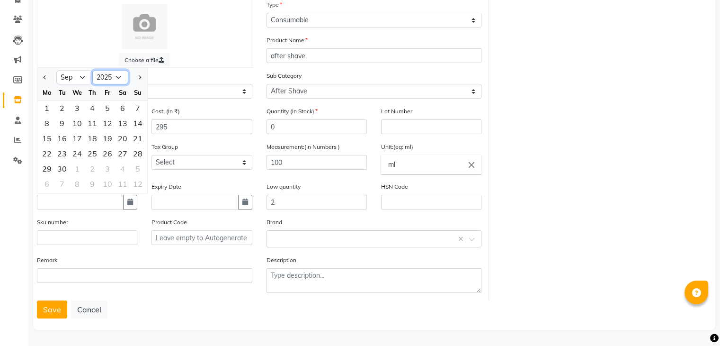
click at [121, 81] on select "2015 2016 2017 2018 2019 2020 2021 2022 2023 2024 2025 2026 2027 2028 2029 2030…" at bounding box center [110, 78] width 36 height 14
click at [92, 71] on select "2015 2016 2017 2018 2019 2020 2021 2022 2023 2024 2025 2026 2027 2028 2029 2030…" at bounding box center [110, 78] width 36 height 14
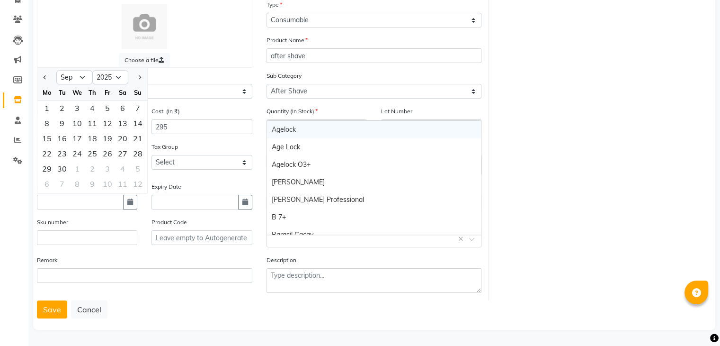
click at [284, 240] on input "text" at bounding box center [365, 238] width 186 height 10
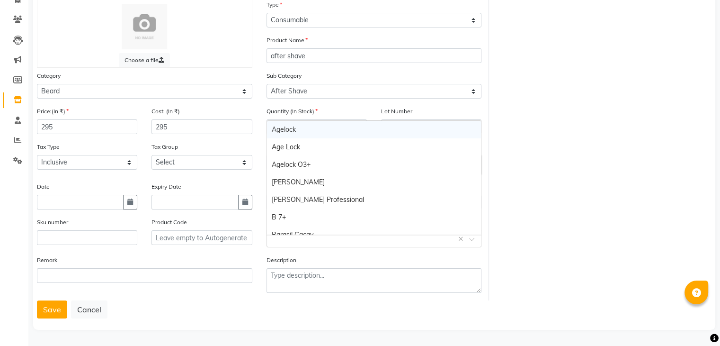
click at [284, 240] on input "text" at bounding box center [365, 238] width 186 height 10
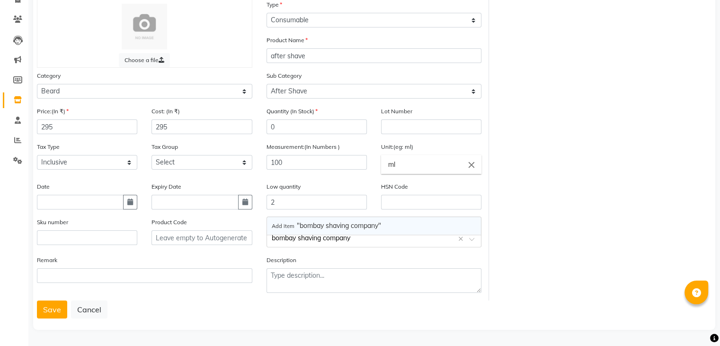
click at [377, 223] on span "Add item "bombay shaving company"" at bounding box center [326, 225] width 109 height 9
click at [61, 314] on button "Save" at bounding box center [52, 309] width 30 height 18
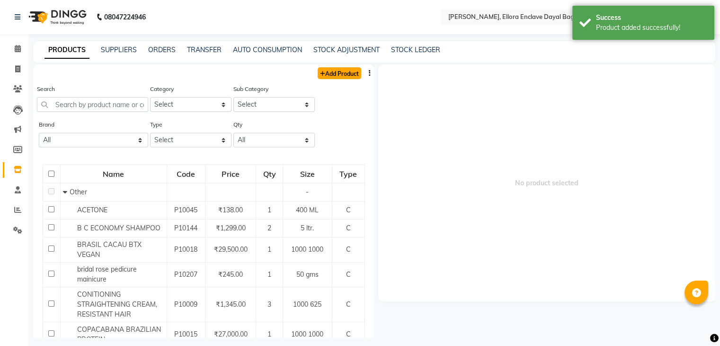
click at [341, 76] on link "Add Product" at bounding box center [340, 73] width 44 height 12
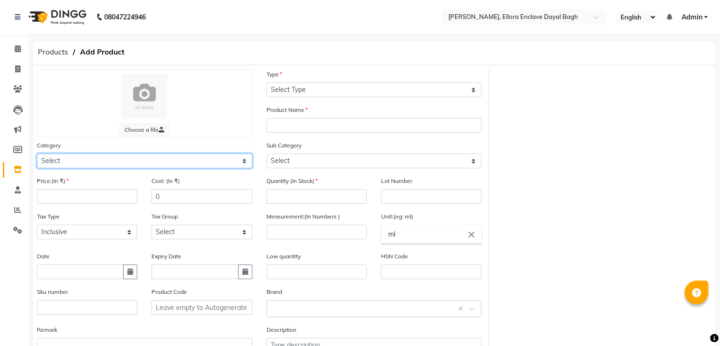
click at [123, 163] on select "Select Hair Skin Makeup Personal Care Appliances [PERSON_NAME] Waxing Disposabl…" at bounding box center [144, 160] width 215 height 15
click at [37, 155] on select "Select Hair Skin Makeup Personal Care Appliances [PERSON_NAME] Waxing Disposabl…" at bounding box center [144, 160] width 215 height 15
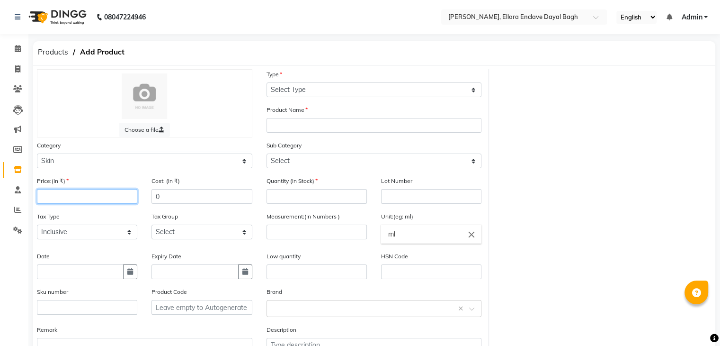
click at [127, 201] on input "number" at bounding box center [87, 196] width 100 height 15
click at [208, 197] on input "0" at bounding box center [201, 196] width 100 height 15
click at [130, 285] on div "Date" at bounding box center [87, 269] width 115 height 36
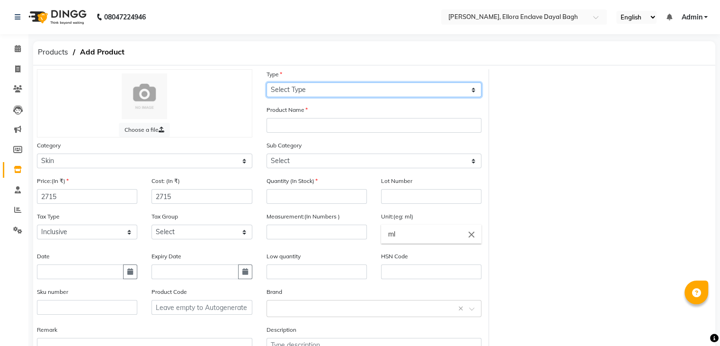
click at [318, 87] on select "Select Type Both Retail Consumable" at bounding box center [374, 89] width 215 height 15
click at [267, 83] on select "Select Type Both Retail Consumable" at bounding box center [374, 89] width 215 height 15
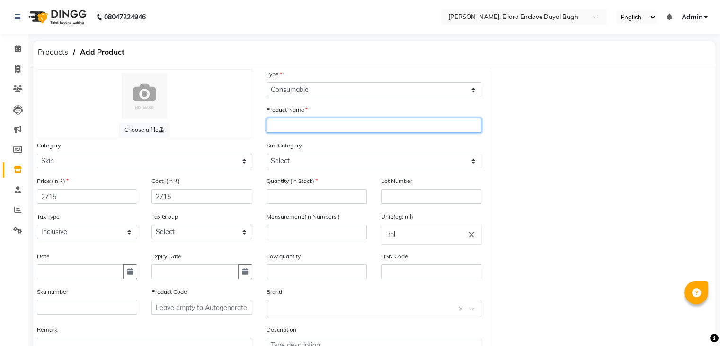
click at [292, 125] on input "text" at bounding box center [374, 125] width 215 height 15
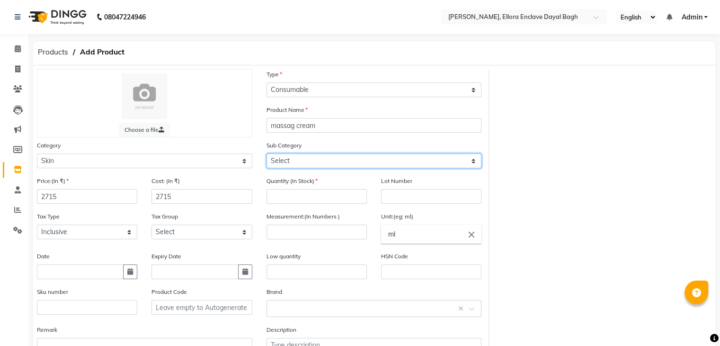
click at [307, 161] on select "Select Cleanser Facial Moisturiser Serum Toner Sun Care Masks Lip Care Eye Care…" at bounding box center [374, 160] width 215 height 15
click at [267, 155] on select "Select Cleanser Facial Moisturiser Serum Toner Sun Care Masks Lip Care Eye Care…" at bounding box center [374, 160] width 215 height 15
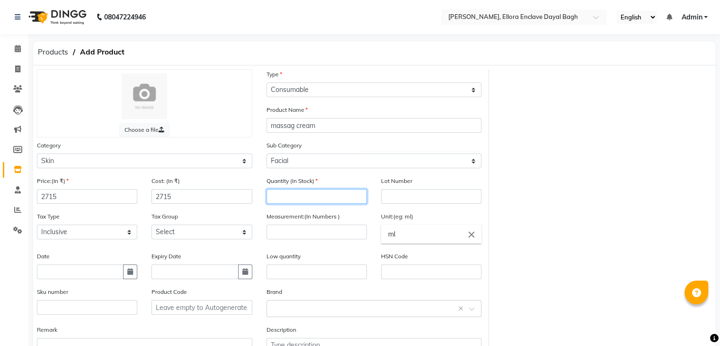
click at [335, 197] on input "number" at bounding box center [317, 196] width 100 height 15
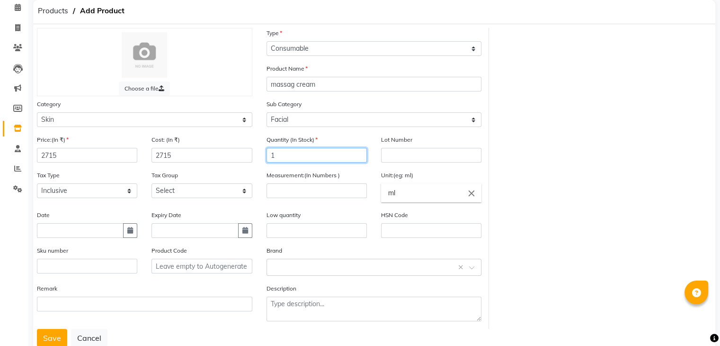
scroll to position [44, 0]
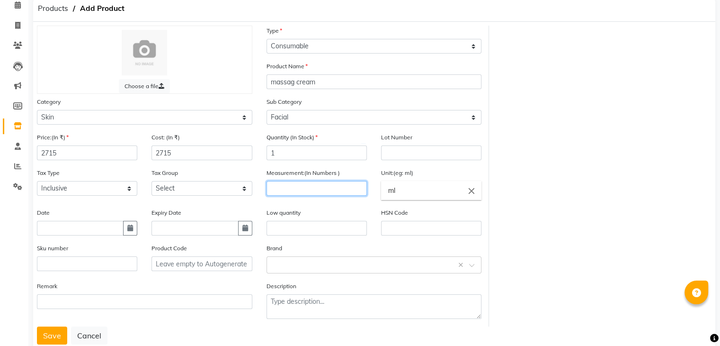
click at [324, 196] on input "number" at bounding box center [317, 188] width 100 height 15
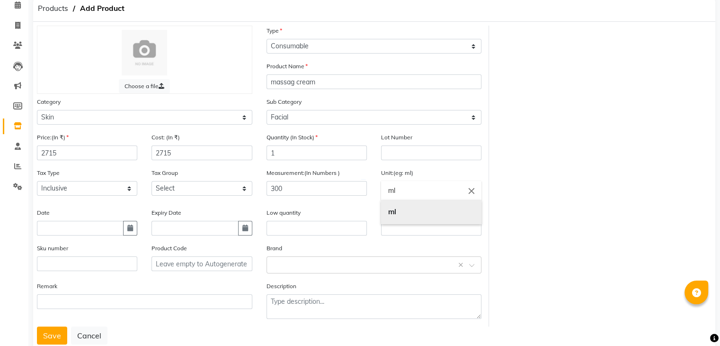
drag, startPoint x: 438, startPoint y: 194, endPoint x: 424, endPoint y: 215, distance: 25.2
click at [424, 200] on div "ml close ml" at bounding box center [431, 190] width 100 height 19
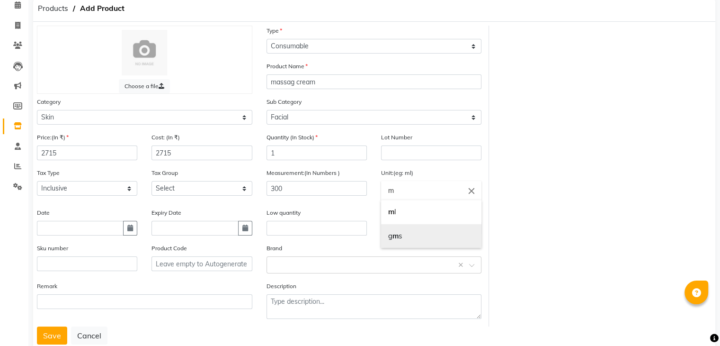
click at [411, 244] on link "g m s" at bounding box center [431, 236] width 100 height 24
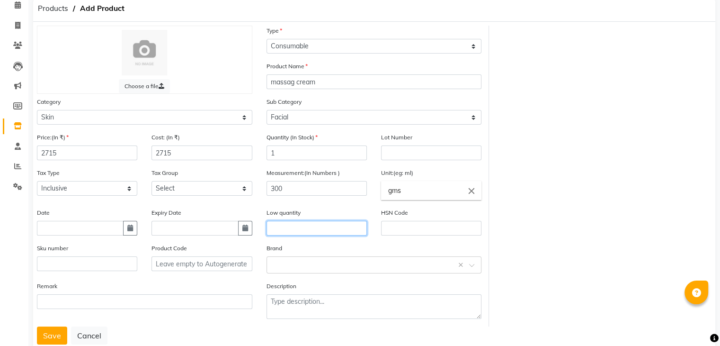
click at [292, 230] on input "text" at bounding box center [317, 228] width 100 height 15
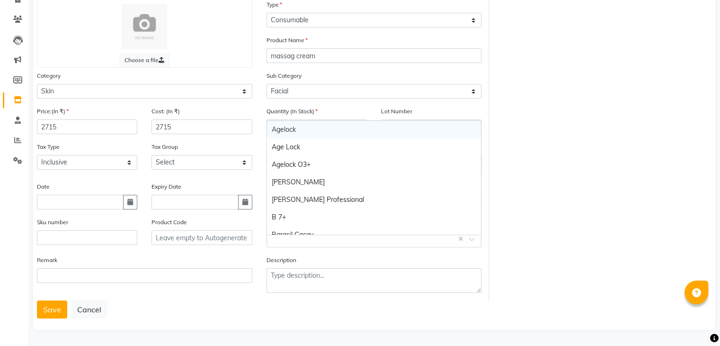
click at [299, 235] on input "text" at bounding box center [365, 238] width 186 height 10
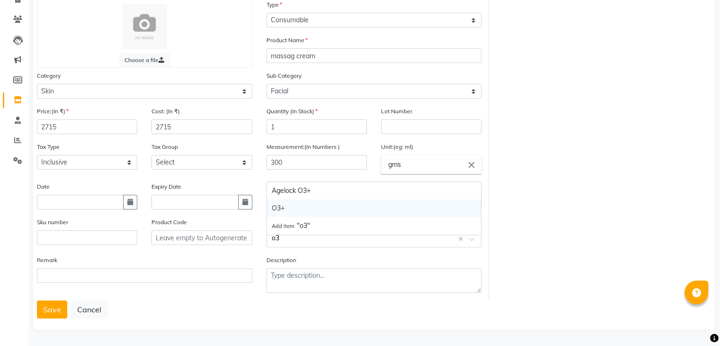
click at [303, 205] on div "O3+" at bounding box center [374, 208] width 214 height 18
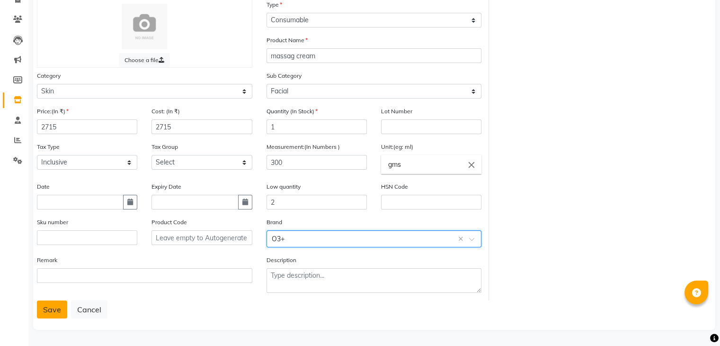
click at [57, 304] on button "Save" at bounding box center [52, 309] width 30 height 18
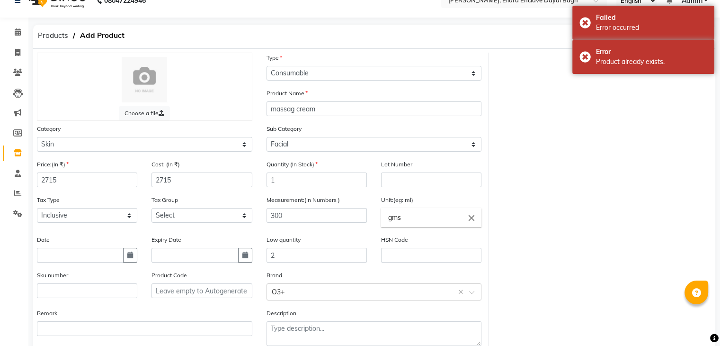
scroll to position [0, 0]
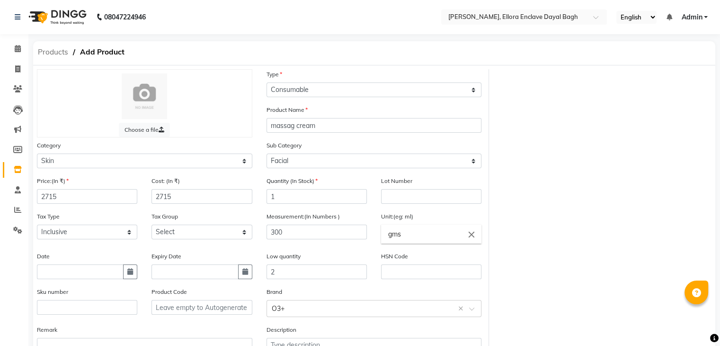
click at [51, 52] on span "Products" at bounding box center [53, 52] width 40 height 17
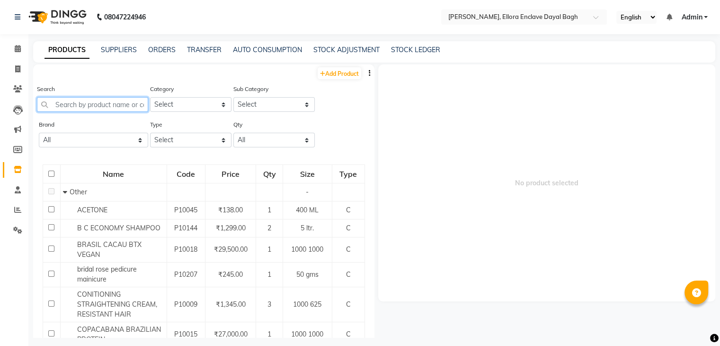
click at [114, 107] on input "text" at bounding box center [92, 104] width 111 height 15
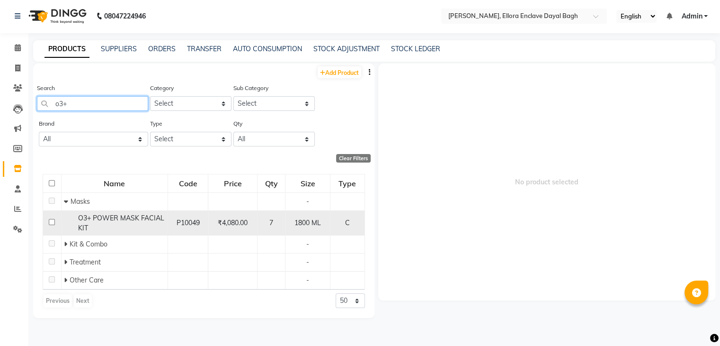
scroll to position [6, 0]
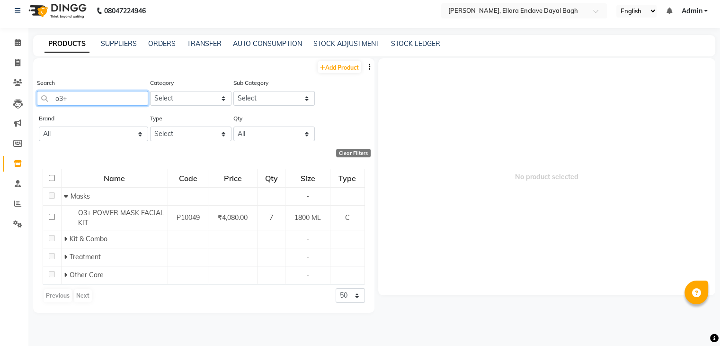
click at [105, 102] on input "o3+" at bounding box center [92, 98] width 111 height 15
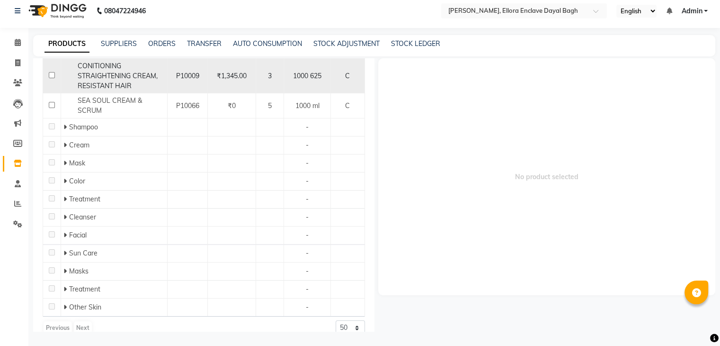
scroll to position [160, 0]
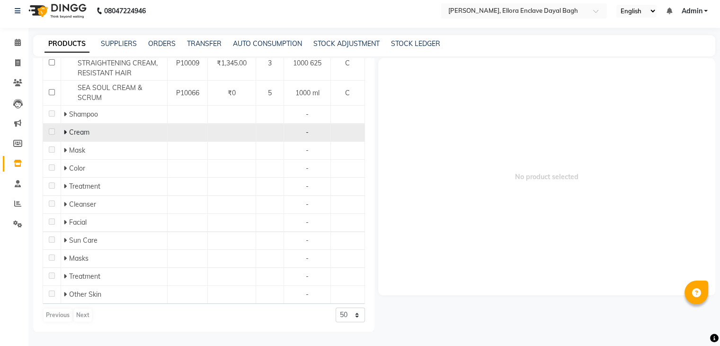
click at [83, 137] on td "Cream" at bounding box center [114, 133] width 107 height 18
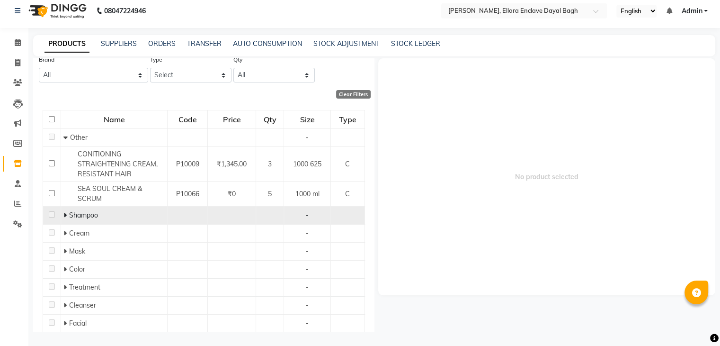
scroll to position [46, 0]
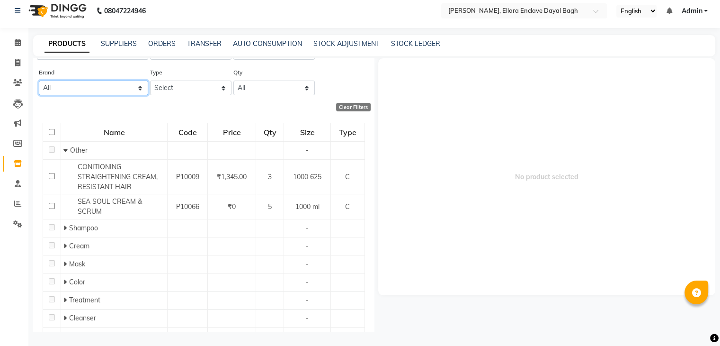
click at [115, 91] on select "All Agelock Age Lock Agelock O3+ [PERSON_NAME] [PERSON_NAME] Professional B 7+ …" at bounding box center [93, 87] width 109 height 15
click at [114, 90] on select "All Agelock Age Lock Agelock O3+ [PERSON_NAME] [PERSON_NAME] Professional B 7+ …" at bounding box center [93, 87] width 109 height 15
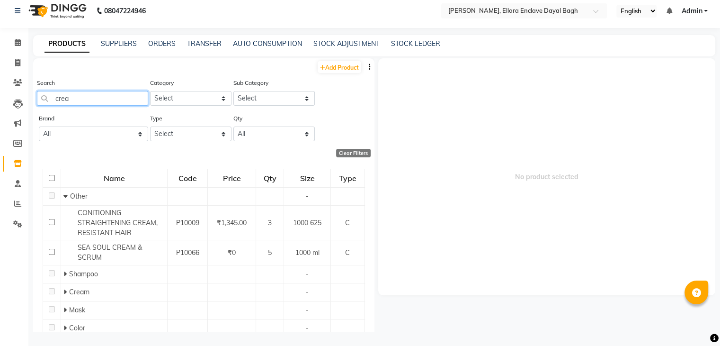
click at [101, 96] on input "crea" at bounding box center [92, 98] width 111 height 15
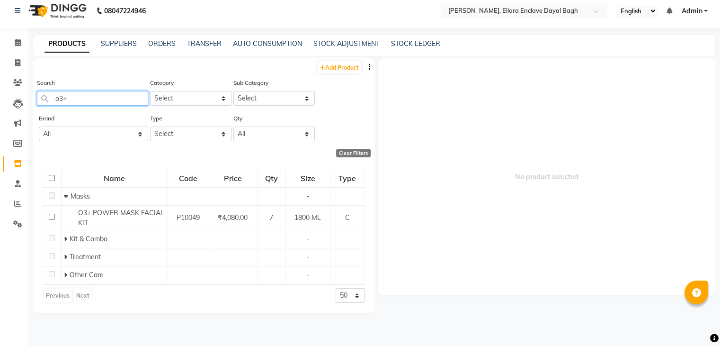
click at [99, 98] on input "o3+" at bounding box center [92, 98] width 111 height 15
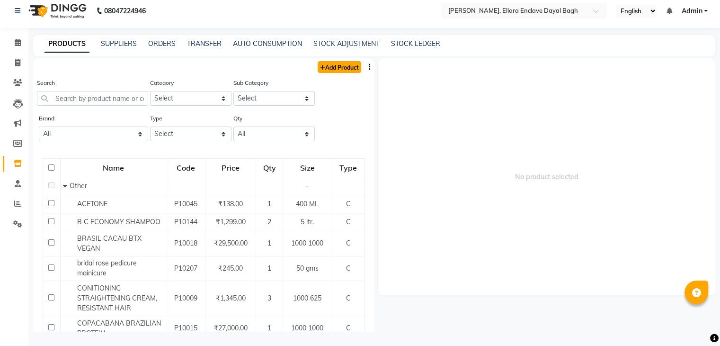
click at [342, 63] on link "Add Product" at bounding box center [340, 67] width 44 height 12
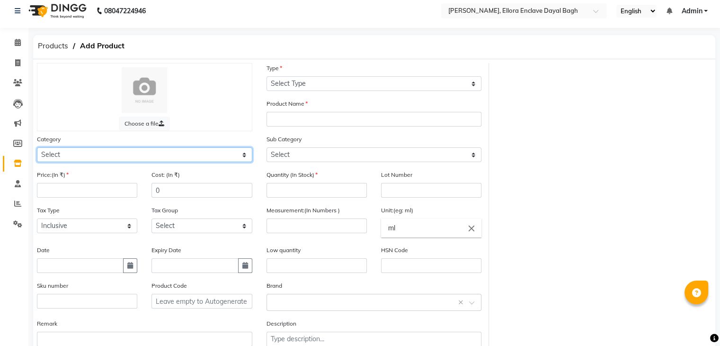
click at [129, 155] on select "Select Hair Skin Makeup Personal Care Appliances [PERSON_NAME] Waxing Disposabl…" at bounding box center [144, 154] width 215 height 15
click at [37, 149] on select "Select Hair Skin Makeup Personal Care Appliances [PERSON_NAME] Waxing Disposabl…" at bounding box center [144, 154] width 215 height 15
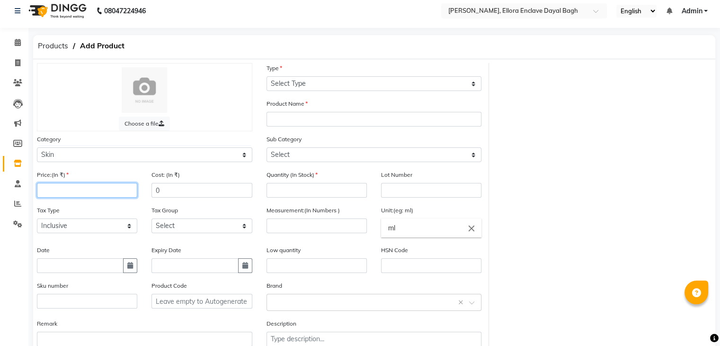
click at [89, 191] on input "number" at bounding box center [87, 190] width 100 height 15
click at [212, 192] on input "0" at bounding box center [201, 190] width 100 height 15
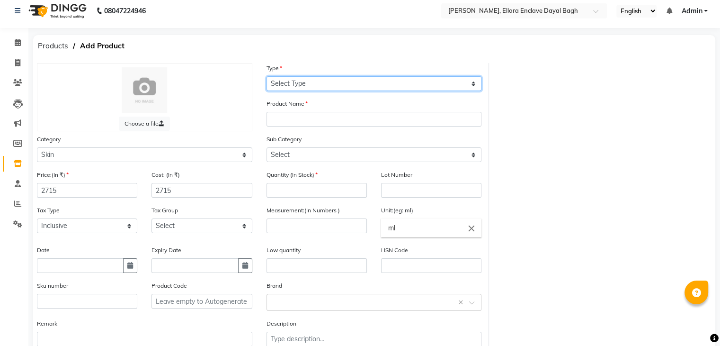
click at [344, 87] on select "Select Type Both Retail Consumable" at bounding box center [374, 83] width 215 height 15
click at [267, 76] on select "Select Type Both Retail Consumable" at bounding box center [374, 83] width 215 height 15
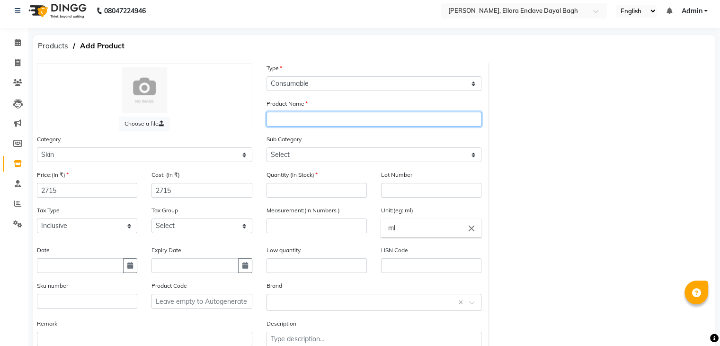
click at [332, 115] on input "text" at bounding box center [374, 119] width 215 height 15
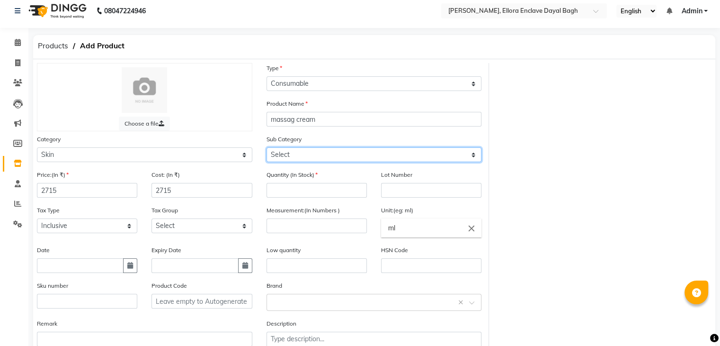
click at [295, 160] on select "Select Cleanser Facial Moisturiser Serum Toner Sun Care Masks Lip Care Eye Care…" at bounding box center [374, 154] width 215 height 15
click at [267, 149] on select "Select Cleanser Facial Moisturiser Serum Toner Sun Care Masks Lip Care Eye Care…" at bounding box center [374, 154] width 215 height 15
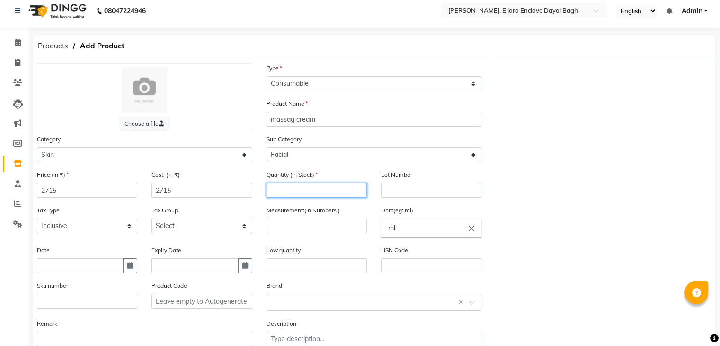
click at [331, 197] on input "number" at bounding box center [317, 190] width 100 height 15
click at [307, 226] on input "number" at bounding box center [317, 225] width 100 height 15
click at [405, 237] on input "ml" at bounding box center [431, 227] width 100 height 19
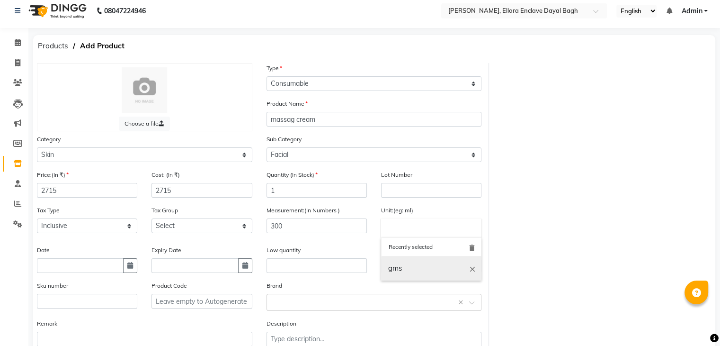
click at [403, 271] on link "gms" at bounding box center [431, 268] width 100 height 24
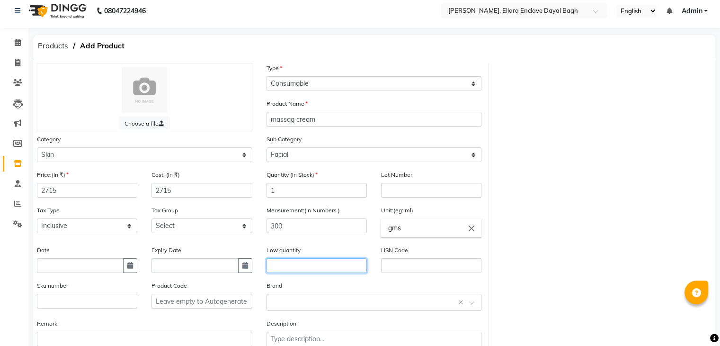
click at [322, 267] on input "text" at bounding box center [317, 265] width 100 height 15
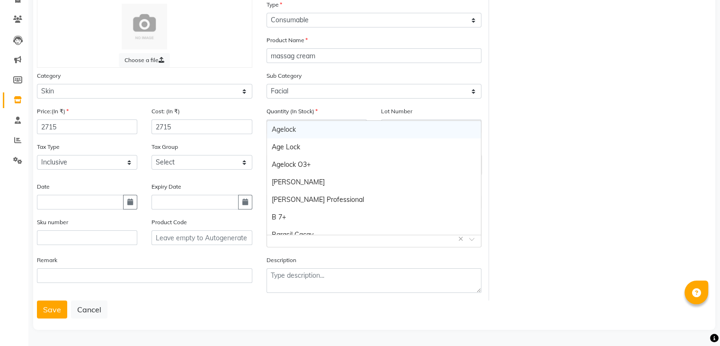
click at [312, 233] on input "text" at bounding box center [365, 238] width 186 height 10
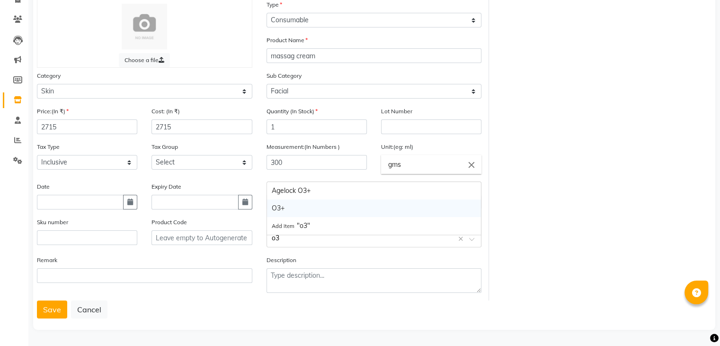
click at [285, 199] on div "O3+" at bounding box center [374, 208] width 214 height 18
click at [53, 314] on button "Save" at bounding box center [52, 309] width 30 height 18
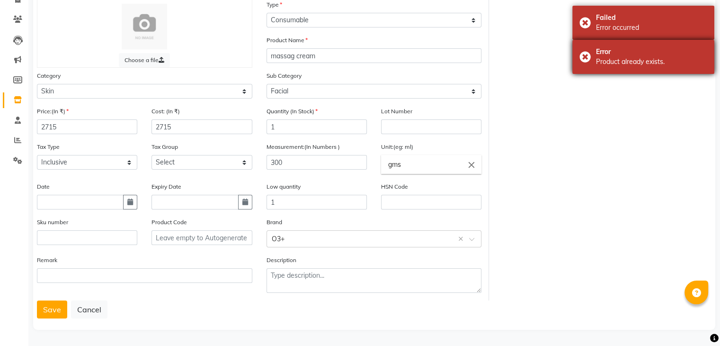
click at [634, 67] on div "Error Product already exists." at bounding box center [643, 57] width 142 height 34
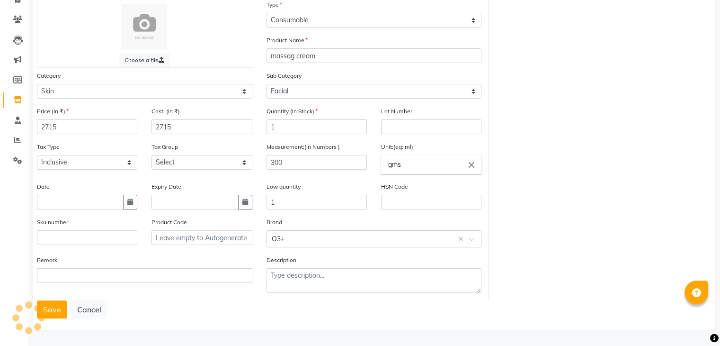
scroll to position [0, 0]
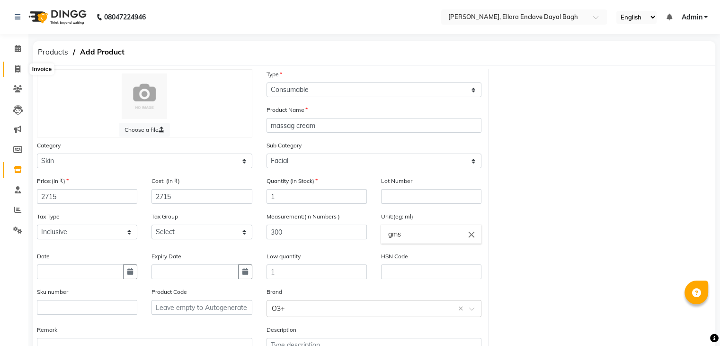
click at [19, 69] on icon at bounding box center [17, 68] width 5 height 7
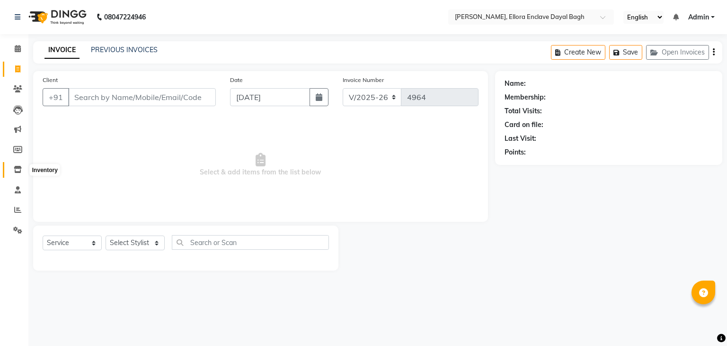
click at [17, 172] on icon at bounding box center [18, 169] width 8 height 7
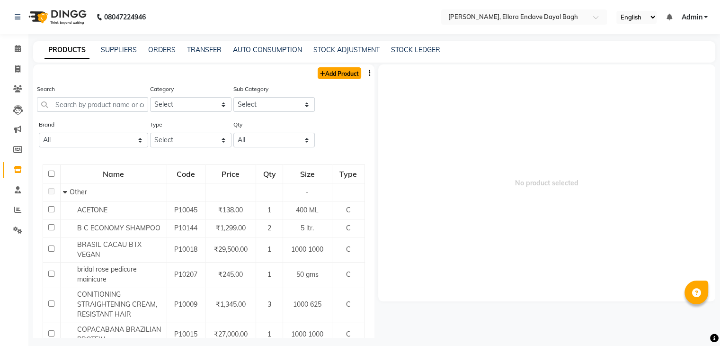
click at [337, 71] on link "Add Product" at bounding box center [340, 73] width 44 height 12
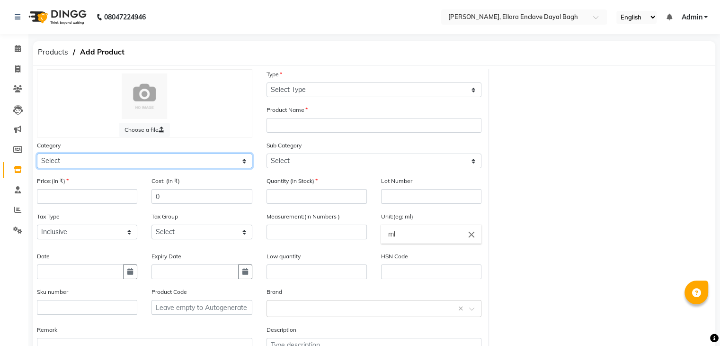
click at [236, 160] on select "Select Hair Skin Makeup Personal Care Appliances [PERSON_NAME] Waxing Disposabl…" at bounding box center [144, 160] width 215 height 15
click at [37, 155] on select "Select Hair Skin Makeup Personal Care Appliances [PERSON_NAME] Waxing Disposabl…" at bounding box center [144, 160] width 215 height 15
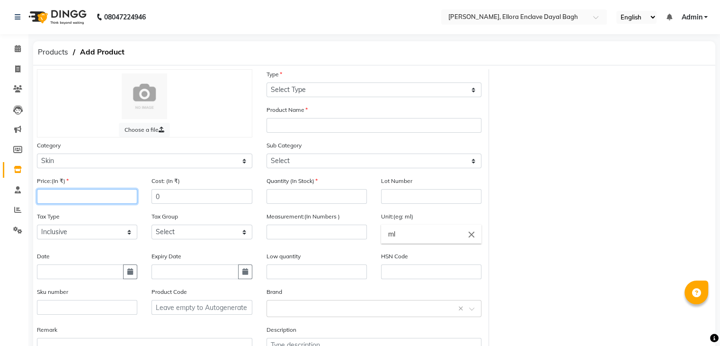
click at [118, 199] on input "number" at bounding box center [87, 196] width 100 height 15
click at [184, 201] on input "0" at bounding box center [201, 196] width 100 height 15
click at [134, 276] on button "button" at bounding box center [130, 271] width 14 height 15
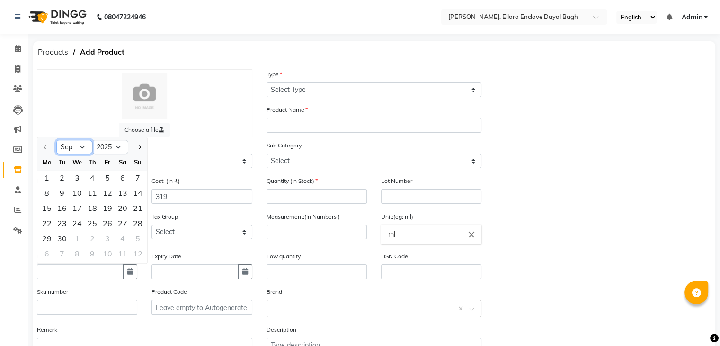
click at [80, 146] on select "Jan Feb Mar Apr May Jun [DATE] Aug Sep Oct Nov Dec" at bounding box center [74, 147] width 36 height 14
click at [56, 143] on select "Jan Feb Mar Apr May Jun [DATE] Aug Sep Oct Nov Dec" at bounding box center [74, 147] width 36 height 14
click at [62, 177] on div "2" at bounding box center [61, 177] width 15 height 15
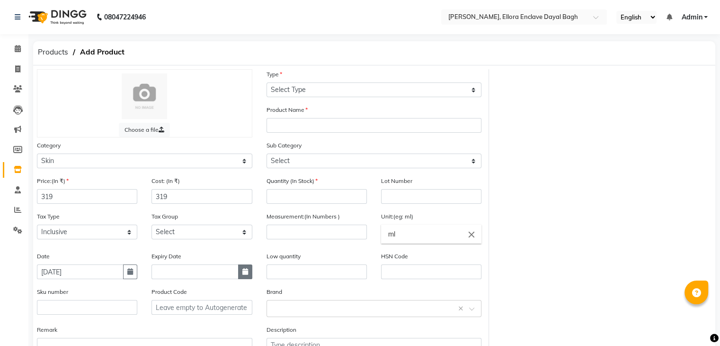
click at [245, 275] on icon "button" at bounding box center [245, 271] width 6 height 7
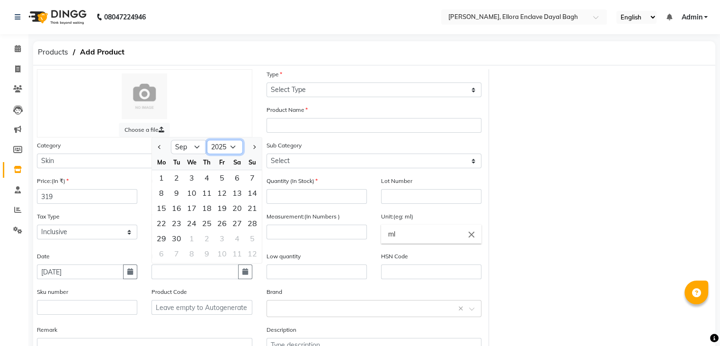
drag, startPoint x: 230, startPoint y: 153, endPoint x: 216, endPoint y: 316, distance: 163.4
click at [216, 316] on div "Price:(In ₹) 319 Cost: (In ₹) 319 Quantity (In Stock) Lot Number Tax Type Selec…" at bounding box center [259, 273] width 459 height 194
click at [207, 143] on select "2015 2016 2017 2018 2019 2020 2021 2022 2023 2024 2025 2026 2027 2028 2029 2030…" at bounding box center [225, 147] width 36 height 14
click at [196, 148] on select "Jan Feb Mar Apr May Jun [DATE] Aug Sep Oct Nov Dec" at bounding box center [189, 147] width 36 height 14
click at [171, 143] on select "Jan Feb Mar Apr May Jun [DATE] Aug Sep Oct Nov Dec" at bounding box center [189, 147] width 36 height 14
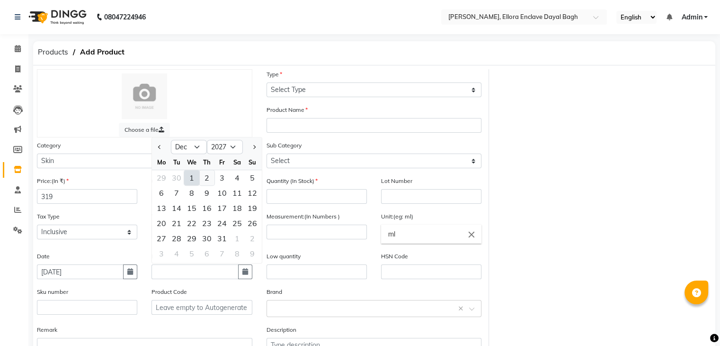
click at [207, 176] on div "2" at bounding box center [206, 177] width 15 height 15
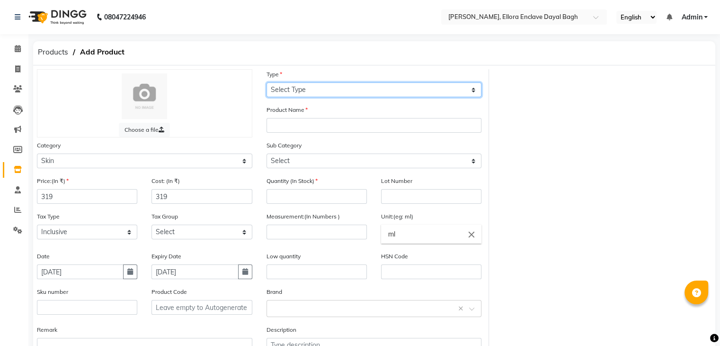
click at [354, 87] on select "Select Type Both Retail Consumable" at bounding box center [374, 89] width 215 height 15
click at [267, 83] on select "Select Type Both Retail Consumable" at bounding box center [374, 89] width 215 height 15
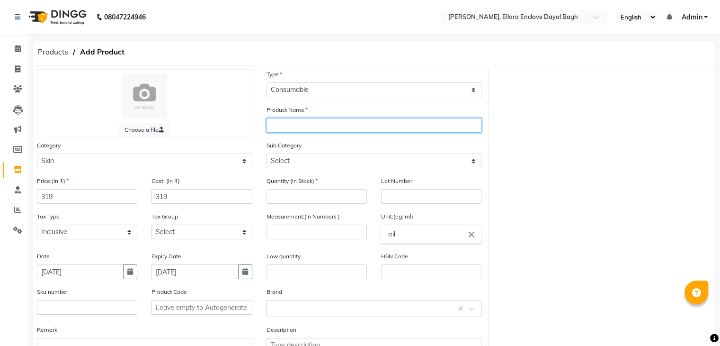
click at [351, 125] on input "text" at bounding box center [374, 125] width 215 height 15
click at [280, 126] on input "alovera" at bounding box center [374, 125] width 215 height 15
click at [311, 125] on input "aloevera" at bounding box center [374, 125] width 215 height 15
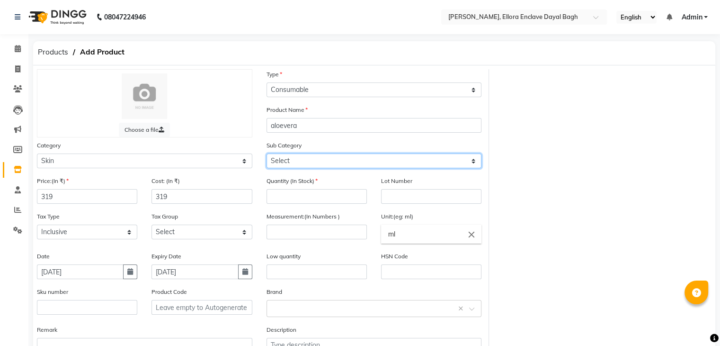
click at [290, 165] on select "Select Cleanser Facial Moisturiser Serum Toner Sun Care Masks Lip Care Eye Care…" at bounding box center [374, 160] width 215 height 15
click at [267, 155] on select "Select Cleanser Facial Moisturiser Serum Toner Sun Care Masks Lip Care Eye Care…" at bounding box center [374, 160] width 215 height 15
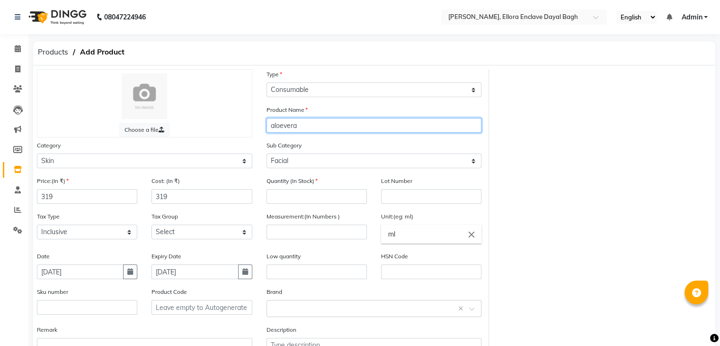
click at [321, 133] on input "aloevera" at bounding box center [374, 125] width 215 height 15
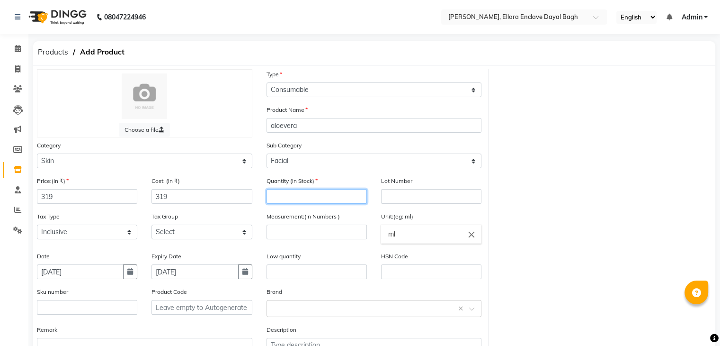
click at [285, 201] on input "number" at bounding box center [317, 196] width 100 height 15
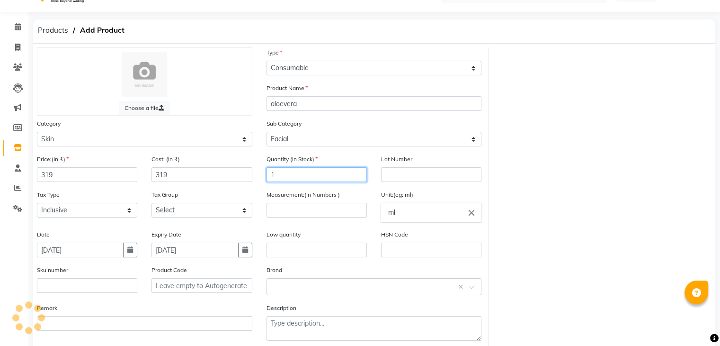
scroll to position [22, 0]
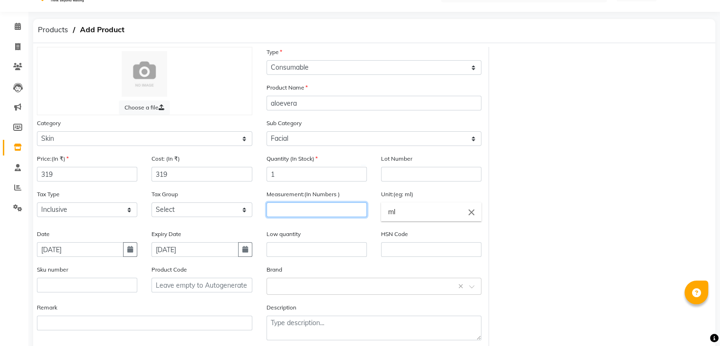
click at [288, 206] on input "number" at bounding box center [317, 209] width 100 height 15
click at [430, 218] on input "ml" at bounding box center [431, 211] width 100 height 19
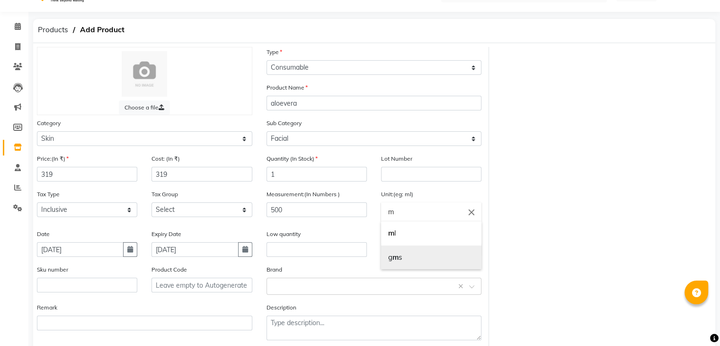
click at [405, 258] on link "g m s" at bounding box center [431, 257] width 100 height 24
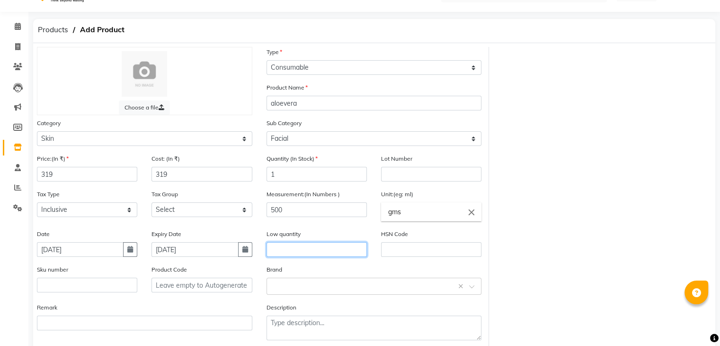
click at [286, 252] on input "text" at bounding box center [317, 249] width 100 height 15
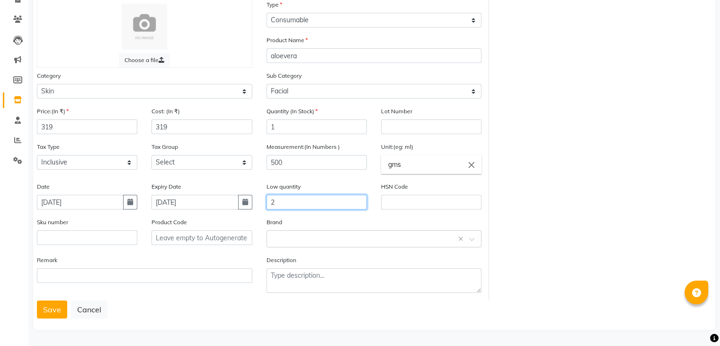
scroll to position [73, 0]
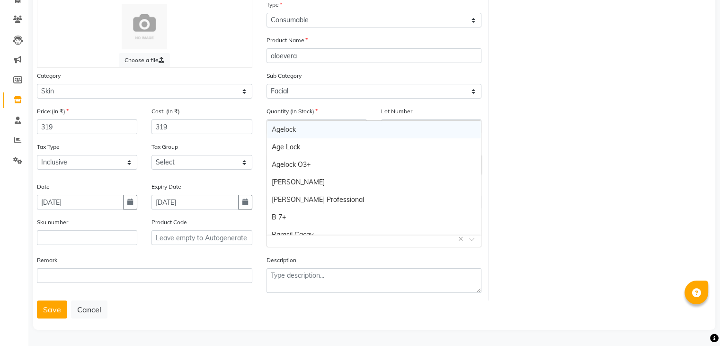
click at [313, 233] on input "text" at bounding box center [365, 238] width 186 height 10
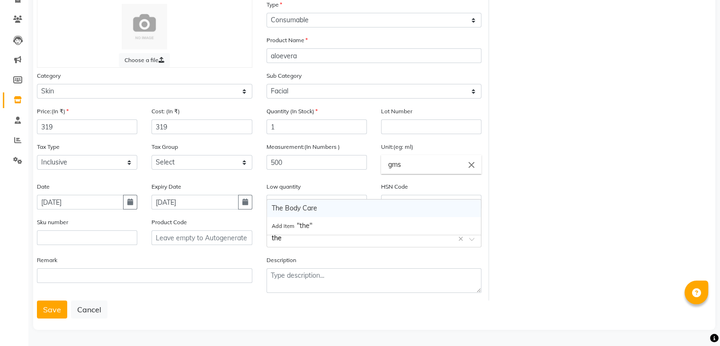
click at [284, 199] on div "The Body Care" at bounding box center [374, 208] width 214 height 18
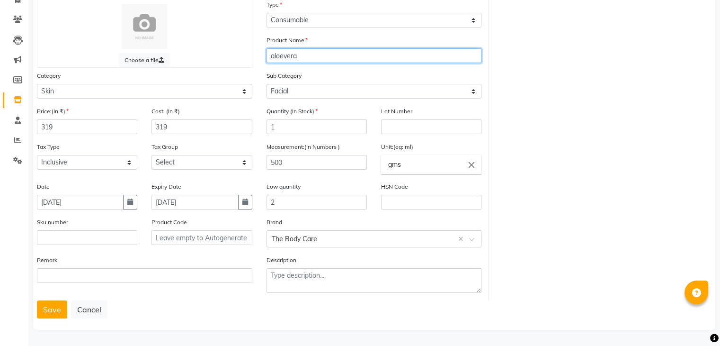
click at [310, 53] on input "aloevera" at bounding box center [374, 55] width 215 height 15
click at [56, 307] on button "Save" at bounding box center [52, 309] width 30 height 18
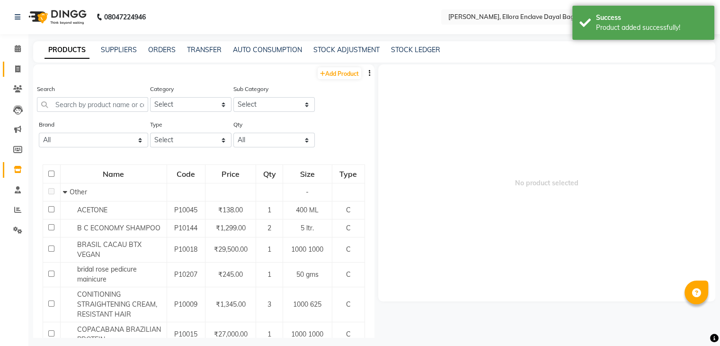
click at [15, 76] on link "Invoice" at bounding box center [14, 70] width 23 height 16
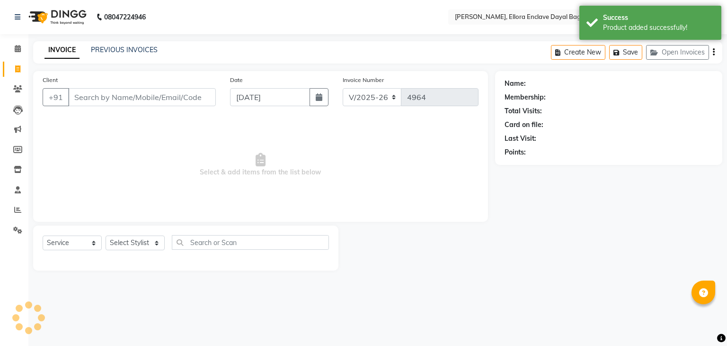
click at [172, 88] on input "Client" at bounding box center [142, 97] width 148 height 18
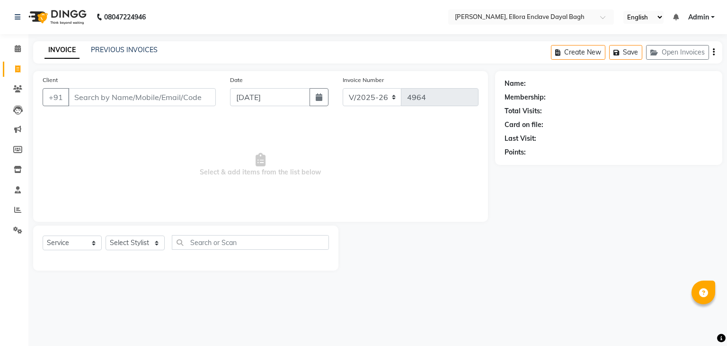
click at [155, 91] on input "Client" at bounding box center [142, 97] width 148 height 18
click at [15, 169] on icon at bounding box center [18, 169] width 8 height 7
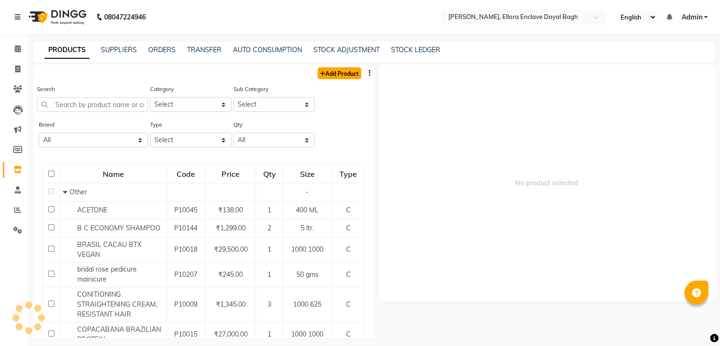
click at [334, 74] on link "Add Product" at bounding box center [340, 73] width 44 height 12
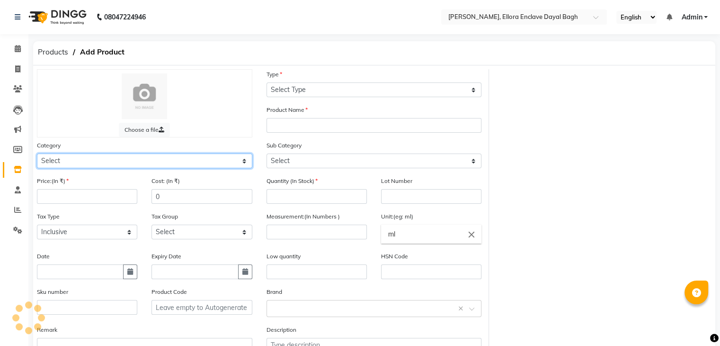
click at [172, 163] on select "Select Hair Skin Makeup Personal Care Appliances [PERSON_NAME] Waxing Disposabl…" at bounding box center [144, 160] width 215 height 15
click at [37, 155] on select "Select Hair Skin Makeup Personal Care Appliances [PERSON_NAME] Waxing Disposabl…" at bounding box center [144, 160] width 215 height 15
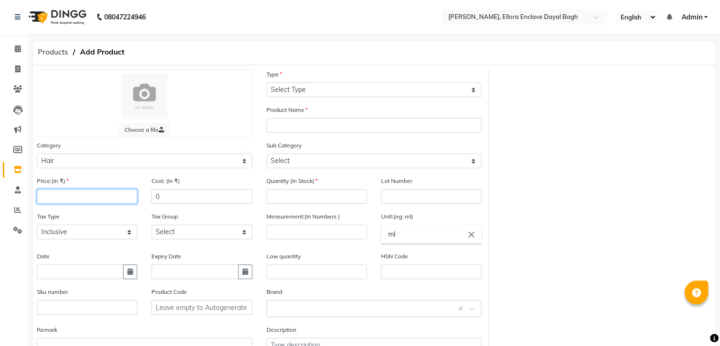
click at [121, 201] on input "number" at bounding box center [87, 196] width 100 height 15
click at [201, 202] on input "0" at bounding box center [201, 196] width 100 height 15
click at [130, 271] on button "button" at bounding box center [130, 271] width 14 height 15
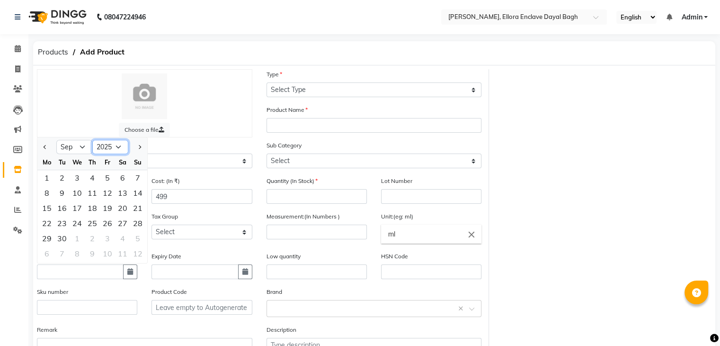
click at [112, 150] on select "2015 2016 2017 2018 2019 2020 2021 2022 2023 2024 2025 2026 2027 2028 2029 2030…" at bounding box center [110, 147] width 36 height 14
click at [92, 143] on select "2015 2016 2017 2018 2019 2020 2021 2022 2023 2024 2025 2026 2027 2028 2029 2030…" at bounding box center [110, 147] width 36 height 14
click at [81, 152] on select "Jan Feb Mar Apr May Jun [DATE] Aug Sep Oct Nov Dec" at bounding box center [74, 147] width 36 height 14
click at [56, 143] on select "Jan Feb Mar Apr May Jun [DATE] Aug Sep Oct Nov Dec" at bounding box center [74, 147] width 36 height 14
click at [139, 175] on div "1" at bounding box center [137, 177] width 15 height 15
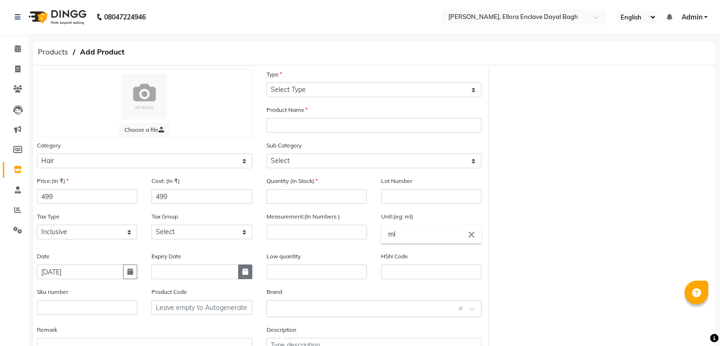
click at [249, 270] on button "button" at bounding box center [245, 271] width 14 height 15
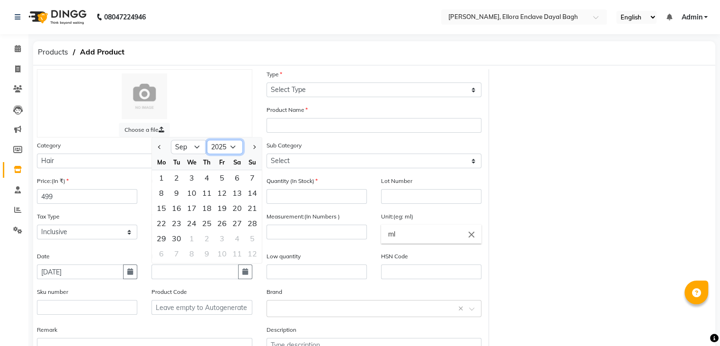
click at [235, 154] on select "2015 2016 2017 2018 2019 2020 2021 2022 2023 2024 2025 2026 2027 2028 2029 2030…" at bounding box center [225, 147] width 36 height 14
click at [207, 143] on select "2015 2016 2017 2018 2019 2020 2021 2022 2023 2024 2025 2026 2027 2028 2029 2030…" at bounding box center [225, 147] width 36 height 14
click at [195, 154] on select "Jan Feb Mar Apr May Jun [DATE] Aug Sep Oct Nov Dec" at bounding box center [189, 147] width 36 height 14
click at [171, 143] on select "Jan Feb Mar Apr May Jun [DATE] Aug Sep Oct Nov Dec" at bounding box center [189, 147] width 36 height 14
click at [211, 185] on div "4" at bounding box center [206, 177] width 15 height 15
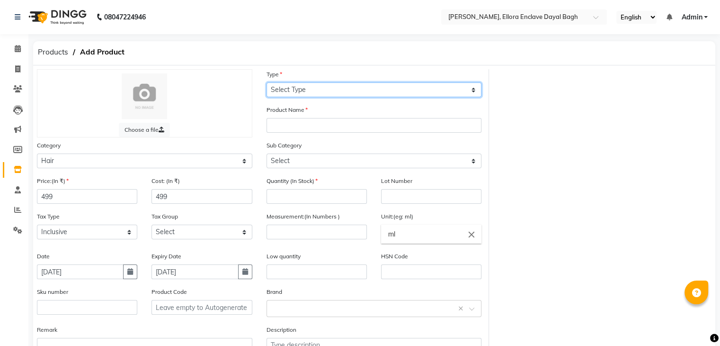
click at [353, 85] on select "Select Type Both Retail Consumable" at bounding box center [374, 89] width 215 height 15
click at [267, 83] on select "Select Type Both Retail Consumable" at bounding box center [374, 89] width 215 height 15
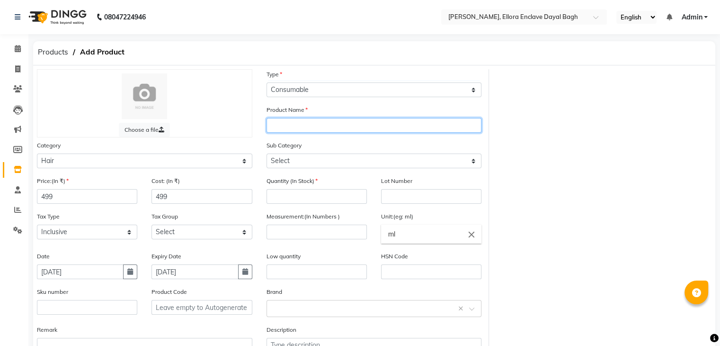
click at [294, 128] on input "text" at bounding box center [374, 125] width 215 height 15
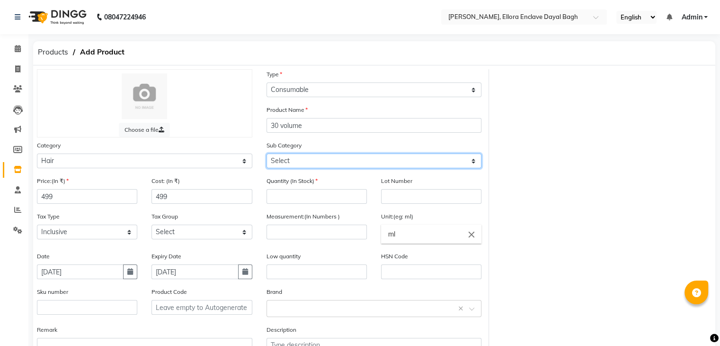
click at [309, 156] on select "Select Shampoo Conditioner Cream Mask Oil Serum Color Appliances Treatment Styl…" at bounding box center [374, 160] width 215 height 15
click at [267, 155] on select "Select Shampoo Conditioner Cream Mask Oil Serum Color Appliances Treatment Styl…" at bounding box center [374, 160] width 215 height 15
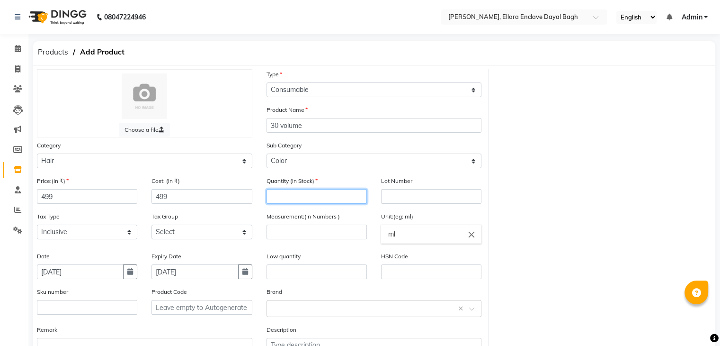
click at [312, 199] on input "number" at bounding box center [317, 196] width 100 height 15
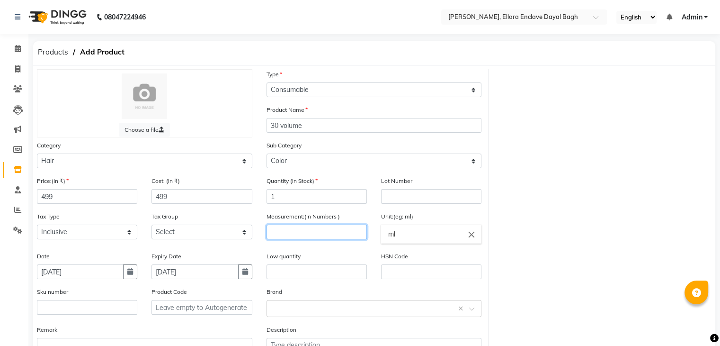
click at [326, 230] on input "number" at bounding box center [317, 231] width 100 height 15
click at [409, 229] on input "ml" at bounding box center [431, 233] width 100 height 19
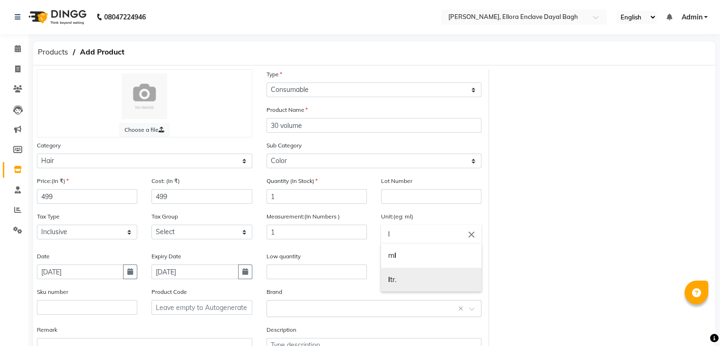
click at [400, 284] on link "l tr." at bounding box center [431, 279] width 100 height 24
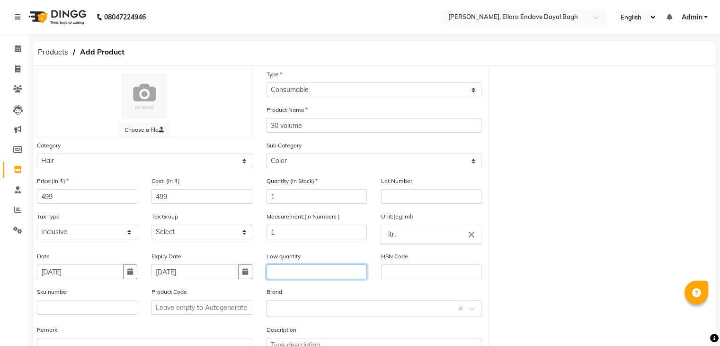
click at [323, 276] on input "text" at bounding box center [317, 271] width 100 height 15
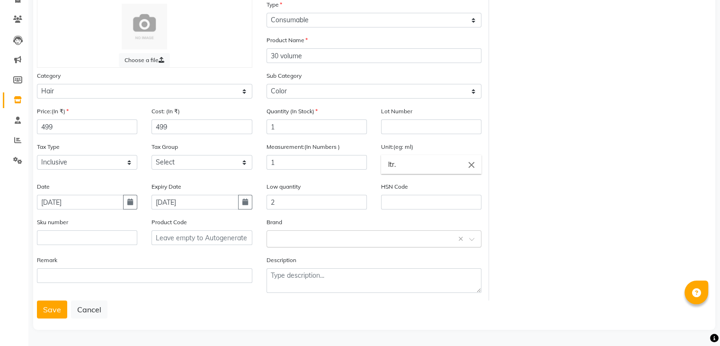
click at [297, 238] on input "text" at bounding box center [365, 238] width 186 height 10
click at [283, 171] on div "Matrix" at bounding box center [374, 173] width 214 height 18
click at [56, 309] on button "Save" at bounding box center [52, 309] width 30 height 18
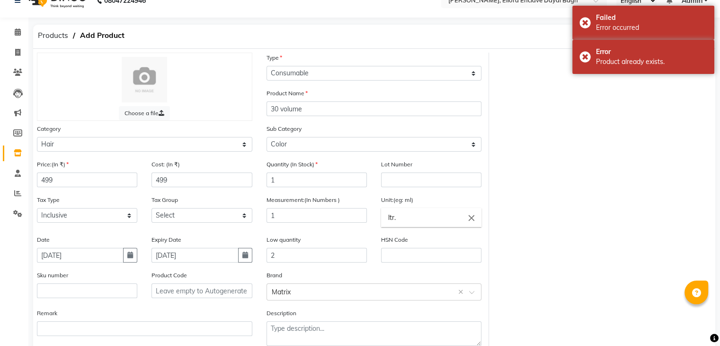
scroll to position [0, 0]
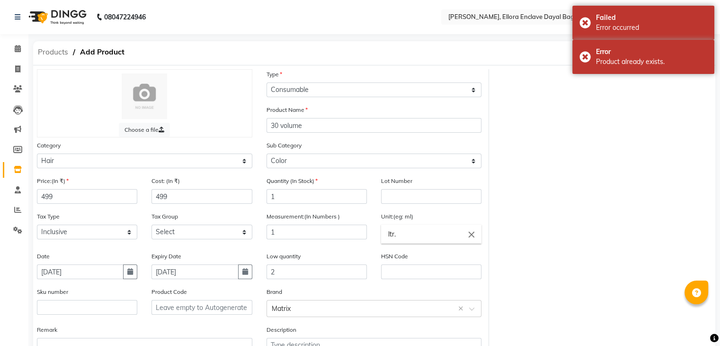
click at [55, 49] on span "Products" at bounding box center [53, 52] width 40 height 17
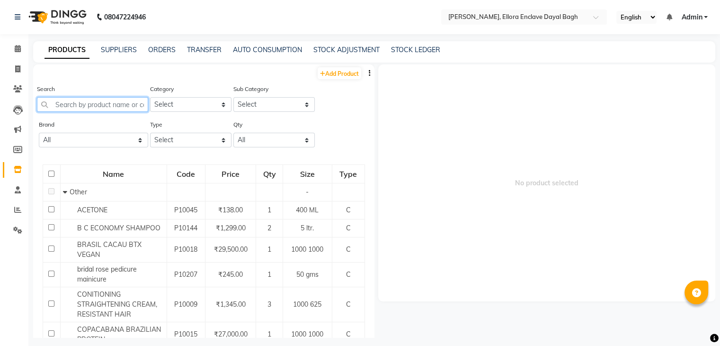
click at [83, 107] on input "text" at bounding box center [92, 104] width 111 height 15
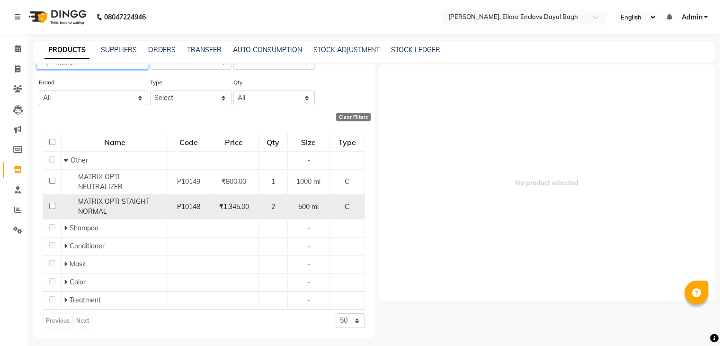
scroll to position [6, 0]
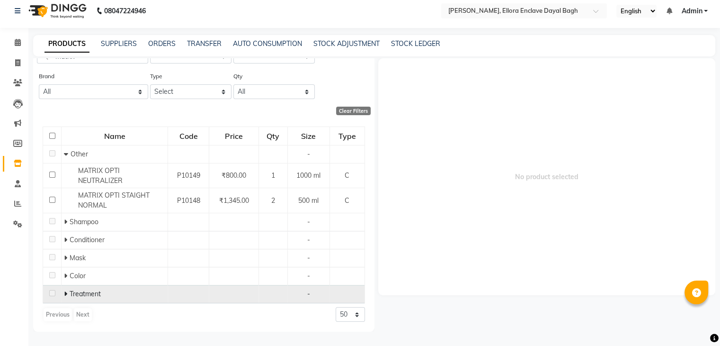
click at [99, 298] on div "Treatment" at bounding box center [114, 294] width 101 height 10
click at [49, 293] on tr "Treatment -" at bounding box center [204, 294] width 322 height 18
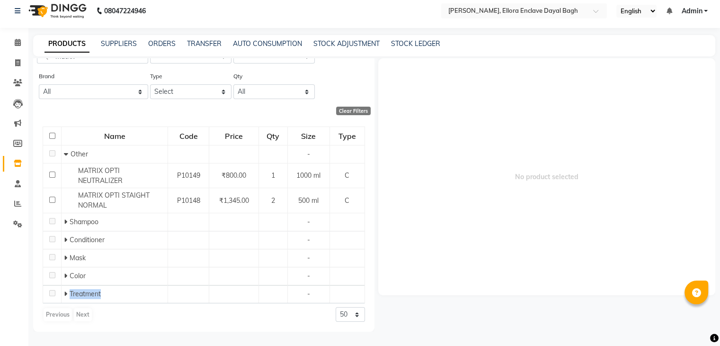
scroll to position [0, 0]
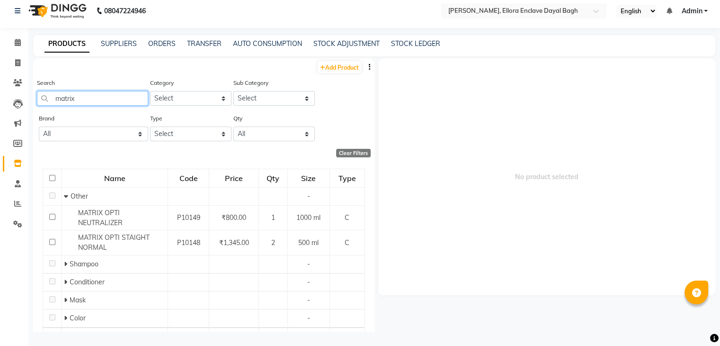
click at [104, 91] on input "matrix" at bounding box center [92, 98] width 111 height 15
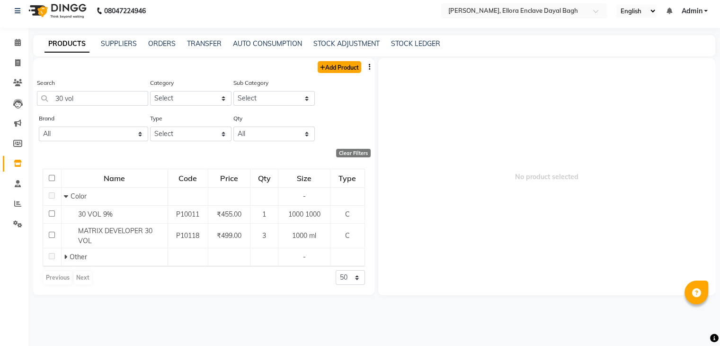
click at [338, 69] on link "Add Product" at bounding box center [340, 67] width 44 height 12
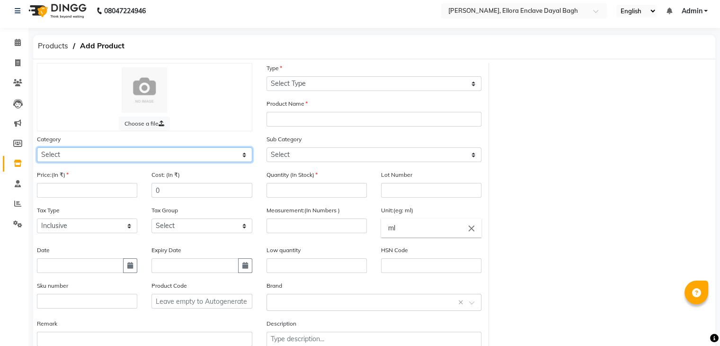
click at [192, 156] on select "Select Hair Skin Makeup Personal Care Appliances [PERSON_NAME] Waxing Disposabl…" at bounding box center [144, 154] width 215 height 15
click at [37, 149] on select "Select Hair Skin Makeup Personal Care Appliances [PERSON_NAME] Waxing Disposabl…" at bounding box center [144, 154] width 215 height 15
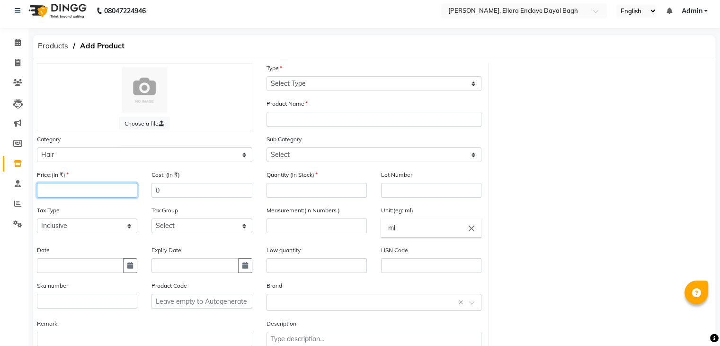
click at [90, 196] on input "number" at bounding box center [87, 190] width 100 height 15
click at [89, 196] on input "number" at bounding box center [87, 190] width 100 height 15
click at [68, 187] on input "number" at bounding box center [87, 190] width 100 height 15
click at [172, 192] on input "0" at bounding box center [201, 190] width 100 height 15
click at [21, 63] on span at bounding box center [17, 63] width 17 height 11
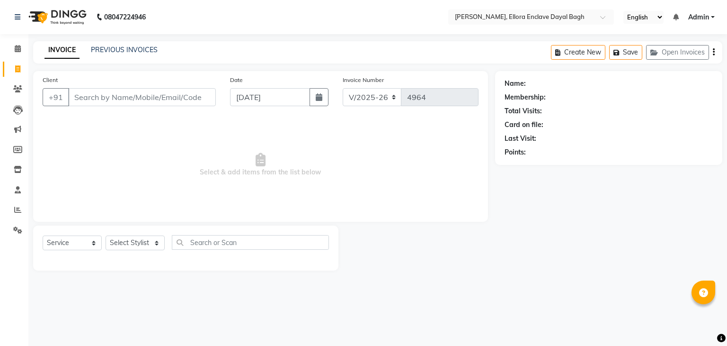
click at [110, 97] on input "Client" at bounding box center [142, 97] width 148 height 18
drag, startPoint x: 150, startPoint y: 250, endPoint x: 141, endPoint y: 196, distance: 55.2
click at [141, 196] on div "Client +91 Date [DATE] Invoice Number V/2025 V/[PHONE_NUMBER] Select & add item…" at bounding box center [260, 170] width 469 height 199
click at [106, 236] on select "Select Stylist AMAN DANISH SALMANI [PERSON_NAME] kakul KAVITA [PERSON_NAME] [PE…" at bounding box center [135, 242] width 59 height 15
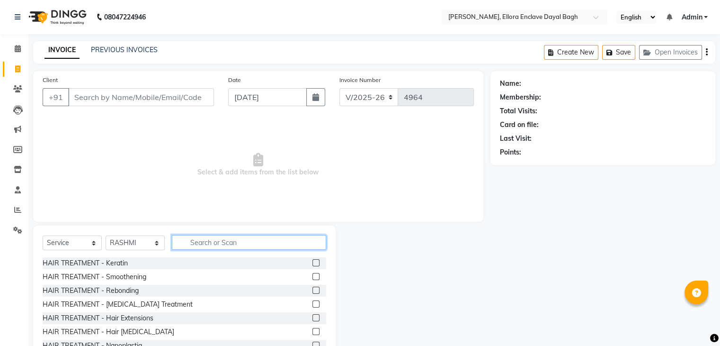
click at [206, 246] on input "text" at bounding box center [249, 242] width 154 height 15
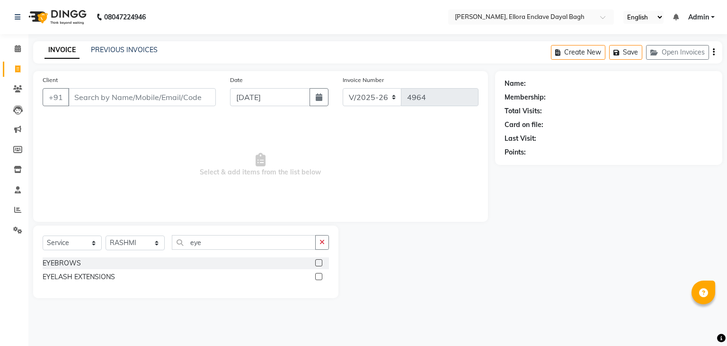
click at [319, 263] on label at bounding box center [318, 262] width 7 height 7
click at [319, 263] on input "checkbox" at bounding box center [318, 263] width 6 height 6
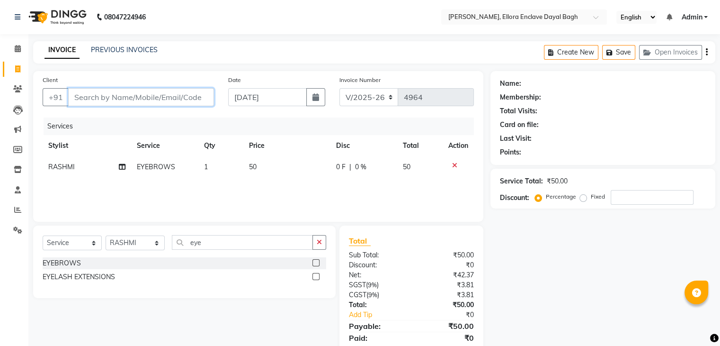
click at [170, 98] on input "Client" at bounding box center [141, 97] width 146 height 18
click at [183, 97] on input "Client" at bounding box center [141, 97] width 146 height 18
drag, startPoint x: 183, startPoint y: 97, endPoint x: 164, endPoint y: 98, distance: 19.0
click at [164, 98] on input "Client" at bounding box center [141, 97] width 146 height 18
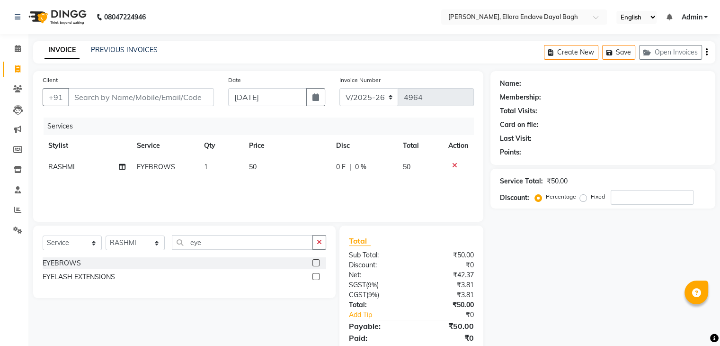
click at [283, 165] on td "50" at bounding box center [287, 166] width 88 height 21
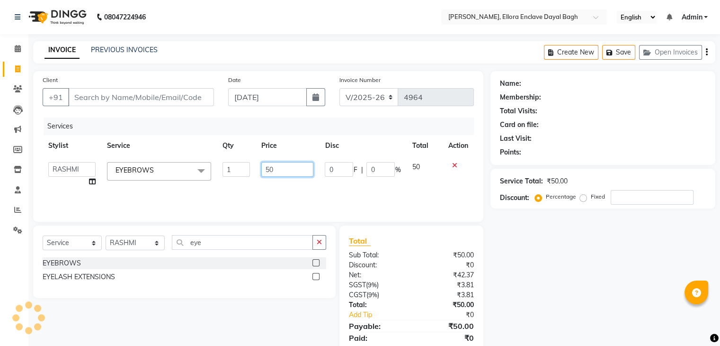
click at [288, 166] on input "50" at bounding box center [287, 169] width 52 height 15
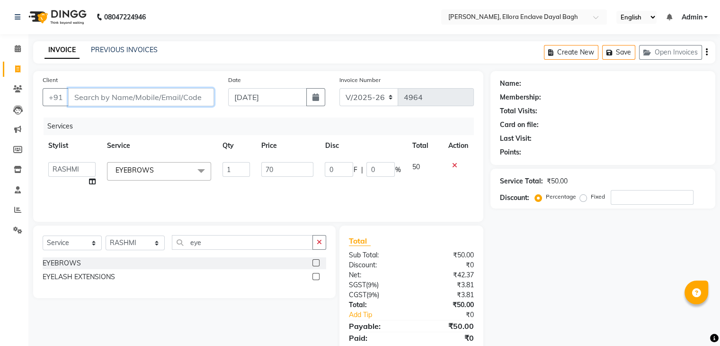
click at [197, 104] on input "Client" at bounding box center [141, 97] width 146 height 18
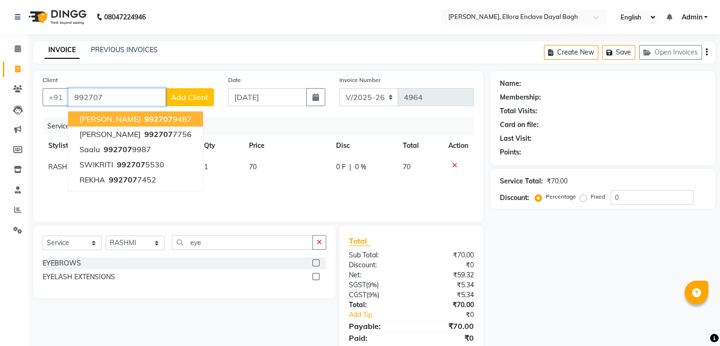
click at [142, 114] on ngb-highlight "992707 9487" at bounding box center [166, 118] width 49 height 9
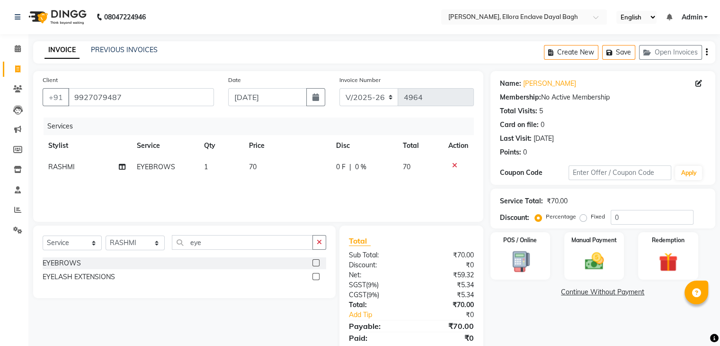
scroll to position [34, 0]
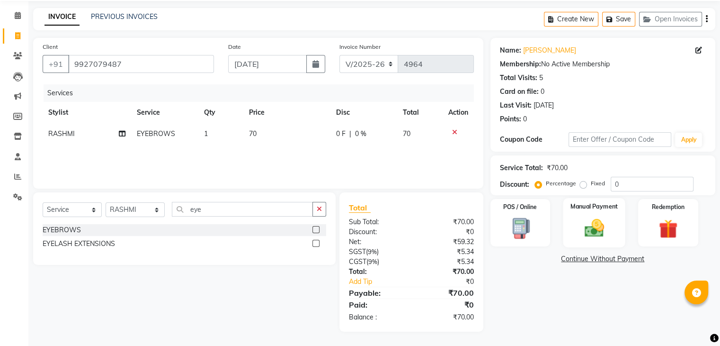
click at [593, 223] on img at bounding box center [594, 228] width 32 height 23
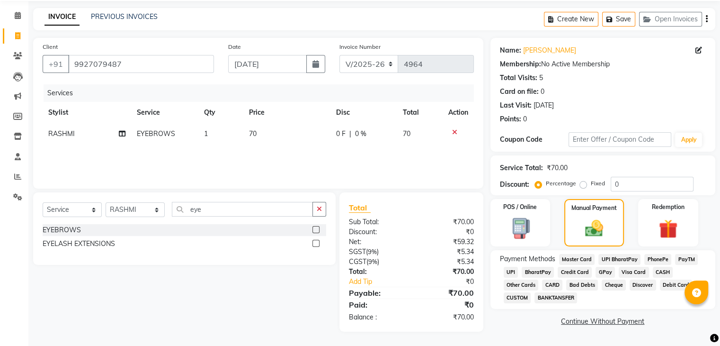
click at [656, 270] on span "CASH" at bounding box center [663, 272] width 20 height 11
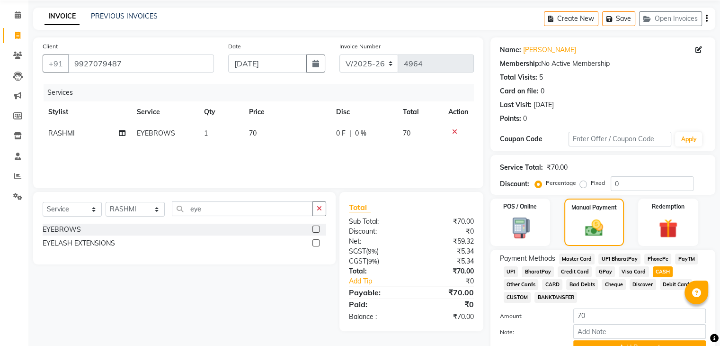
scroll to position [81, 0]
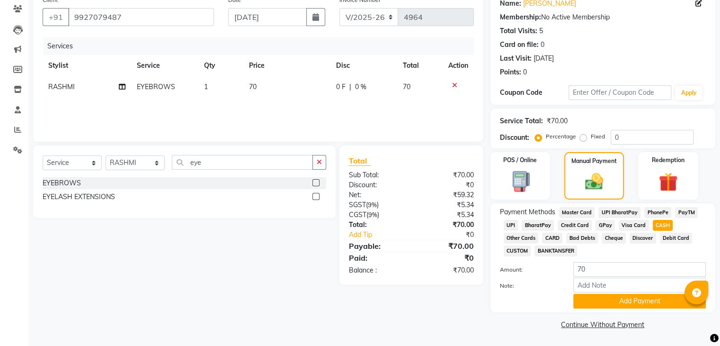
click at [512, 222] on span "UPI" at bounding box center [511, 225] width 15 height 11
click at [653, 305] on button "Add Payment" at bounding box center [639, 301] width 133 height 15
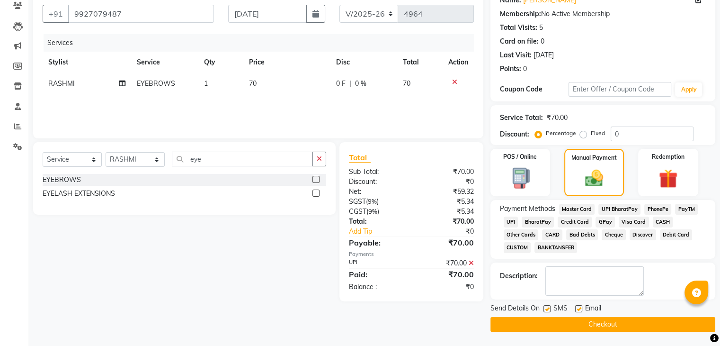
click at [636, 327] on button "Checkout" at bounding box center [602, 324] width 225 height 15
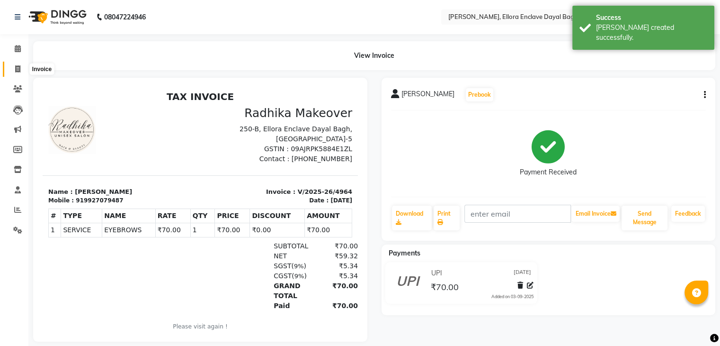
click at [18, 70] on icon at bounding box center [17, 68] width 5 height 7
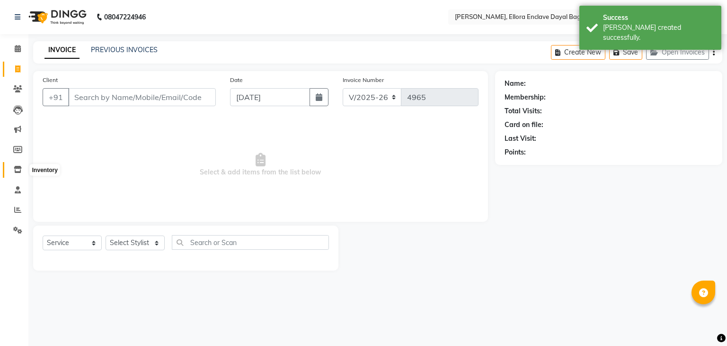
click at [15, 167] on icon at bounding box center [18, 169] width 8 height 7
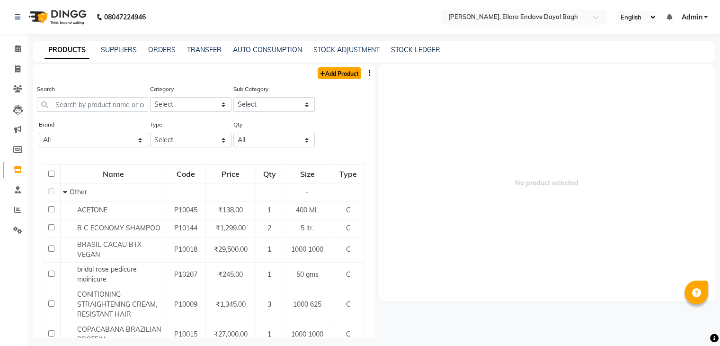
click at [328, 77] on link "Add Product" at bounding box center [340, 73] width 44 height 12
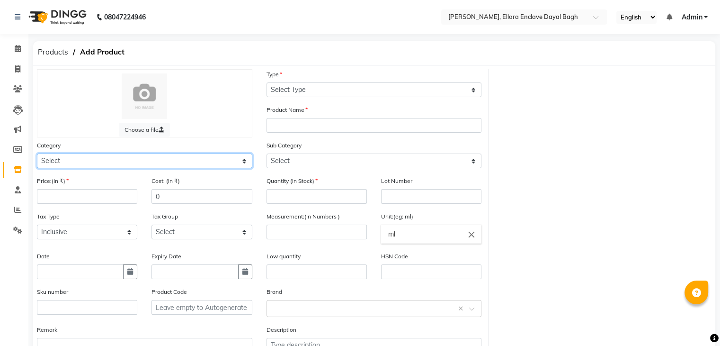
click at [87, 159] on select "Select Hair Skin Makeup Personal Care Appliances [PERSON_NAME] Waxing Disposabl…" at bounding box center [144, 160] width 215 height 15
click at [37, 155] on select "Select Hair Skin Makeup Personal Care Appliances [PERSON_NAME] Waxing Disposabl…" at bounding box center [144, 160] width 215 height 15
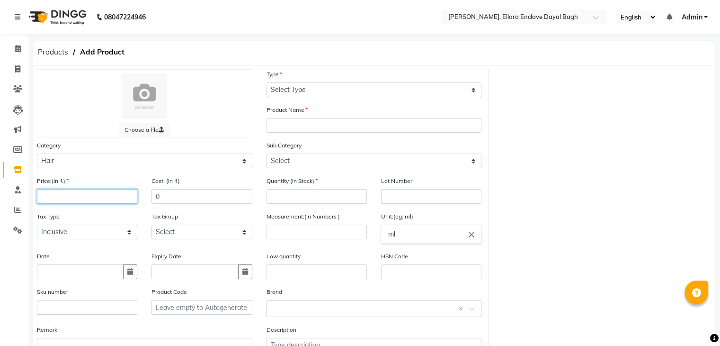
click at [99, 196] on input "number" at bounding box center [87, 196] width 100 height 15
click at [195, 201] on input "0" at bounding box center [201, 196] width 100 height 15
click at [130, 270] on button "button" at bounding box center [130, 271] width 14 height 15
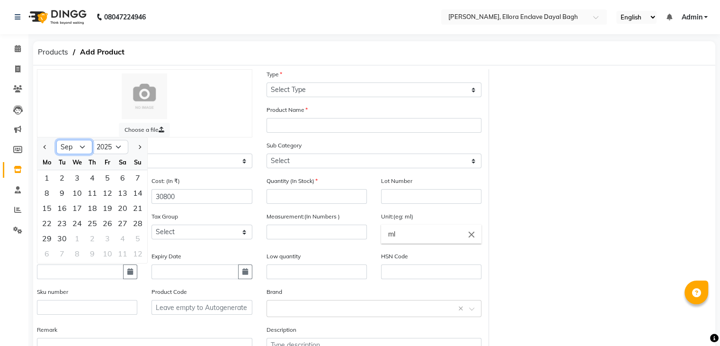
click at [82, 153] on select "Jan Feb Mar Apr May Jun [DATE] Aug Sep Oct Nov Dec" at bounding box center [74, 147] width 36 height 14
click at [56, 143] on select "Jan Feb Mar Apr May Jun [DATE] Aug Sep Oct Nov Dec" at bounding box center [74, 147] width 36 height 14
click at [119, 154] on select "2015 2016 2017 2018 2019 2020 2021 2022 2023 2024 2025 2026 2027 2028 2029 2030…" at bounding box center [110, 147] width 36 height 14
click at [92, 143] on select "2015 2016 2017 2018 2019 2020 2021 2022 2023 2024 2025 2026 2027 2028 2029 2030…" at bounding box center [110, 147] width 36 height 14
click at [134, 181] on div "2" at bounding box center [137, 177] width 15 height 15
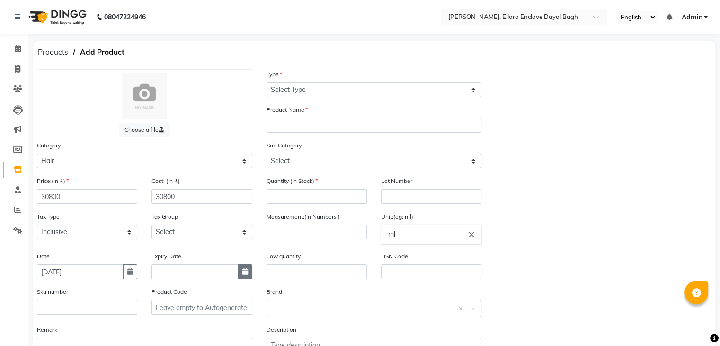
click at [249, 276] on button "button" at bounding box center [245, 271] width 14 height 15
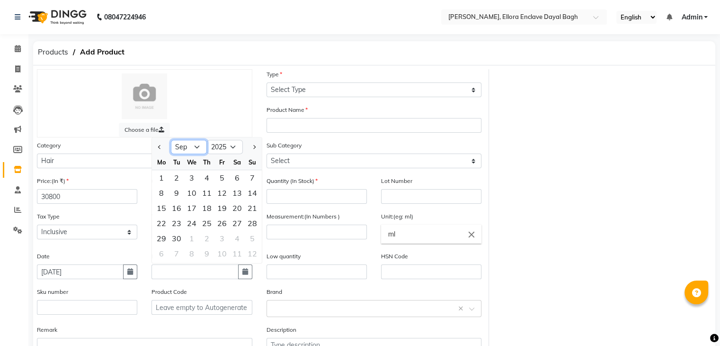
click at [196, 151] on select "Jan Feb Mar Apr May Jun [DATE] Aug Sep Oct Nov Dec" at bounding box center [189, 147] width 36 height 14
click at [171, 143] on select "Jan Feb Mar Apr May Jun [DATE] Aug Sep Oct Nov Dec" at bounding box center [189, 147] width 36 height 14
click at [229, 150] on select "2015 2016 2017 2018 2019 2020 2021 2022 2023 2024 2025 2026 2027 2028 2029 2030…" at bounding box center [225, 147] width 36 height 14
click at [207, 143] on select "2015 2016 2017 2018 2019 2020 2021 2022 2023 2024 2025 2026 2027 2028 2029 2030…" at bounding box center [225, 147] width 36 height 14
click at [222, 176] on div "3" at bounding box center [221, 177] width 15 height 15
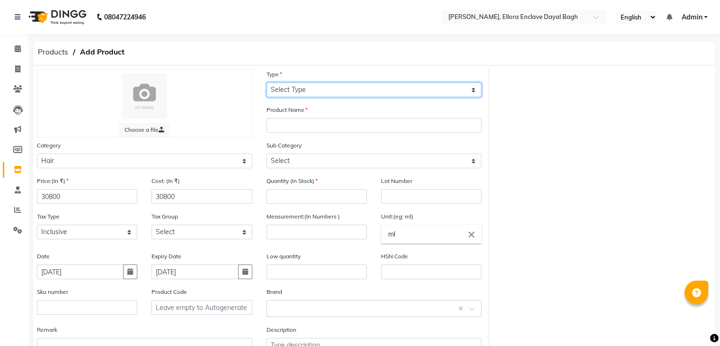
click at [346, 88] on select "Select Type Both Retail Consumable" at bounding box center [374, 89] width 215 height 15
click at [267, 83] on select "Select Type Both Retail Consumable" at bounding box center [374, 89] width 215 height 15
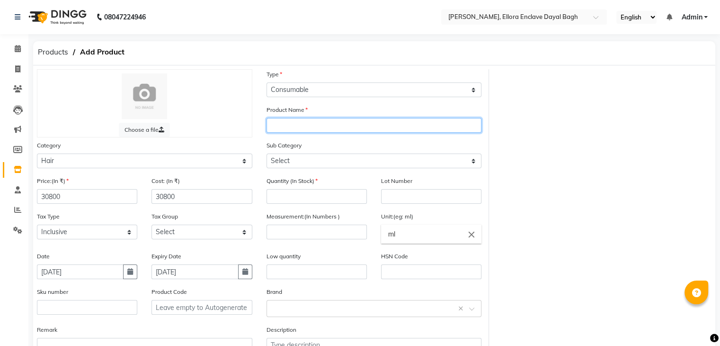
click at [306, 123] on input "text" at bounding box center [374, 125] width 215 height 15
click at [323, 127] on input "nonoplasty" at bounding box center [374, 125] width 215 height 15
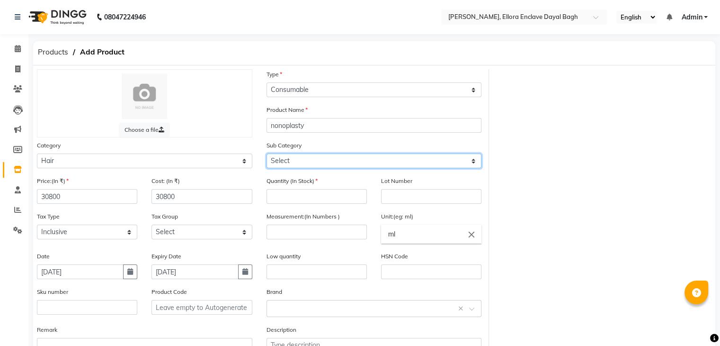
click at [307, 163] on select "Select Shampoo Conditioner Cream Mask Oil Serum Color Appliances Treatment Styl…" at bounding box center [374, 160] width 215 height 15
click at [267, 155] on select "Select Shampoo Conditioner Cream Mask Oil Serum Color Appliances Treatment Styl…" at bounding box center [374, 160] width 215 height 15
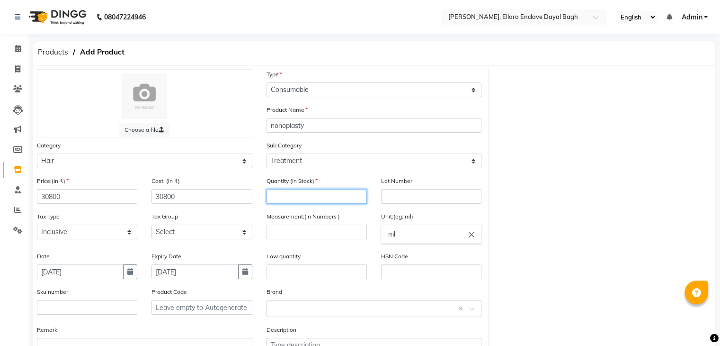
click at [305, 196] on input "number" at bounding box center [317, 196] width 100 height 15
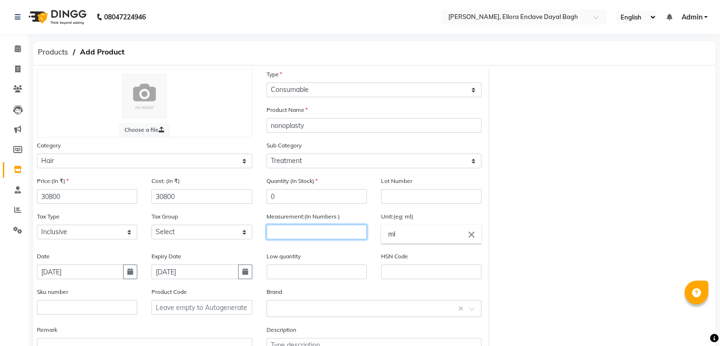
click at [308, 230] on input "number" at bounding box center [317, 231] width 100 height 15
click at [417, 239] on input "ml" at bounding box center [431, 233] width 100 height 19
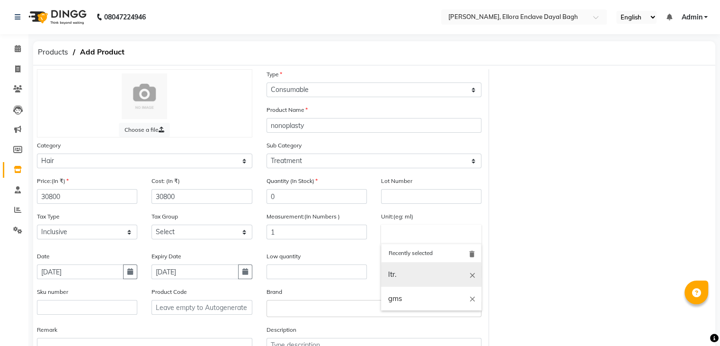
click at [391, 273] on link "ltr." at bounding box center [431, 274] width 100 height 24
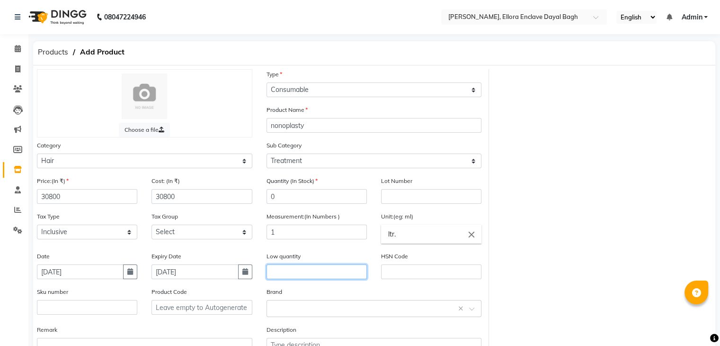
click at [326, 271] on input "text" at bounding box center [317, 271] width 100 height 15
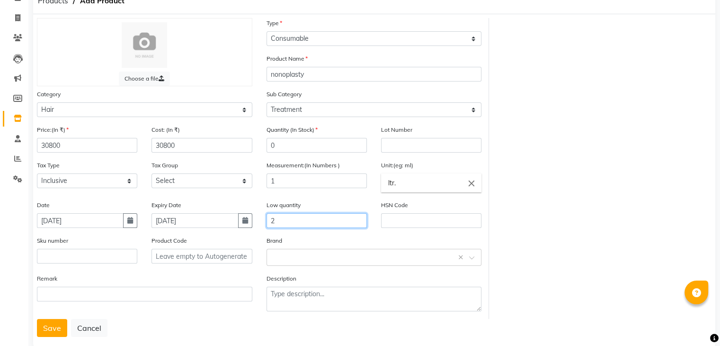
scroll to position [74, 0]
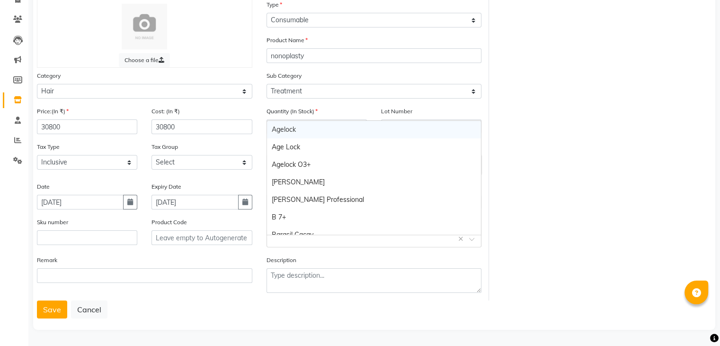
click at [307, 234] on input "text" at bounding box center [365, 238] width 186 height 10
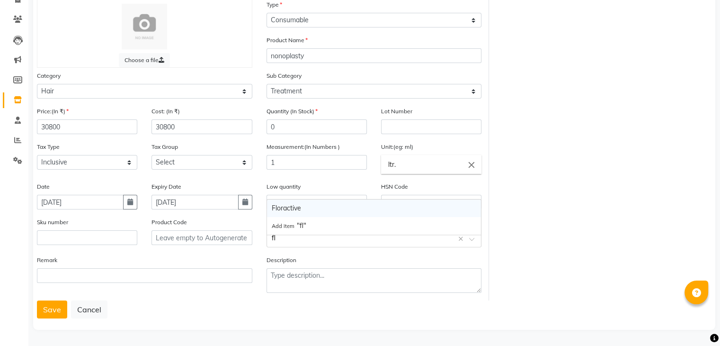
click at [297, 207] on div "Floractive" at bounding box center [374, 208] width 214 height 18
click at [62, 304] on button "Save" at bounding box center [52, 309] width 30 height 18
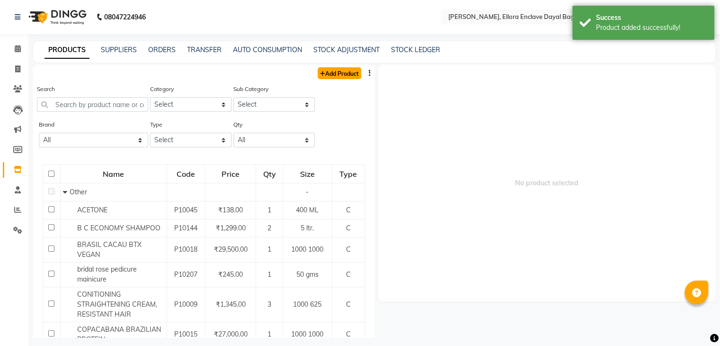
click at [325, 69] on link "Add Product" at bounding box center [340, 73] width 44 height 12
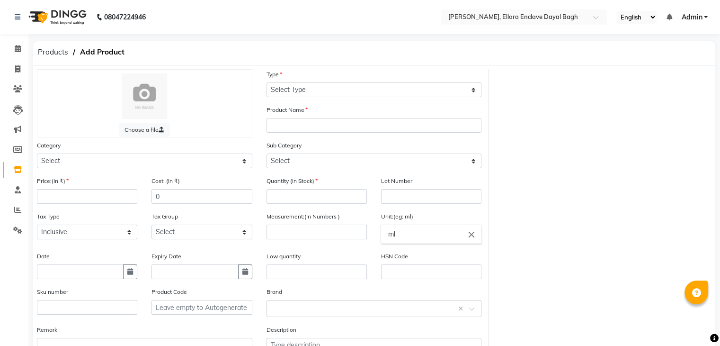
click at [266, 42] on div "Products Add Product" at bounding box center [374, 53] width 696 height 24
click at [16, 67] on icon at bounding box center [17, 68] width 5 height 7
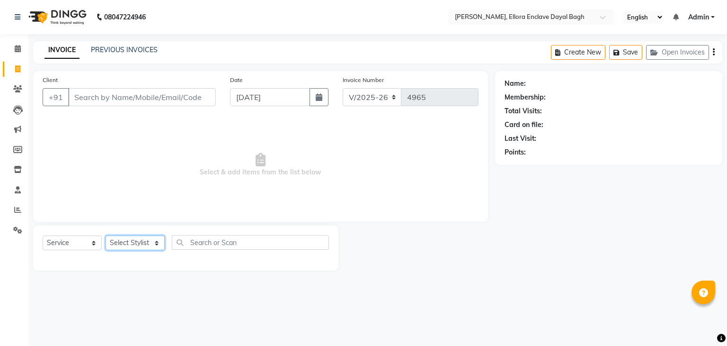
click at [153, 248] on select "Select Stylist AMAN DANISH SALMANI [PERSON_NAME] kakul KAVITA [PERSON_NAME] [PE…" at bounding box center [135, 242] width 59 height 15
click at [106, 236] on select "Select Stylist AMAN DANISH SALMANI [PERSON_NAME] kakul KAVITA [PERSON_NAME] [PE…" at bounding box center [135, 242] width 59 height 15
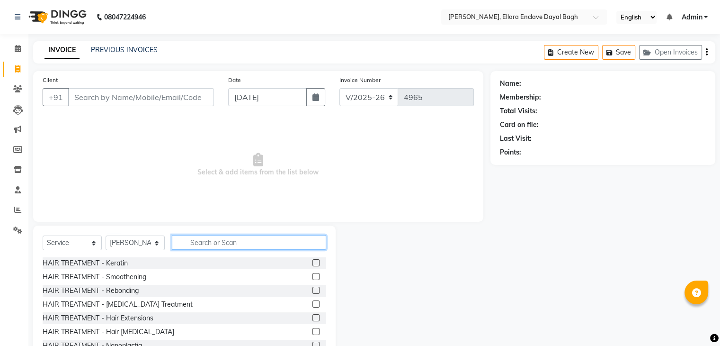
click at [202, 247] on input "text" at bounding box center [249, 242] width 154 height 15
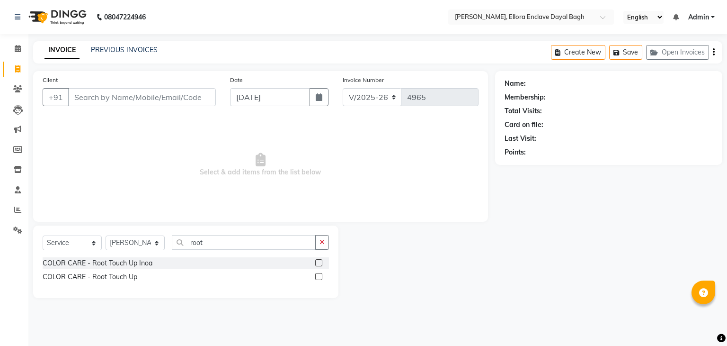
click at [318, 279] on label at bounding box center [318, 276] width 7 height 7
click at [318, 279] on input "checkbox" at bounding box center [318, 277] width 6 height 6
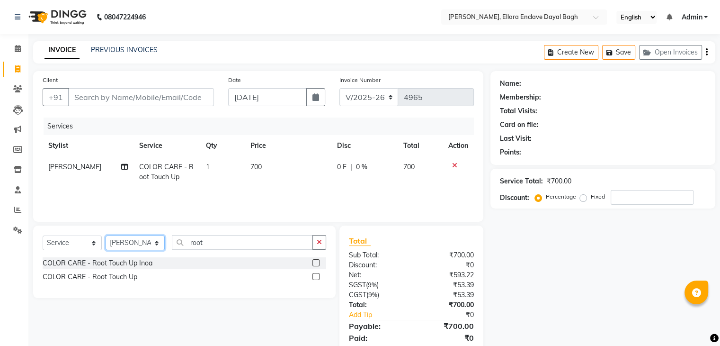
click at [157, 243] on select "Select Stylist AMAN DANISH SALMANI [PERSON_NAME] kakul KAVITA [PERSON_NAME] [PE…" at bounding box center [135, 242] width 59 height 15
click at [106, 236] on select "Select Stylist AMAN DANISH SALMANI [PERSON_NAME] kakul KAVITA [PERSON_NAME] [PE…" at bounding box center [135, 242] width 59 height 15
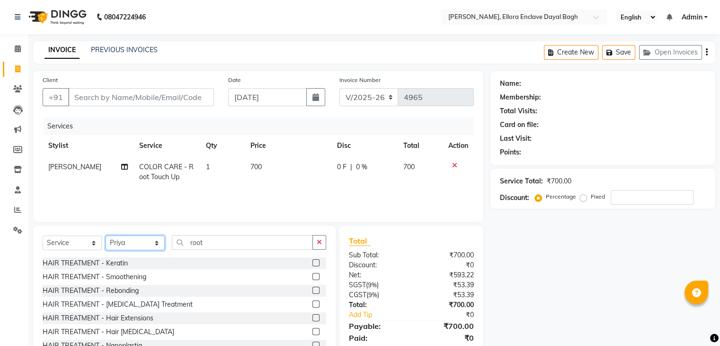
drag, startPoint x: 154, startPoint y: 244, endPoint x: 136, endPoint y: 169, distance: 76.8
click at [136, 169] on div "Client +91 Date [DATE] Invoice Number V/2025 V/[PHONE_NUMBER] Services Stylist …" at bounding box center [258, 218] width 464 height 294
click at [106, 236] on select "Select Stylist AMAN DANISH SALMANI [PERSON_NAME] kakul KAVITA [PERSON_NAME] [PE…" at bounding box center [135, 242] width 59 height 15
click at [238, 245] on input "root" at bounding box center [242, 242] width 141 height 15
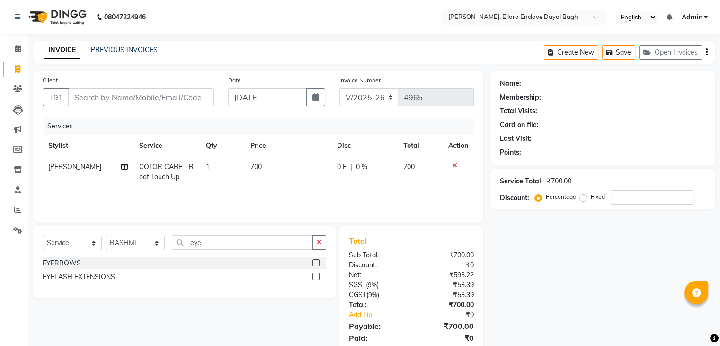
click at [317, 265] on label at bounding box center [315, 262] width 7 height 7
click at [317, 265] on input "checkbox" at bounding box center [315, 263] width 6 height 6
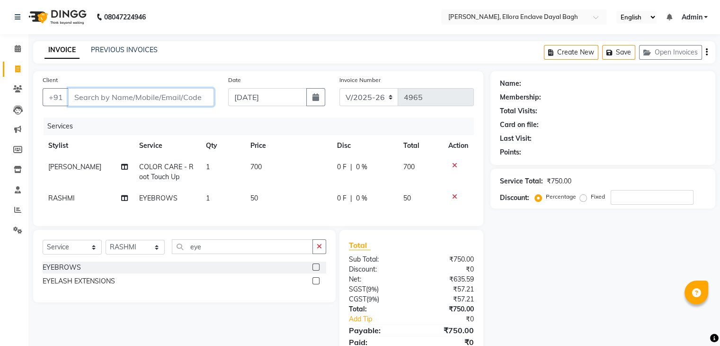
click at [153, 101] on input "Client" at bounding box center [141, 97] width 146 height 18
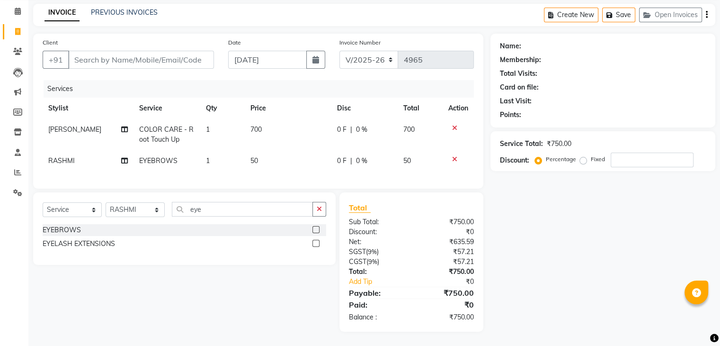
click at [284, 151] on td "50" at bounding box center [288, 160] width 87 height 21
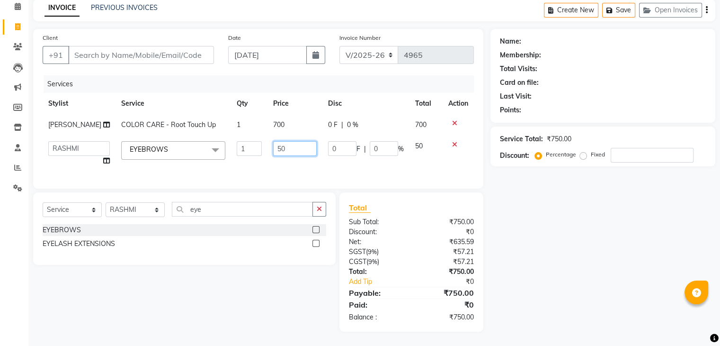
click at [295, 151] on input "50" at bounding box center [295, 148] width 44 height 15
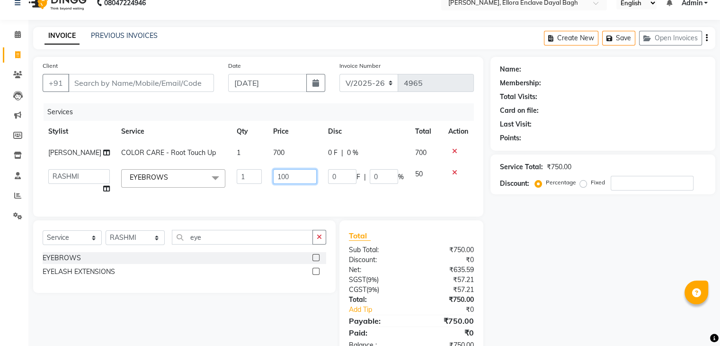
scroll to position [10, 0]
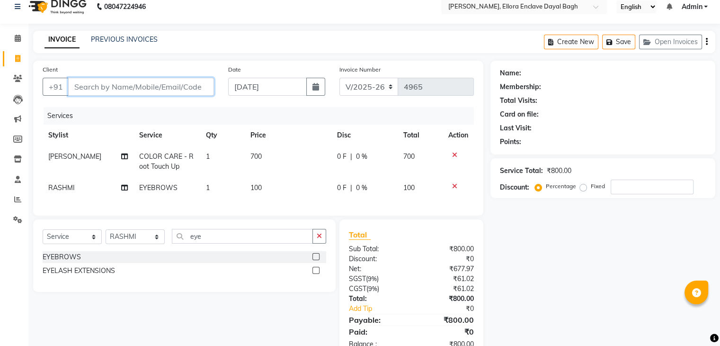
click at [183, 89] on input "Client" at bounding box center [141, 87] width 146 height 18
click at [122, 156] on icon at bounding box center [124, 156] width 7 height 7
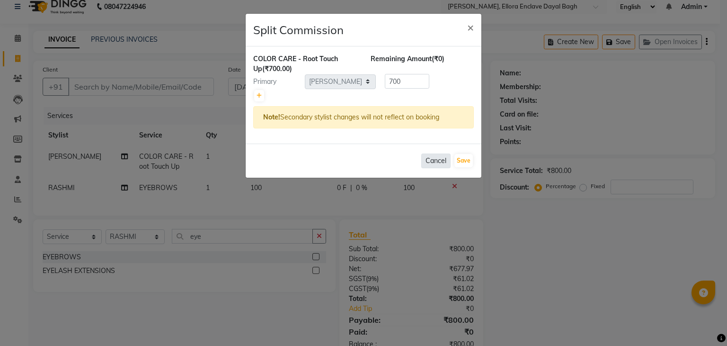
click at [436, 160] on button "Cancel" at bounding box center [435, 160] width 29 height 15
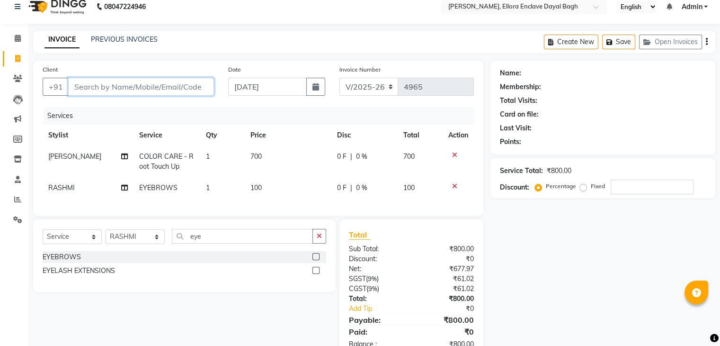
click at [183, 81] on input "Client" at bounding box center [141, 87] width 146 height 18
click at [186, 83] on input "Client" at bounding box center [141, 87] width 146 height 18
click at [193, 92] on input "Client" at bounding box center [141, 87] width 146 height 18
click at [182, 89] on input "Client" at bounding box center [141, 87] width 146 height 18
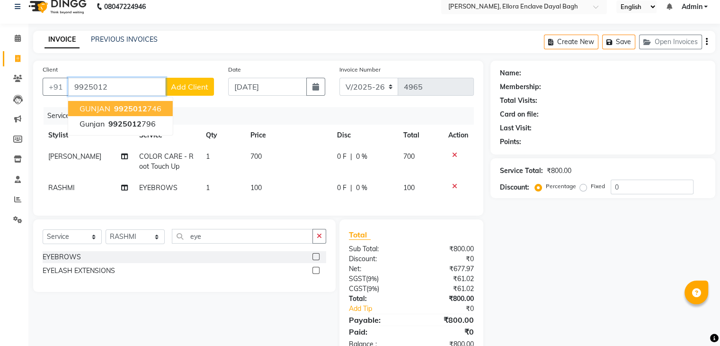
click at [156, 104] on ngb-highlight "9925012 746" at bounding box center [136, 108] width 49 height 9
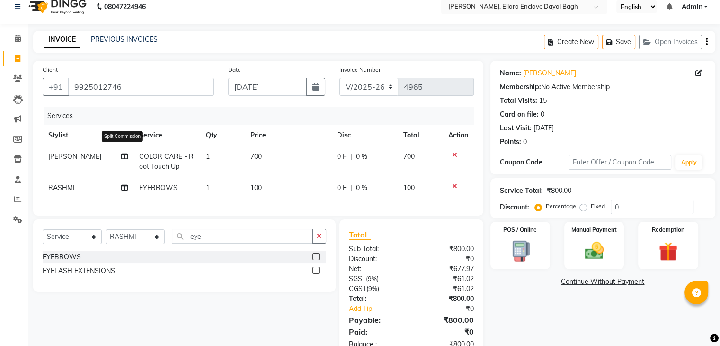
click at [123, 155] on icon at bounding box center [124, 156] width 7 height 7
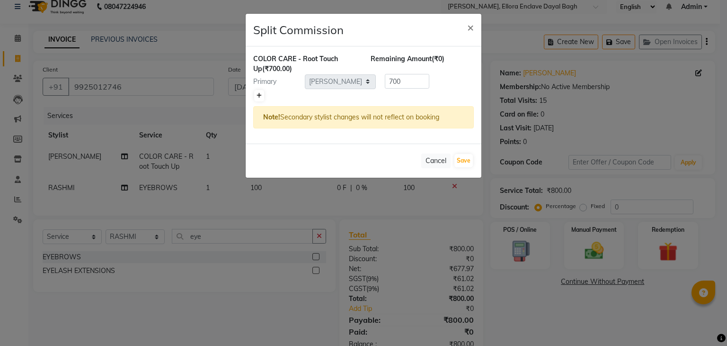
click at [257, 95] on icon at bounding box center [259, 96] width 5 height 6
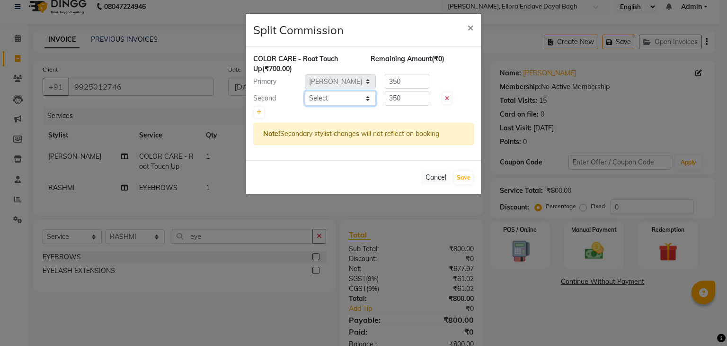
click at [346, 96] on select "Select AMAN DANISH SALMANI [PERSON_NAME] kakul KAVITA [PERSON_NAME] [PERSON_NAM…" at bounding box center [340, 98] width 71 height 15
click at [305, 91] on select "Select AMAN DANISH SALMANI [PERSON_NAME] kakul KAVITA [PERSON_NAME] [PERSON_NAM…" at bounding box center [340, 98] width 71 height 15
click at [466, 179] on button "Save" at bounding box center [463, 177] width 18 height 13
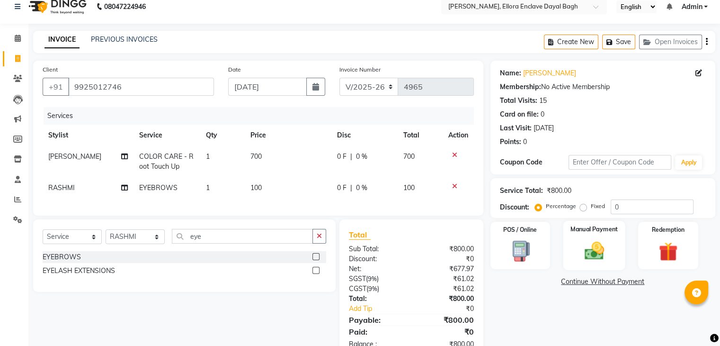
click at [599, 259] on img at bounding box center [594, 251] width 32 height 23
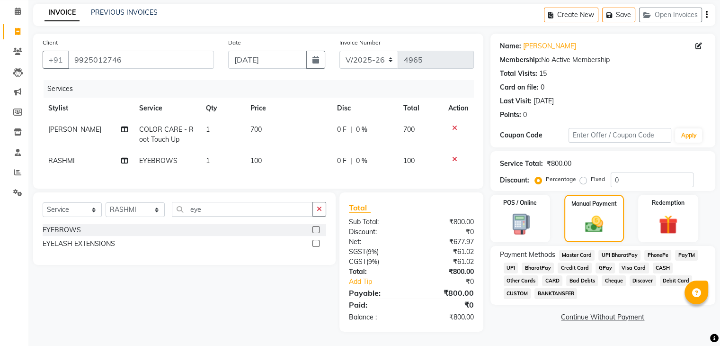
scroll to position [45, 0]
click at [661, 262] on span "CASH" at bounding box center [663, 267] width 20 height 11
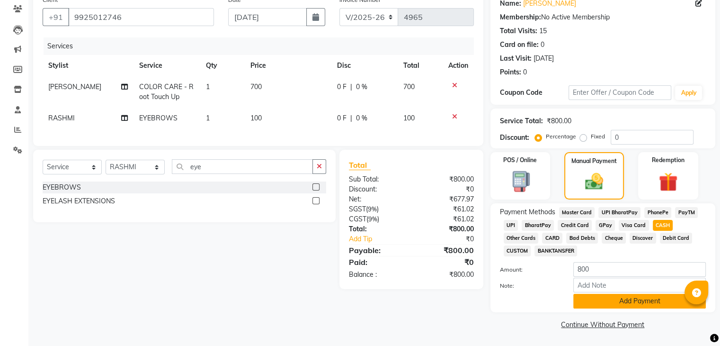
click at [643, 298] on button "Add Payment" at bounding box center [639, 301] width 133 height 15
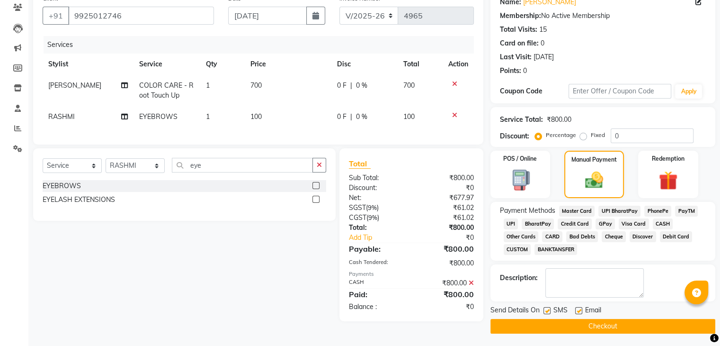
click at [597, 325] on button "Checkout" at bounding box center [602, 326] width 225 height 15
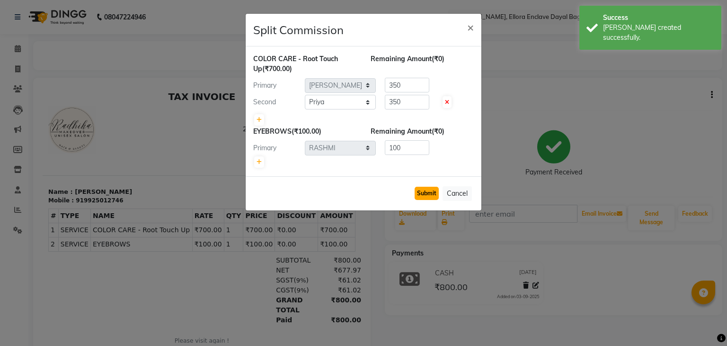
click at [430, 197] on button "Submit" at bounding box center [427, 193] width 24 height 13
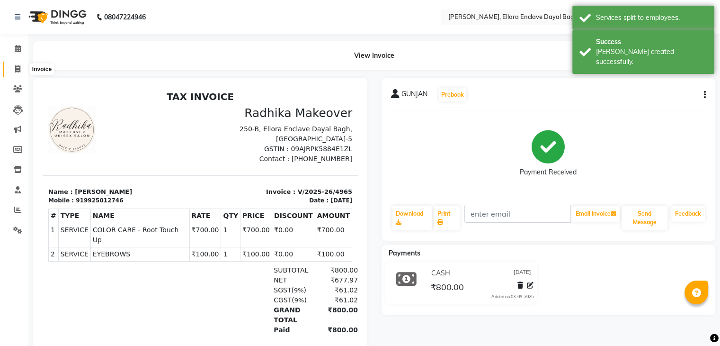
click at [20, 65] on span at bounding box center [17, 69] width 17 height 11
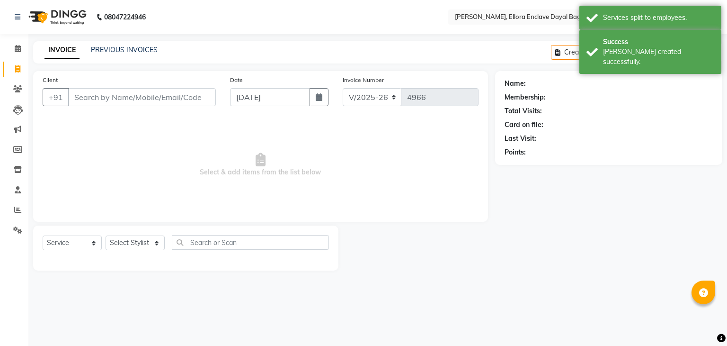
click at [123, 100] on input "Client" at bounding box center [142, 97] width 148 height 18
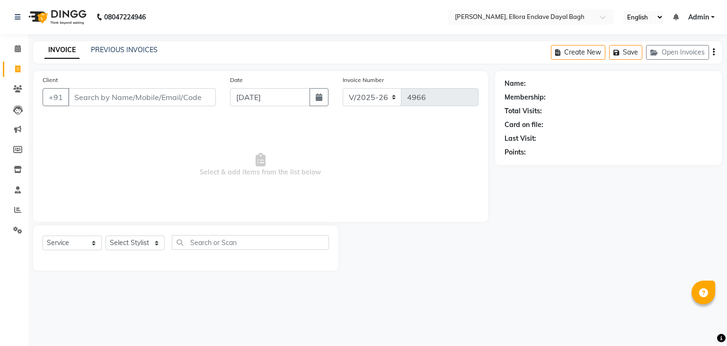
click at [167, 93] on input "Client" at bounding box center [142, 97] width 148 height 18
click at [14, 171] on icon at bounding box center [18, 169] width 8 height 7
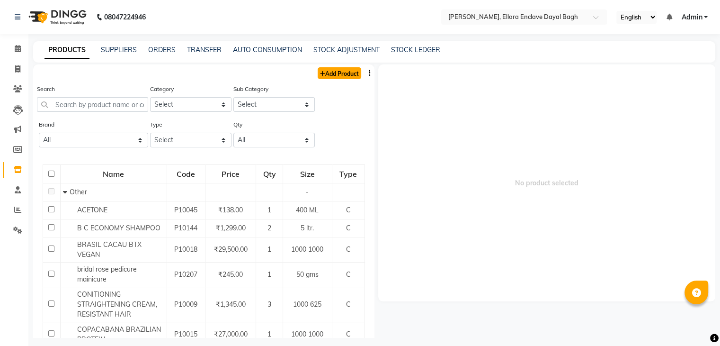
click at [345, 73] on link "Add Product" at bounding box center [340, 73] width 44 height 12
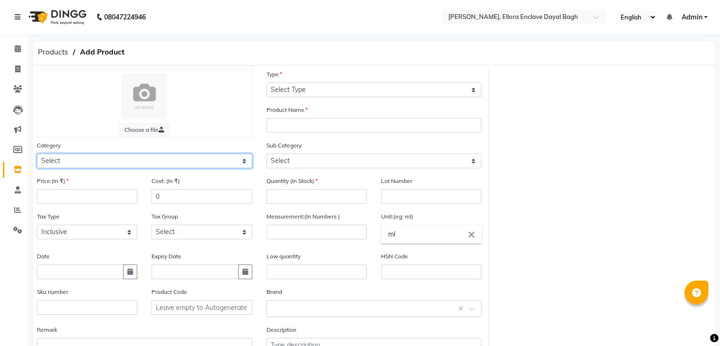
click at [212, 168] on select "Select Hair Skin Makeup Personal Care Appliances [PERSON_NAME] Waxing Disposabl…" at bounding box center [144, 160] width 215 height 15
click at [37, 155] on select "Select Hair Skin Makeup Personal Care Appliances [PERSON_NAME] Waxing Disposabl…" at bounding box center [144, 160] width 215 height 15
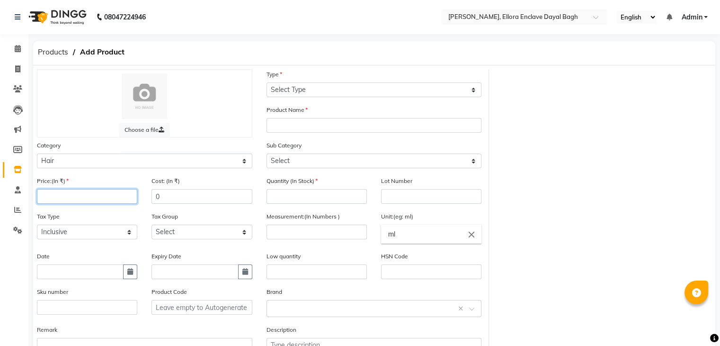
click at [125, 199] on input "number" at bounding box center [87, 196] width 100 height 15
click at [194, 199] on input "0" at bounding box center [201, 196] width 100 height 15
click at [134, 279] on button "button" at bounding box center [130, 271] width 14 height 15
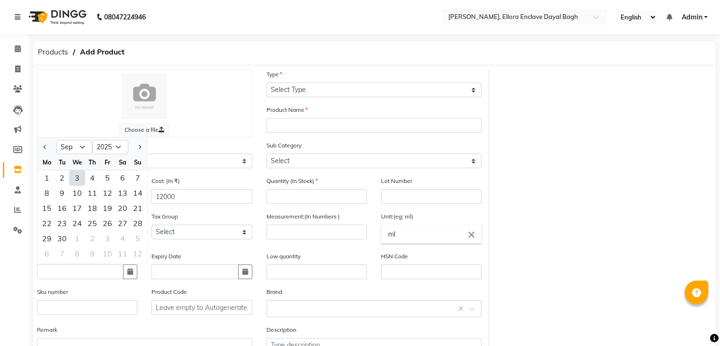
click at [78, 183] on div "3" at bounding box center [77, 177] width 15 height 15
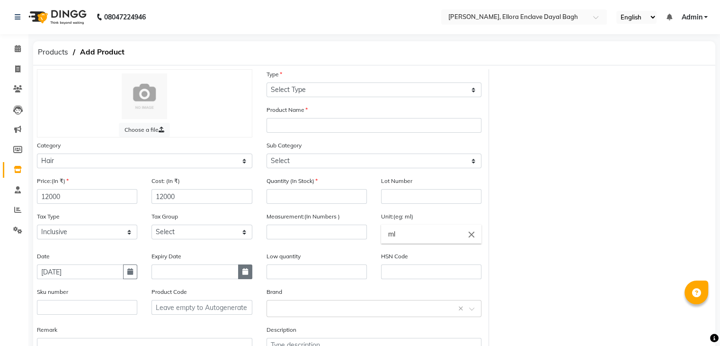
click at [244, 272] on icon "button" at bounding box center [245, 271] width 6 height 7
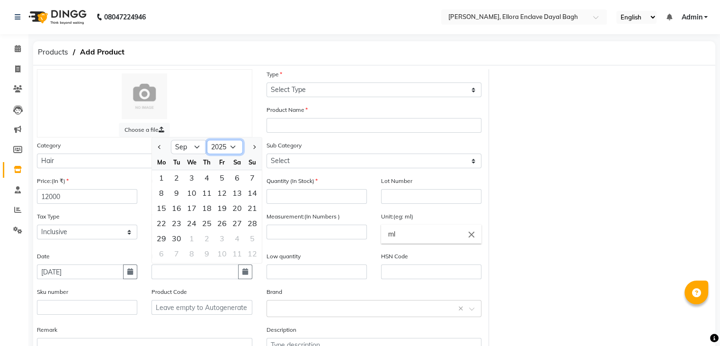
click at [227, 149] on select "2015 2016 2017 2018 2019 2020 2021 2022 2023 2024 2025 2026 2027 2028 2029 2030…" at bounding box center [225, 147] width 36 height 14
click at [207, 143] on select "2015 2016 2017 2018 2019 2020 2021 2022 2023 2024 2025 2026 2027 2028 2029 2030…" at bounding box center [225, 147] width 36 height 14
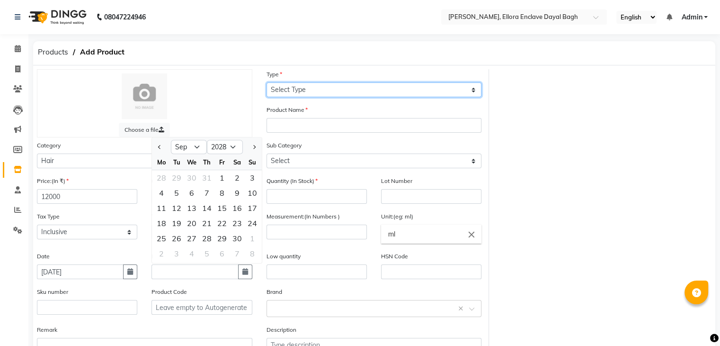
click at [299, 94] on select "Select Type Both Retail Consumable" at bounding box center [374, 89] width 215 height 15
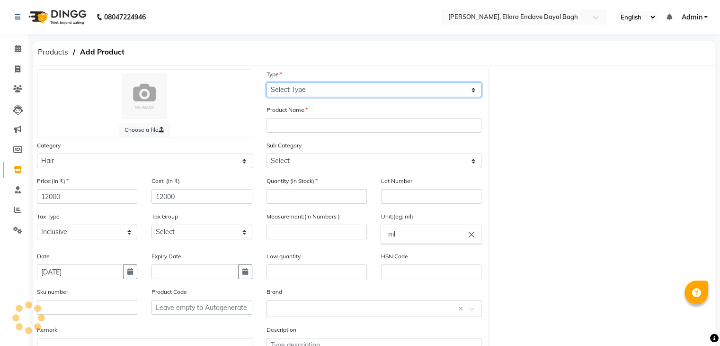
click at [301, 93] on select "Select Type Both Retail Consumable" at bounding box center [374, 89] width 215 height 15
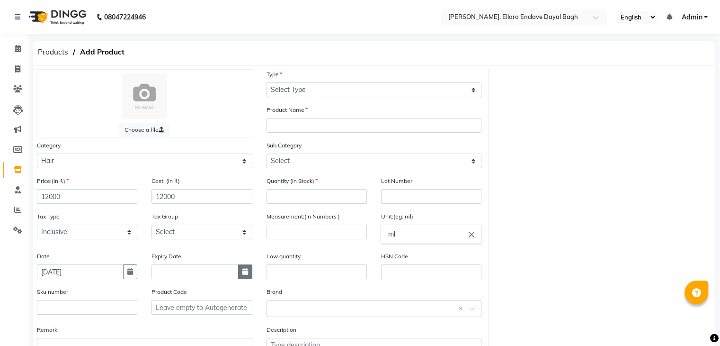
click at [245, 272] on icon "button" at bounding box center [245, 271] width 6 height 7
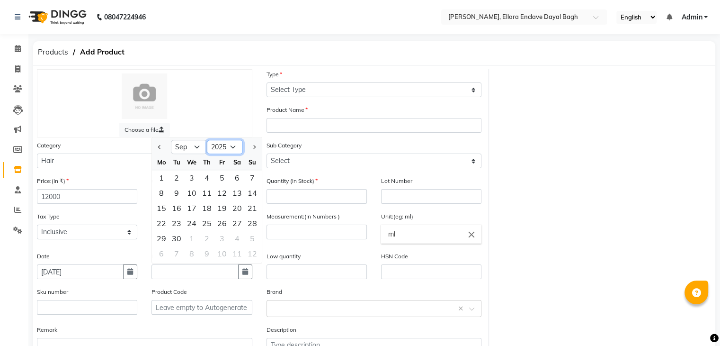
drag, startPoint x: 232, startPoint y: 147, endPoint x: 225, endPoint y: 328, distance: 181.0
click at [225, 328] on div "Price:(In ₹) 12000 Cost: (In ₹) 12000 Quantity (In Stock) Lot Number Tax Type S…" at bounding box center [259, 273] width 459 height 194
click at [207, 143] on select "2015 2016 2017 2018 2019 2020 2021 2022 2023 2024 2025 2026 2027 2028 2029 2030…" at bounding box center [225, 147] width 36 height 14
click at [222, 182] on div "1" at bounding box center [221, 177] width 15 height 15
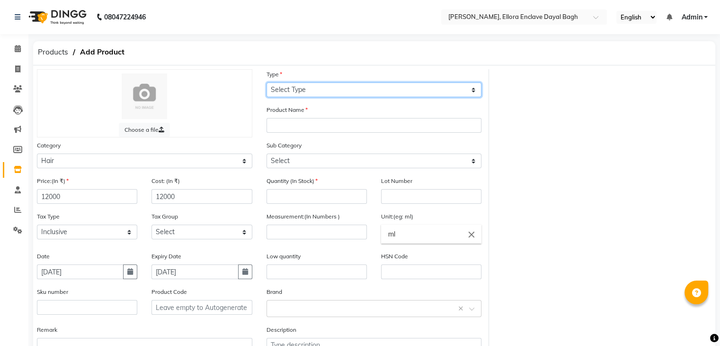
click at [303, 86] on select "Select Type Both Retail Consumable" at bounding box center [374, 89] width 215 height 15
click at [267, 83] on select "Select Type Both Retail Consumable" at bounding box center [374, 89] width 215 height 15
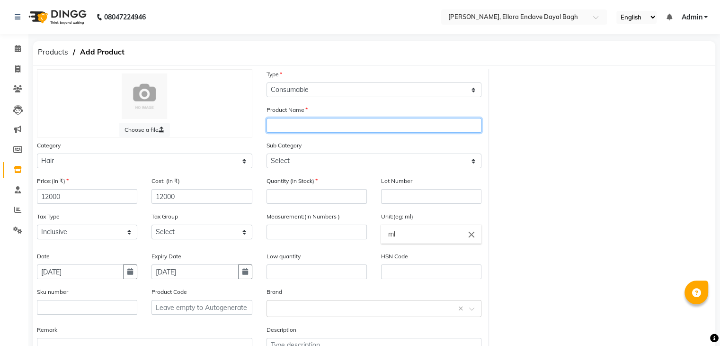
click at [312, 133] on input "text" at bounding box center [374, 125] width 215 height 15
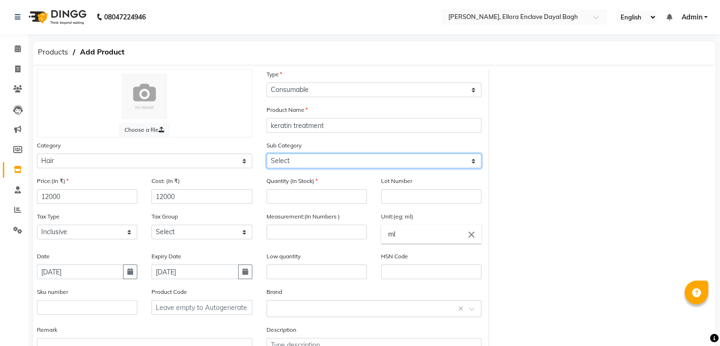
click at [320, 165] on select "Select Shampoo Conditioner Cream Mask Oil Serum Color Appliances Treatment Styl…" at bounding box center [374, 160] width 215 height 15
click at [267, 155] on select "Select Shampoo Conditioner Cream Mask Oil Serum Color Appliances Treatment Styl…" at bounding box center [374, 160] width 215 height 15
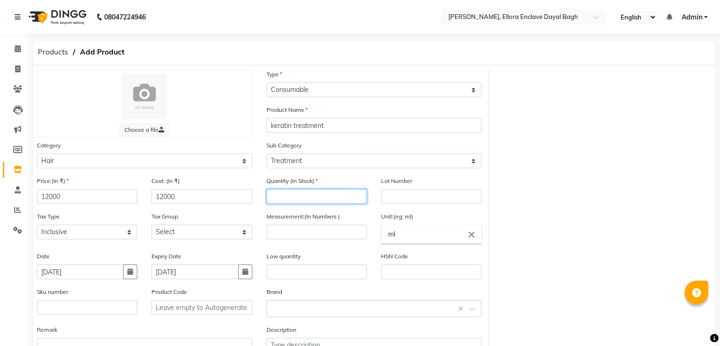
click at [335, 200] on input "number" at bounding box center [317, 196] width 100 height 15
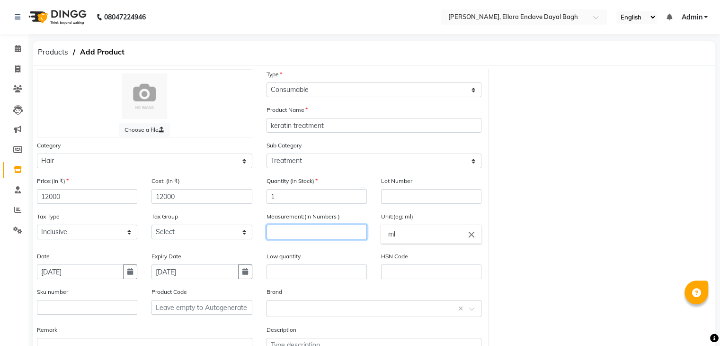
click at [343, 230] on input "number" at bounding box center [317, 231] width 100 height 15
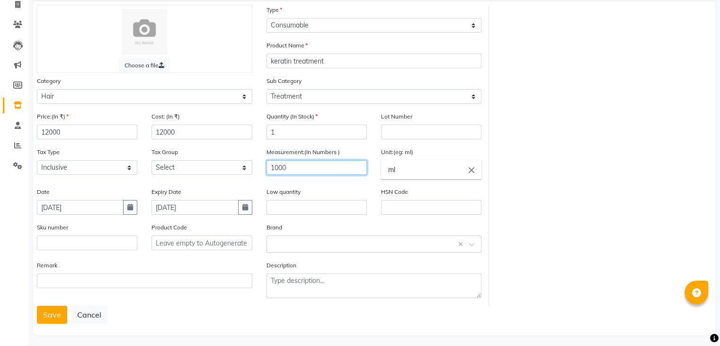
scroll to position [74, 0]
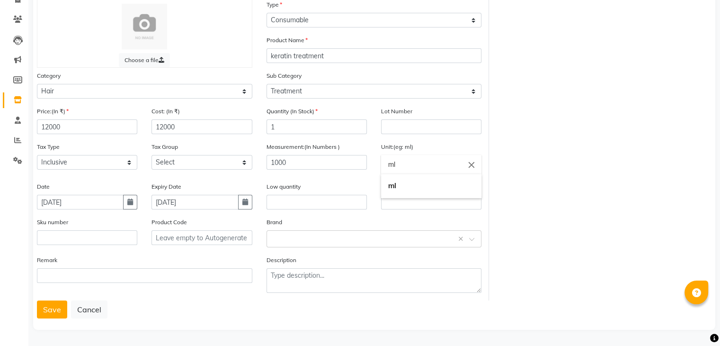
click at [408, 161] on input "ml" at bounding box center [431, 164] width 100 height 19
click at [407, 180] on link "ml" at bounding box center [431, 186] width 100 height 24
click at [294, 197] on input "text" at bounding box center [317, 202] width 100 height 15
click at [283, 239] on input "text" at bounding box center [365, 238] width 186 height 10
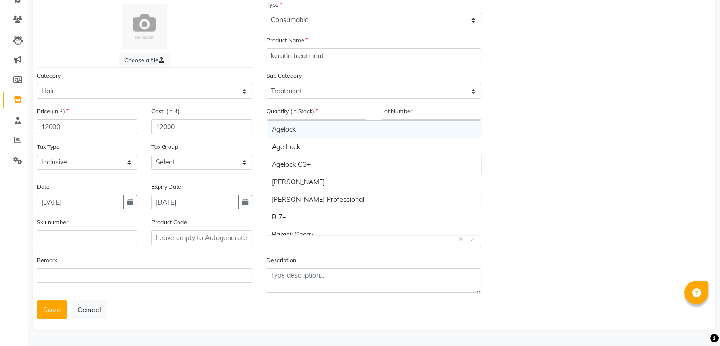
click at [283, 239] on input "text" at bounding box center [365, 238] width 186 height 10
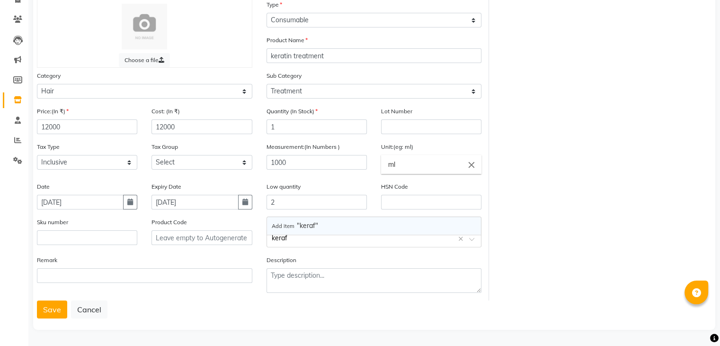
click at [283, 239] on input "keraf" at bounding box center [365, 238] width 186 height 10
click at [289, 237] on input "keraf" at bounding box center [365, 238] width 186 height 10
click at [334, 226] on div "Add item "kerafine"" at bounding box center [374, 226] width 214 height 18
click at [55, 307] on button "Save" at bounding box center [52, 309] width 30 height 18
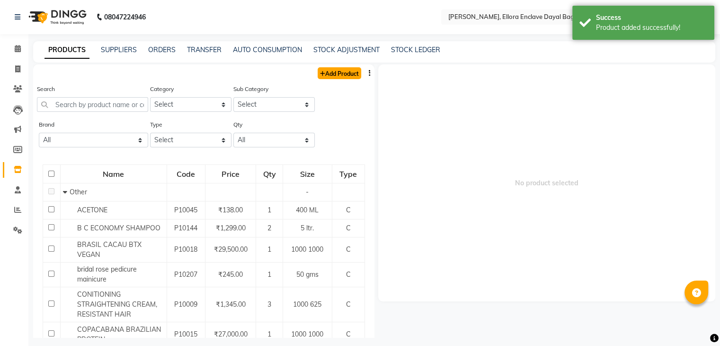
click at [344, 78] on link "Add Product" at bounding box center [340, 73] width 44 height 12
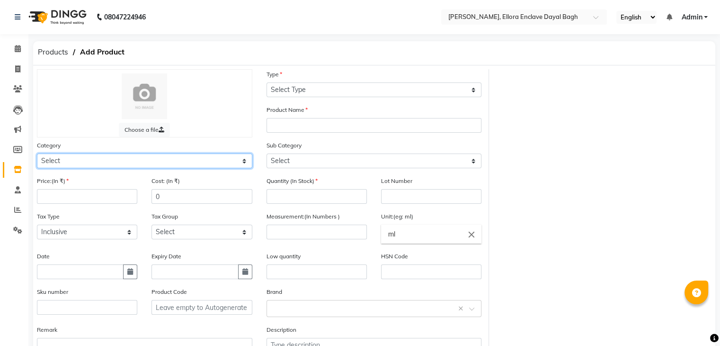
click at [157, 166] on select "Select Hair Skin Makeup Personal Care Appliances [PERSON_NAME] Waxing Disposabl…" at bounding box center [144, 160] width 215 height 15
click at [37, 155] on select "Select Hair Skin Makeup Personal Care Appliances [PERSON_NAME] Waxing Disposabl…" at bounding box center [144, 160] width 215 height 15
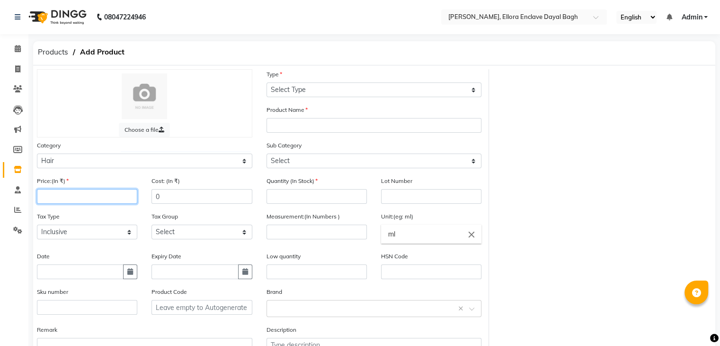
click at [125, 203] on input "number" at bounding box center [87, 196] width 100 height 15
click at [193, 204] on input "0" at bounding box center [201, 196] width 100 height 15
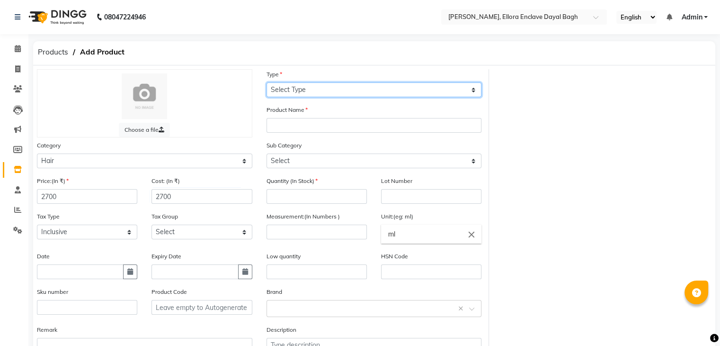
drag, startPoint x: 341, startPoint y: 91, endPoint x: 327, endPoint y: 139, distance: 49.4
click at [327, 139] on div "Choose a file Type Select Type Both Retail Consumable Product Name Category Sel…" at bounding box center [259, 219] width 459 height 301
click at [267, 83] on select "Select Type Both Retail Consumable" at bounding box center [374, 89] width 215 height 15
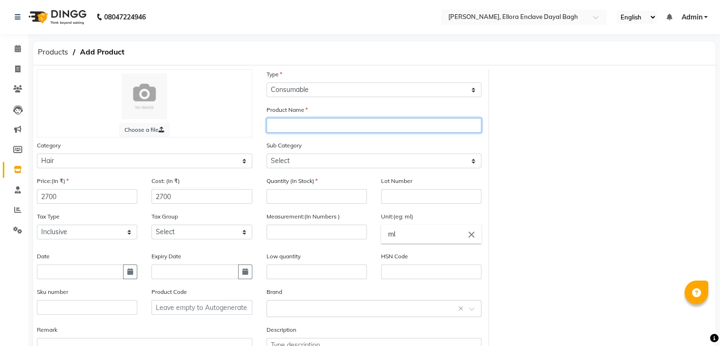
click at [333, 120] on input "text" at bounding box center [374, 125] width 215 height 15
click at [257, 120] on div "Choose a file" at bounding box center [145, 103] width 230 height 68
click at [277, 123] on input "text" at bounding box center [374, 125] width 215 height 15
click at [296, 130] on input "text" at bounding box center [374, 125] width 215 height 15
click at [342, 129] on input "exclusive for ex" at bounding box center [374, 125] width 215 height 15
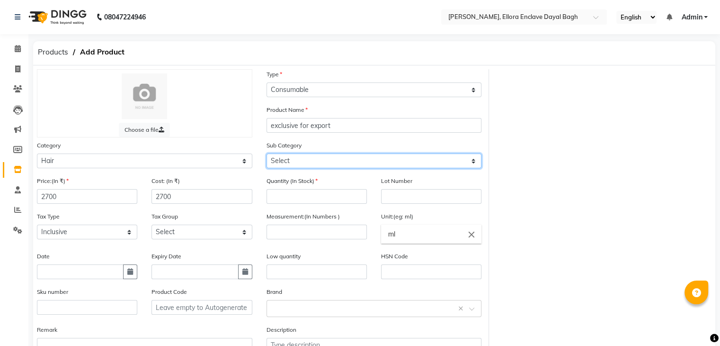
click at [321, 160] on select "Select Shampoo Conditioner Cream Mask Oil Serum Color Appliances Treatment Styl…" at bounding box center [374, 160] width 215 height 15
click at [267, 155] on select "Select Shampoo Conditioner Cream Mask Oil Serum Color Appliances Treatment Styl…" at bounding box center [374, 160] width 215 height 15
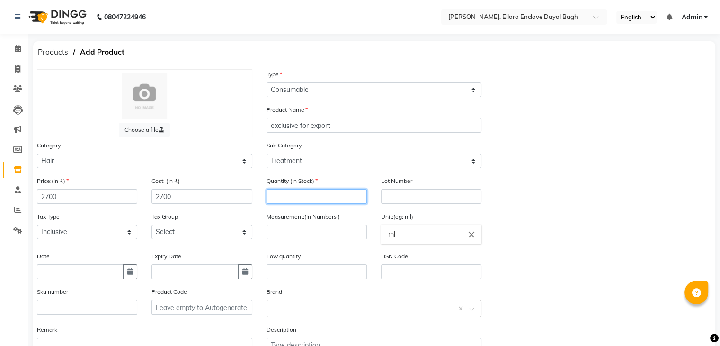
click at [312, 198] on input "number" at bounding box center [317, 196] width 100 height 15
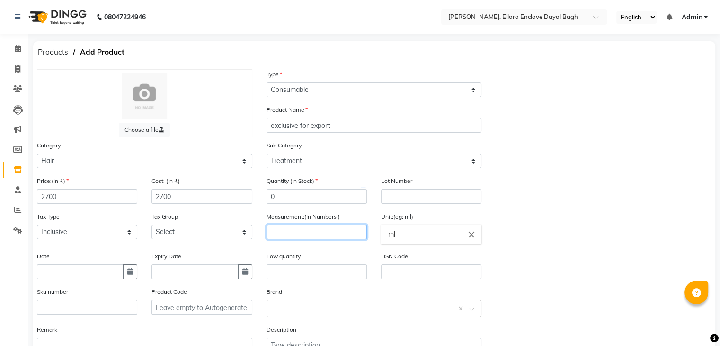
click at [311, 237] on input "number" at bounding box center [317, 231] width 100 height 15
click at [421, 226] on div "Unit:(eg: ml) ml close" at bounding box center [431, 227] width 100 height 32
click at [422, 231] on input "ml" at bounding box center [431, 233] width 100 height 19
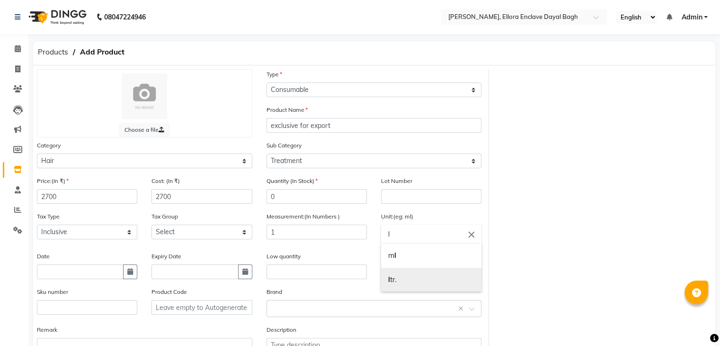
click at [406, 281] on link "l tr." at bounding box center [431, 279] width 100 height 24
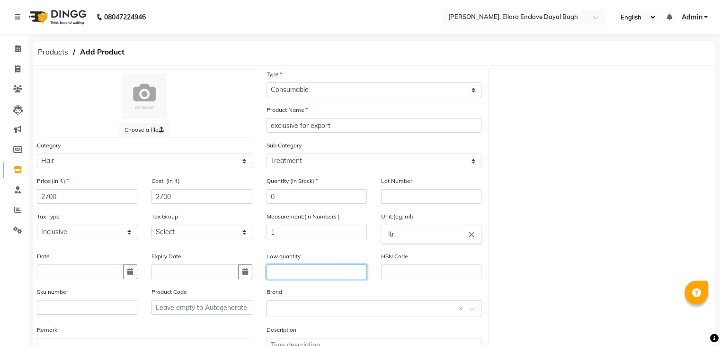
click at [325, 277] on input "text" at bounding box center [317, 271] width 100 height 15
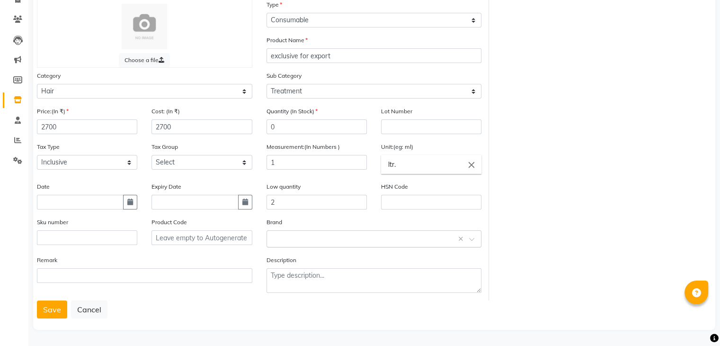
click at [306, 238] on input "text" at bounding box center [365, 238] width 186 height 10
click at [305, 227] on div "Zap" at bounding box center [374, 226] width 214 height 18
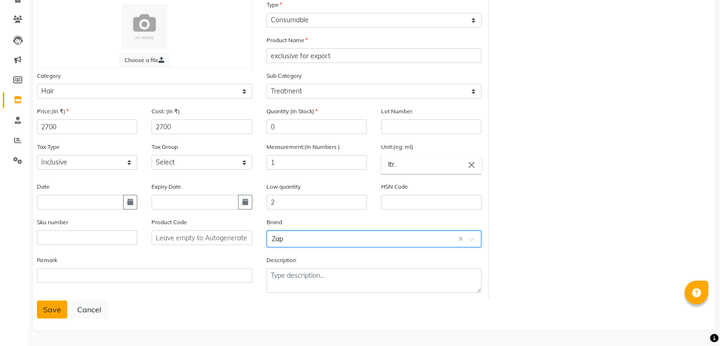
click at [59, 307] on button "Save" at bounding box center [52, 309] width 30 height 18
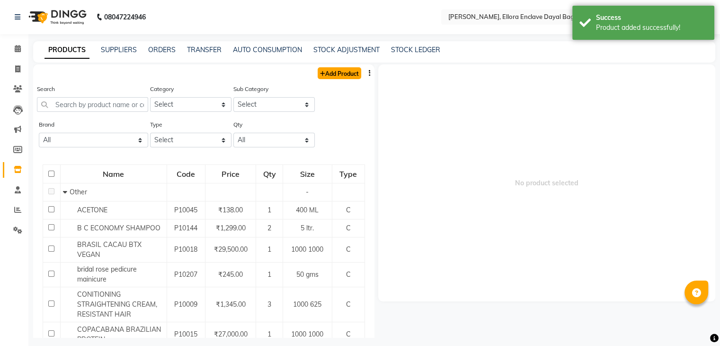
click at [342, 74] on link "Add Product" at bounding box center [340, 73] width 44 height 12
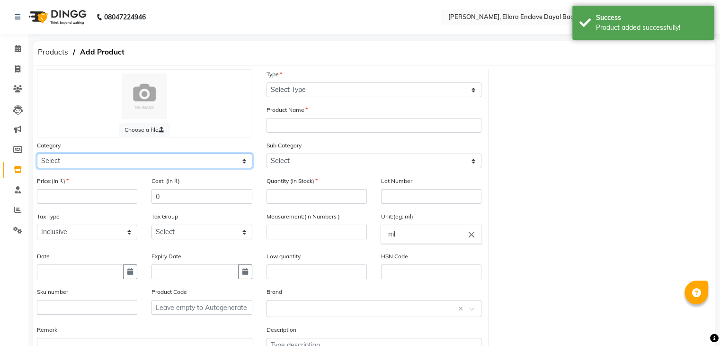
click at [231, 162] on select "Select Hair Skin Makeup Personal Care Appliances [PERSON_NAME] Waxing Disposabl…" at bounding box center [144, 160] width 215 height 15
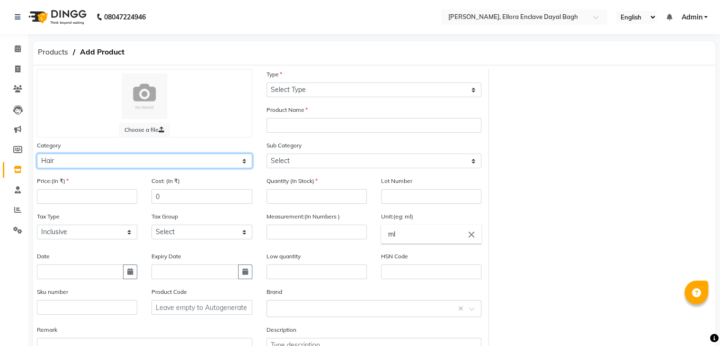
click at [37, 155] on select "Select Hair Skin Makeup Personal Care Appliances [PERSON_NAME] Waxing Disposabl…" at bounding box center [144, 160] width 215 height 15
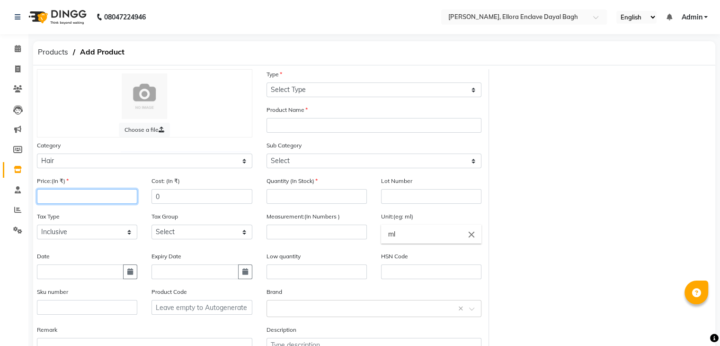
click at [110, 199] on input "number" at bounding box center [87, 196] width 100 height 15
click at [186, 198] on input "0" at bounding box center [201, 196] width 100 height 15
click at [132, 275] on icon "button" at bounding box center [130, 271] width 6 height 7
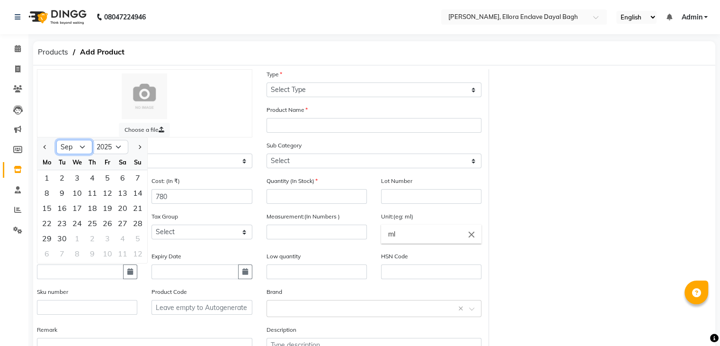
click at [84, 152] on select "Jan Feb Mar Apr May Jun [DATE] Aug Sep Oct Nov Dec" at bounding box center [74, 147] width 36 height 14
click at [56, 143] on select "Jan Feb Mar Apr May Jun [DATE] Aug Sep Oct Nov Dec" at bounding box center [74, 147] width 36 height 14
click at [122, 152] on select "2015 2016 2017 2018 2019 2020 2021 2022 2023 2024 2025 2026 2027 2028 2029 2030…" at bounding box center [110, 147] width 36 height 14
click at [92, 143] on select "2015 2016 2017 2018 2019 2020 2021 2022 2023 2024 2025 2026 2027 2028 2029 2030…" at bounding box center [110, 147] width 36 height 14
click at [94, 177] on div "1" at bounding box center [92, 177] width 15 height 15
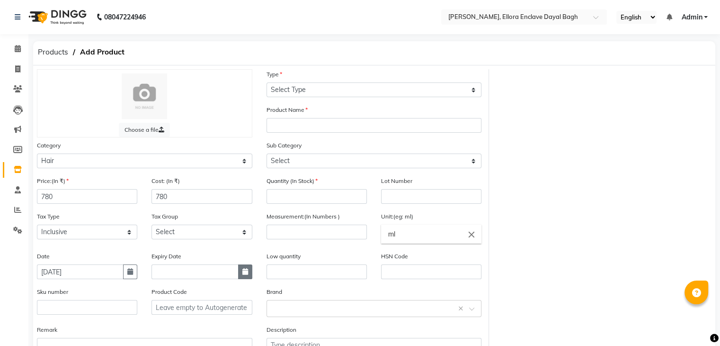
click at [246, 279] on button "button" at bounding box center [245, 271] width 14 height 15
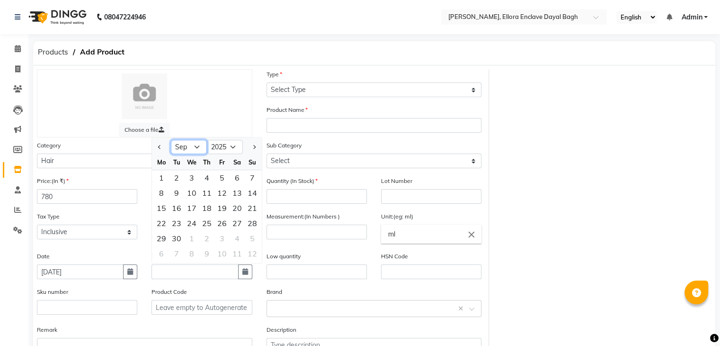
click at [191, 148] on select "Jan Feb Mar Apr May Jun [DATE] Aug Sep Oct Nov Dec" at bounding box center [189, 147] width 36 height 14
click at [171, 143] on select "Jan Feb Mar Apr May Jun [DATE] Aug Sep Oct Nov Dec" at bounding box center [189, 147] width 36 height 14
click at [203, 179] on div "4" at bounding box center [206, 177] width 15 height 15
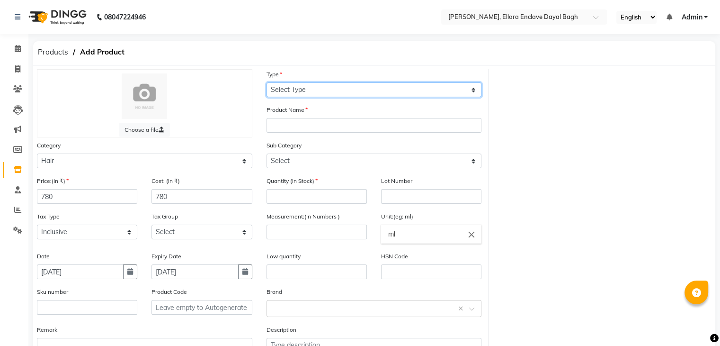
click at [326, 89] on select "Select Type Both Retail Consumable" at bounding box center [374, 89] width 215 height 15
click at [267, 83] on select "Select Type Both Retail Consumable" at bounding box center [374, 89] width 215 height 15
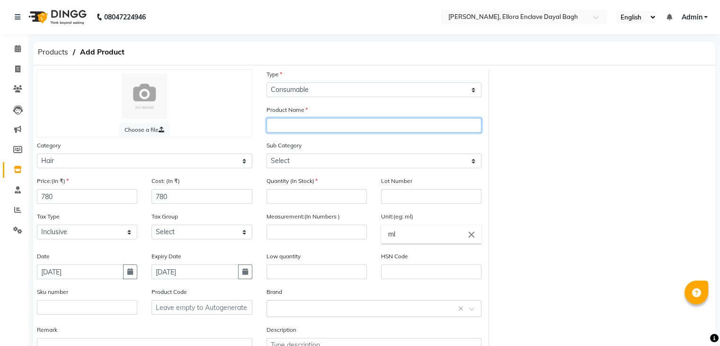
click at [309, 126] on input "text" at bounding box center [374, 125] width 215 height 15
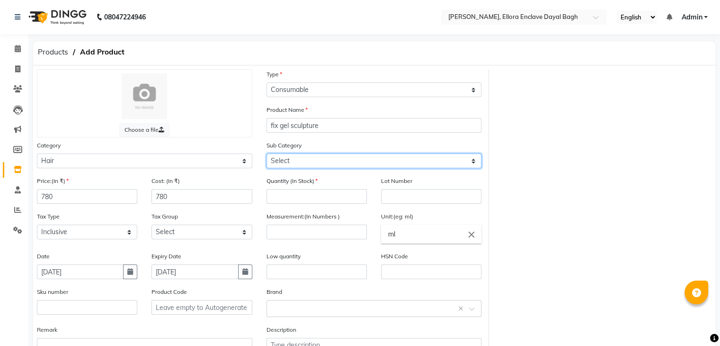
click at [293, 163] on select "Select Shampoo Conditioner Cream Mask Oil Serum Color Appliances Treatment Styl…" at bounding box center [374, 160] width 215 height 15
click at [267, 155] on select "Select Shampoo Conditioner Cream Mask Oil Serum Color Appliances Treatment Styl…" at bounding box center [374, 160] width 215 height 15
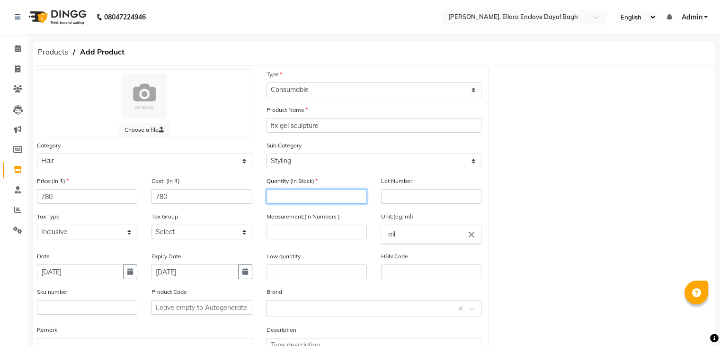
click at [324, 202] on input "number" at bounding box center [317, 196] width 100 height 15
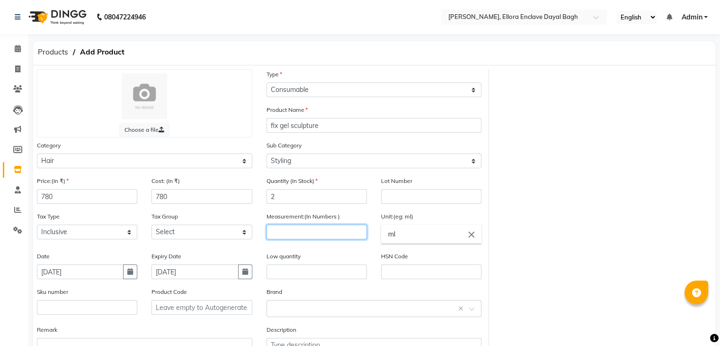
click at [326, 231] on input "number" at bounding box center [317, 231] width 100 height 15
click at [413, 239] on input "ml" at bounding box center [431, 233] width 100 height 19
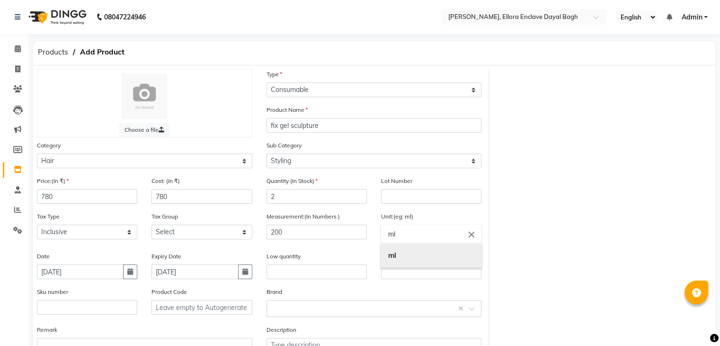
click at [412, 259] on link "ml" at bounding box center [431, 255] width 100 height 24
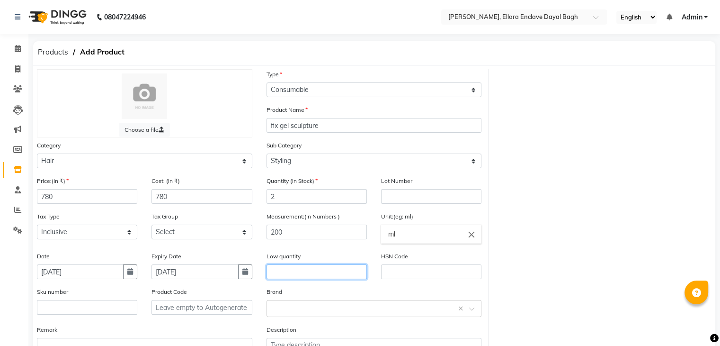
click at [316, 269] on input "text" at bounding box center [317, 271] width 100 height 15
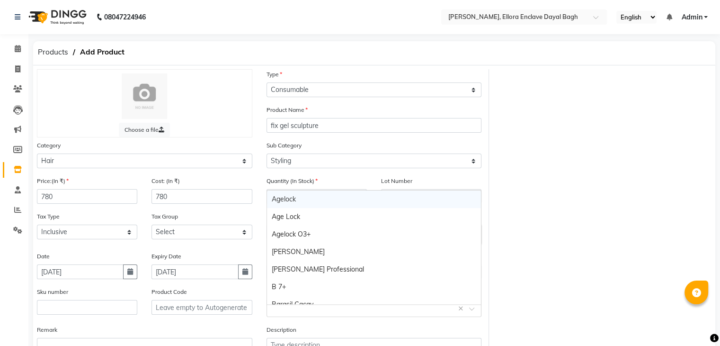
click at [307, 310] on input "text" at bounding box center [365, 308] width 186 height 10
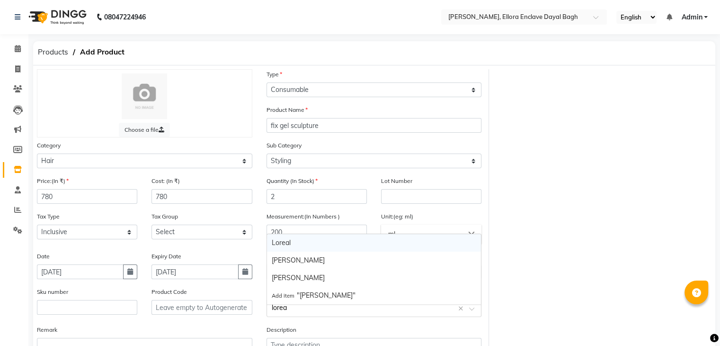
click at [305, 245] on div "Loreal" at bounding box center [374, 243] width 214 height 18
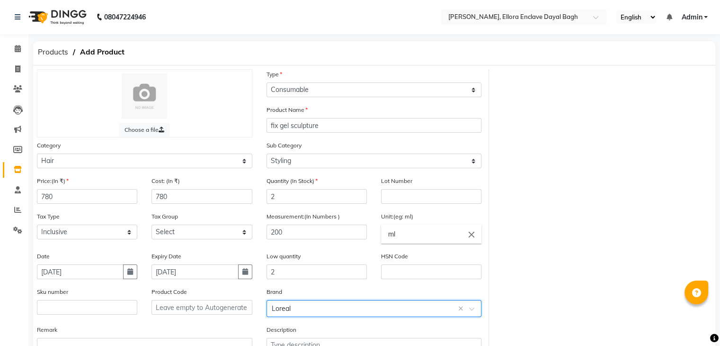
scroll to position [74, 0]
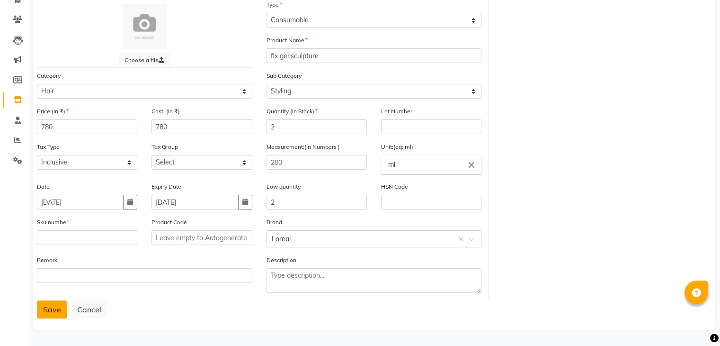
click at [53, 309] on button "Save" at bounding box center [52, 309] width 30 height 18
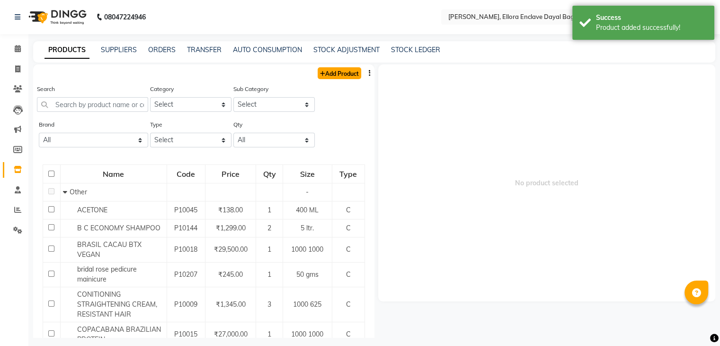
click at [334, 71] on link "Add Product" at bounding box center [340, 73] width 44 height 12
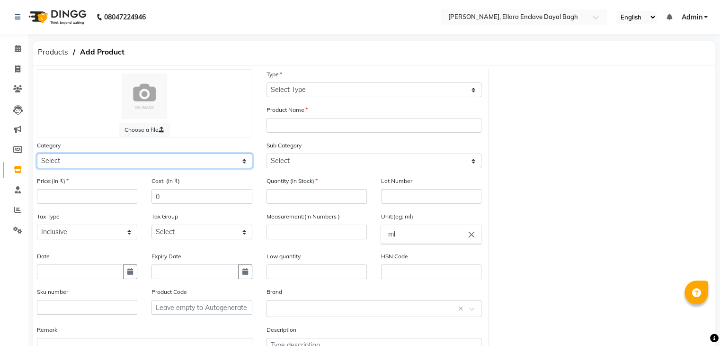
click at [150, 163] on select "Select Hair Skin Makeup Personal Care Appliances [PERSON_NAME] Waxing Disposabl…" at bounding box center [144, 160] width 215 height 15
click at [104, 165] on select "Select Hair Skin Makeup Personal Care Appliances [PERSON_NAME] Waxing Disposabl…" at bounding box center [144, 160] width 215 height 15
click at [37, 155] on select "Select Hair Skin Makeup Personal Care Appliances [PERSON_NAME] Waxing Disposabl…" at bounding box center [144, 160] width 215 height 15
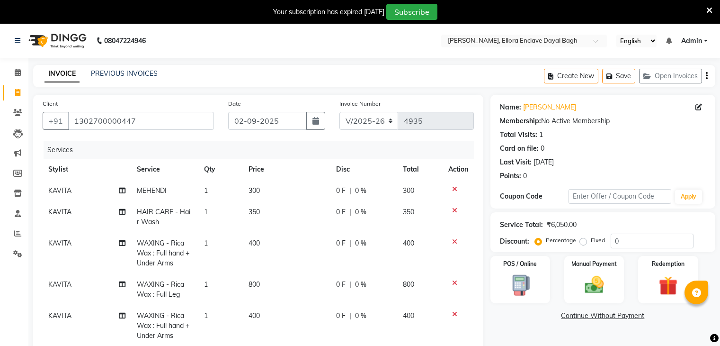
select select "6880"
select select "service"
select select "55266"
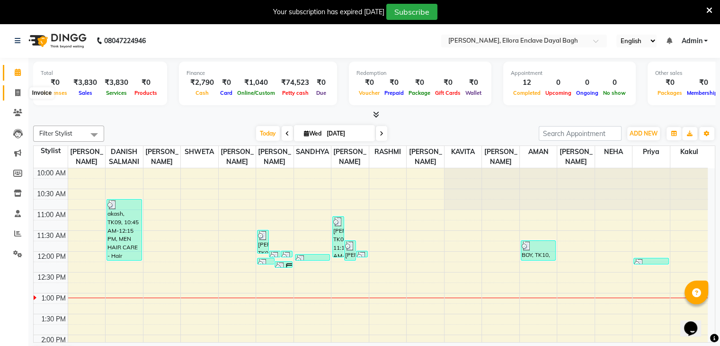
click at [13, 96] on span at bounding box center [17, 93] width 17 height 11
select select "service"
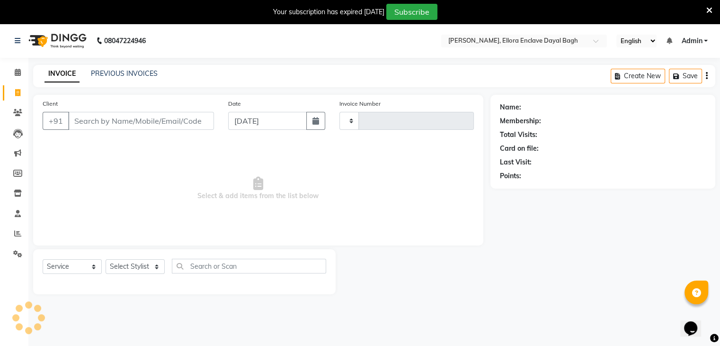
type input "4961"
select select "6880"
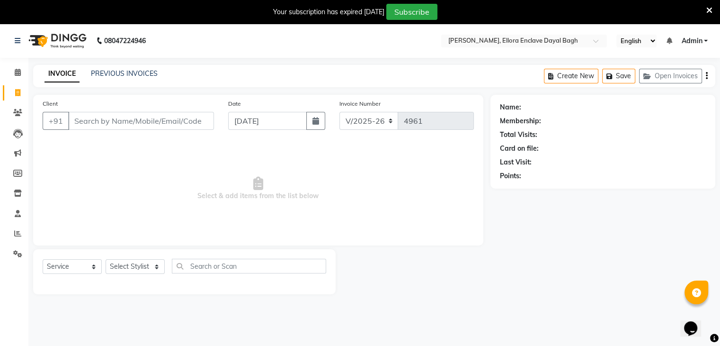
click at [87, 127] on input "Client" at bounding box center [141, 121] width 146 height 18
click at [173, 124] on input "Client" at bounding box center [141, 121] width 146 height 18
type input "9019114489"
click at [205, 127] on button "Add Client" at bounding box center [189, 121] width 49 height 18
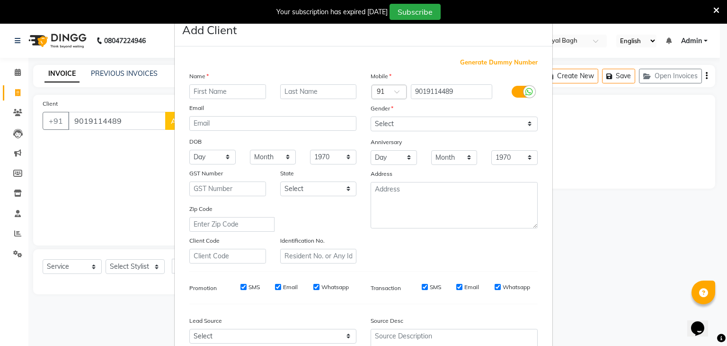
click at [239, 89] on input "text" at bounding box center [227, 91] width 77 height 15
type input "deepa"
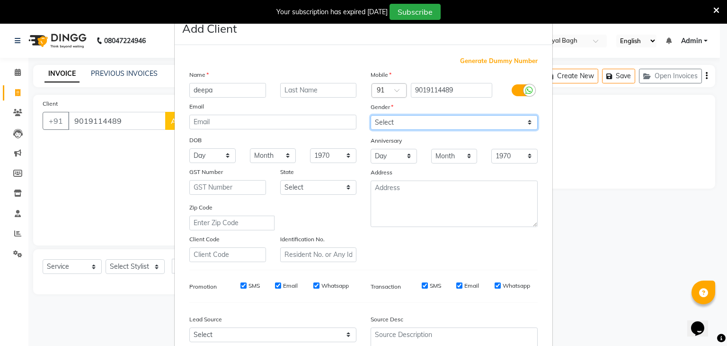
click at [409, 128] on select "Select Male Female Other Prefer Not To Say" at bounding box center [454, 122] width 167 height 15
select select "[DEMOGRAPHIC_DATA]"
click at [371, 115] on select "Select Male Female Other Prefer Not To Say" at bounding box center [454, 122] width 167 height 15
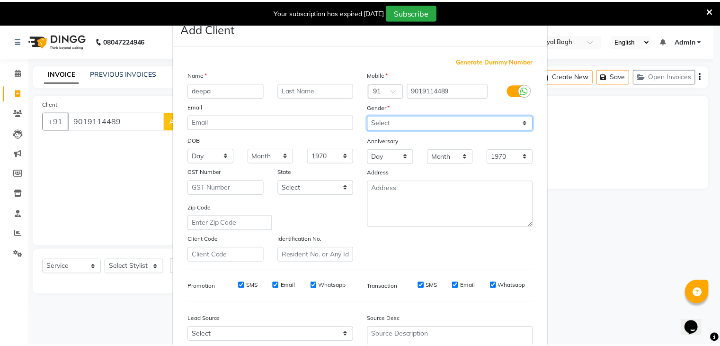
scroll to position [96, 0]
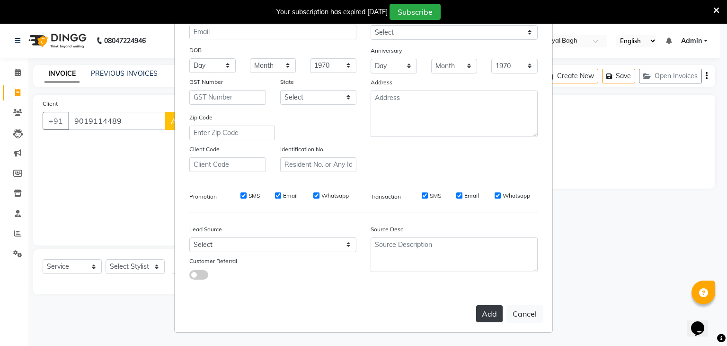
click at [484, 316] on button "Add" at bounding box center [489, 313] width 27 height 17
select select
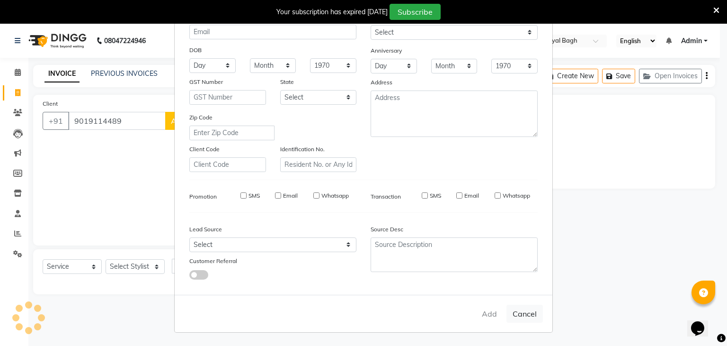
select select
checkbox input "false"
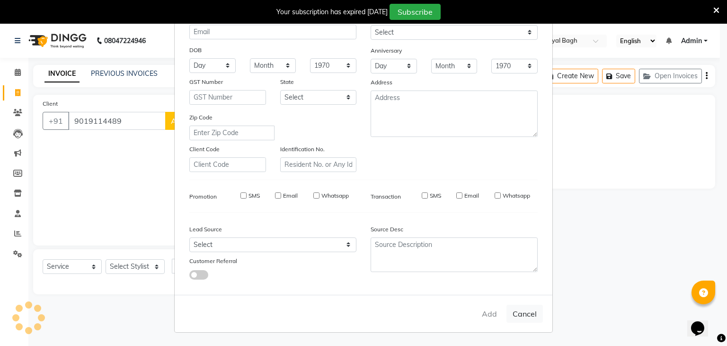
checkbox input "false"
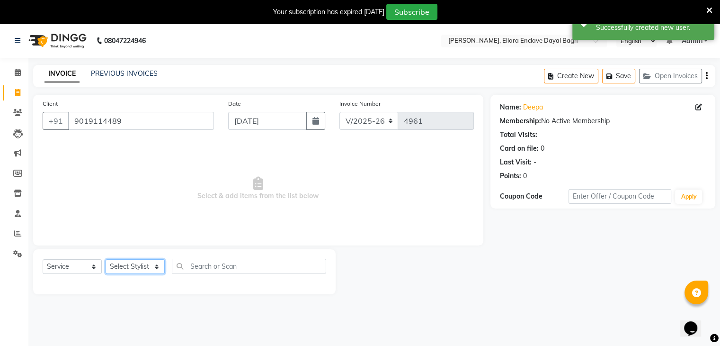
click at [144, 267] on select "Select Stylist AMAN DANISH SALMANI [PERSON_NAME] kakul KAVITA [PERSON_NAME] [PE…" at bounding box center [135, 266] width 59 height 15
select select "53881"
click at [106, 259] on select "Select Stylist AMAN DANISH SALMANI [PERSON_NAME] kakul KAVITA [PERSON_NAME] [PE…" at bounding box center [135, 266] width 59 height 15
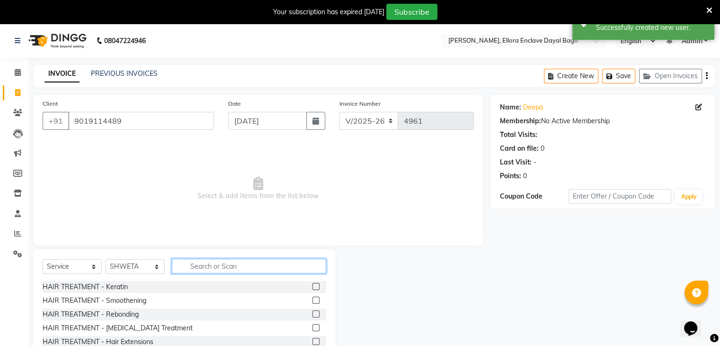
click at [239, 266] on input "text" at bounding box center [249, 265] width 154 height 15
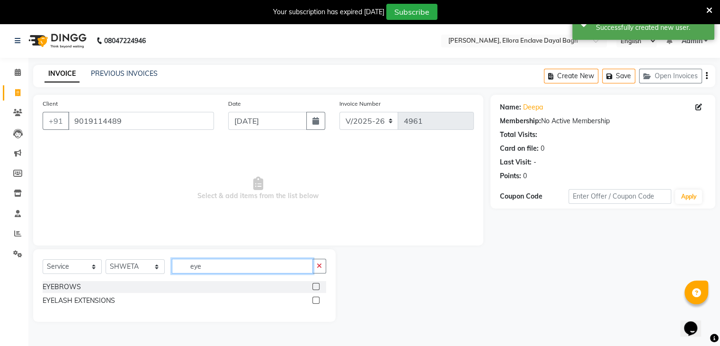
type input "eye"
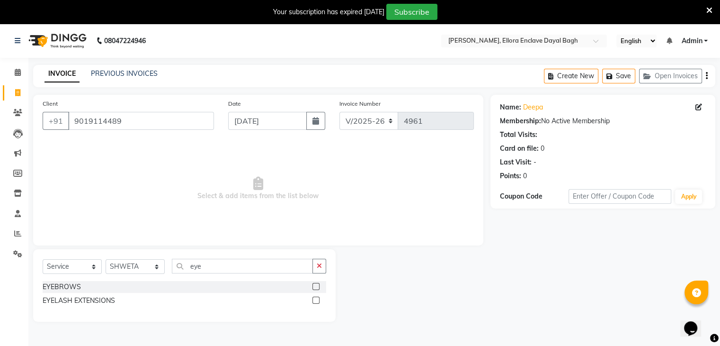
click at [316, 288] on label at bounding box center [315, 286] width 7 height 7
click at [316, 288] on input "checkbox" at bounding box center [315, 287] width 6 height 6
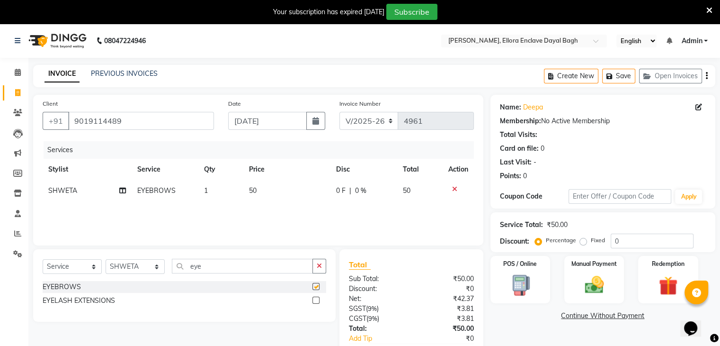
checkbox input "false"
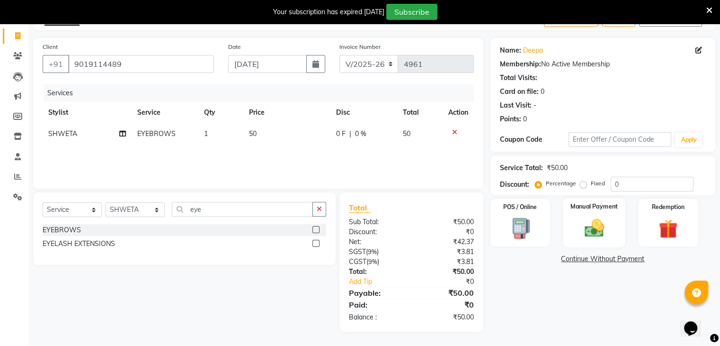
click at [589, 234] on img at bounding box center [594, 228] width 32 height 23
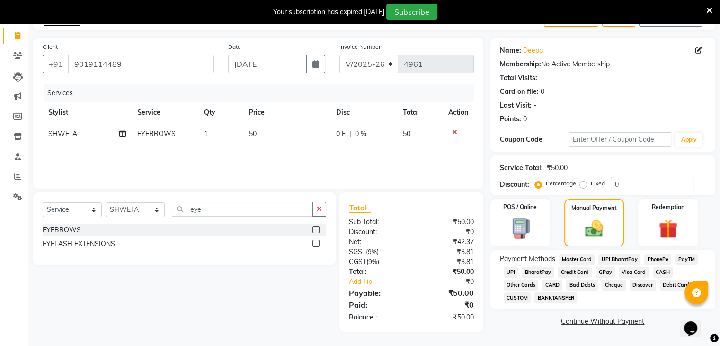
click at [661, 270] on span "CASH" at bounding box center [663, 272] width 20 height 11
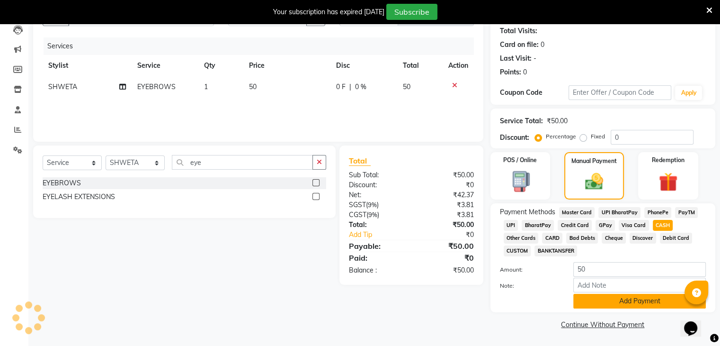
click at [659, 299] on button "Add Payment" at bounding box center [639, 301] width 133 height 15
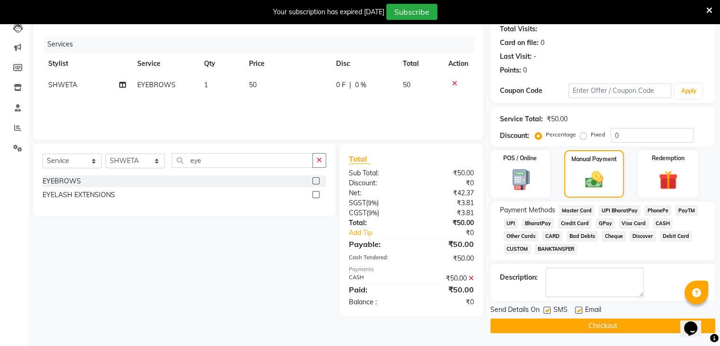
click at [628, 322] on button "Checkout" at bounding box center [602, 325] width 225 height 15
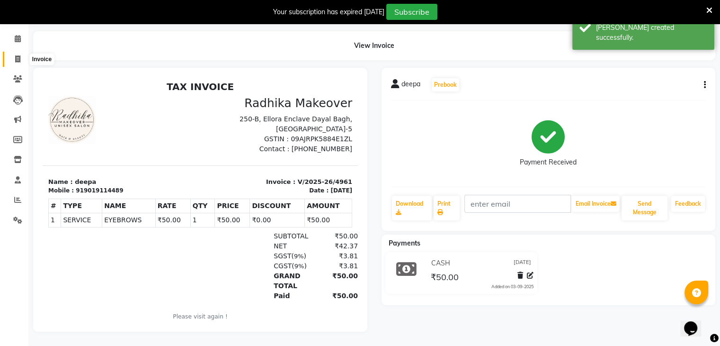
click at [15, 55] on icon at bounding box center [17, 58] width 5 height 7
select select "service"
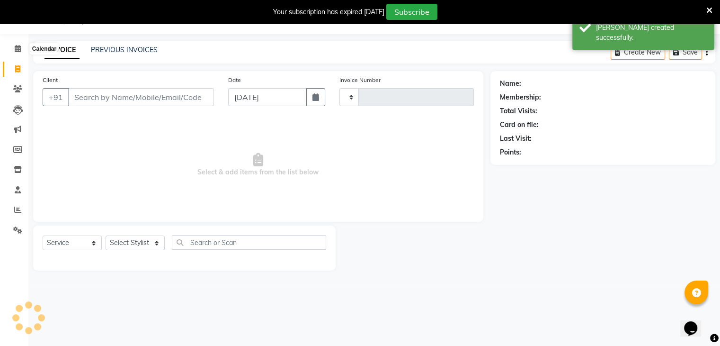
scroll to position [24, 0]
type input "4962"
select select "6880"
click at [133, 106] on input "Client" at bounding box center [141, 97] width 146 height 18
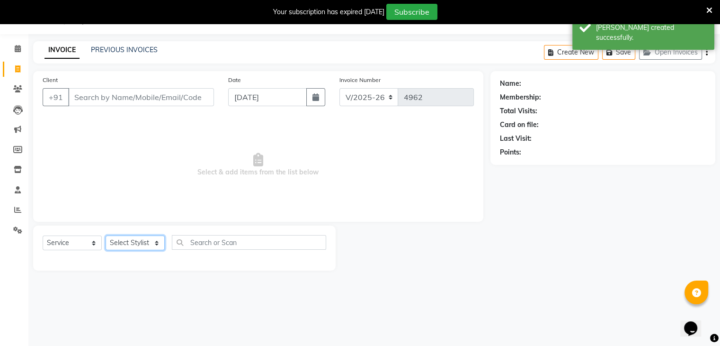
click at [131, 238] on select "Select Stylist AMAN DANISH SALMANI [PERSON_NAME] kakul KAVITA [PERSON_NAME] [PE…" at bounding box center [135, 242] width 59 height 15
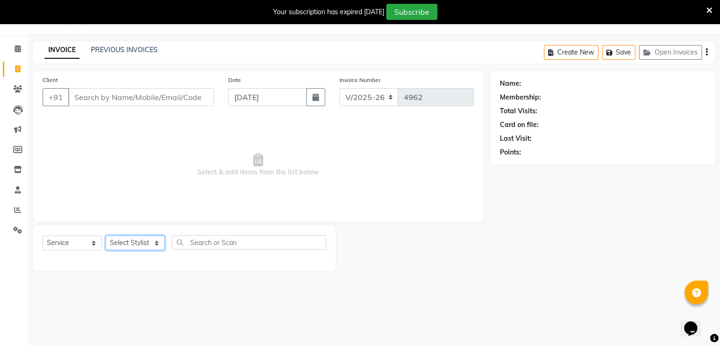
select select "53887"
click at [106, 236] on select "Select Stylist AMAN DANISH SALMANI [PERSON_NAME] kakul KAVITA [PERSON_NAME] [PE…" at bounding box center [135, 242] width 59 height 15
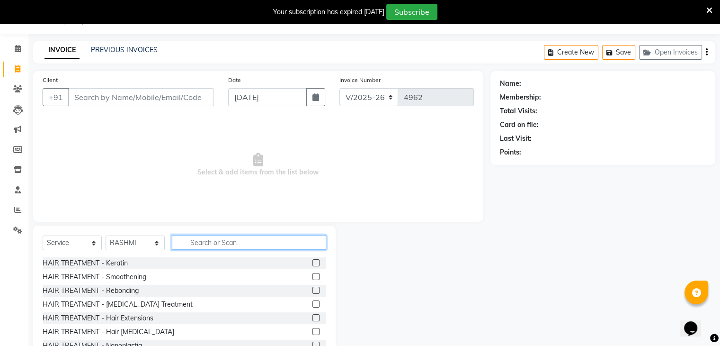
click at [233, 243] on input "text" at bounding box center [249, 242] width 154 height 15
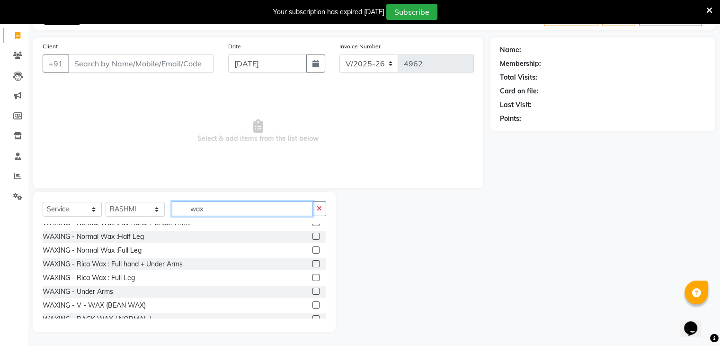
scroll to position [134, 0]
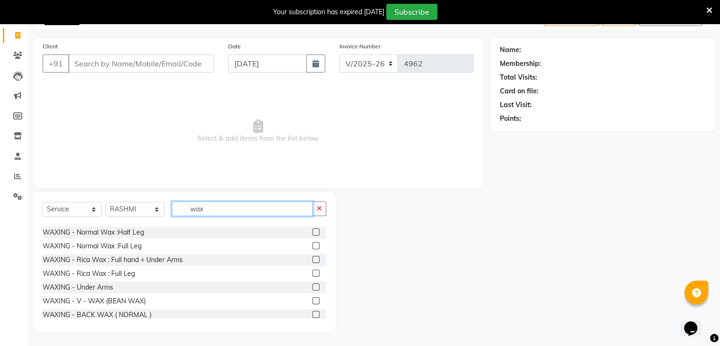
type input "wax"
click at [312, 257] on label at bounding box center [315, 259] width 7 height 7
click at [312, 257] on input "checkbox" at bounding box center [315, 260] width 6 height 6
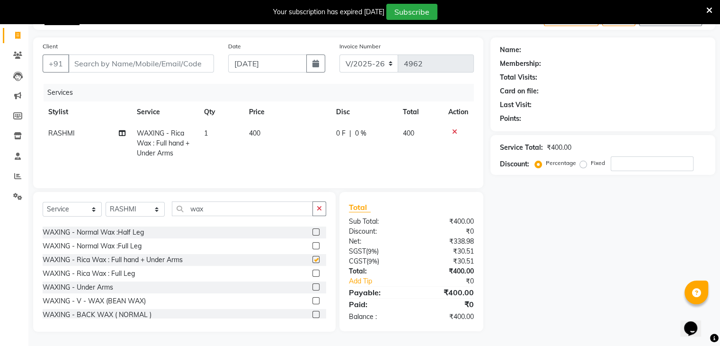
checkbox input "false"
click at [238, 211] on input "wax" at bounding box center [242, 208] width 141 height 15
type input "w"
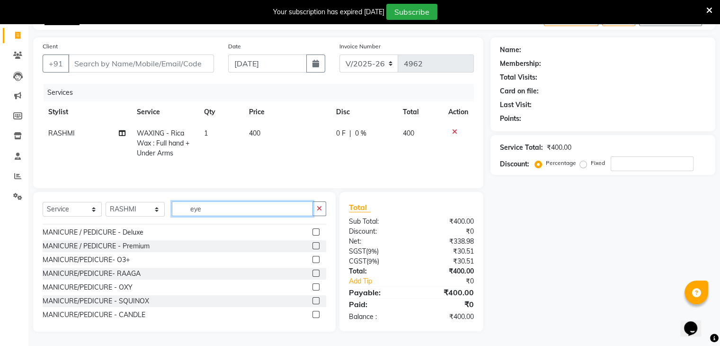
scroll to position [57, 0]
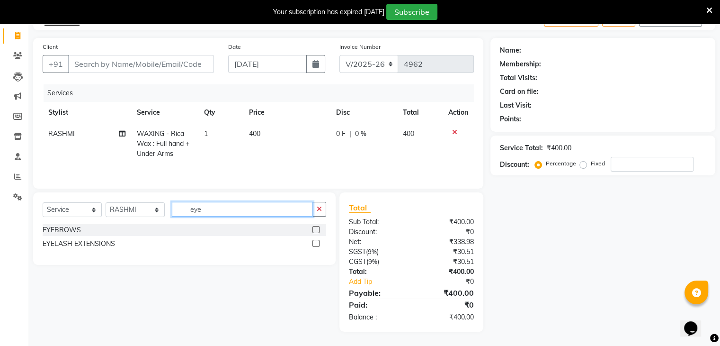
type input "eye"
click at [315, 231] on label at bounding box center [315, 229] width 7 height 7
click at [315, 231] on input "checkbox" at bounding box center [315, 230] width 6 height 6
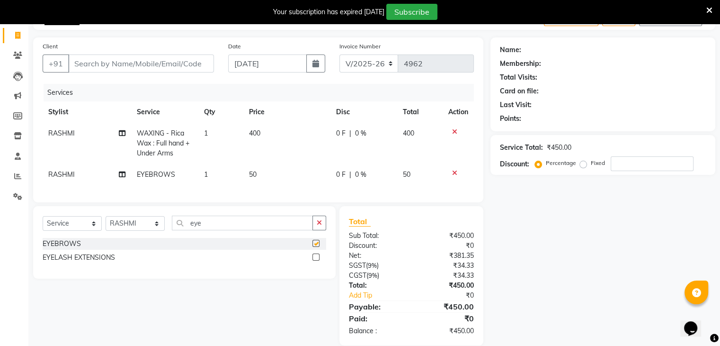
checkbox input "false"
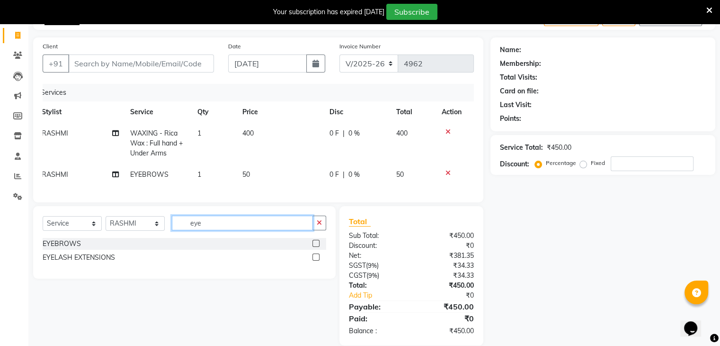
click at [228, 230] on input "eye" at bounding box center [242, 222] width 141 height 15
type input "e"
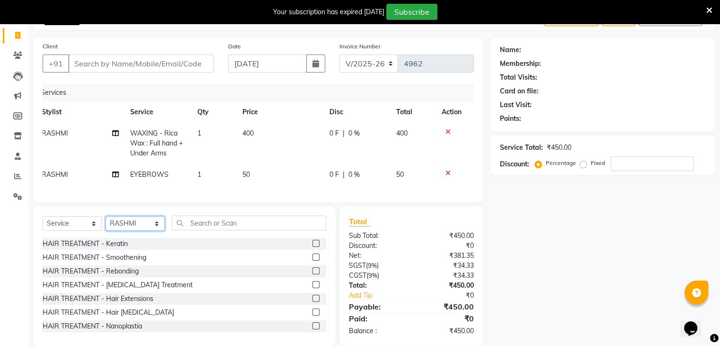
click at [129, 228] on select "Select Stylist AMAN DANISH SALMANI [PERSON_NAME] kakul KAVITA [PERSON_NAME] [PE…" at bounding box center [135, 223] width 59 height 15
select select "53877"
click at [106, 223] on select "Select Stylist AMAN DANISH SALMANI [PERSON_NAME] kakul KAVITA [PERSON_NAME] [PE…" at bounding box center [135, 223] width 59 height 15
click at [199, 226] on input "text" at bounding box center [249, 222] width 154 height 15
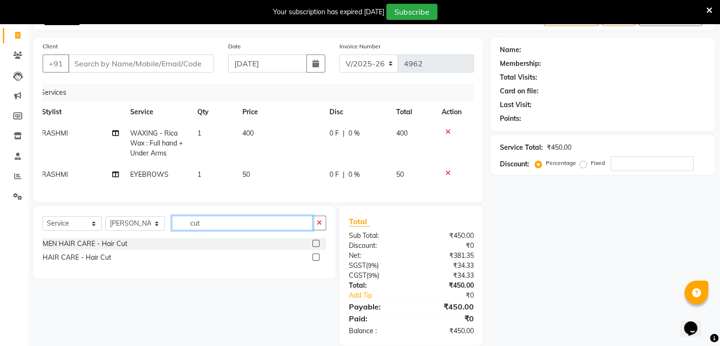
type input "cut"
click at [314, 260] on label at bounding box center [315, 256] width 7 height 7
click at [314, 260] on input "checkbox" at bounding box center [315, 257] width 6 height 6
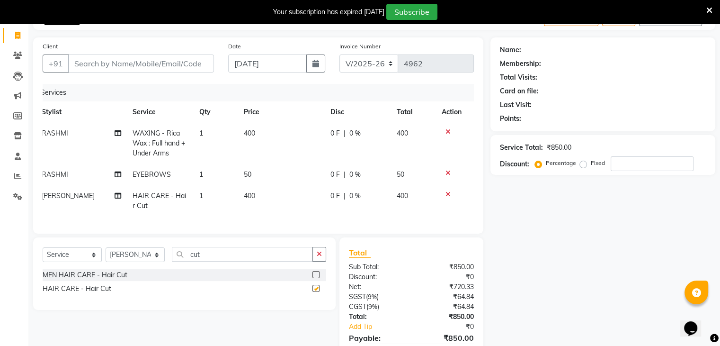
checkbox input "false"
click at [267, 258] on input "cut" at bounding box center [242, 254] width 141 height 15
type input "c"
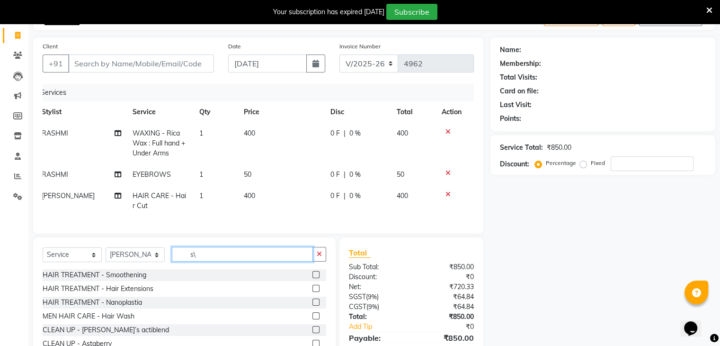
type input "s"
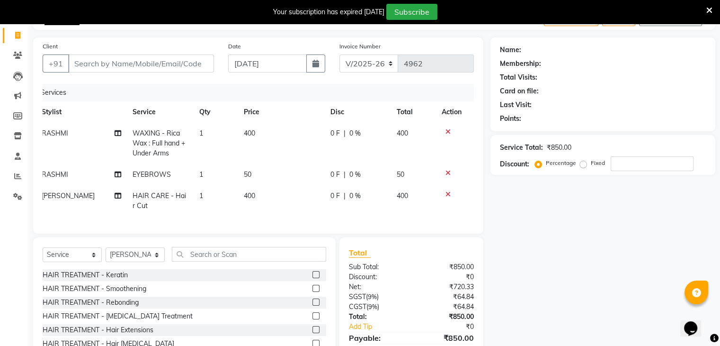
click at [279, 200] on td "400" at bounding box center [281, 200] width 87 height 31
select select "53877"
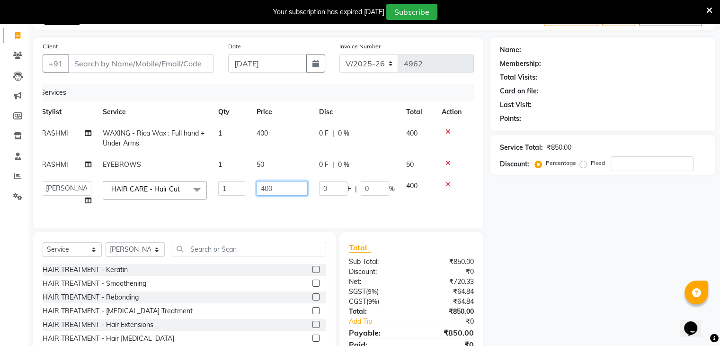
click at [290, 188] on input "400" at bounding box center [282, 188] width 51 height 15
type input "4"
type input "800"
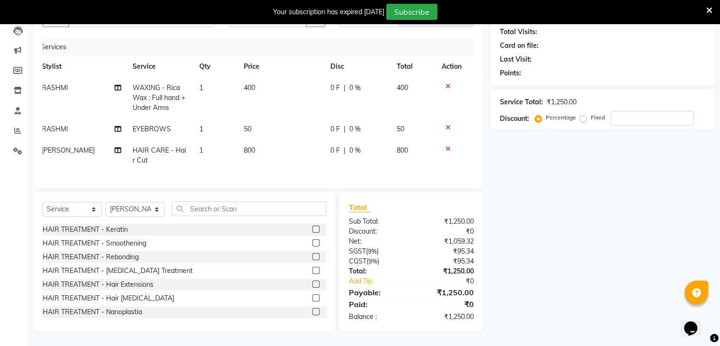
click at [578, 252] on div "Name: Membership: Total Visits: Card on file: Last Visit: Points: Service Total…" at bounding box center [606, 161] width 232 height 339
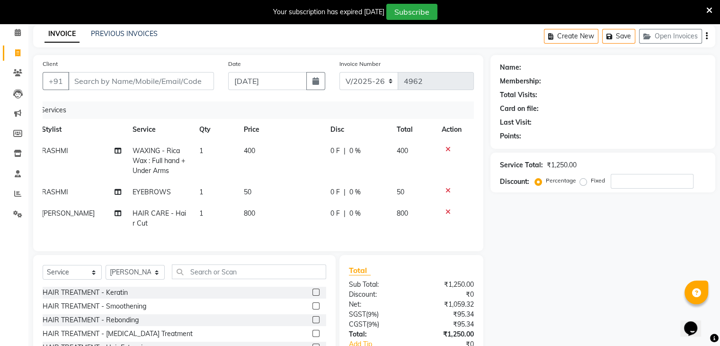
scroll to position [0, 0]
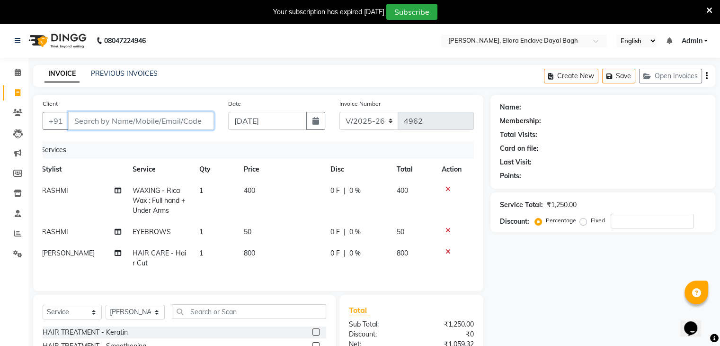
click at [196, 120] on input "Client" at bounding box center [141, 121] width 146 height 18
click at [183, 121] on input "Client" at bounding box center [141, 121] width 146 height 18
type input "8"
type input "0"
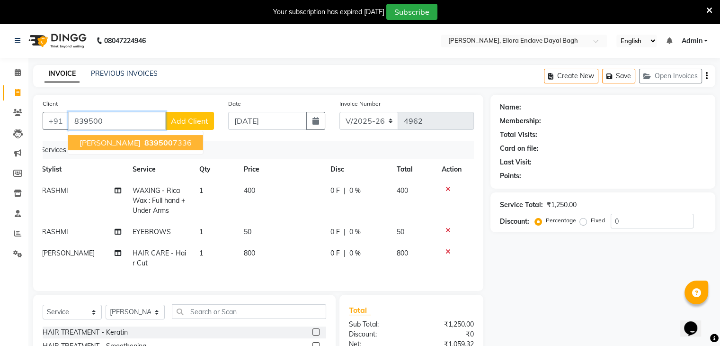
click at [172, 142] on ngb-highlight "839500 7336" at bounding box center [166, 142] width 49 height 9
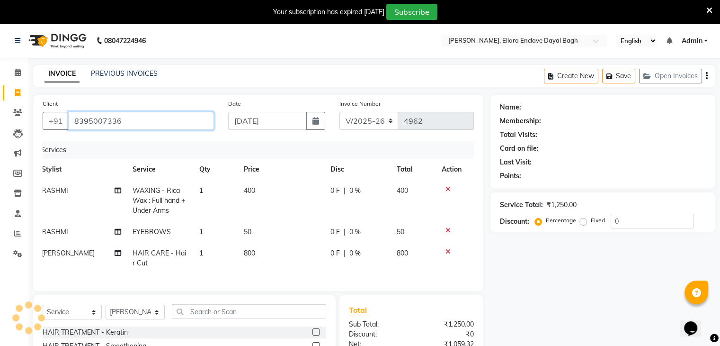
type input "8395007336"
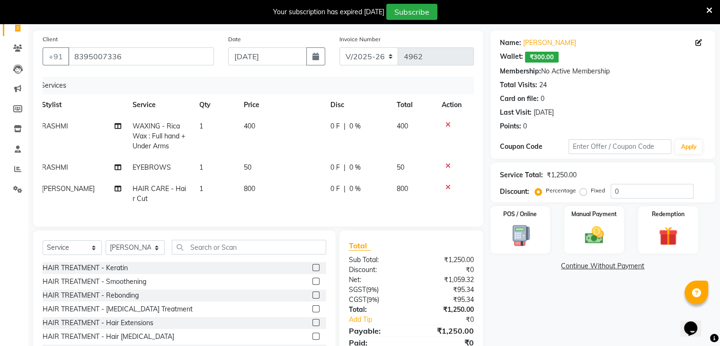
scroll to position [63, 0]
click at [283, 182] on td "800" at bounding box center [281, 194] width 87 height 31
select select "53877"
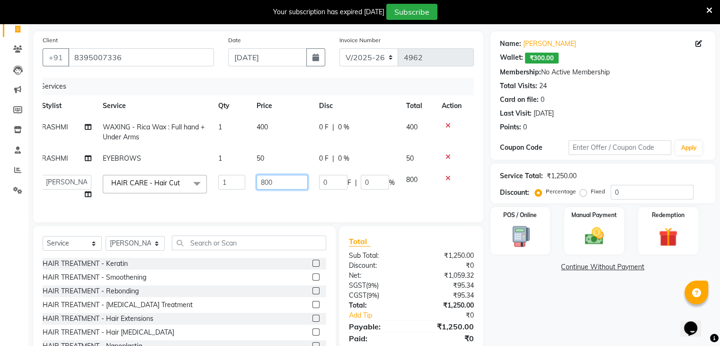
click at [286, 186] on input "800" at bounding box center [282, 182] width 51 height 15
type input "8"
type input "400"
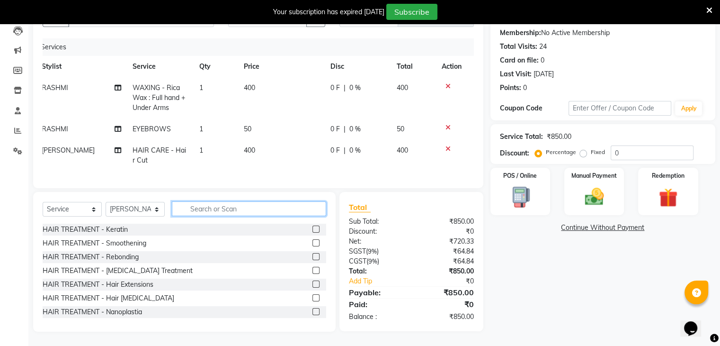
click at [260, 214] on input "text" at bounding box center [249, 208] width 154 height 15
click at [154, 216] on select "Select Stylist AMAN DANISH SALMANI [PERSON_NAME] kakul KAVITA [PERSON_NAME] [PE…" at bounding box center [135, 209] width 59 height 15
select select "58738"
click at [106, 207] on select "Select Stylist AMAN DANISH SALMANI [PERSON_NAME] kakul KAVITA [PERSON_NAME] [PE…" at bounding box center [135, 209] width 59 height 15
click at [219, 210] on input "text" at bounding box center [249, 208] width 154 height 15
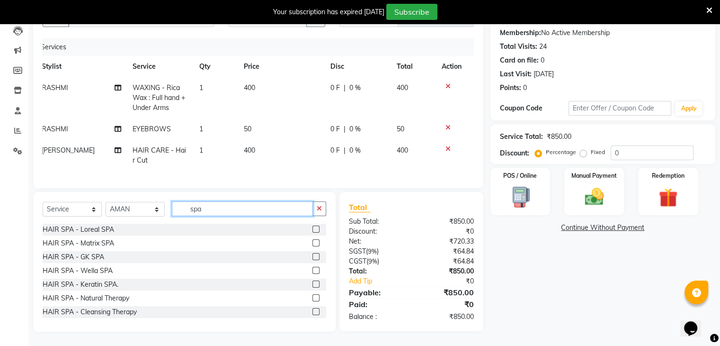
type input "spa"
click at [312, 232] on label at bounding box center [315, 228] width 7 height 7
click at [312, 232] on input "checkbox" at bounding box center [315, 229] width 6 height 6
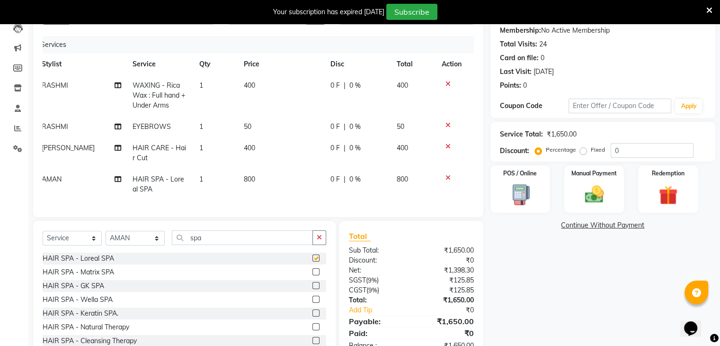
checkbox input "false"
click at [285, 178] on td "800" at bounding box center [281, 184] width 87 height 31
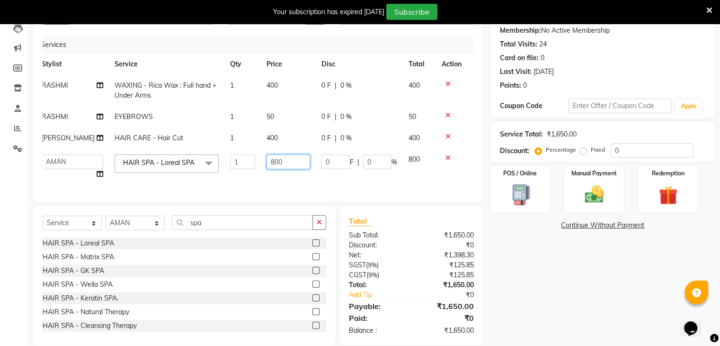
click at [294, 169] on input "800" at bounding box center [289, 161] width 44 height 15
type input "8"
type input "400"
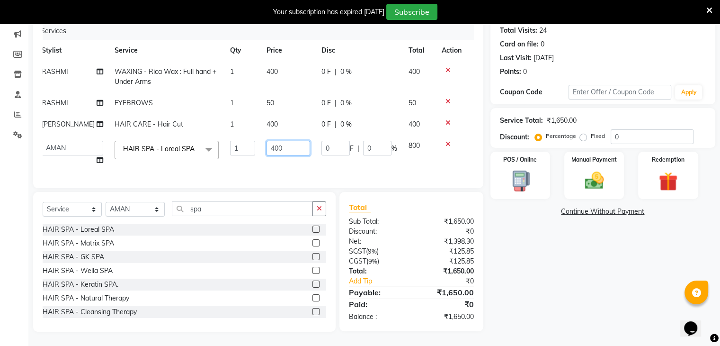
scroll to position [136, 0]
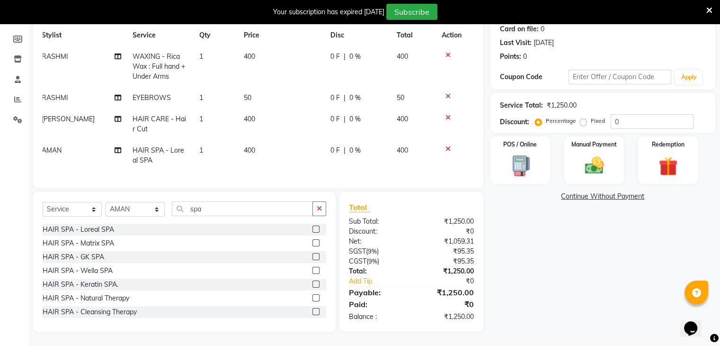
click at [580, 286] on div "Name: Richa Kapoor Wallet: ₹300.00 Membership: No Active Membership Total Visit…" at bounding box center [606, 146] width 232 height 371
click at [591, 118] on label "Fixed" at bounding box center [598, 120] width 14 height 9
click at [585, 118] on input "Fixed" at bounding box center [585, 120] width 7 height 7
radio input "true"
click at [625, 119] on input "0" at bounding box center [652, 121] width 83 height 15
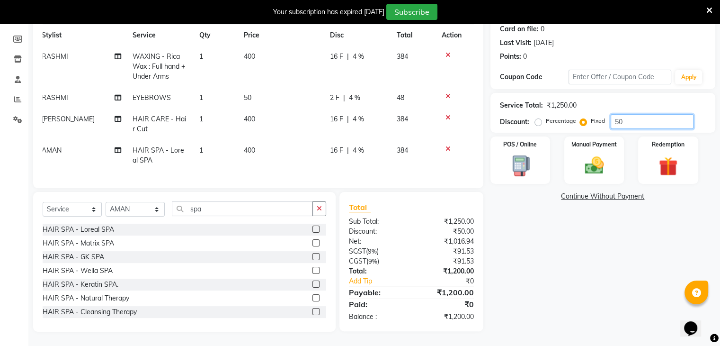
scroll to position [142, 0]
type input "50"
click at [610, 139] on label "Manual Payment" at bounding box center [593, 143] width 47 height 9
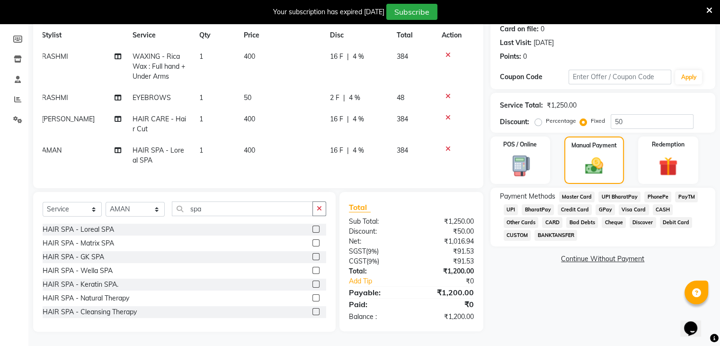
click at [657, 204] on span "CASH" at bounding box center [663, 209] width 20 height 11
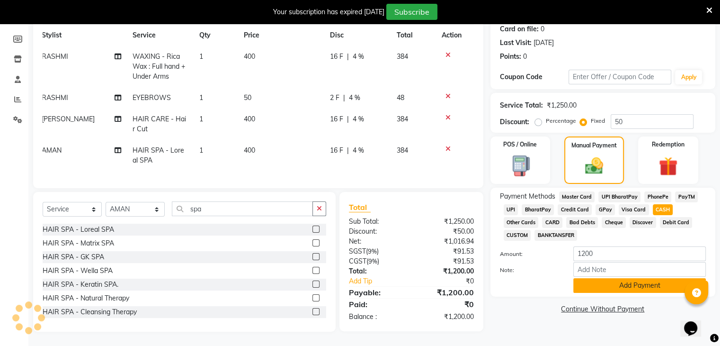
click at [630, 285] on button "Add Payment" at bounding box center [639, 285] width 133 height 15
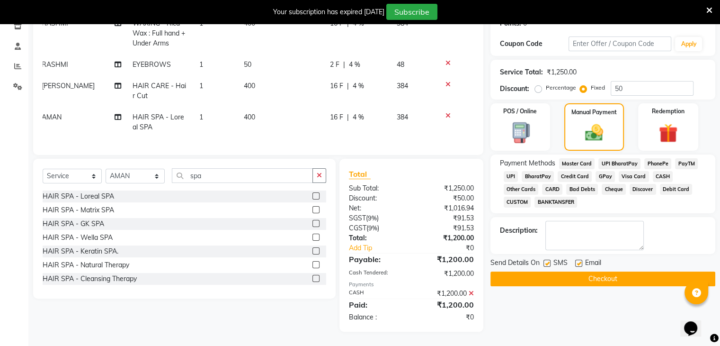
click at [612, 277] on button "Checkout" at bounding box center [602, 278] width 225 height 15
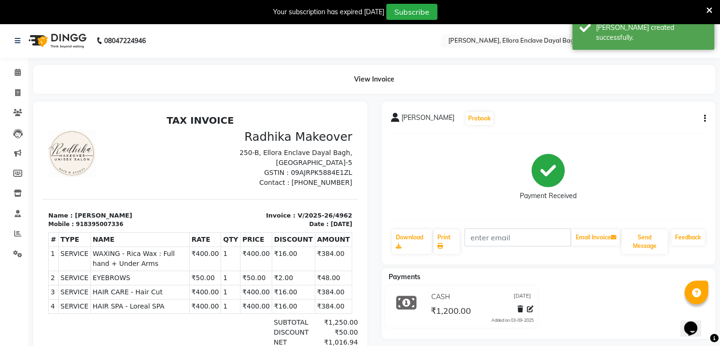
click at [18, 100] on li "Invoice" at bounding box center [14, 93] width 28 height 20
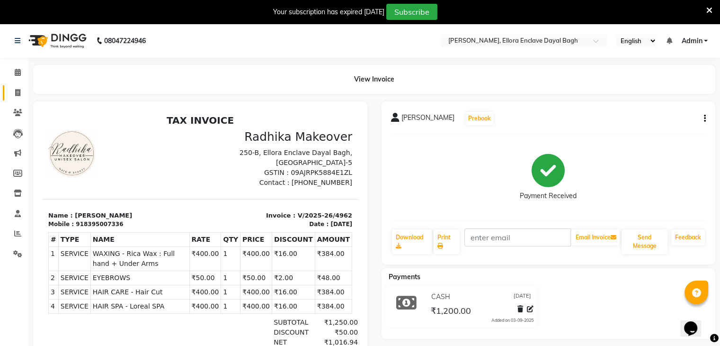
click at [20, 99] on link "Invoice" at bounding box center [14, 93] width 23 height 16
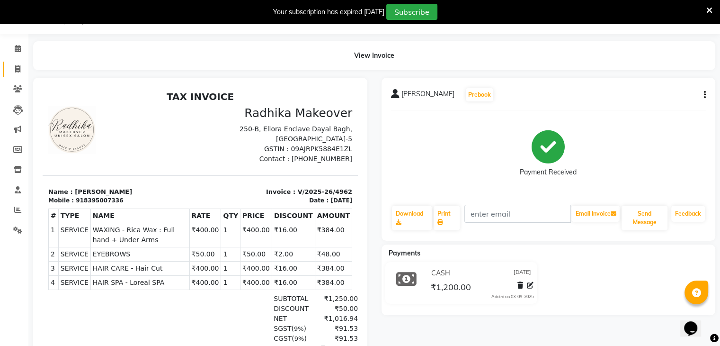
select select "6880"
select select "service"
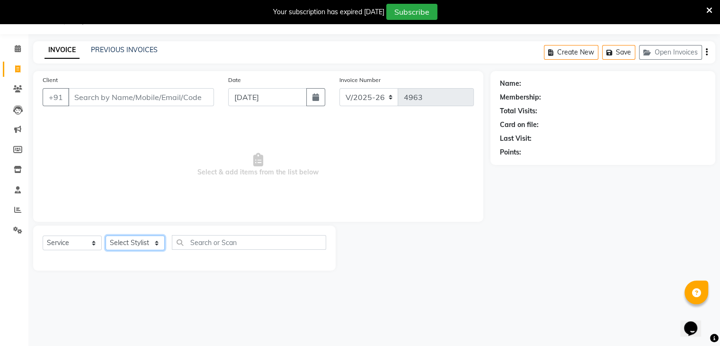
click at [133, 247] on select "Select Stylist AMAN DANISH SALMANI [PERSON_NAME] kakul KAVITA [PERSON_NAME] [PE…" at bounding box center [135, 242] width 59 height 15
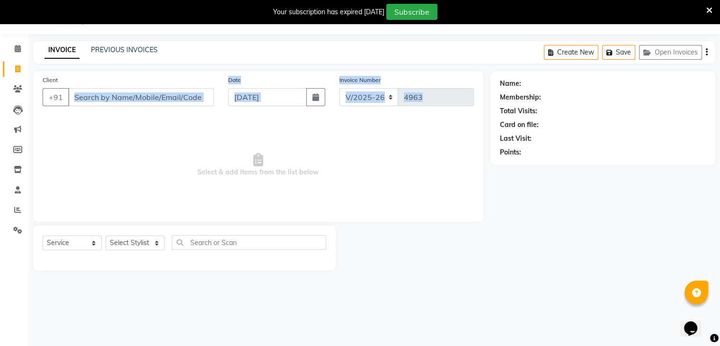
drag, startPoint x: 63, startPoint y: 135, endPoint x: 145, endPoint y: 95, distance: 91.0
click at [145, 95] on div "Client +91 Date 03-09-2025 Invoice Number V/2025 V/2025-26 4963 Select & add it…" at bounding box center [258, 146] width 450 height 151
click at [145, 95] on input "Client" at bounding box center [141, 97] width 146 height 18
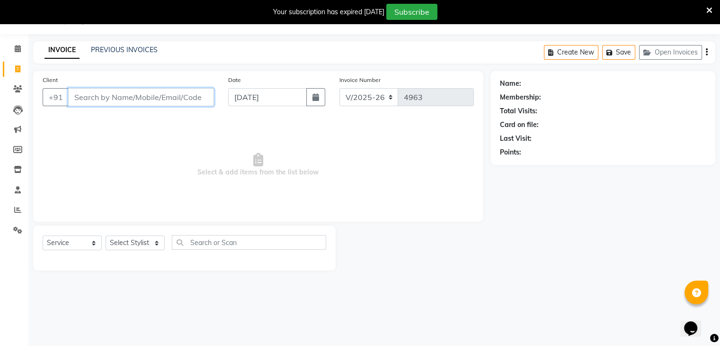
click at [145, 96] on input "Client" at bounding box center [141, 97] width 146 height 18
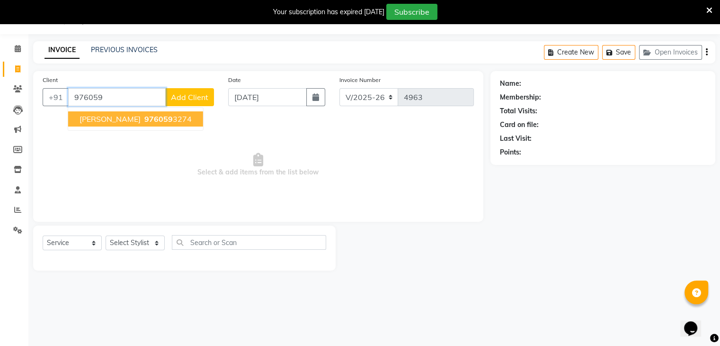
click at [195, 115] on button "REETI AGARWAL 976059 3274" at bounding box center [135, 118] width 135 height 15
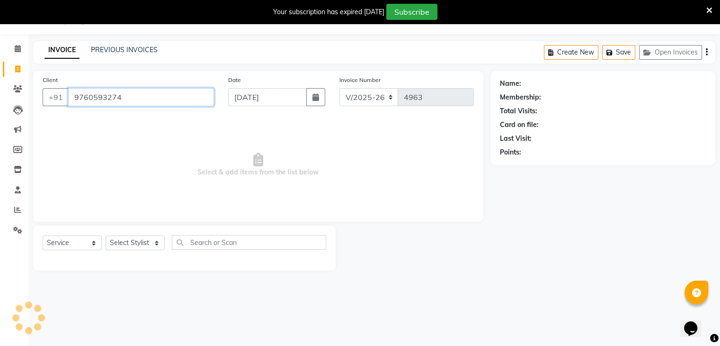
type input "9760593274"
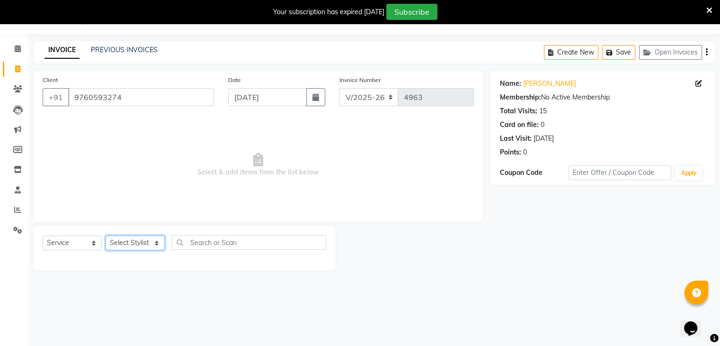
click at [155, 249] on select "Select Stylist AMAN DANISH SALMANI [PERSON_NAME] kakul KAVITA [PERSON_NAME] [PE…" at bounding box center [135, 242] width 59 height 15
select select "86751"
click at [106, 236] on select "Select Stylist AMAN DANISH SALMANI [PERSON_NAME] kakul KAVITA [PERSON_NAME] [PE…" at bounding box center [135, 242] width 59 height 15
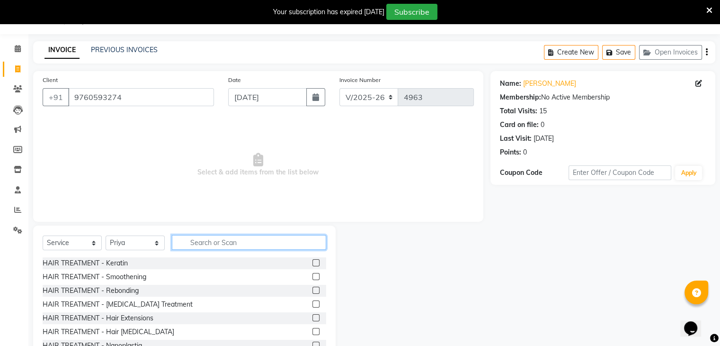
click at [200, 247] on input "text" at bounding box center [249, 242] width 154 height 15
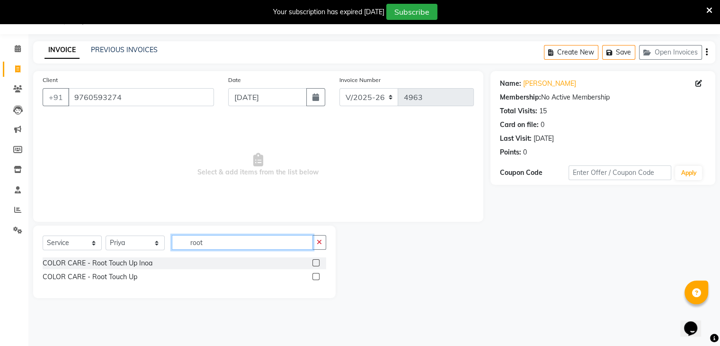
type input "root"
click at [316, 275] on label at bounding box center [315, 276] width 7 height 7
click at [316, 275] on input "checkbox" at bounding box center [315, 277] width 6 height 6
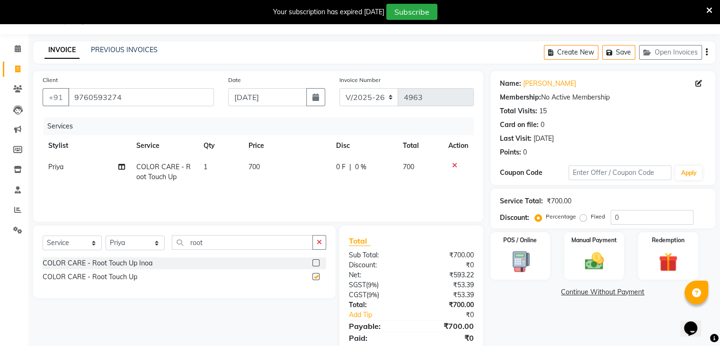
checkbox input "false"
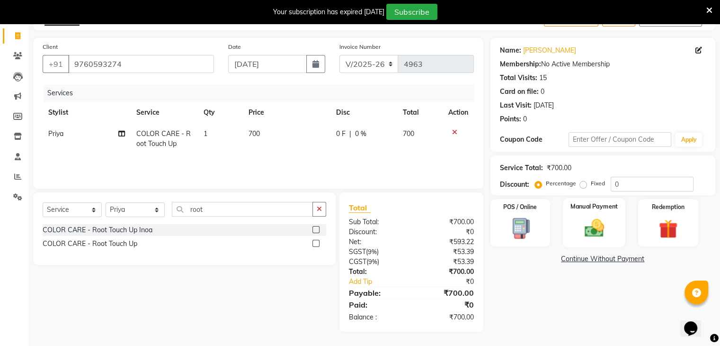
click at [595, 232] on img at bounding box center [594, 228] width 32 height 23
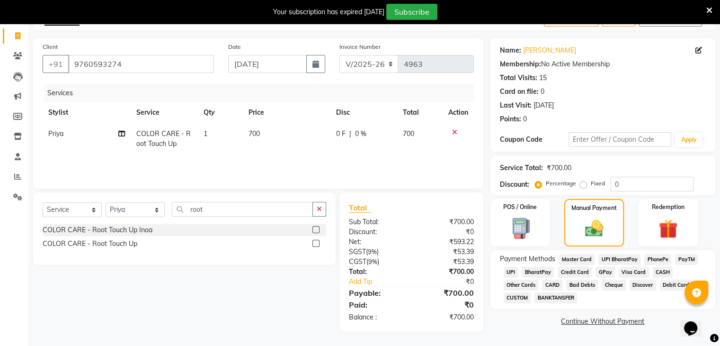
click at [658, 269] on span "CASH" at bounding box center [663, 272] width 20 height 11
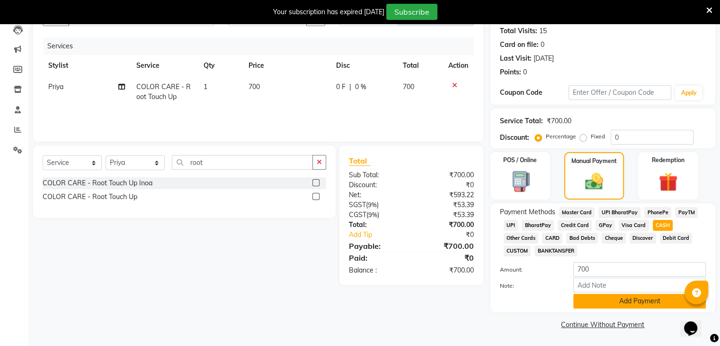
click at [638, 304] on button "Add Payment" at bounding box center [639, 301] width 133 height 15
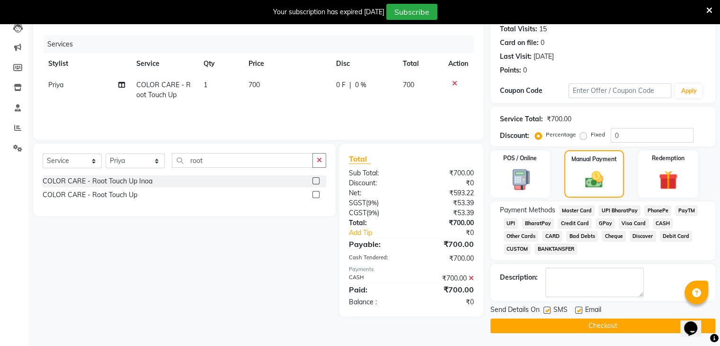
scroll to position [108, 0]
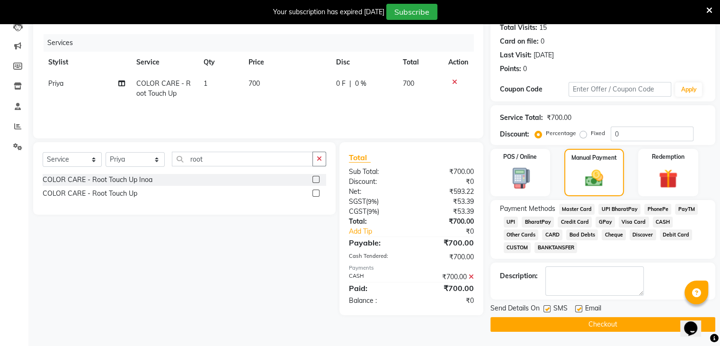
click at [580, 324] on button "Checkout" at bounding box center [602, 324] width 225 height 15
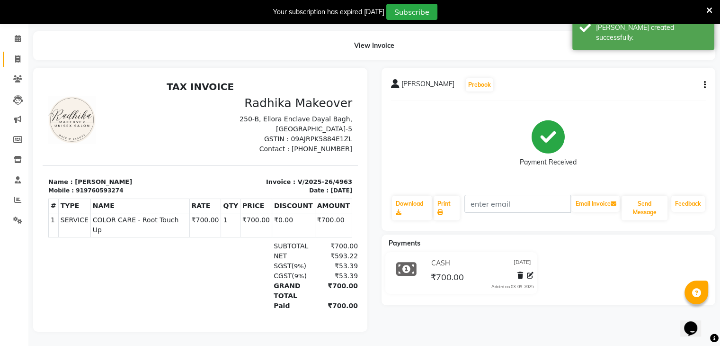
click at [14, 52] on link "Invoice" at bounding box center [14, 60] width 23 height 16
select select "service"
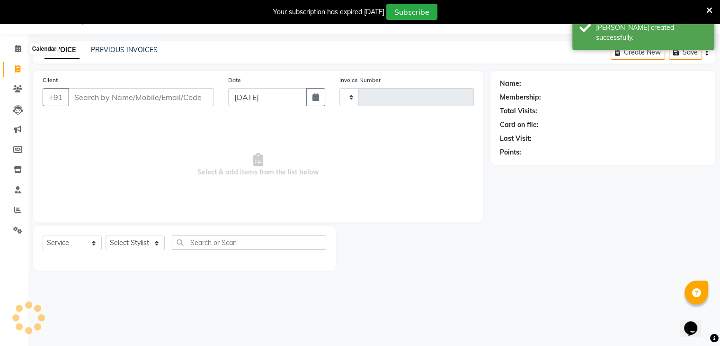
scroll to position [24, 0]
type input "4964"
select select "6880"
click at [109, 97] on input "Client" at bounding box center [141, 97] width 146 height 18
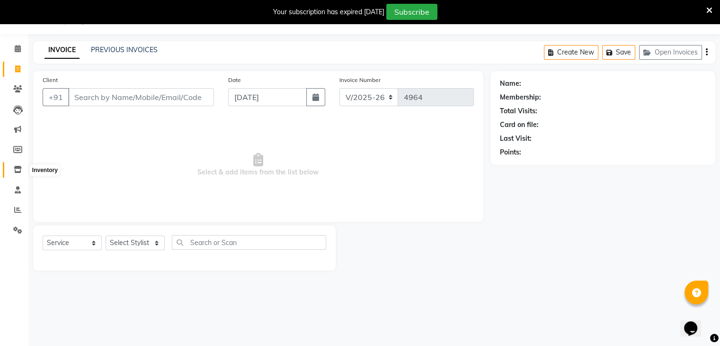
click at [19, 169] on icon at bounding box center [18, 169] width 8 height 7
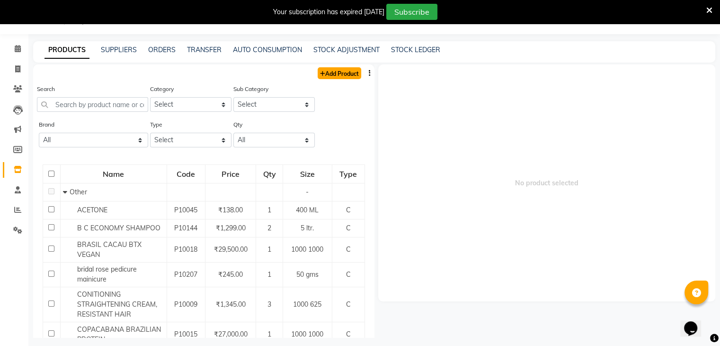
click at [336, 73] on link "Add Product" at bounding box center [340, 73] width 44 height 12
select select "true"
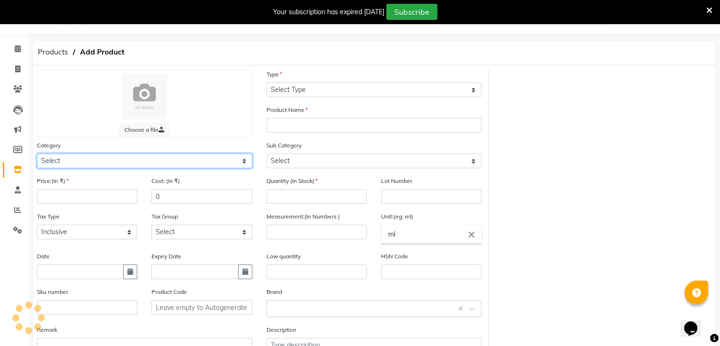
click at [93, 160] on select "Select Hair Skin Makeup Personal Care Appliances [PERSON_NAME] Waxing Disposabl…" at bounding box center [144, 160] width 215 height 15
select select "1145601100"
click at [37, 155] on select "Select Hair Skin Makeup Personal Care Appliances [PERSON_NAME] Waxing Disposabl…" at bounding box center [144, 160] width 215 height 15
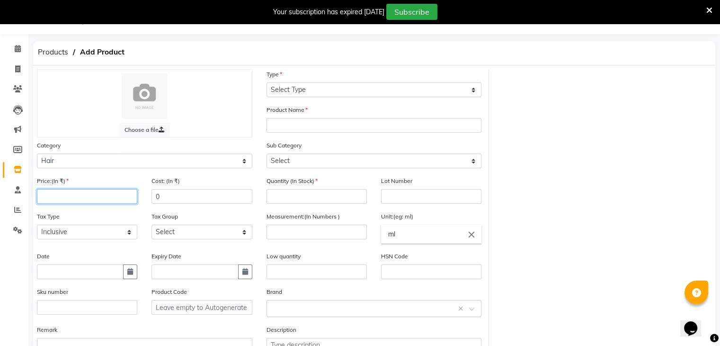
click at [75, 196] on input "number" at bounding box center [87, 196] width 100 height 15
type input "4000"
click at [195, 197] on input "0" at bounding box center [201, 196] width 100 height 15
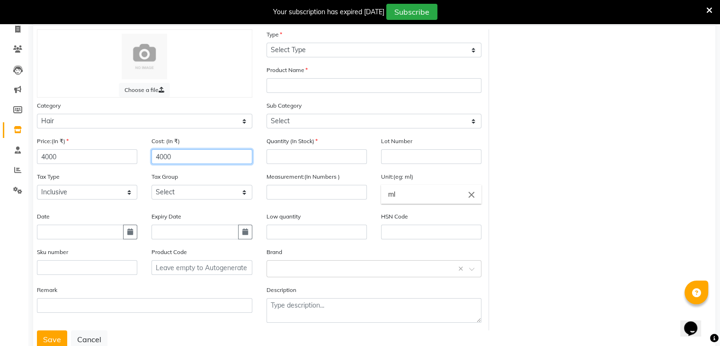
scroll to position [64, 0]
type input "4000"
click at [129, 233] on icon "button" at bounding box center [130, 230] width 6 height 7
select select "9"
select select "2025"
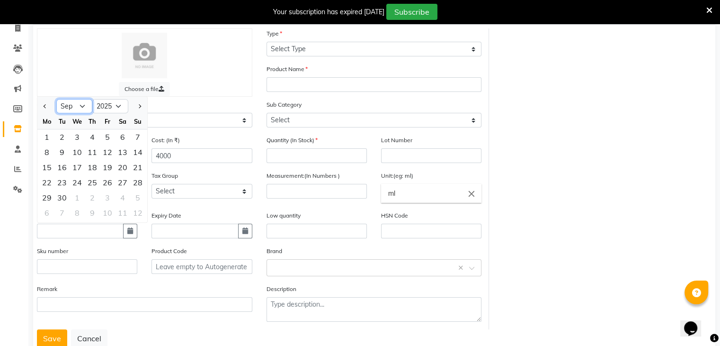
click at [78, 106] on select "Jan Feb Mar Apr May Jun [DATE] Aug Sep Oct Nov Dec" at bounding box center [74, 106] width 36 height 14
select select "10"
click at [56, 102] on select "Jan Feb Mar Apr May Jun [DATE] Aug Sep Oct Nov Dec" at bounding box center [74, 106] width 36 height 14
click at [116, 105] on select "2015 2016 2017 2018 2019 2020 2021 2022 2023 2024 2025 2026 2027 2028 2029 2030…" at bounding box center [110, 106] width 36 height 14
select select "2022"
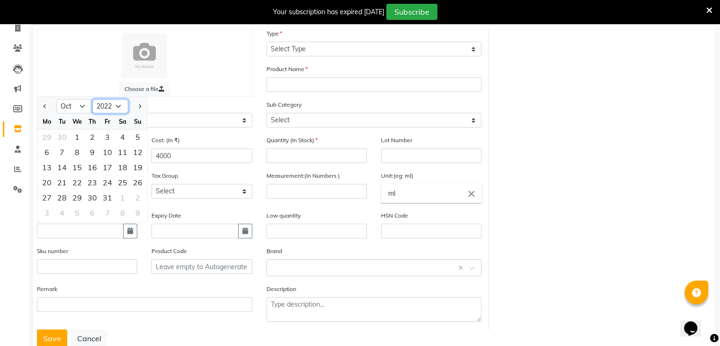
click at [92, 102] on select "2015 2016 2017 2018 2019 2020 2021 2022 2023 2024 2025 2026 2027 2028 2029 2030…" at bounding box center [110, 106] width 36 height 14
click at [123, 142] on div "1" at bounding box center [122, 136] width 15 height 15
type input "01-10-2022"
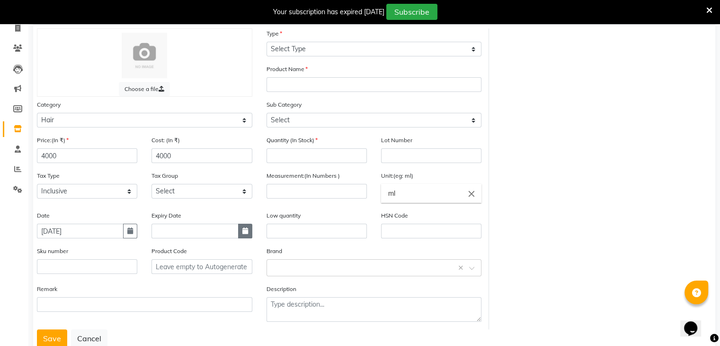
click at [247, 234] on icon "button" at bounding box center [245, 230] width 6 height 7
select select "9"
select select "2025"
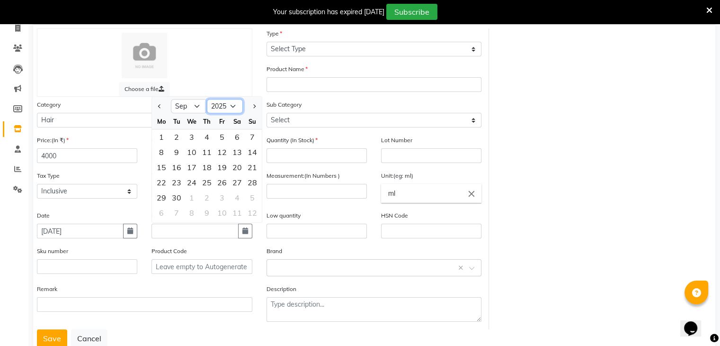
click at [229, 113] on select "2015 2016 2017 2018 2019 2020 2021 2022 2023 2024 2025 2026 2027 2028 2029 2030…" at bounding box center [225, 106] width 36 height 14
click at [194, 109] on select "Jan Feb Mar Apr May Jun [DATE] Aug Sep Oct Nov Dec" at bounding box center [189, 106] width 36 height 14
select select "10"
click at [171, 102] on select "Jan Feb Mar Apr May Jun [DATE] Aug Sep Oct Nov Dec" at bounding box center [189, 106] width 36 height 14
click at [234, 112] on select "2015 2016 2017 2018 2019 2020 2021 2022 2023 2024 2025 2026 2027 2028 2029 2030…" at bounding box center [225, 106] width 36 height 14
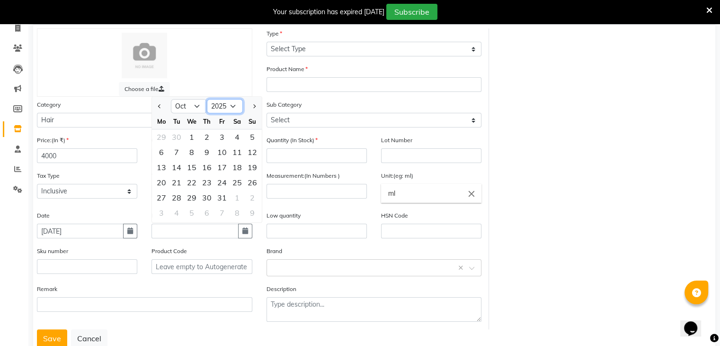
click at [207, 102] on select "2015 2016 2017 2018 2019 2020 2021 2022 2023 2024 2025 2026 2027 2028 2029 2030…" at bounding box center [225, 106] width 36 height 14
click at [224, 144] on div "3" at bounding box center [221, 136] width 15 height 15
type input "[DATE]"
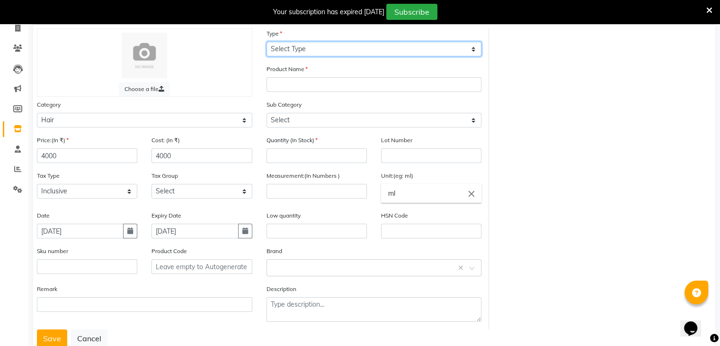
click at [343, 50] on select "Select Type Both Retail Consumable" at bounding box center [374, 49] width 215 height 15
select select "C"
click at [267, 42] on select "Select Type Both Retail Consumable" at bounding box center [374, 49] width 215 height 15
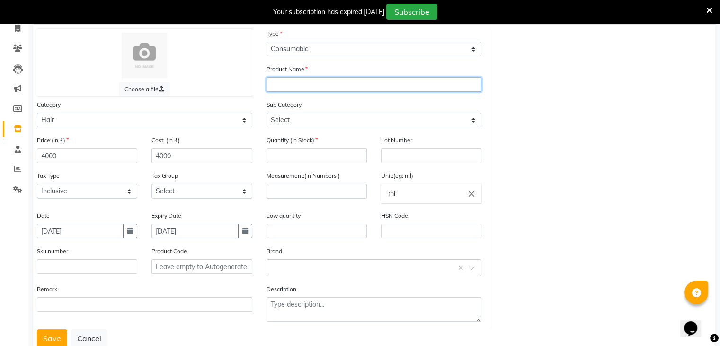
click at [303, 87] on input "text" at bounding box center [374, 84] width 215 height 15
click at [294, 86] on input "con" at bounding box center [374, 84] width 215 height 15
type input "condition mask"
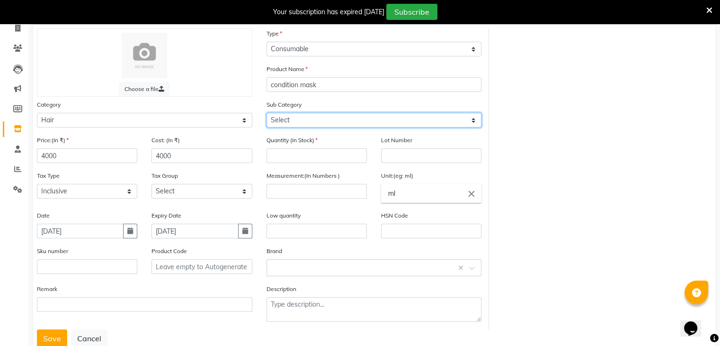
click at [310, 124] on select "Select Shampoo Conditioner Cream Mask Oil Serum Color Appliances Treatment Styl…" at bounding box center [374, 120] width 215 height 15
select select "1145601104"
click at [267, 114] on select "Select Shampoo Conditioner Cream Mask Oil Serum Color Appliances Treatment Styl…" at bounding box center [374, 120] width 215 height 15
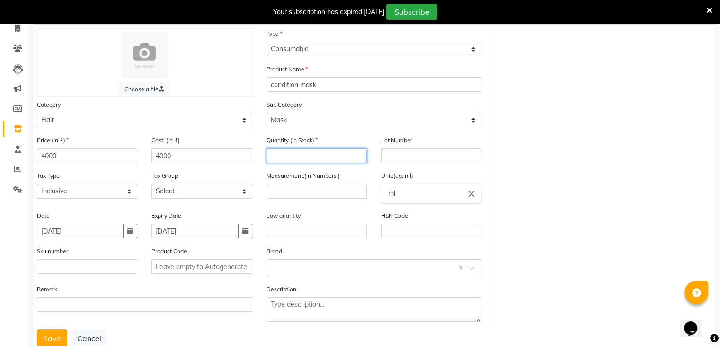
click at [306, 152] on input "number" at bounding box center [317, 155] width 100 height 15
type input "0"
click at [337, 192] on input "number" at bounding box center [317, 191] width 100 height 15
type input "1"
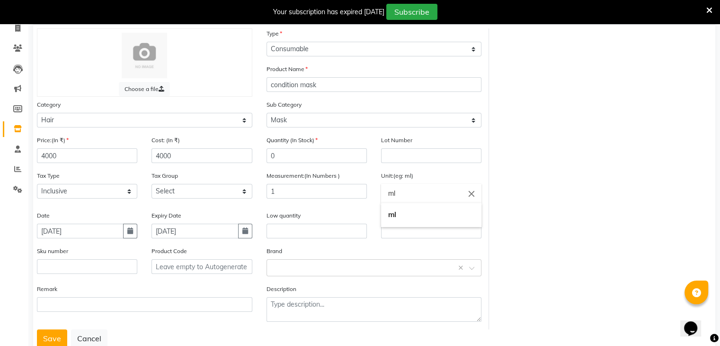
click at [447, 188] on input "ml" at bounding box center [431, 193] width 100 height 19
type input "m"
click at [412, 234] on link "ltr." at bounding box center [431, 234] width 100 height 24
type input "ltr."
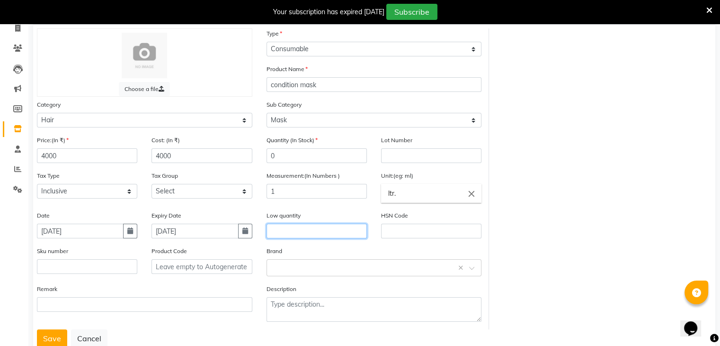
click at [286, 238] on input "text" at bounding box center [317, 230] width 100 height 15
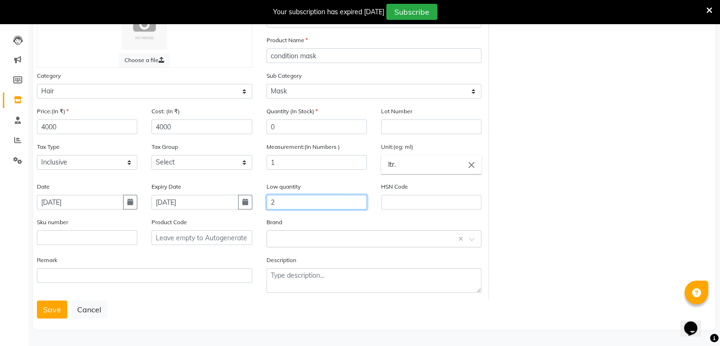
scroll to position [97, 0]
type input "2"
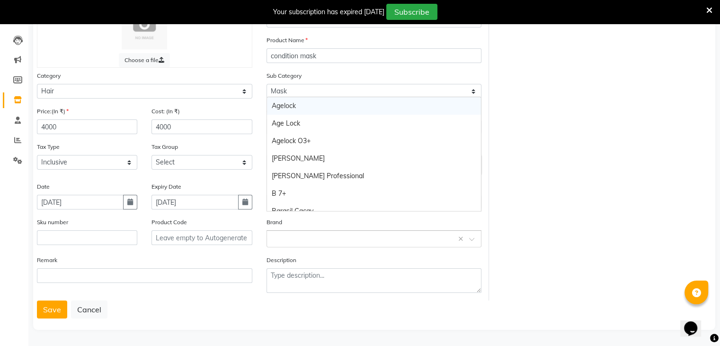
click at [286, 239] on input "text" at bounding box center [365, 238] width 186 height 10
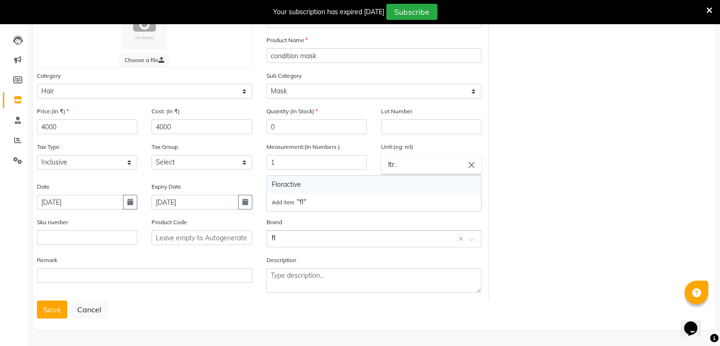
type input "flo"
click at [288, 184] on div "Floractive" at bounding box center [374, 185] width 214 height 18
click at [63, 308] on button "Save" at bounding box center [52, 309] width 30 height 18
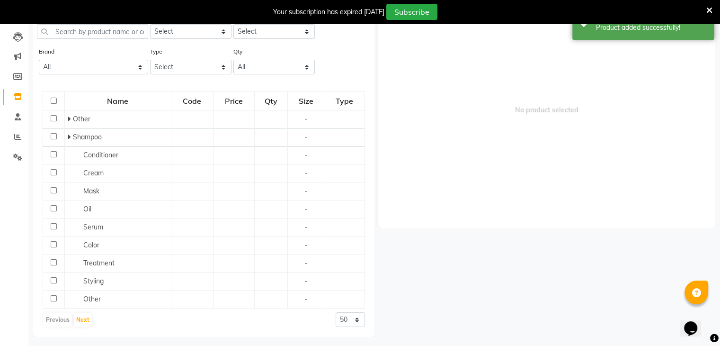
scroll to position [30, 0]
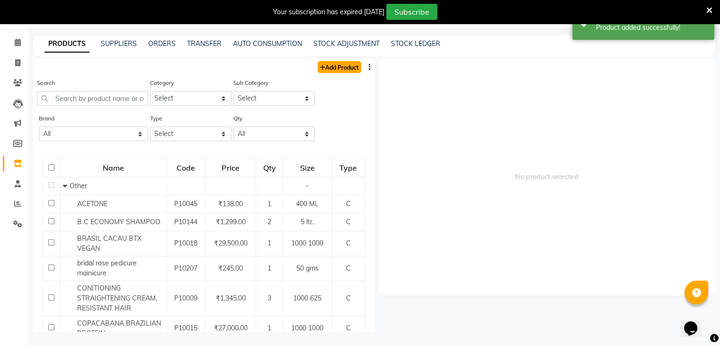
click at [340, 65] on link "Add Product" at bounding box center [340, 67] width 44 height 12
select select "true"
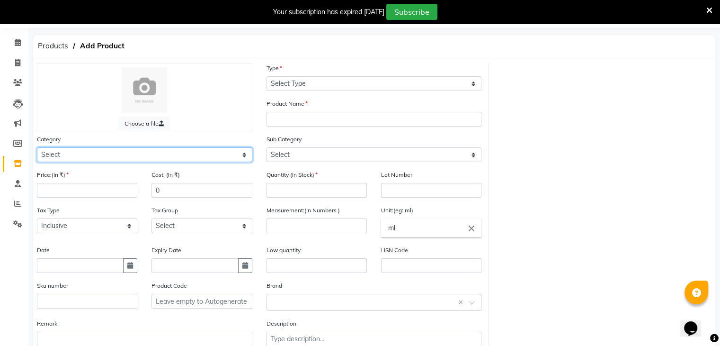
click at [223, 162] on select "Select Hair Skin Makeup Personal Care Appliances [PERSON_NAME] Waxing Disposabl…" at bounding box center [144, 154] width 215 height 15
select select "1145601100"
click at [37, 149] on select "Select Hair Skin Makeup Personal Care Appliances [PERSON_NAME] Waxing Disposabl…" at bounding box center [144, 154] width 215 height 15
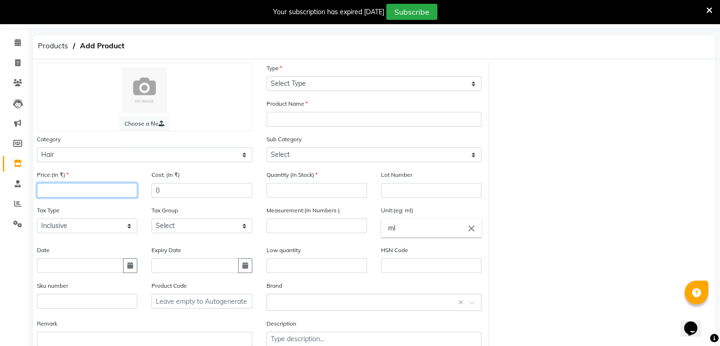
click at [119, 189] on input "number" at bounding box center [87, 190] width 100 height 15
click at [95, 197] on input "number" at bounding box center [87, 190] width 100 height 15
type input "1"
type input "4000"
click at [176, 195] on input "0" at bounding box center [201, 190] width 100 height 15
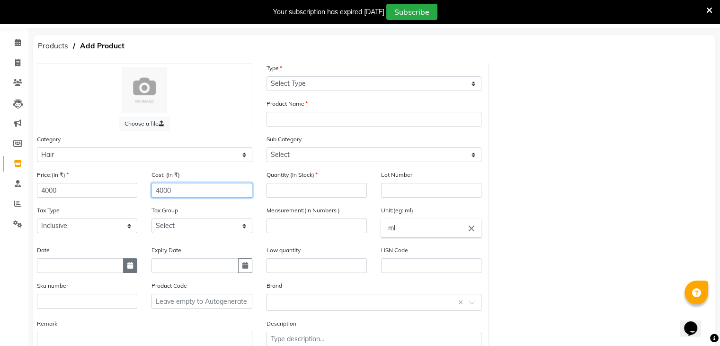
type input "4000"
click at [123, 266] on button "button" at bounding box center [130, 265] width 14 height 15
select select "9"
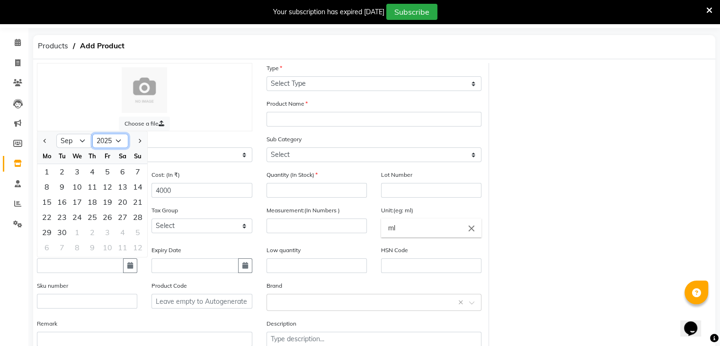
click at [118, 148] on select "2015 2016 2017 2018 2019 2020 2021 2022 2023 2024 2025 2026 2027 2028 2029 2030…" at bounding box center [110, 141] width 36 height 14
select select "2022"
click at [92, 137] on select "2015 2016 2017 2018 2019 2020 2021 2022 2023 2024 2025 2026 2027 2028 2029 2030…" at bounding box center [110, 141] width 36 height 14
click at [82, 145] on select "Jan Feb Mar Apr May Jun [DATE] Aug Sep Oct Nov Dec" at bounding box center [74, 141] width 36 height 14
select select "10"
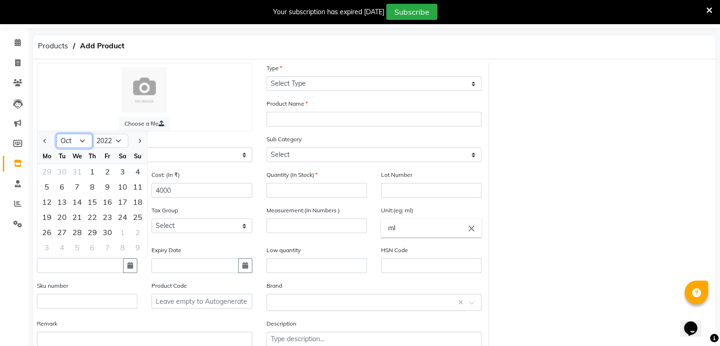
click at [56, 137] on select "Jan Feb Mar Apr May Jun [DATE] Aug Sep Oct Nov Dec" at bounding box center [74, 141] width 36 height 14
click at [124, 179] on div "1" at bounding box center [122, 171] width 15 height 15
type input "01-10-2022"
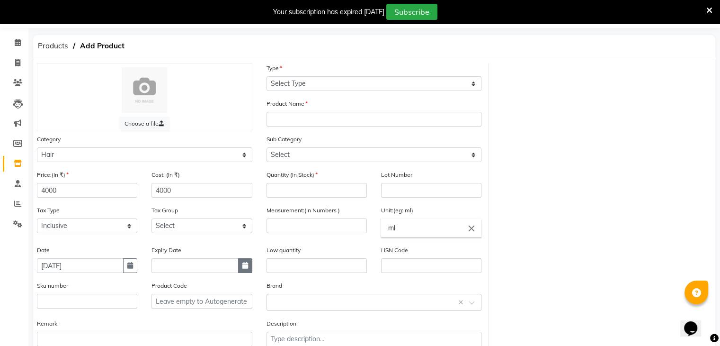
click at [247, 267] on icon "button" at bounding box center [245, 265] width 6 height 7
select select "9"
select select "2025"
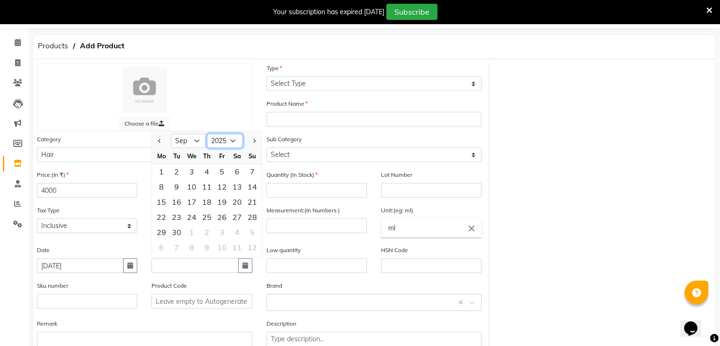
click at [235, 142] on select "2015 2016 2017 2018 2019 2020 2021 2022 2023 2024 2025 2026 2027 2028 2029 2030…" at bounding box center [225, 141] width 36 height 14
click at [207, 137] on select "2015 2016 2017 2018 2019 2020 2021 2022 2023 2024 2025 2026 2027 2028 2029 2030…" at bounding box center [225, 141] width 36 height 14
click at [189, 147] on select "Jan Feb Mar Apr May Jun [DATE] Aug Sep Oct Nov Dec" at bounding box center [189, 141] width 36 height 14
select select "10"
click at [171, 137] on select "Jan Feb Mar Apr May Jun [DATE] Aug Sep Oct Nov Dec" at bounding box center [189, 141] width 36 height 14
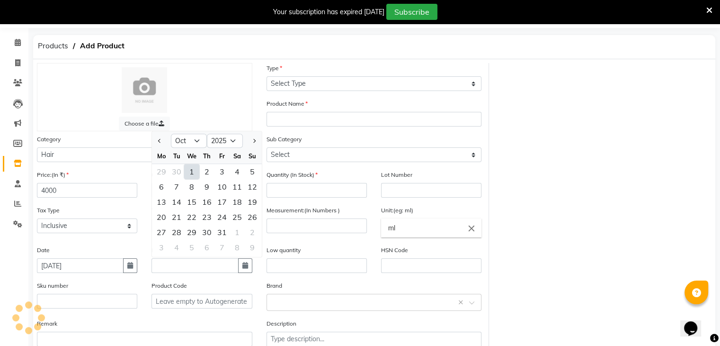
click at [189, 178] on div "1" at bounding box center [191, 171] width 15 height 15
type input "01-10-2025"
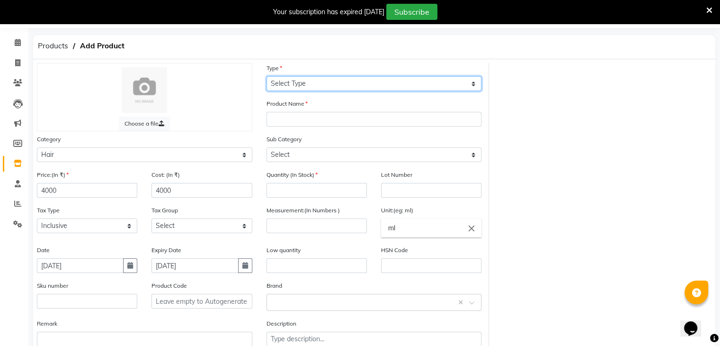
drag, startPoint x: 347, startPoint y: 84, endPoint x: 321, endPoint y: 138, distance: 59.1
click at [321, 138] on div "Choose a file Type Select Type Both Retail Consumable Product Name Category Sel…" at bounding box center [259, 213] width 459 height 301
select select "C"
click at [267, 77] on select "Select Type Both Retail Consumable" at bounding box center [374, 83] width 215 height 15
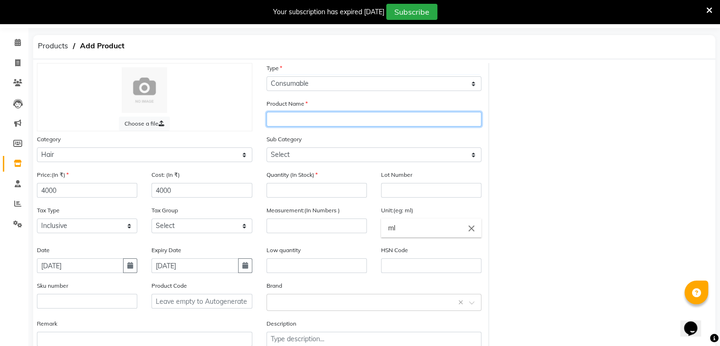
click at [318, 121] on input "text" at bounding box center [374, 119] width 215 height 15
type input "shampoo"
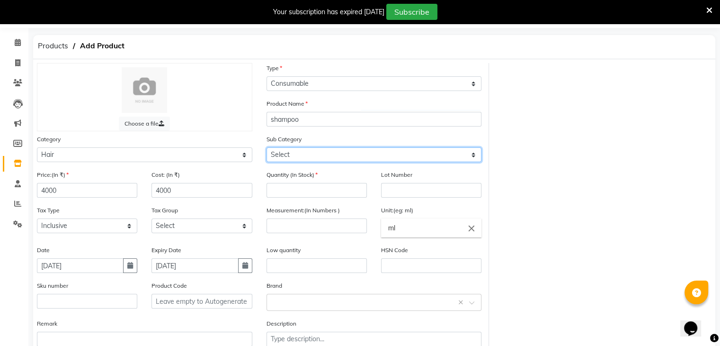
click at [299, 161] on select "Select Shampoo Conditioner Cream Mask Oil Serum Color Appliances Treatment Styl…" at bounding box center [374, 154] width 215 height 15
select select "1145601101"
click at [267, 149] on select "Select Shampoo Conditioner Cream Mask Oil Serum Color Appliances Treatment Styl…" at bounding box center [374, 154] width 215 height 15
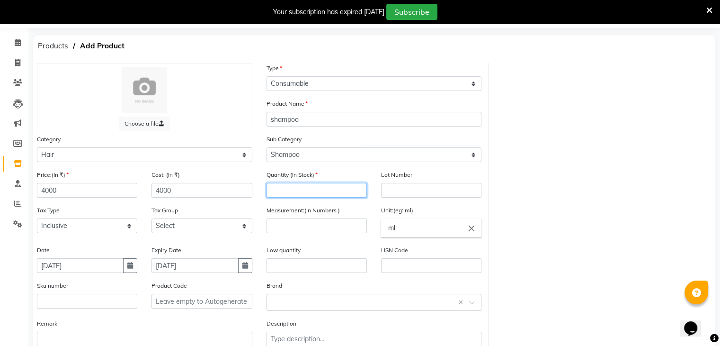
click at [294, 196] on input "number" at bounding box center [317, 190] width 100 height 15
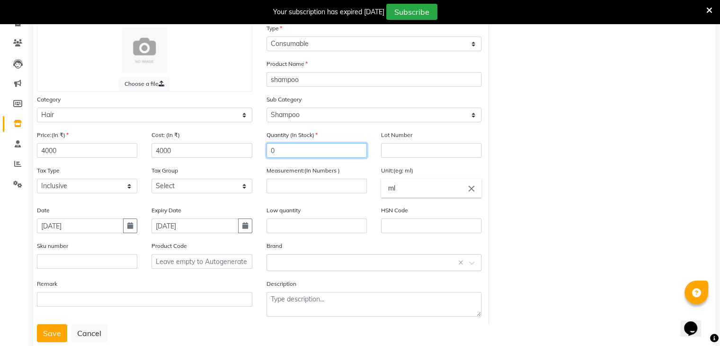
scroll to position [73, 0]
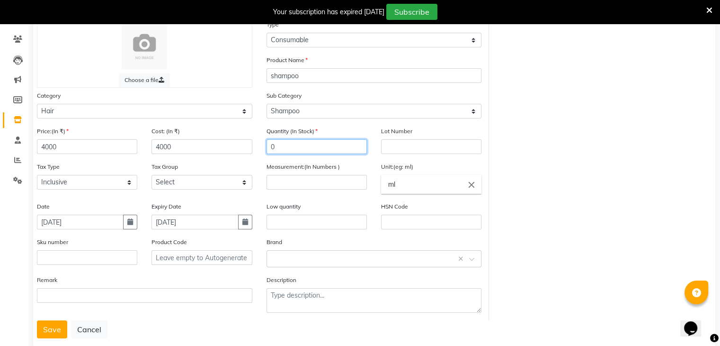
type input "0"
click at [300, 186] on input "number" at bounding box center [317, 182] width 100 height 15
type input "1"
click at [437, 182] on input "ml" at bounding box center [431, 184] width 100 height 19
type input "m"
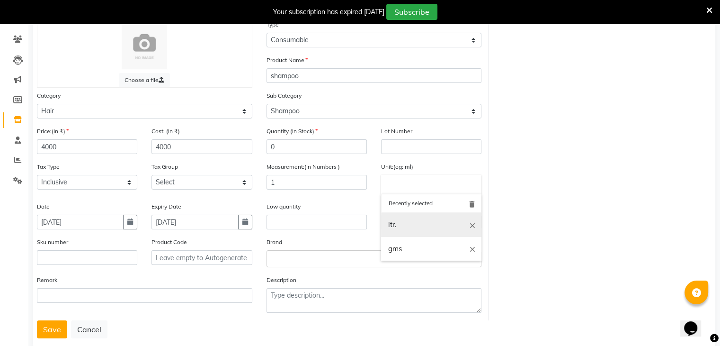
click at [408, 223] on link "ltr." at bounding box center [431, 225] width 100 height 24
type input "ltr."
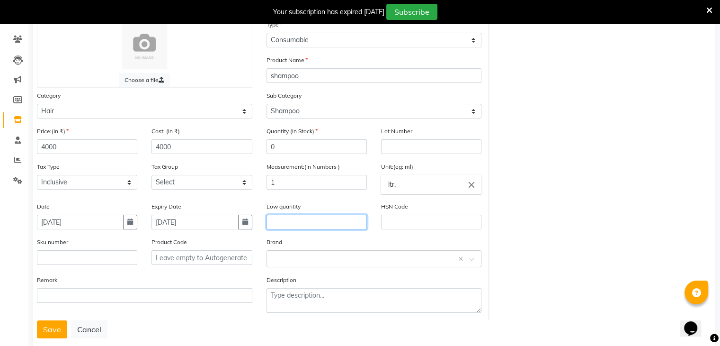
click at [326, 224] on input "text" at bounding box center [317, 221] width 100 height 15
type input "2"
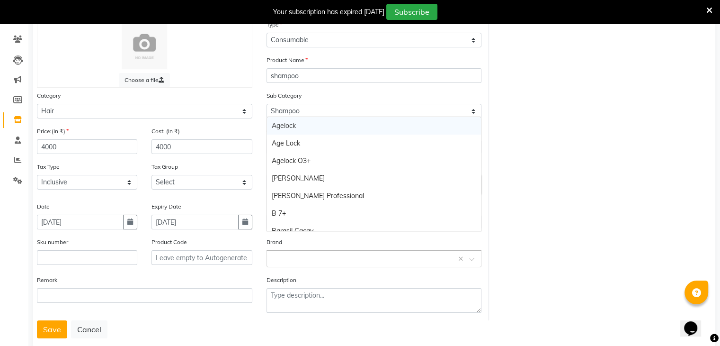
click at [325, 263] on input "text" at bounding box center [365, 258] width 186 height 10
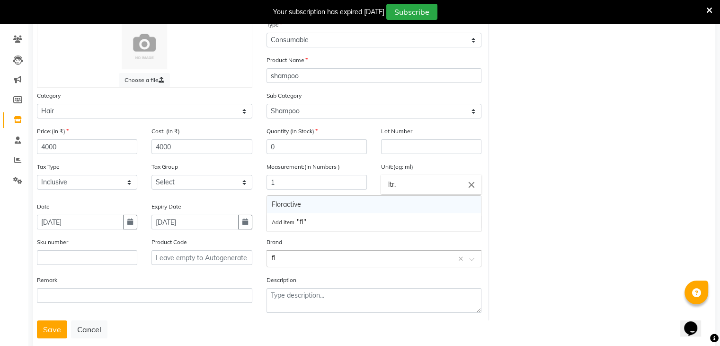
type input "flo"
click at [303, 199] on div "Floractive" at bounding box center [374, 205] width 214 height 18
click at [50, 329] on button "Save" at bounding box center [52, 329] width 30 height 18
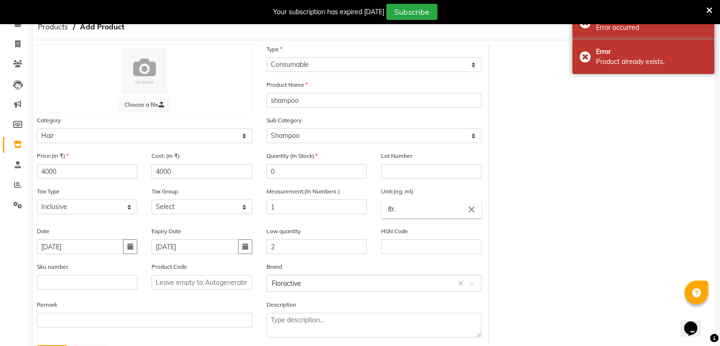
scroll to position [42, 0]
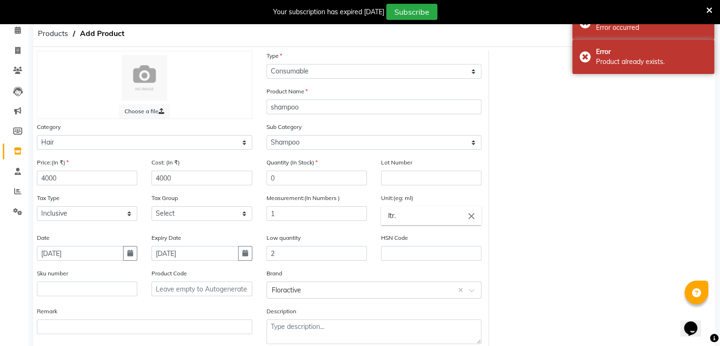
click at [165, 165] on label "Cost: (In ₹)" at bounding box center [165, 162] width 28 height 9
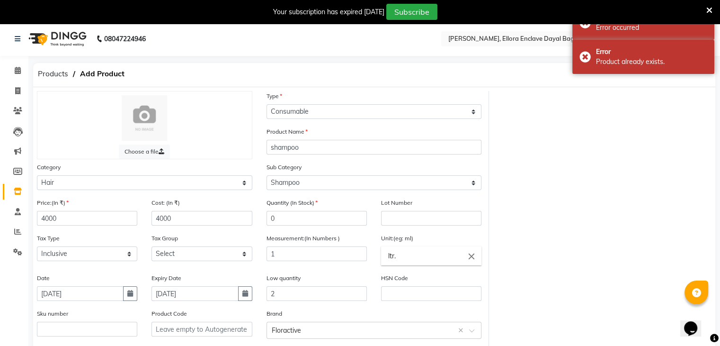
scroll to position [0, 0]
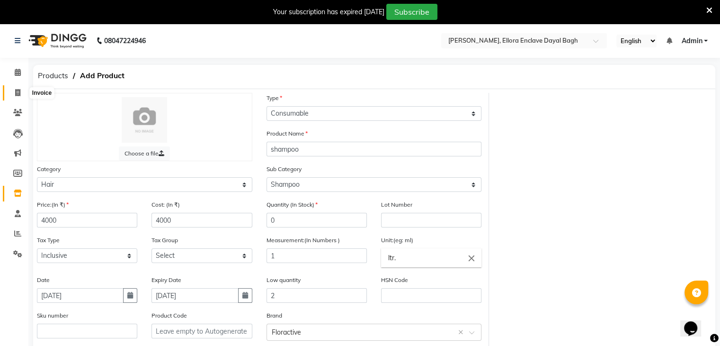
click at [18, 91] on icon at bounding box center [17, 92] width 5 height 7
select select "service"
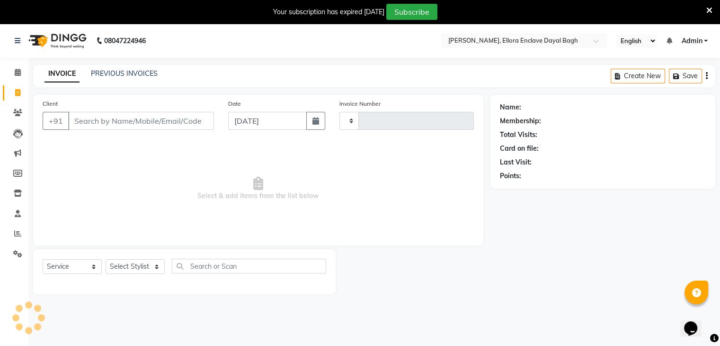
scroll to position [24, 0]
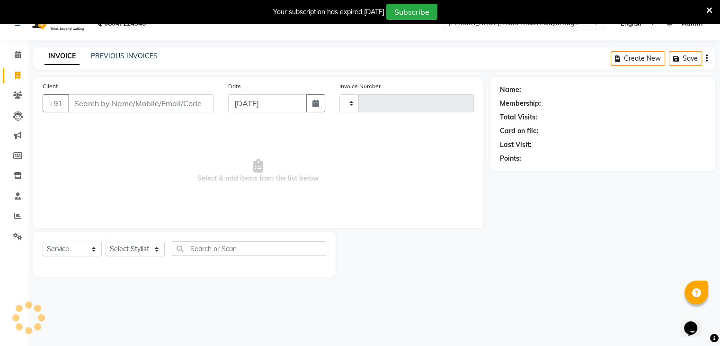
type input "4964"
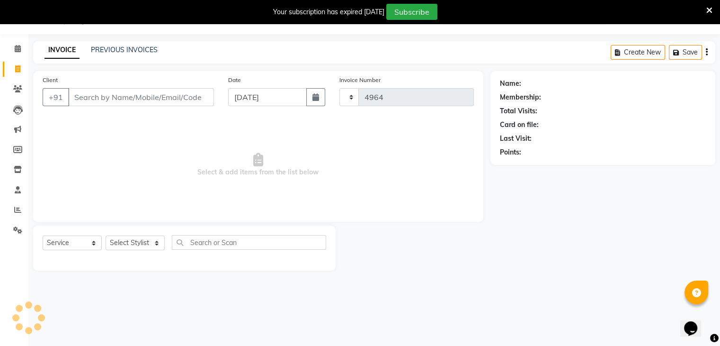
select select "6880"
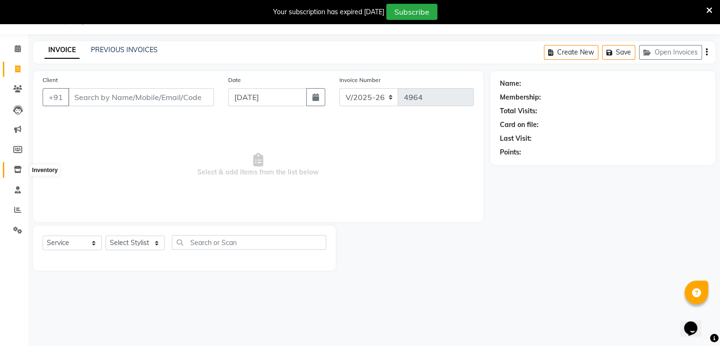
click at [22, 169] on span at bounding box center [17, 169] width 17 height 11
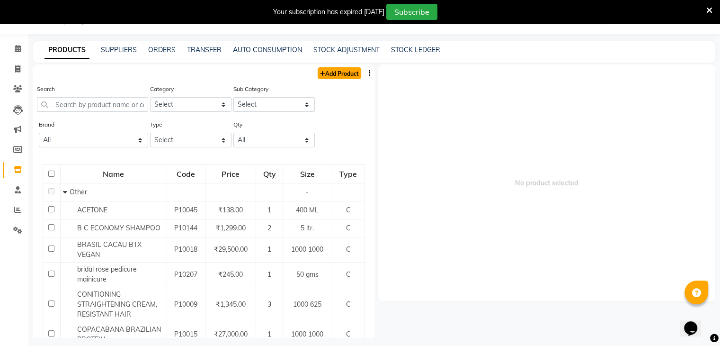
click at [335, 71] on link "Add Product" at bounding box center [340, 73] width 44 height 12
select select "true"
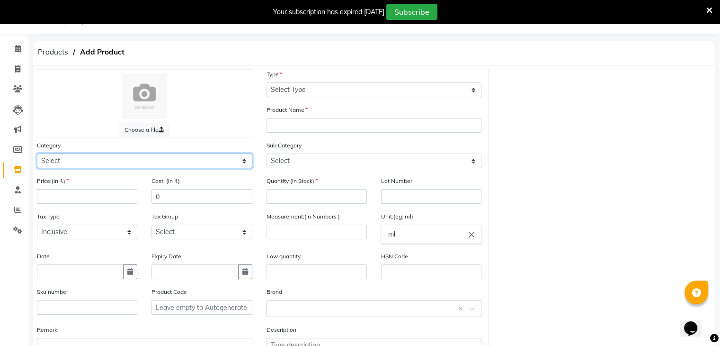
click at [121, 161] on select "Select Hair Skin Makeup Personal Care Appliances [PERSON_NAME] Waxing Disposabl…" at bounding box center [144, 160] width 215 height 15
select select "1145601100"
click at [37, 155] on select "Select Hair Skin Makeup Personal Care Appliances [PERSON_NAME] Waxing Disposabl…" at bounding box center [144, 160] width 215 height 15
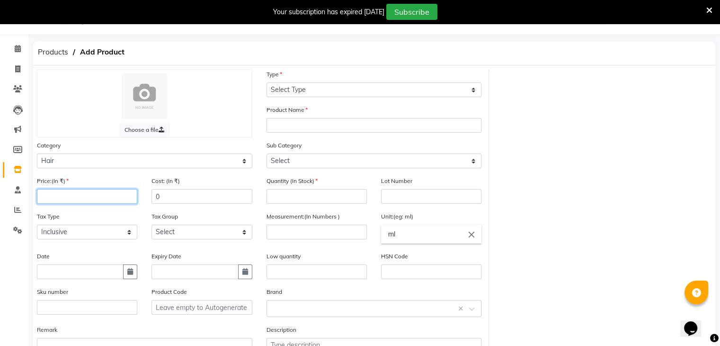
click at [73, 202] on input "number" at bounding box center [87, 196] width 100 height 15
type input "4000"
click at [165, 195] on input "0" at bounding box center [201, 196] width 100 height 15
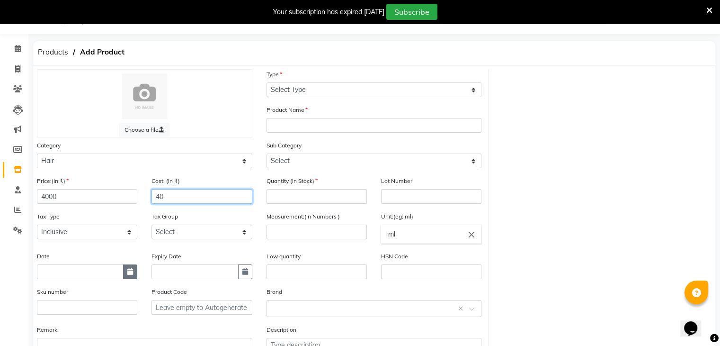
type input "4"
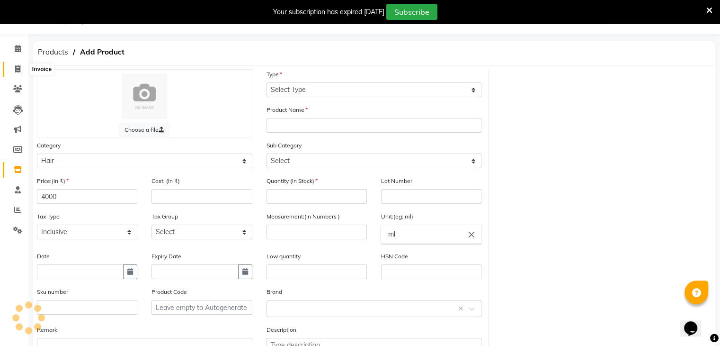
click at [21, 68] on span at bounding box center [17, 69] width 17 height 11
select select "service"
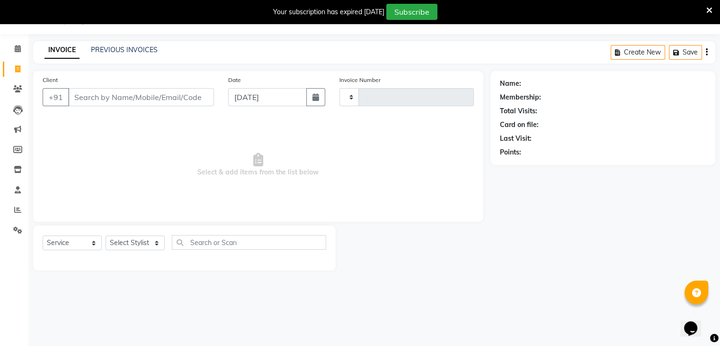
type input "4964"
select select "6880"
